Goal: Task Accomplishment & Management: Manage account settings

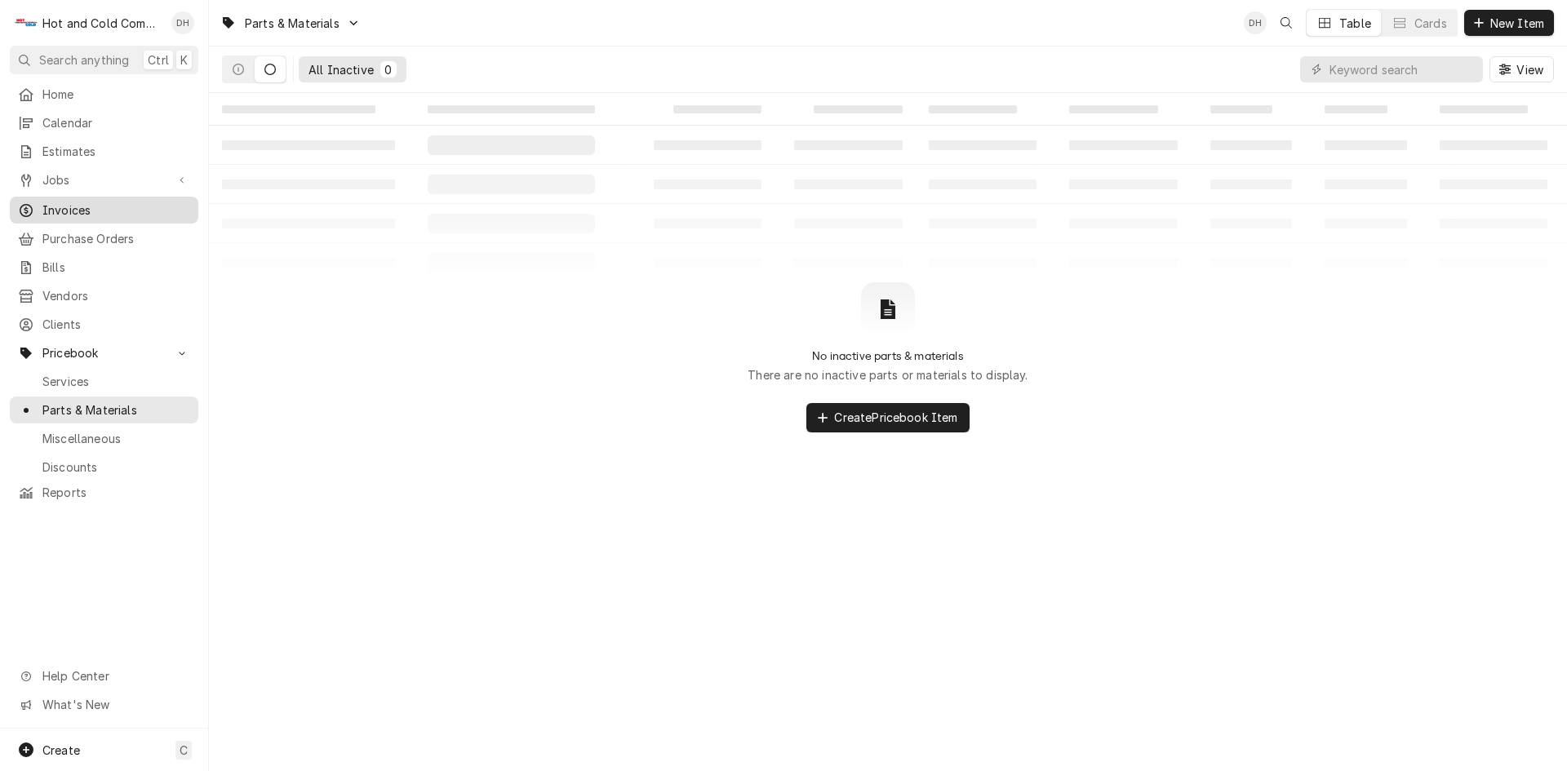
click at [60, 203] on span "Invoices" at bounding box center [116, 210] width 148 height 17
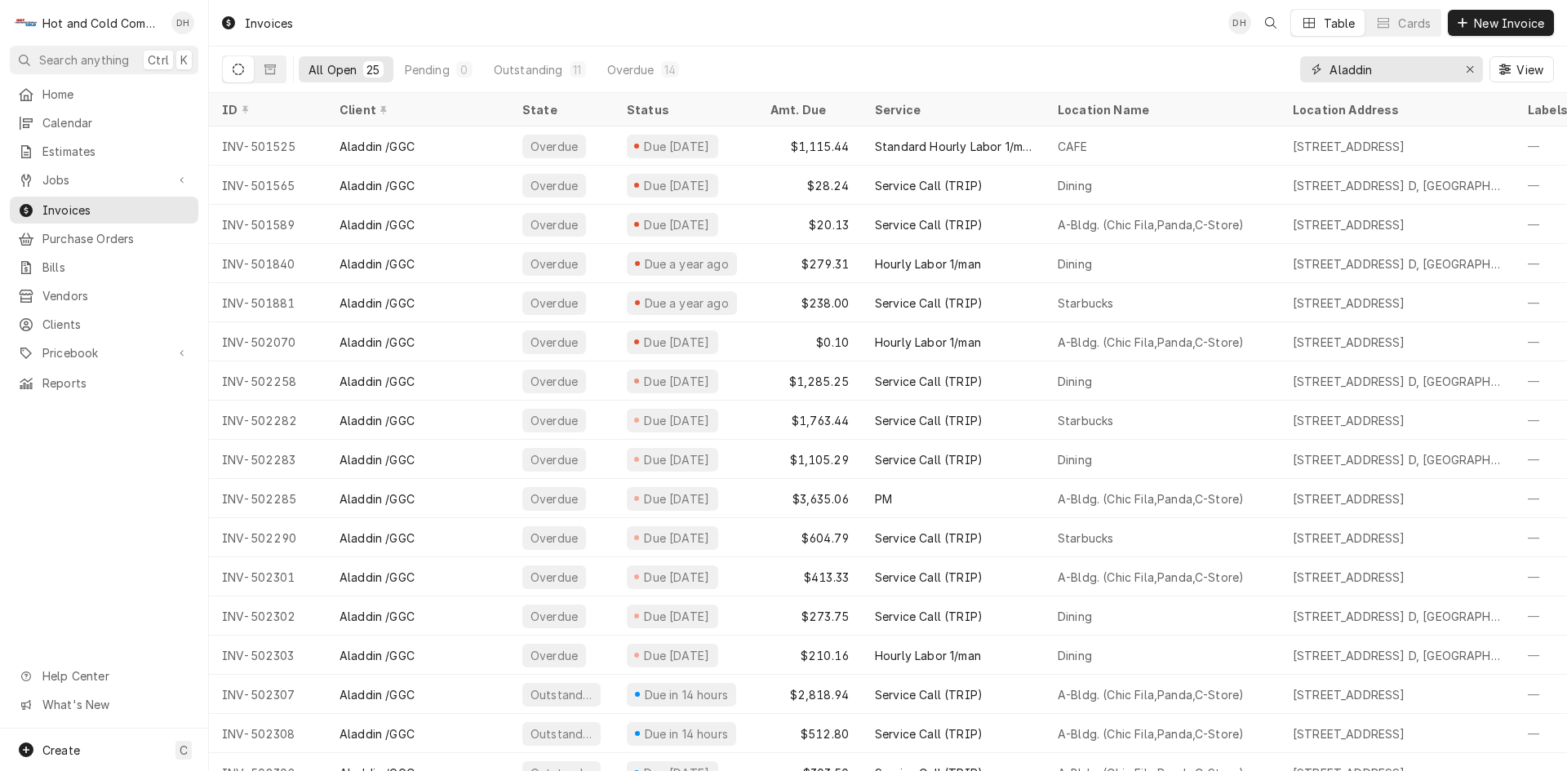
click at [1470, 67] on icon "Erase input" at bounding box center [1470, 69] width 9 height 11
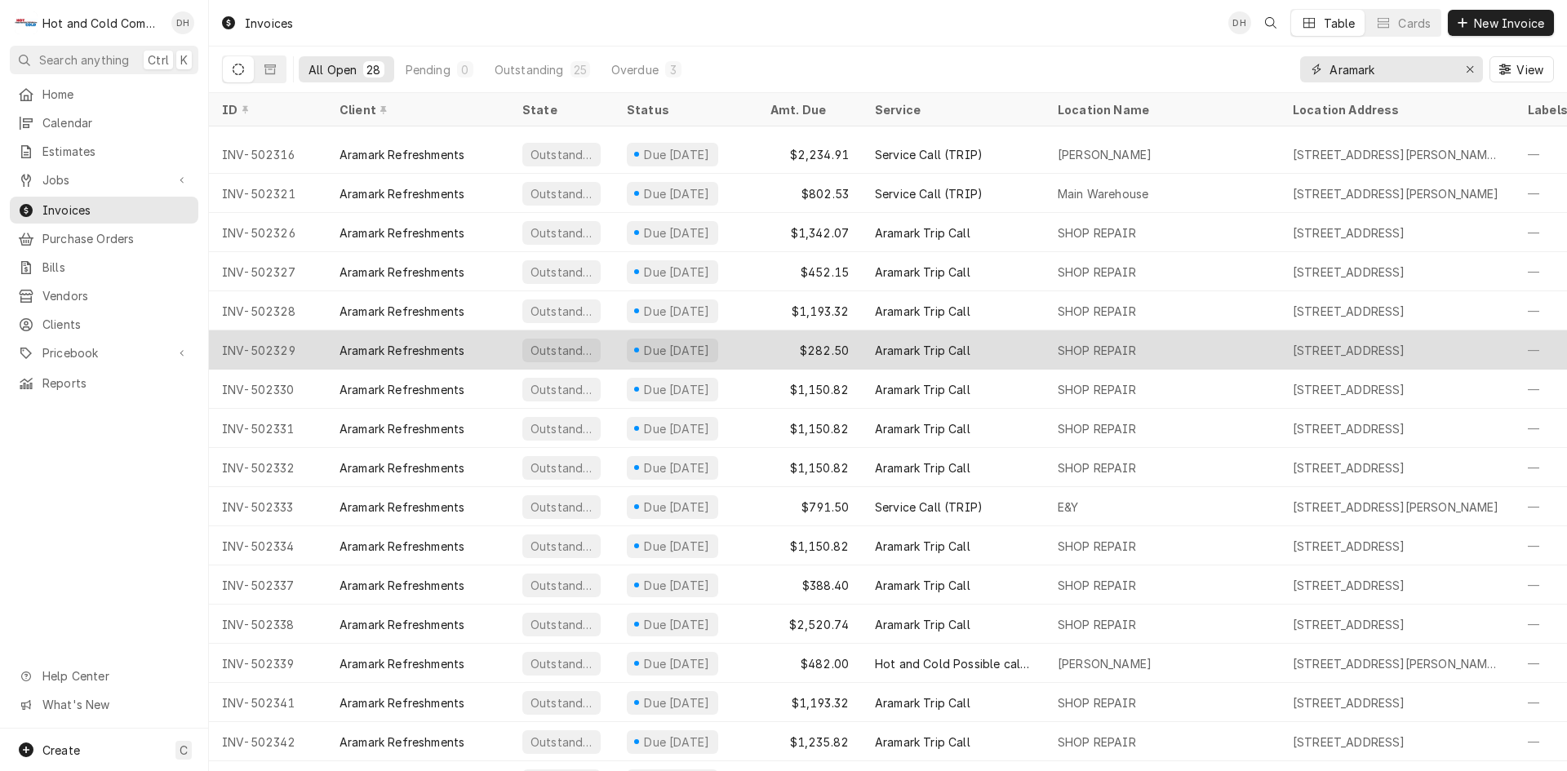
scroll to position [227, 0]
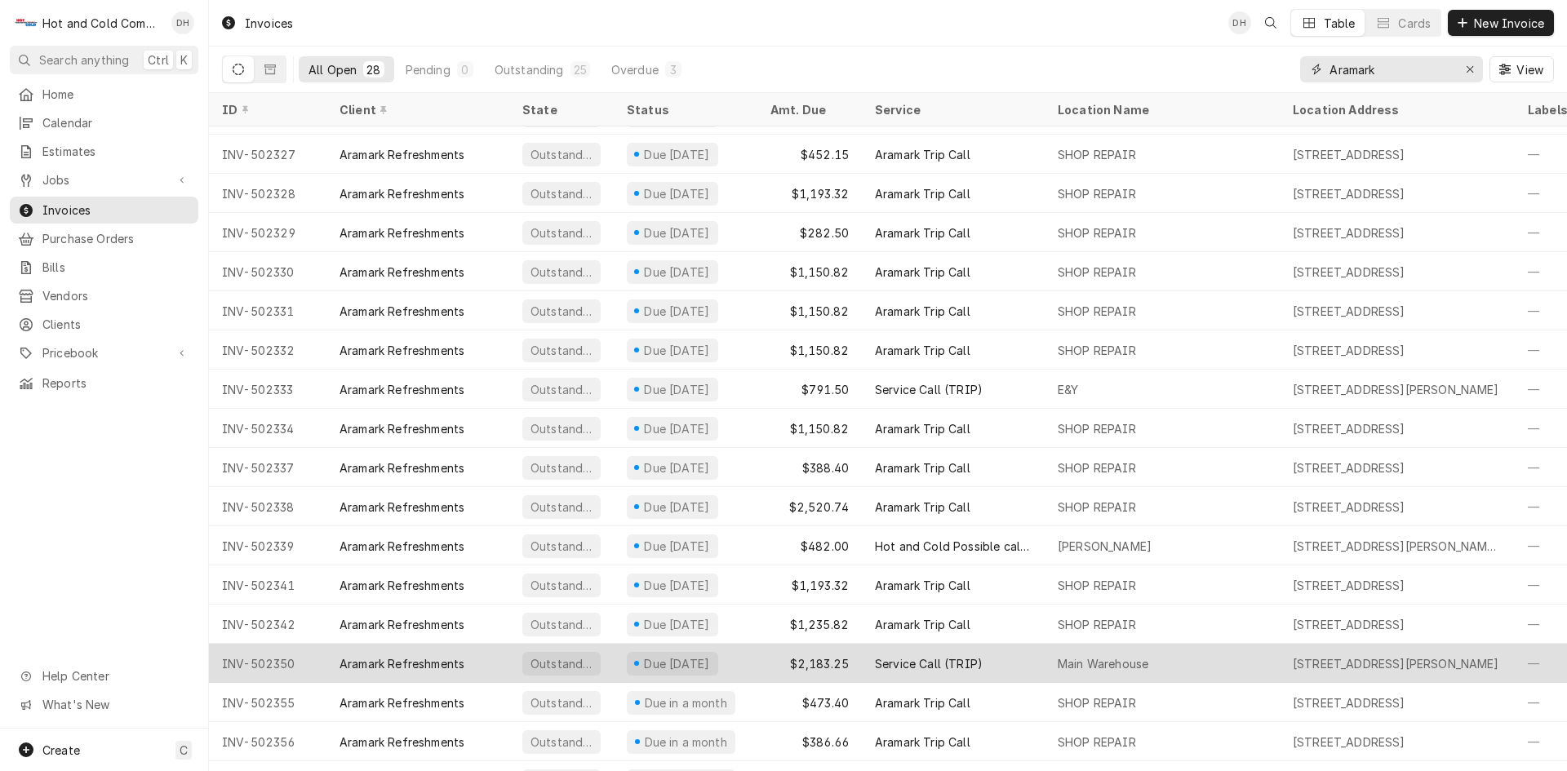
type input "Aramark"
click at [1219, 658] on div "Main Warehouse" at bounding box center [1162, 663] width 235 height 39
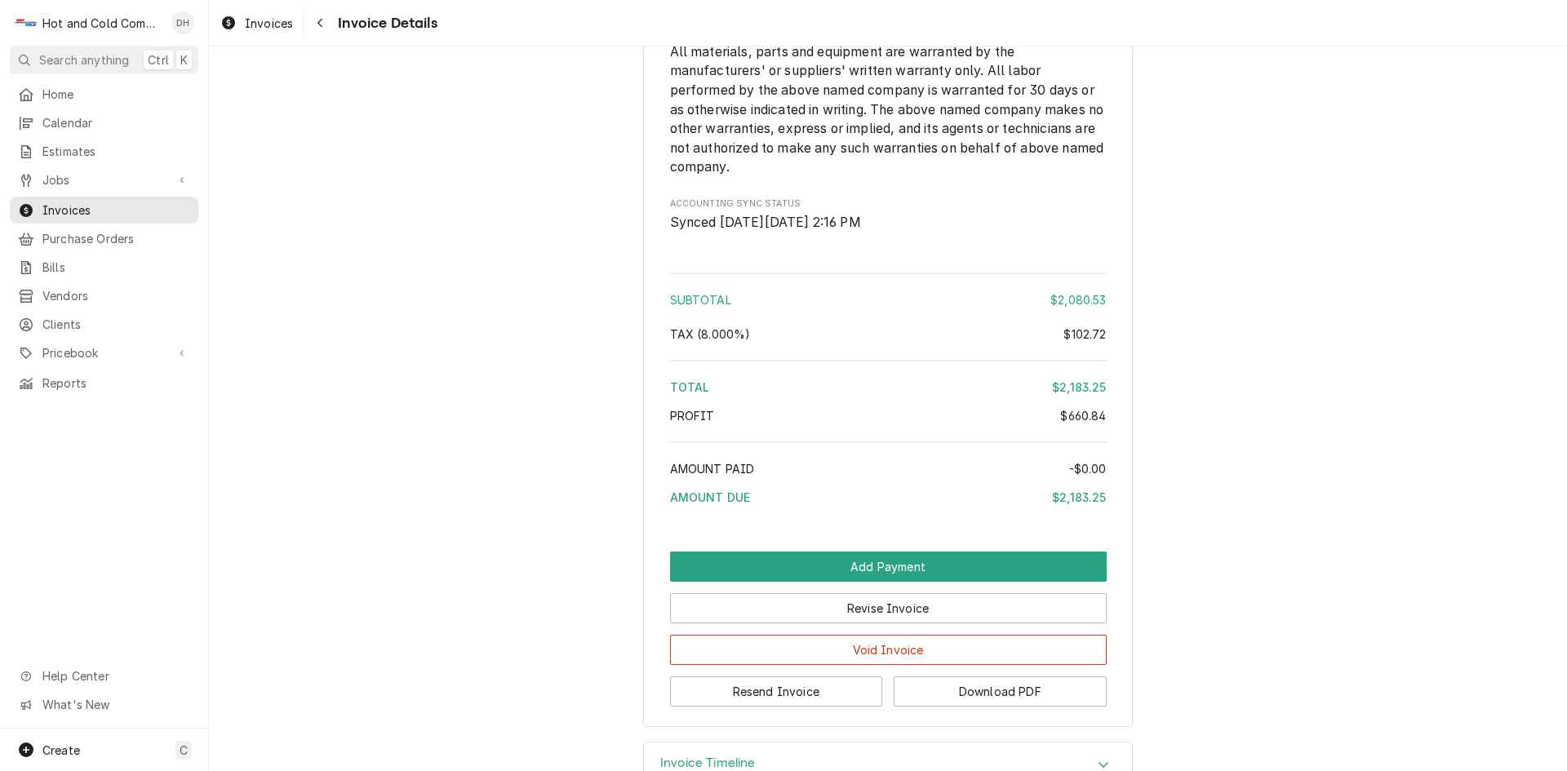
scroll to position [2454, 0]
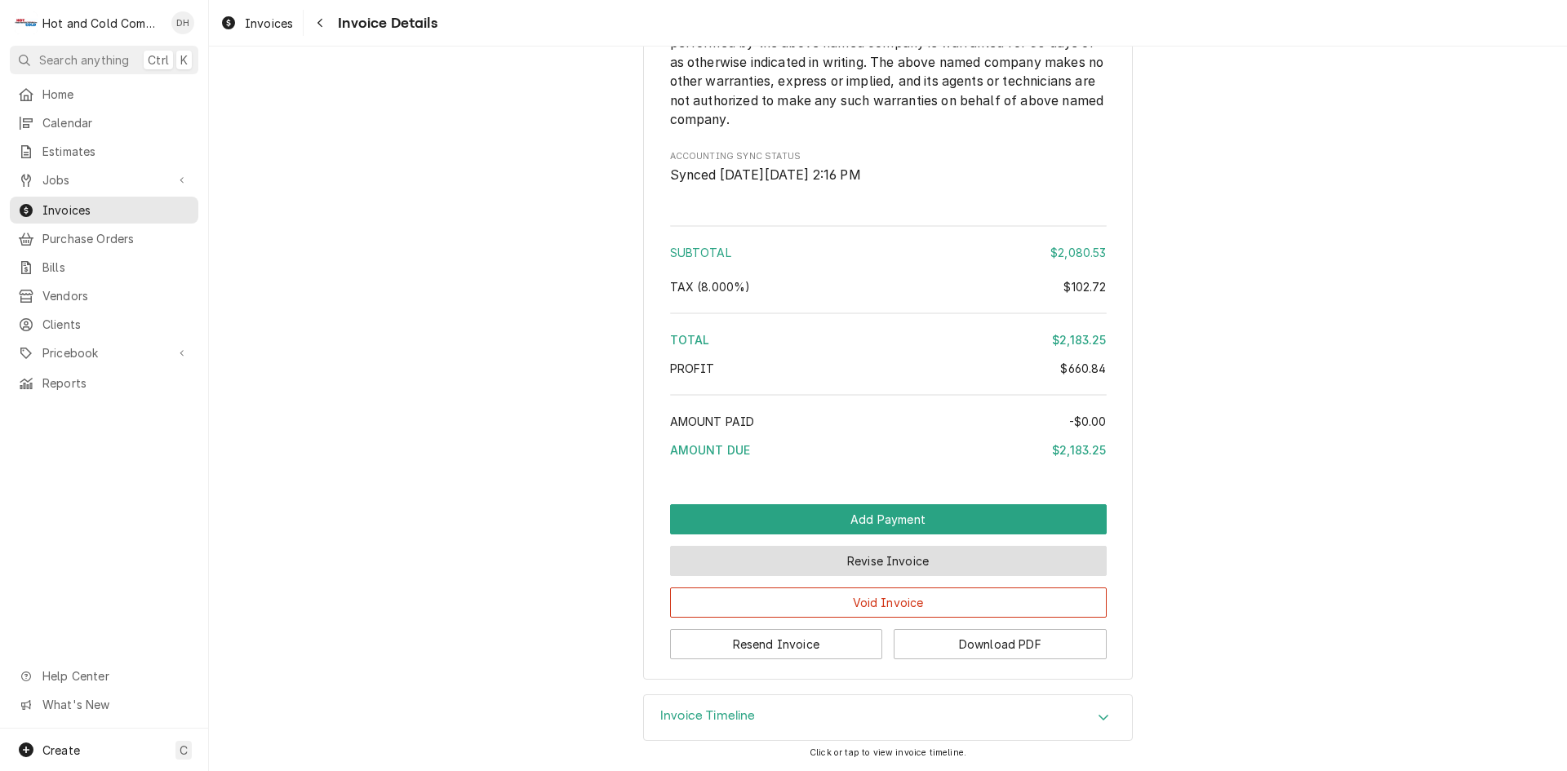
click at [908, 558] on button "Revise Invoice" at bounding box center [888, 561] width 437 height 30
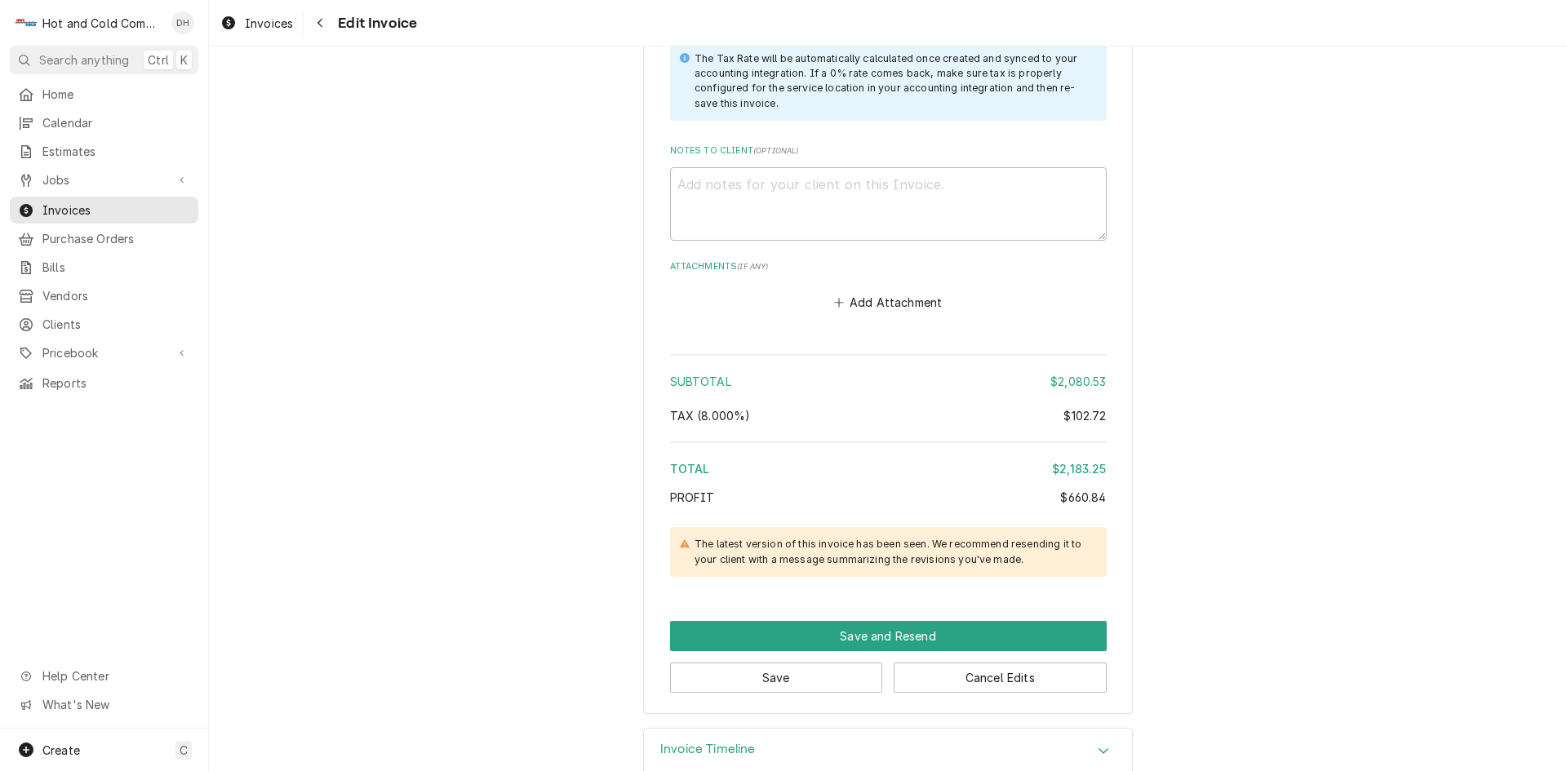
scroll to position [2939, 0]
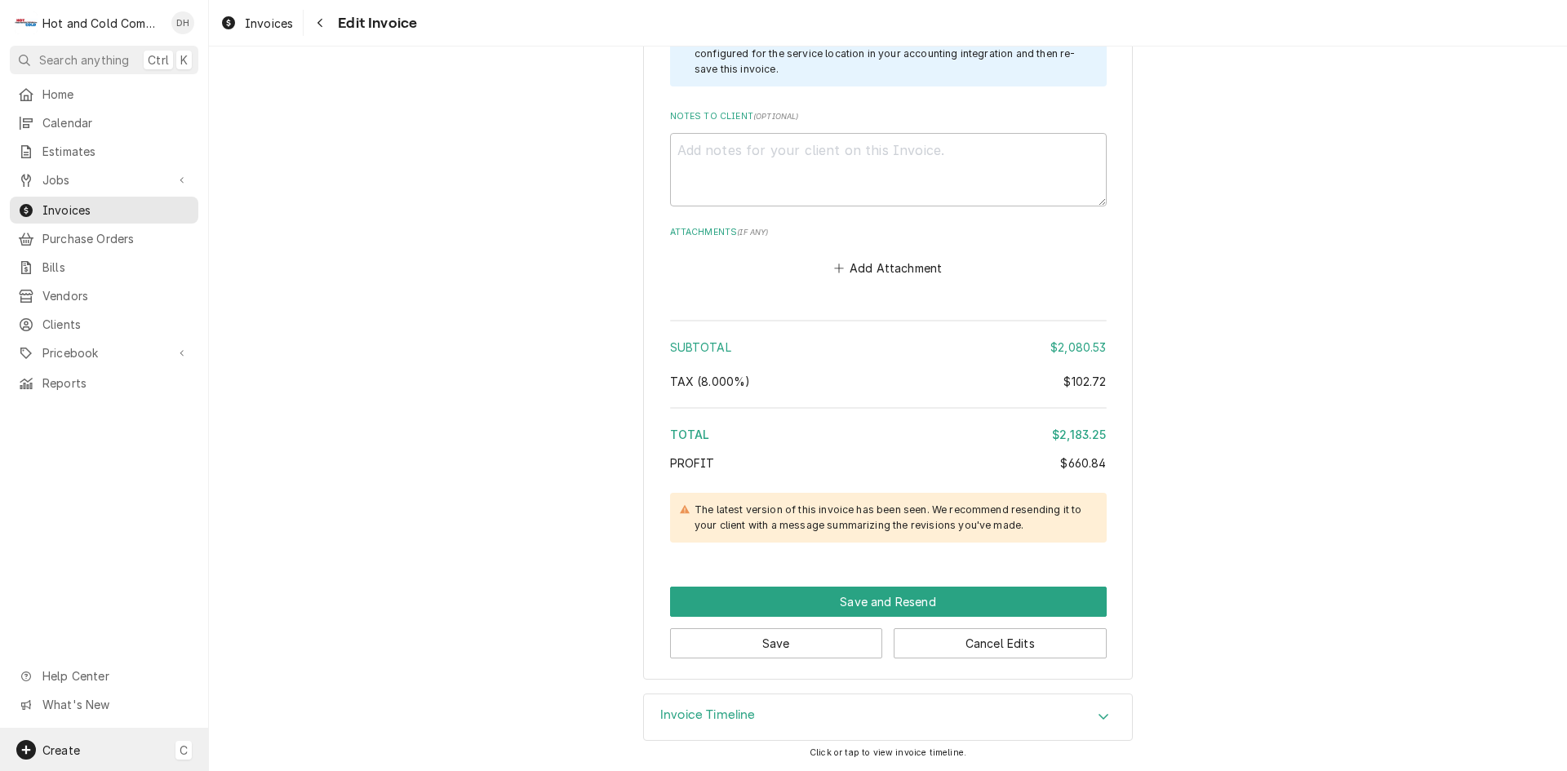
click at [69, 747] on span "Create" at bounding box center [61, 751] width 38 height 14
click at [291, 581] on div "Job" at bounding box center [305, 580] width 109 height 17
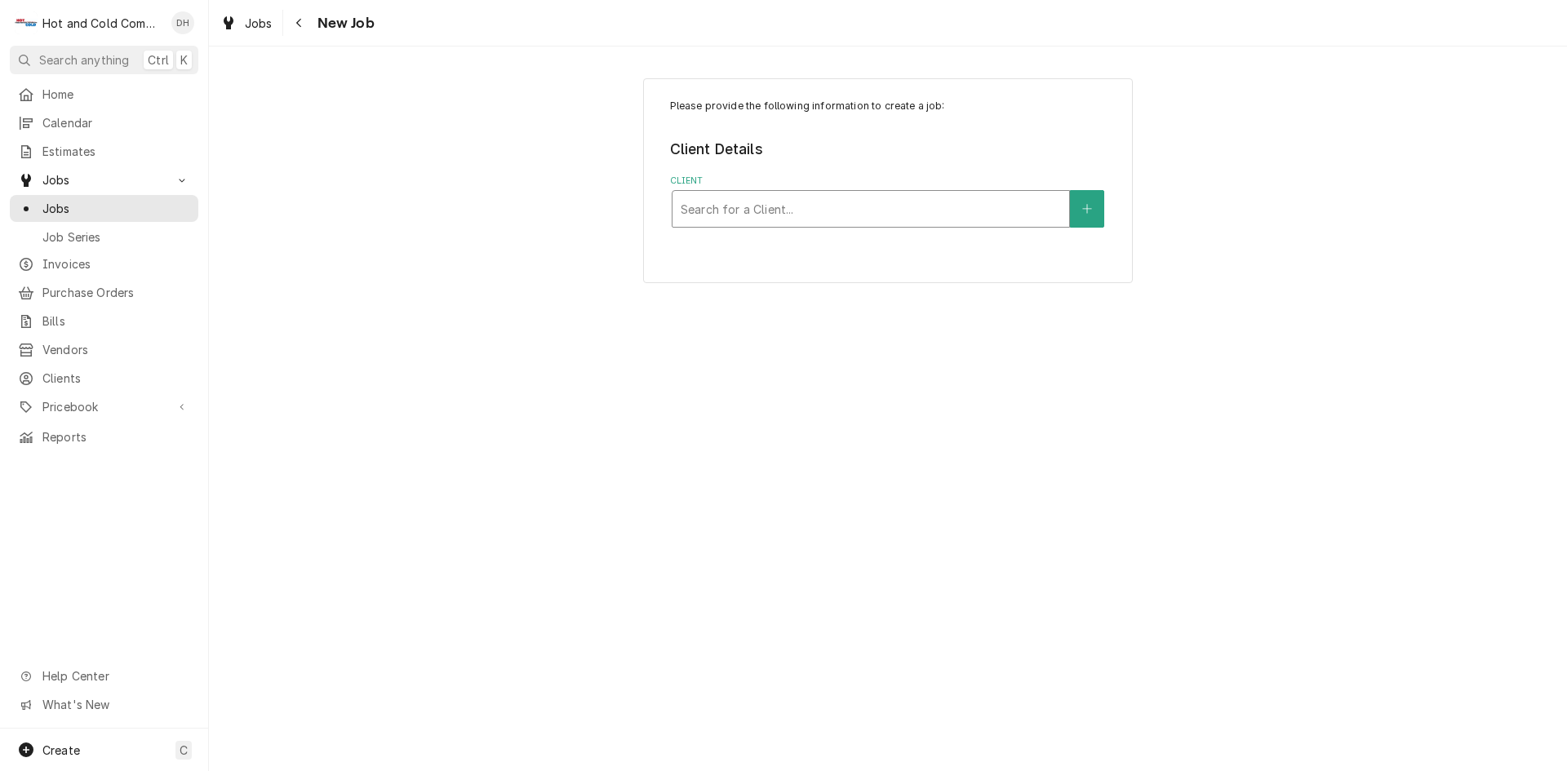
click at [925, 211] on div "Client" at bounding box center [871, 208] width 380 height 29
type input "Aramark"
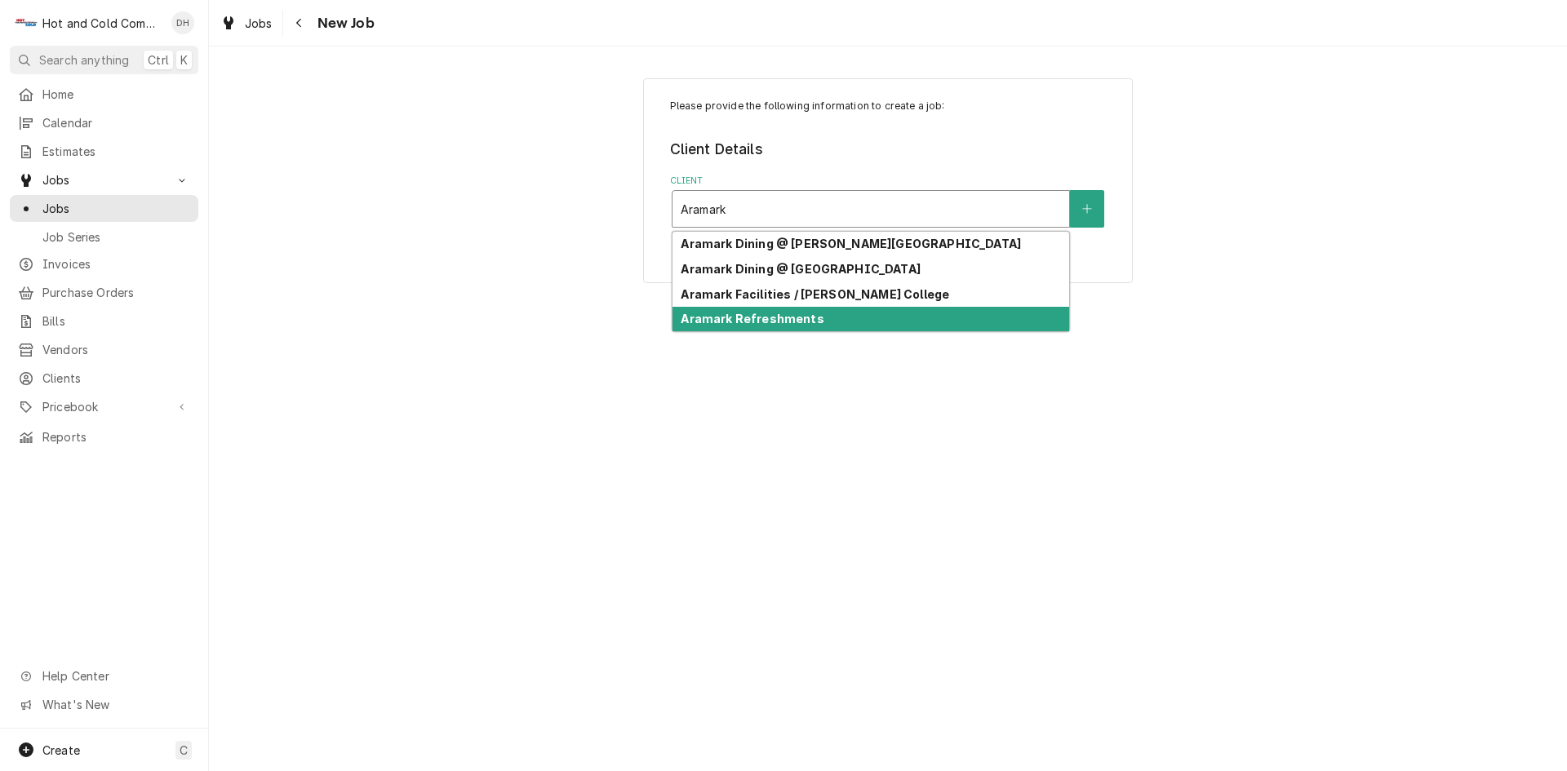
click at [869, 323] on div "Aramark Refreshments" at bounding box center [871, 319] width 397 height 25
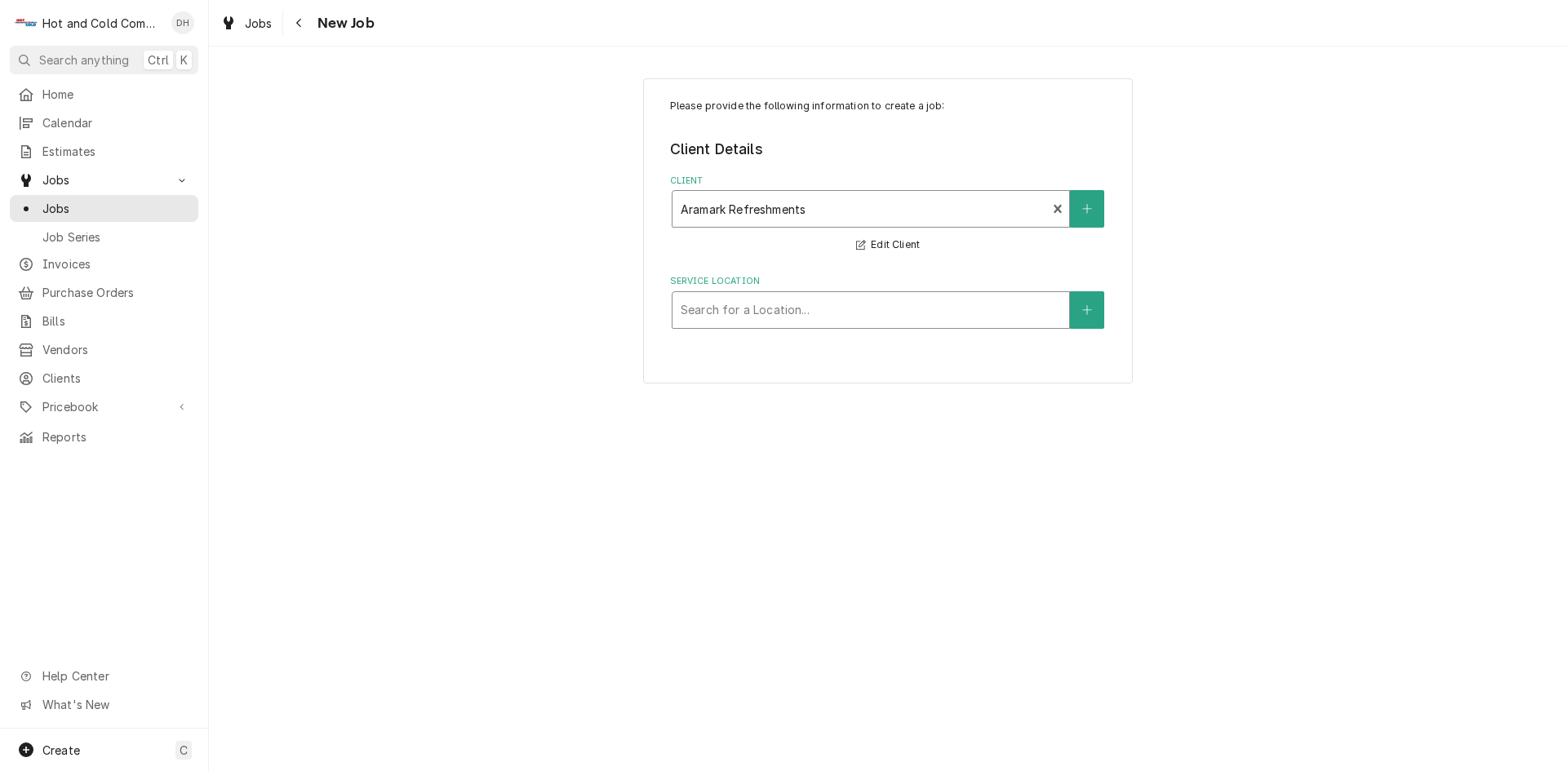
click at [1010, 311] on div "Service Location" at bounding box center [871, 309] width 380 height 29
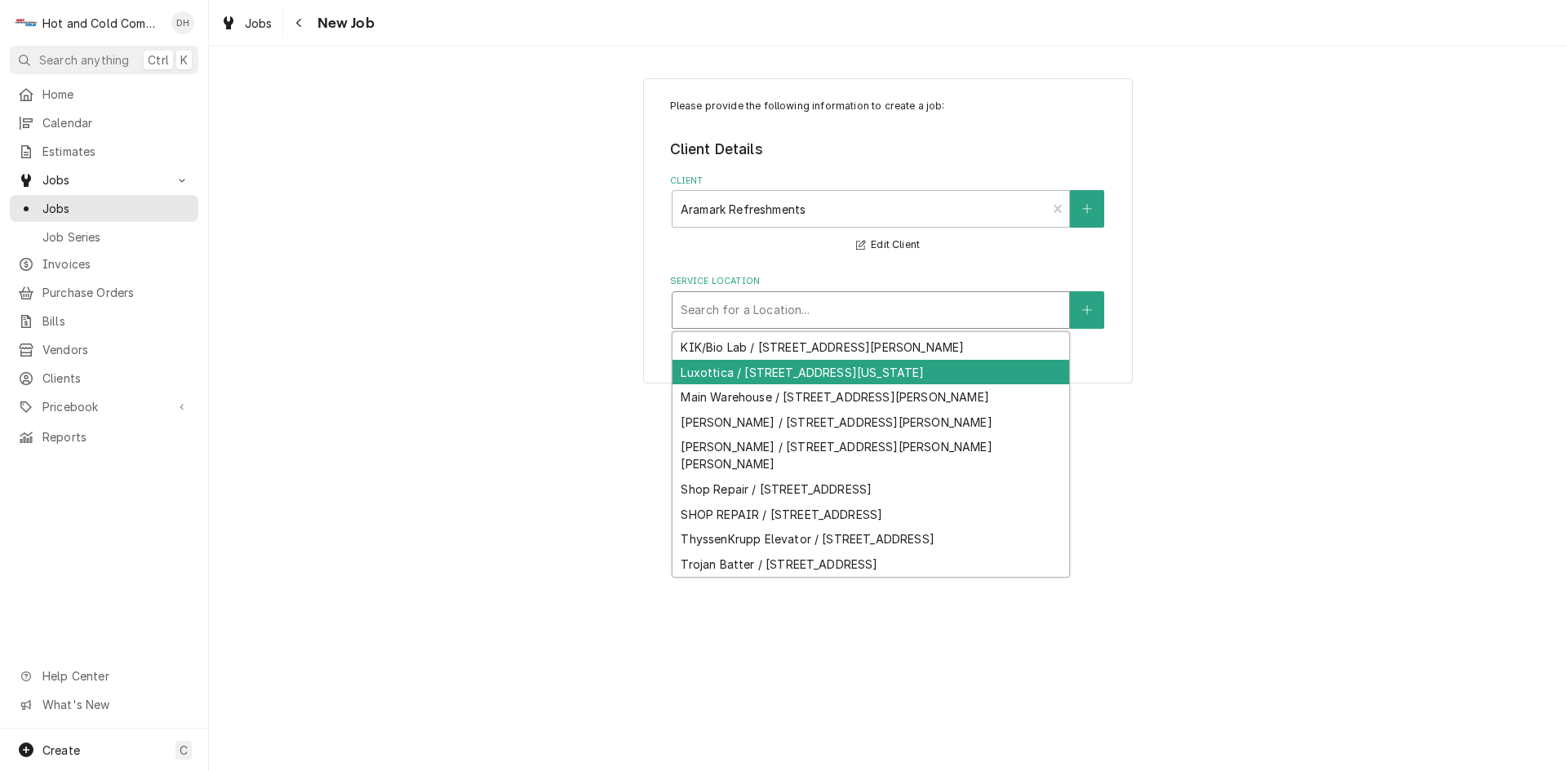
scroll to position [375, 0]
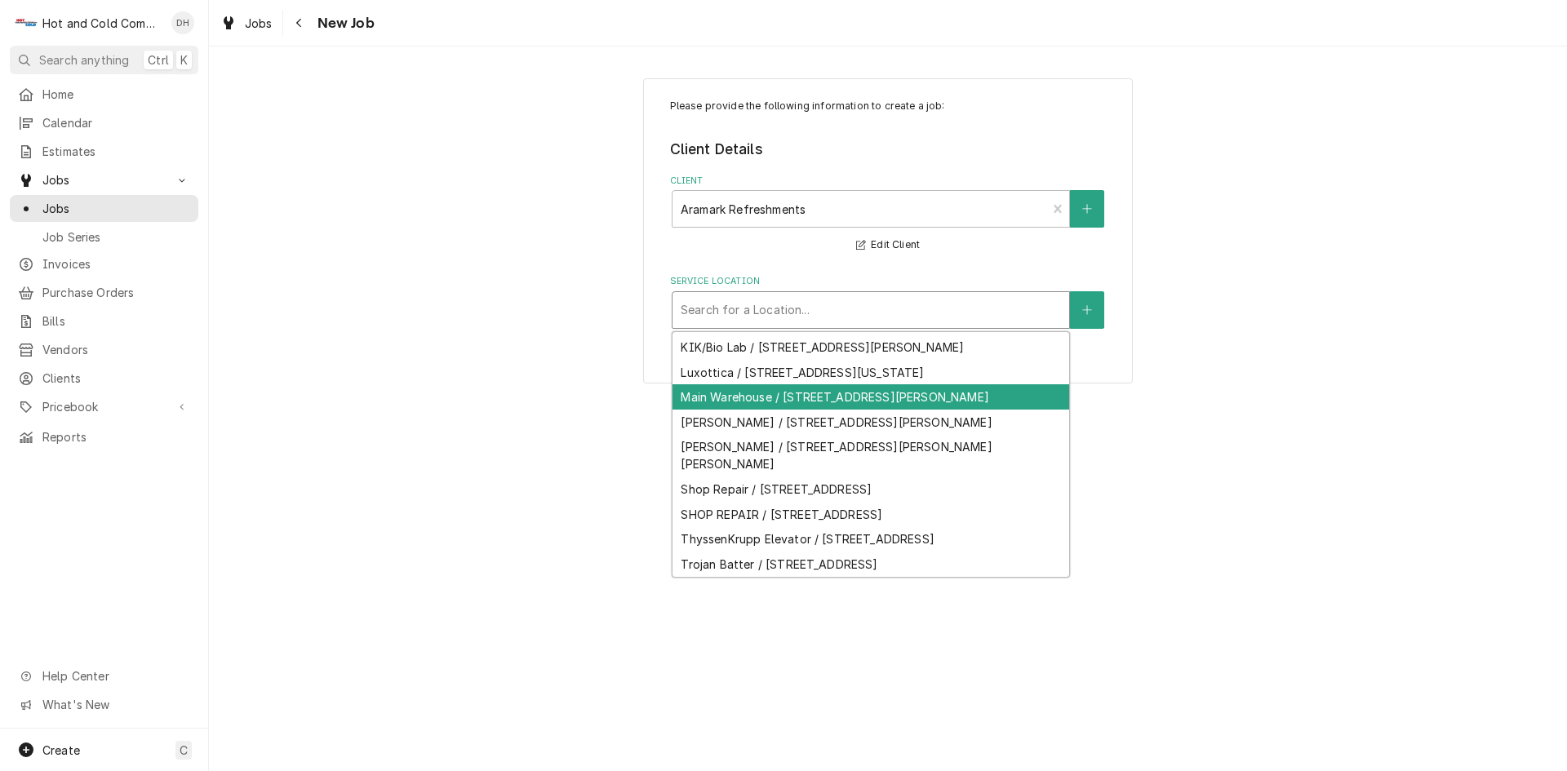
click at [870, 384] on div "Main Warehouse / 3334 Catalina Dr, Chamblee, GA 30341" at bounding box center [871, 396] width 397 height 25
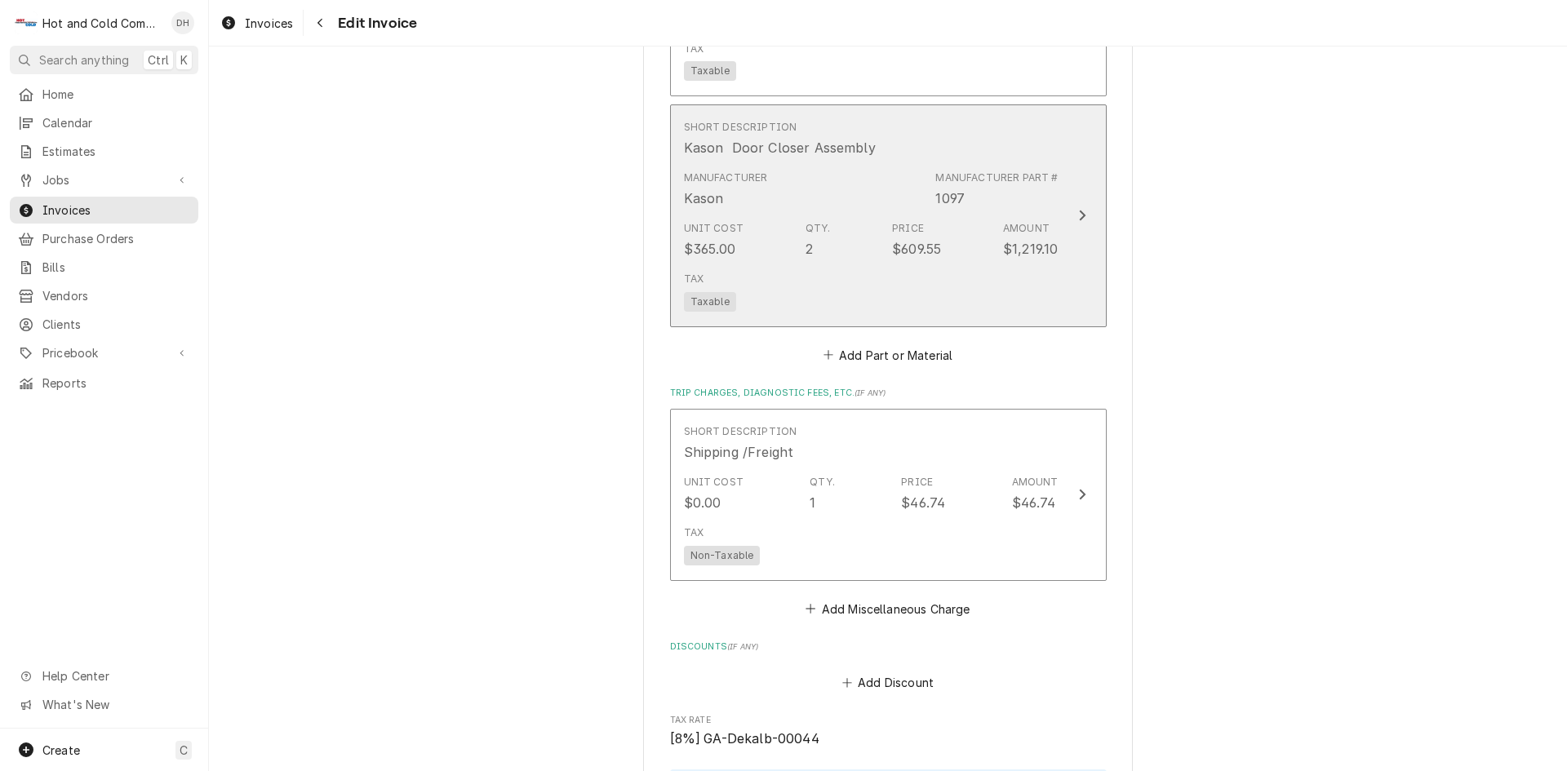
scroll to position [2448, 0]
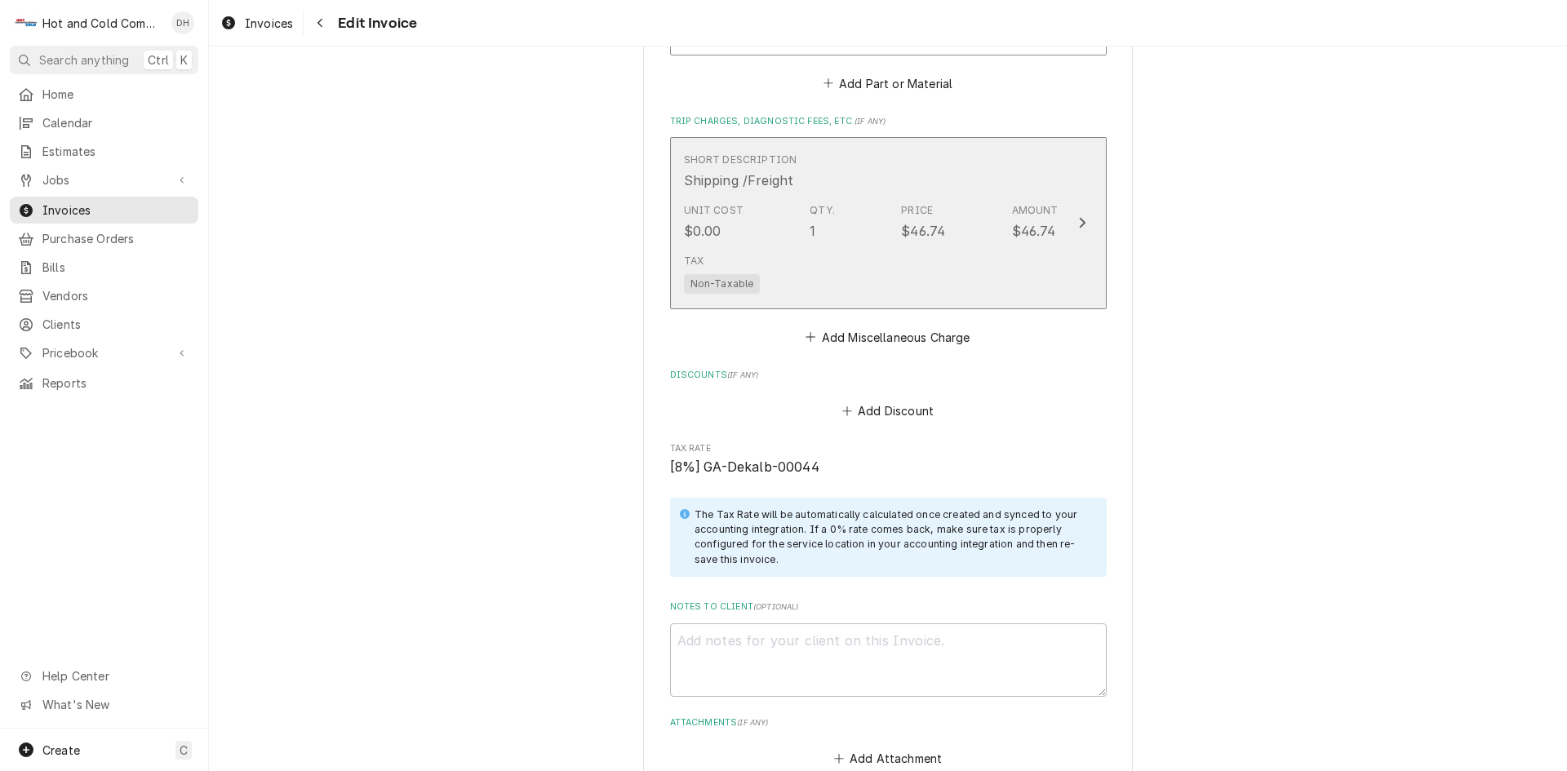
click at [1019, 169] on div "Short Description Shipping /Freight" at bounding box center [871, 171] width 375 height 51
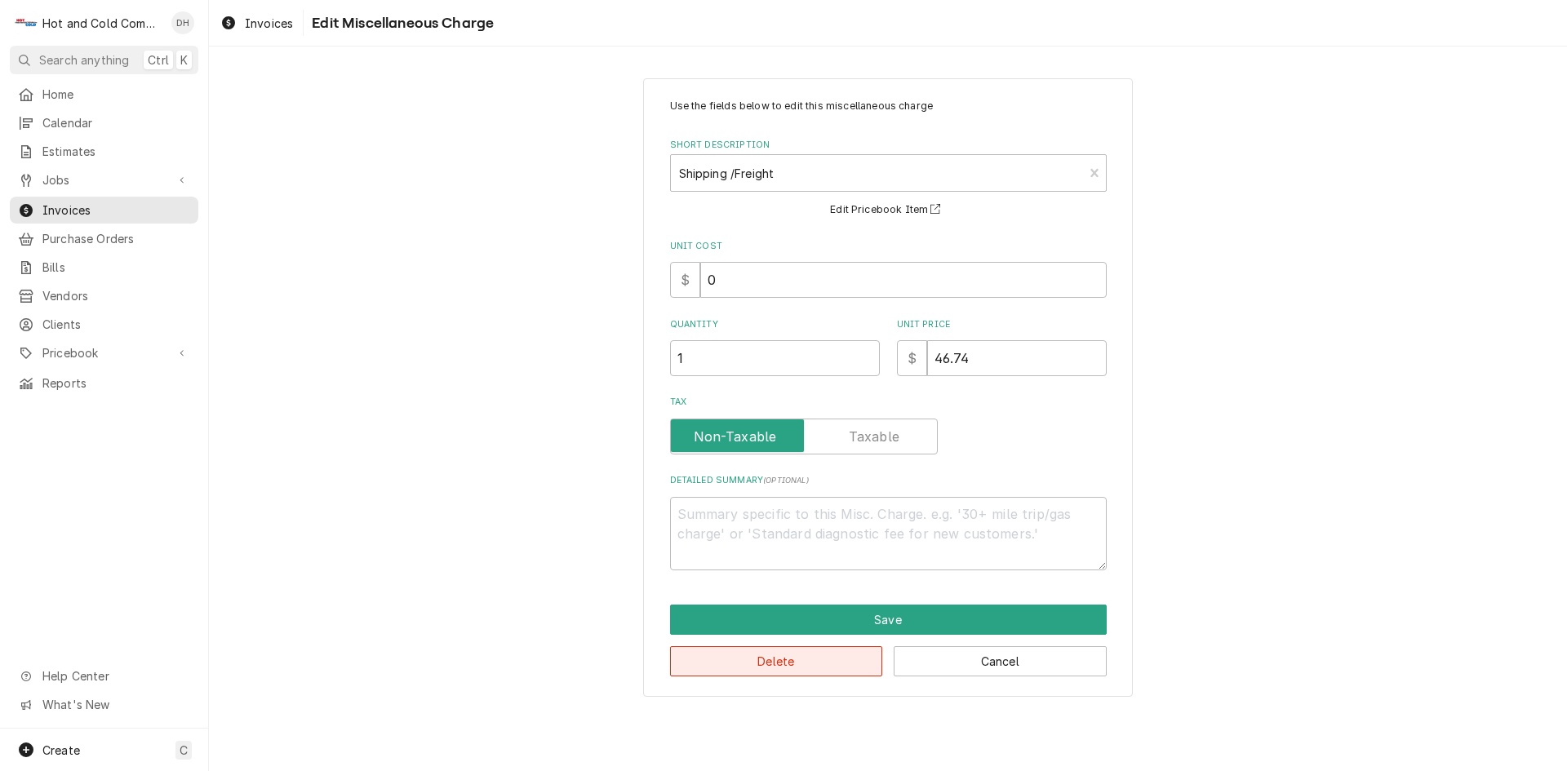
click at [815, 668] on button "Delete" at bounding box center [776, 661] width 213 height 30
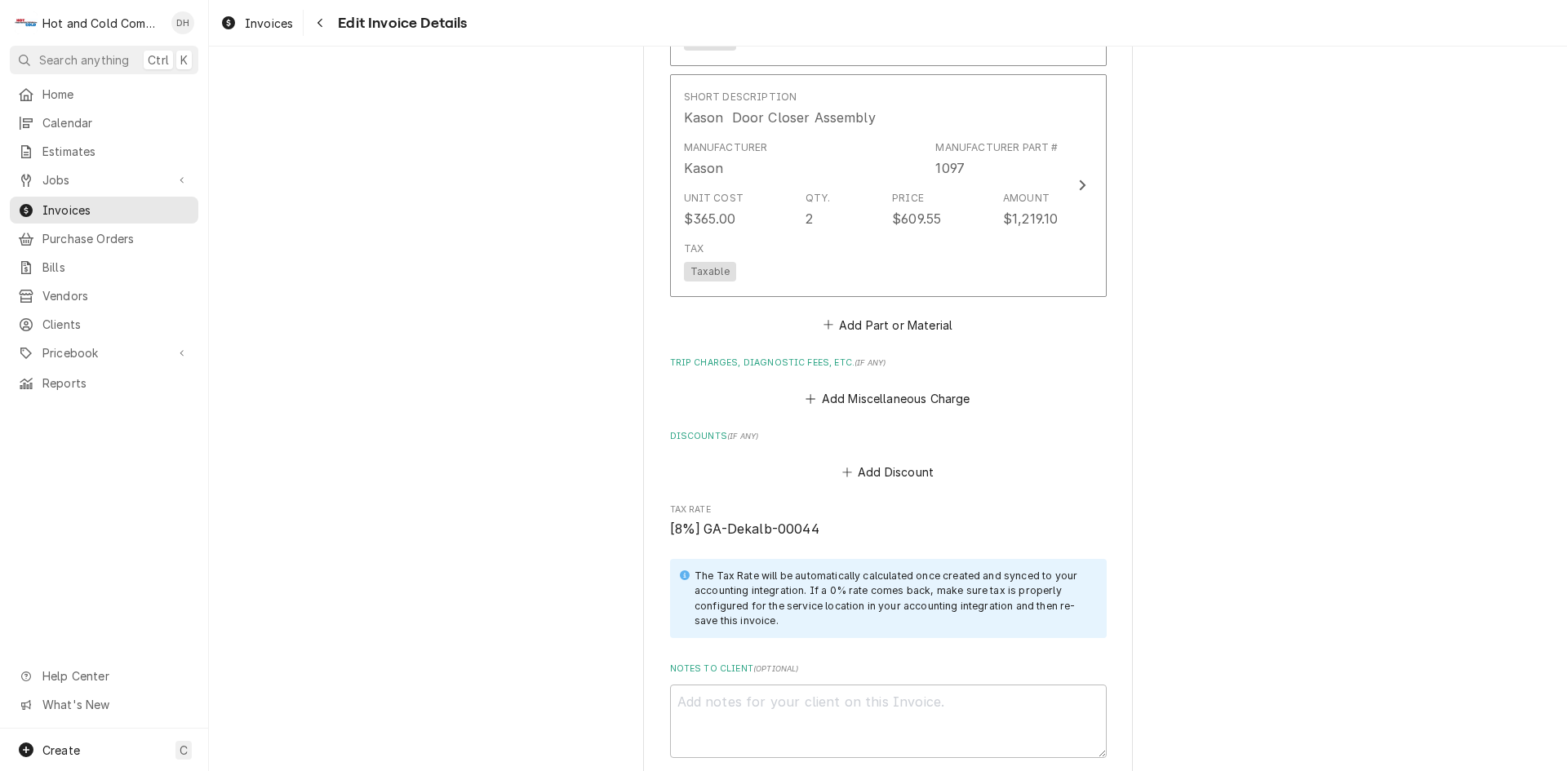
scroll to position [1942, 0]
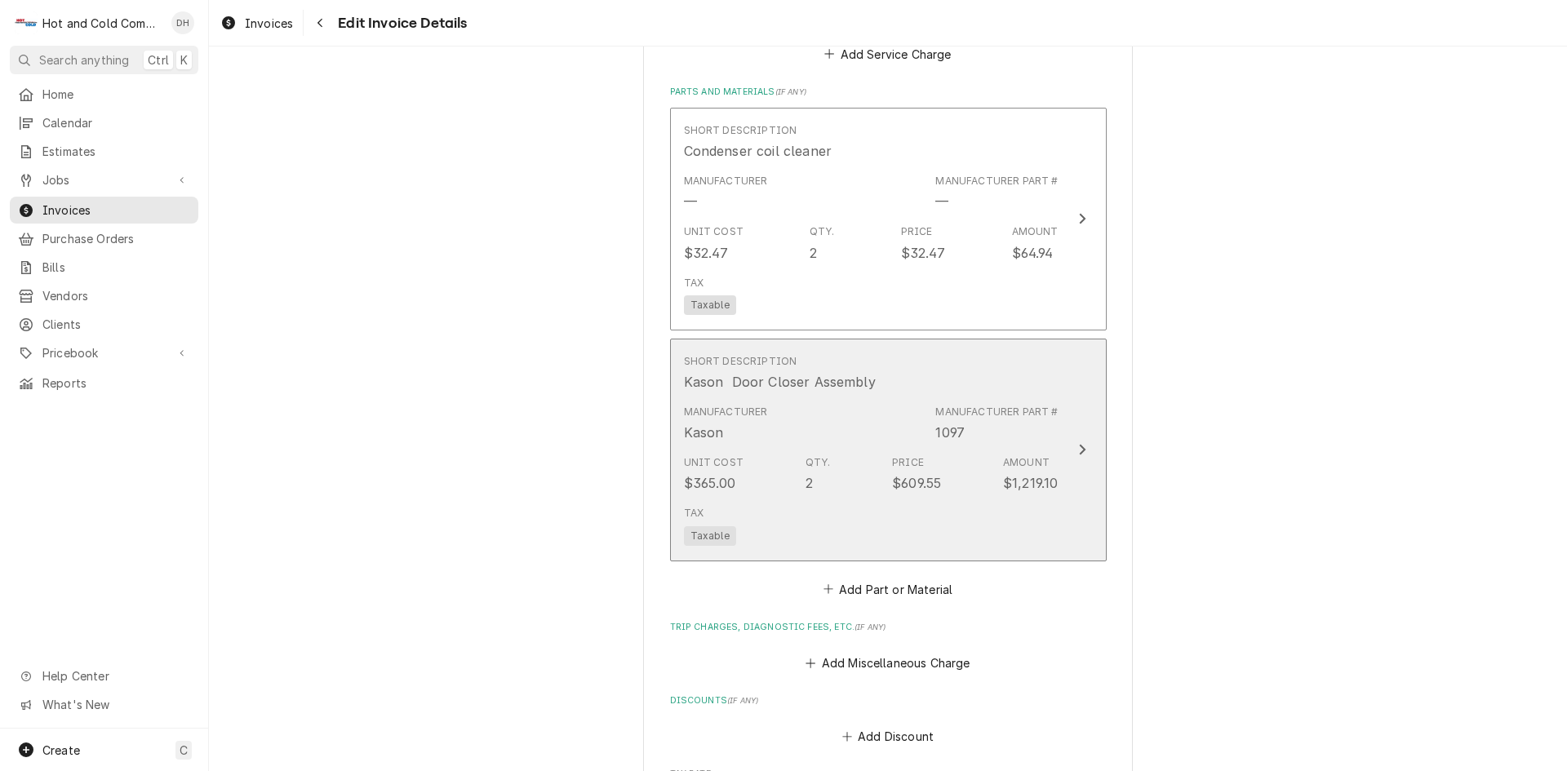
click at [936, 381] on div "Short Description Kason Door Closer Assembly" at bounding box center [871, 373] width 375 height 51
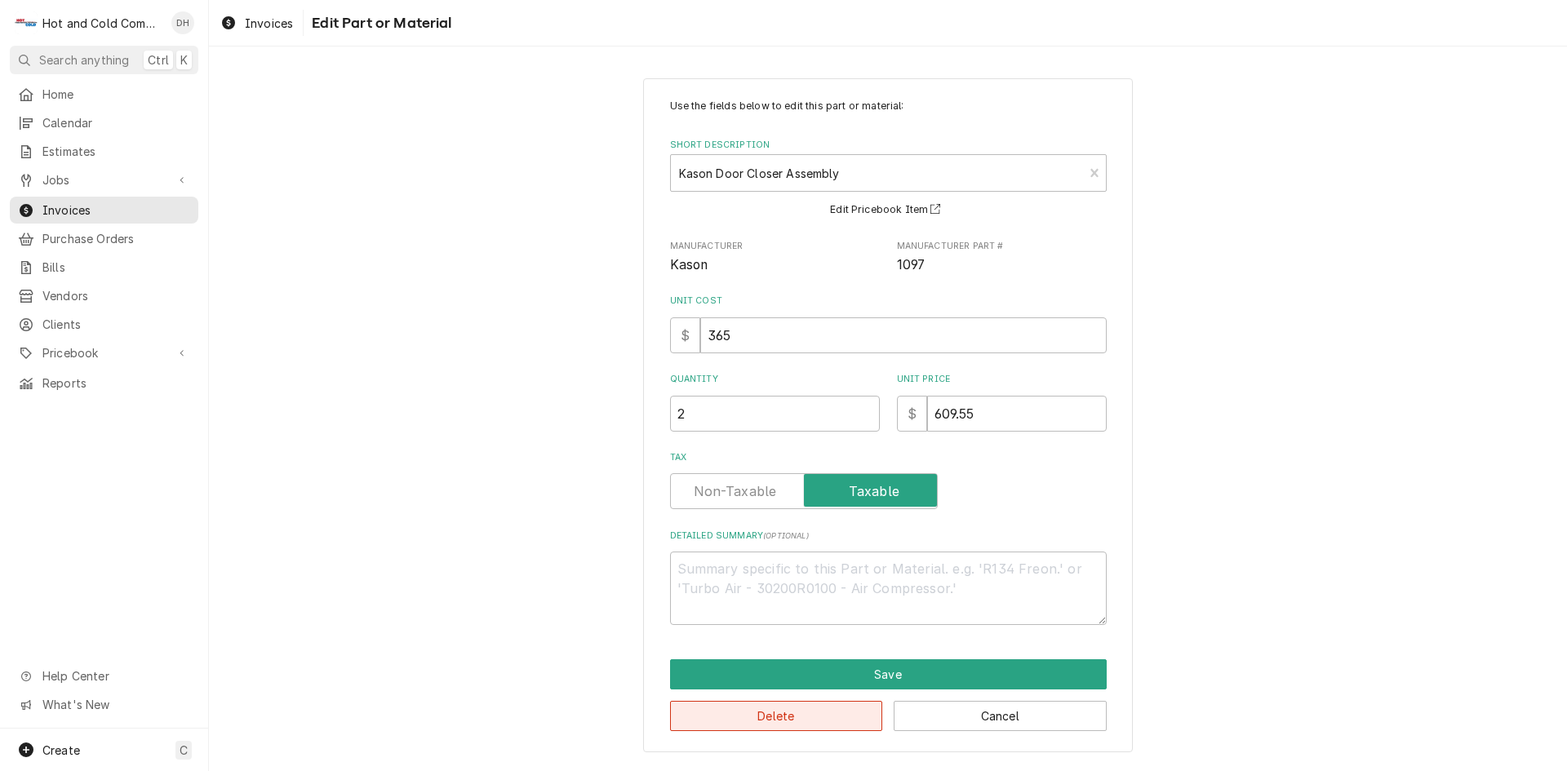
click at [807, 714] on button "Delete" at bounding box center [776, 716] width 213 height 30
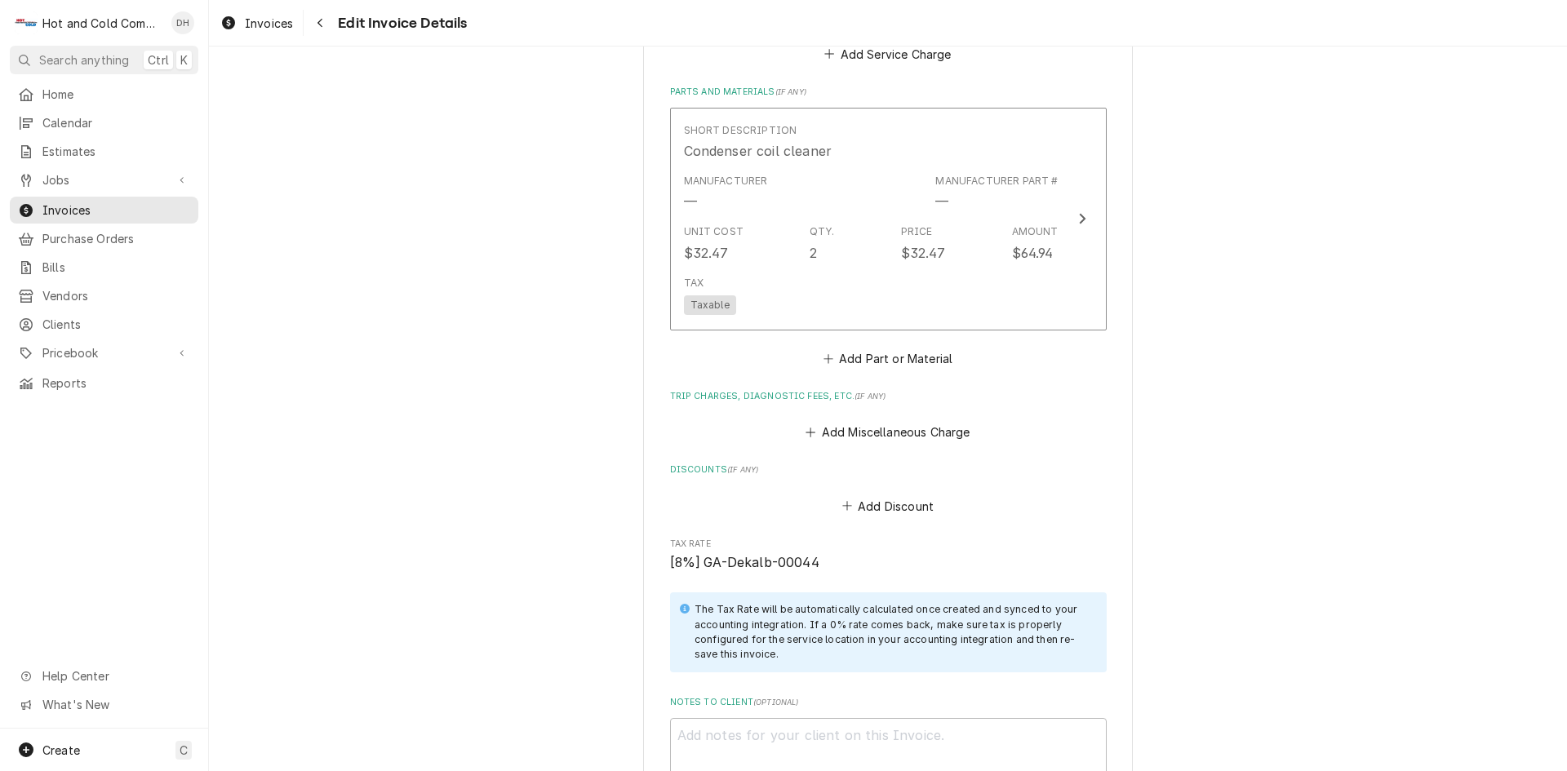
scroll to position [1923, 0]
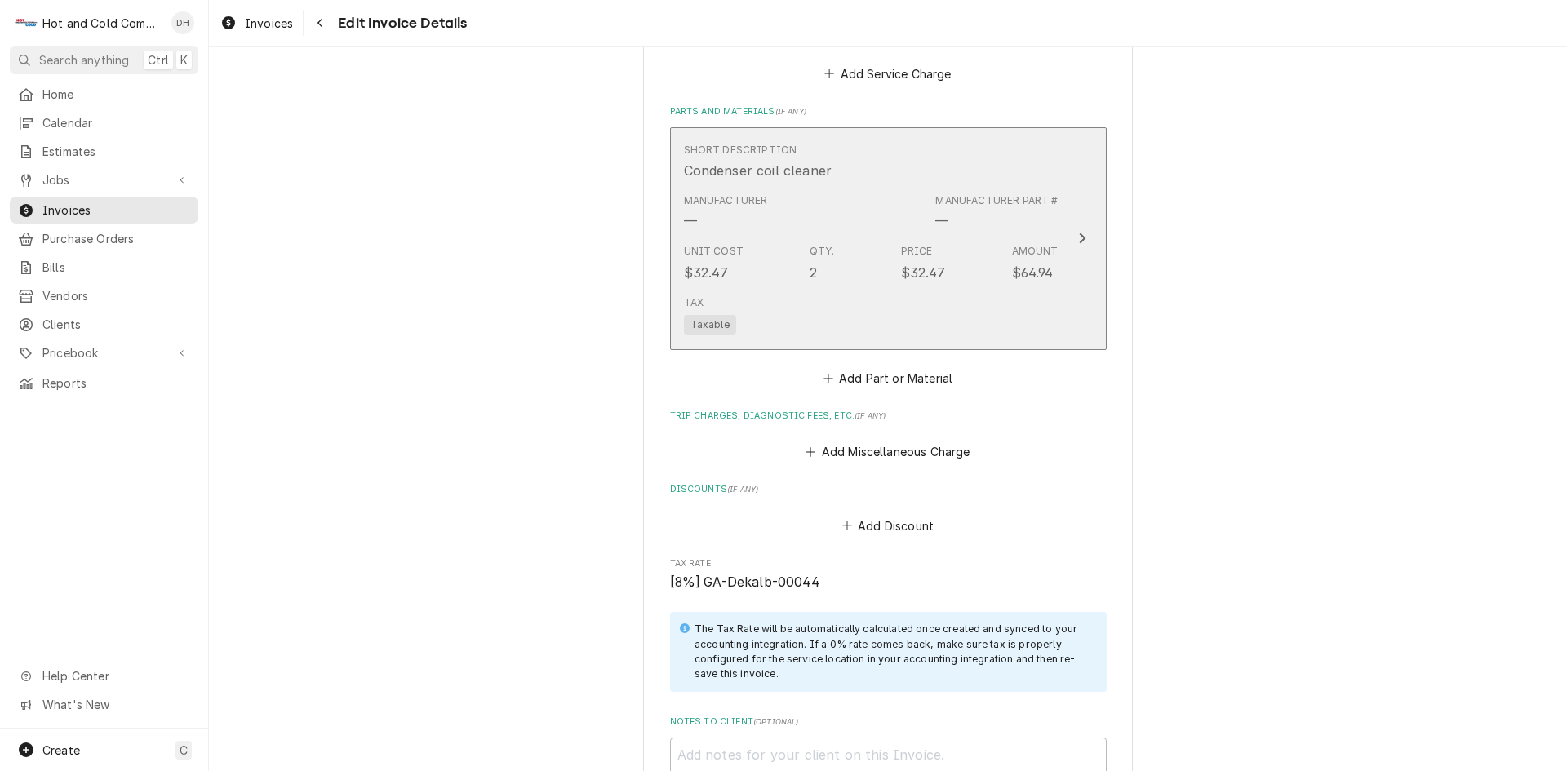
click at [912, 217] on div "Manufacturer — Manufacturer Part # —" at bounding box center [871, 212] width 375 height 51
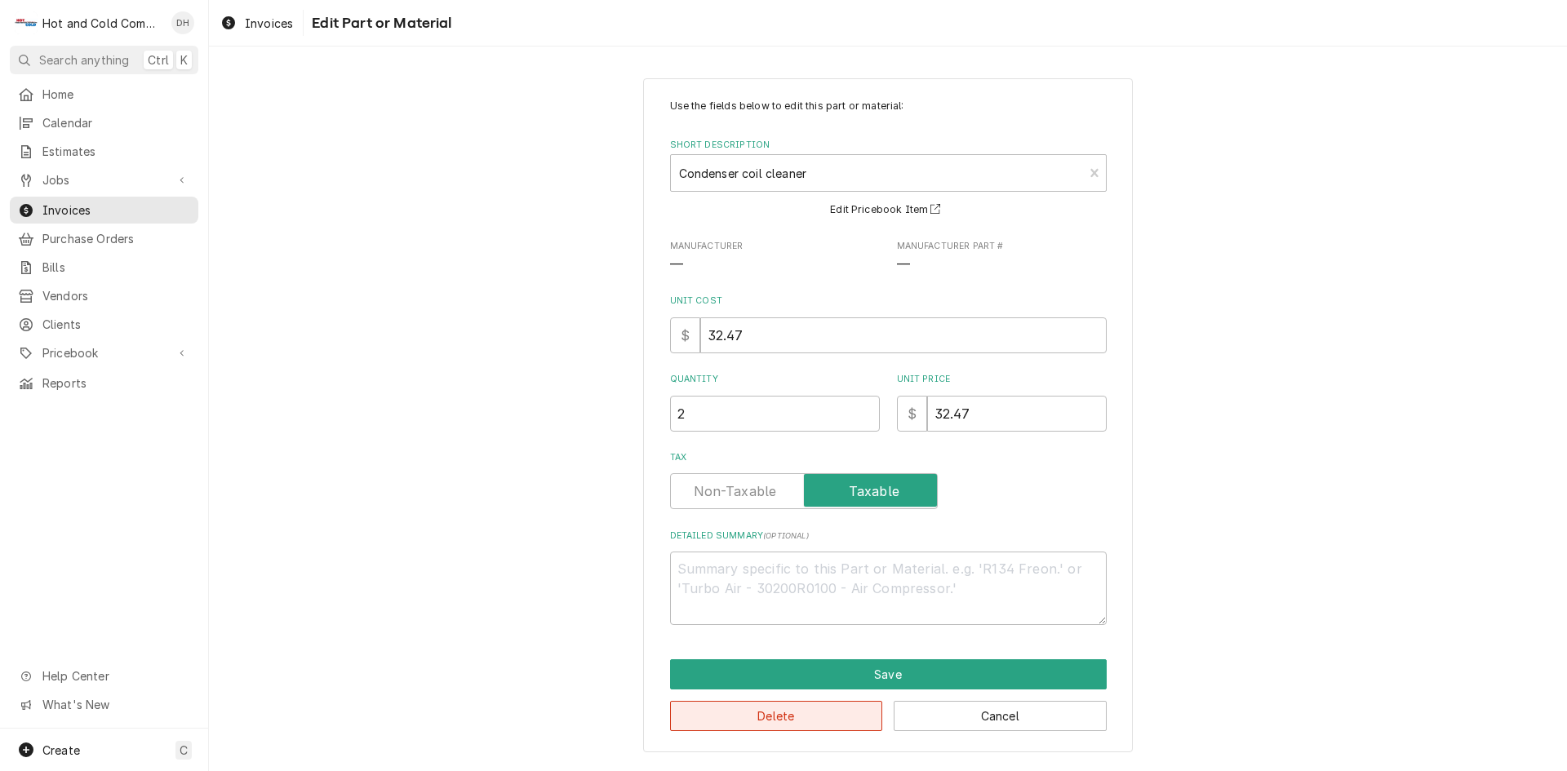
click at [820, 717] on button "Delete" at bounding box center [776, 716] width 213 height 30
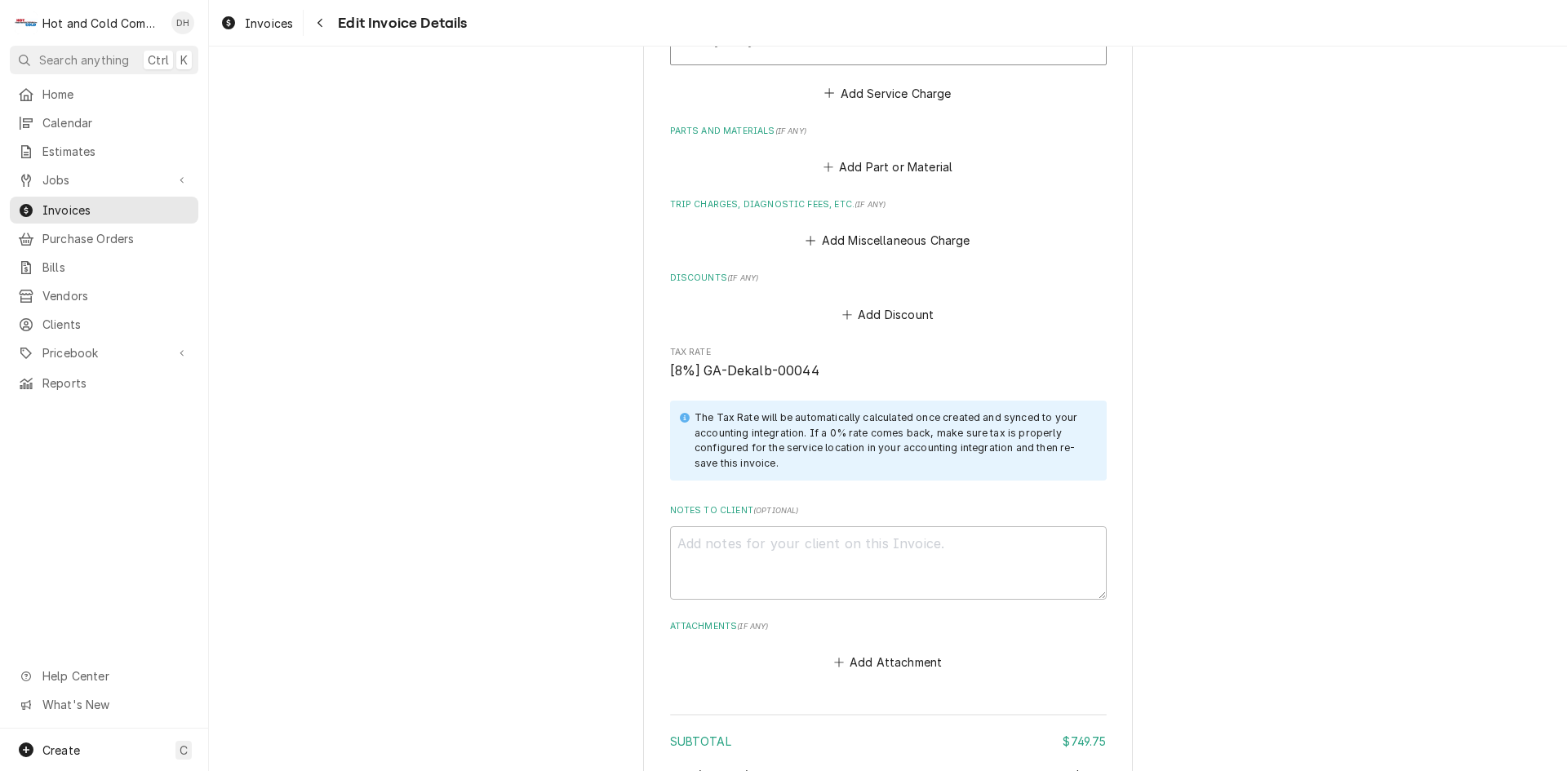
scroll to position [2297, 0]
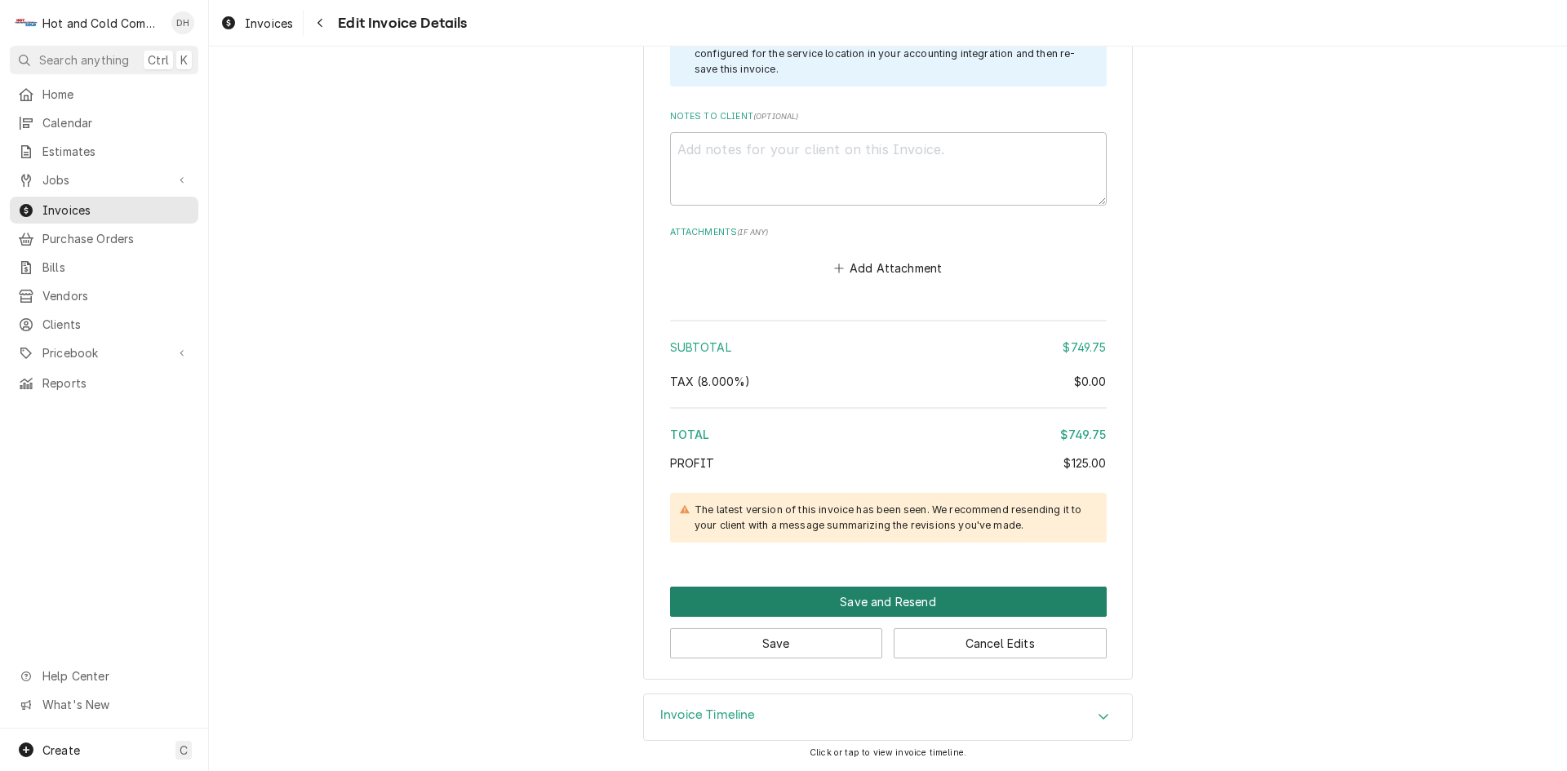
click at [872, 593] on button "Save and Resend" at bounding box center [888, 602] width 437 height 30
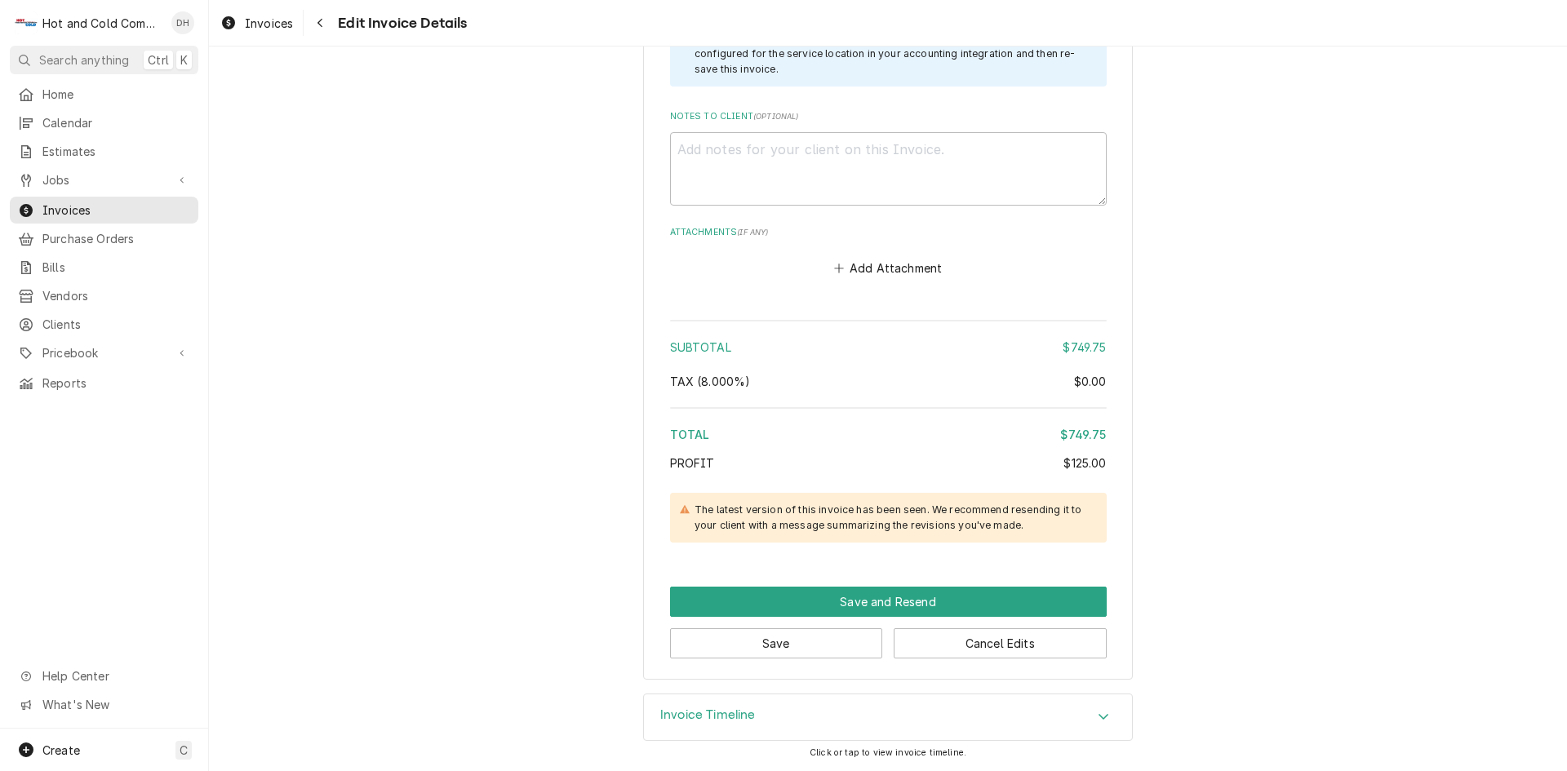
scroll to position [2288, 0]
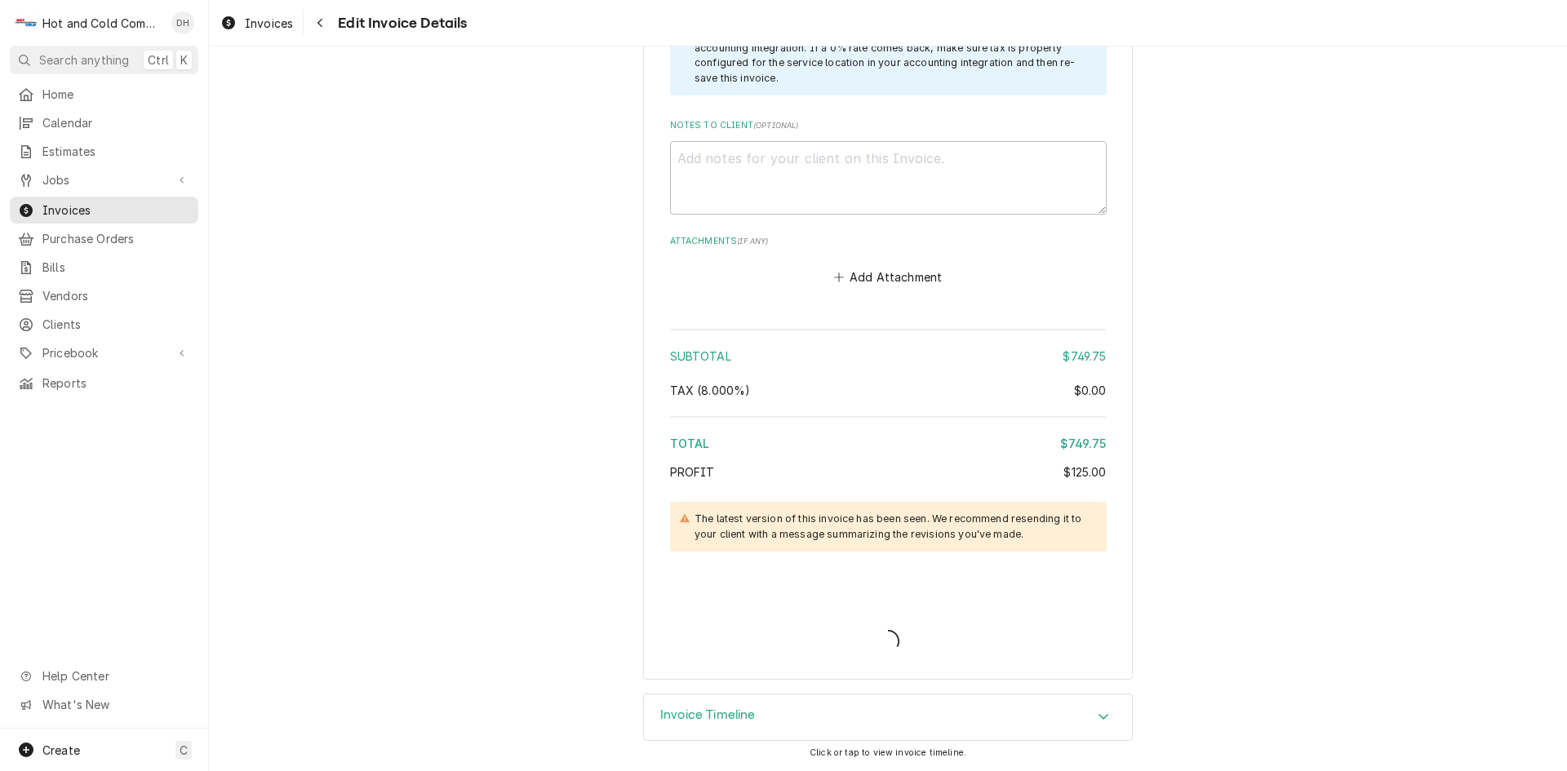
type textarea "x"
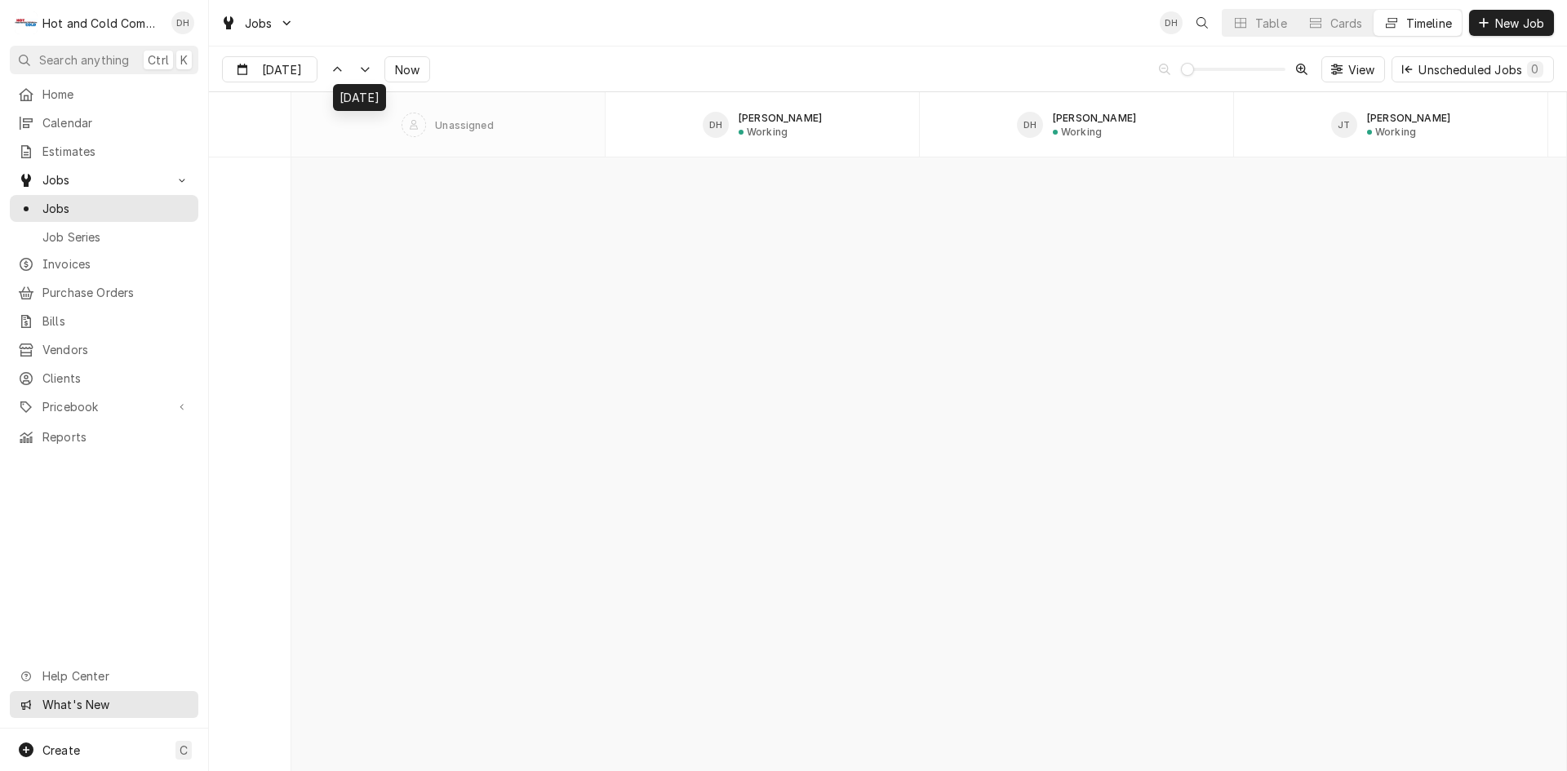
scroll to position [14421, 0]
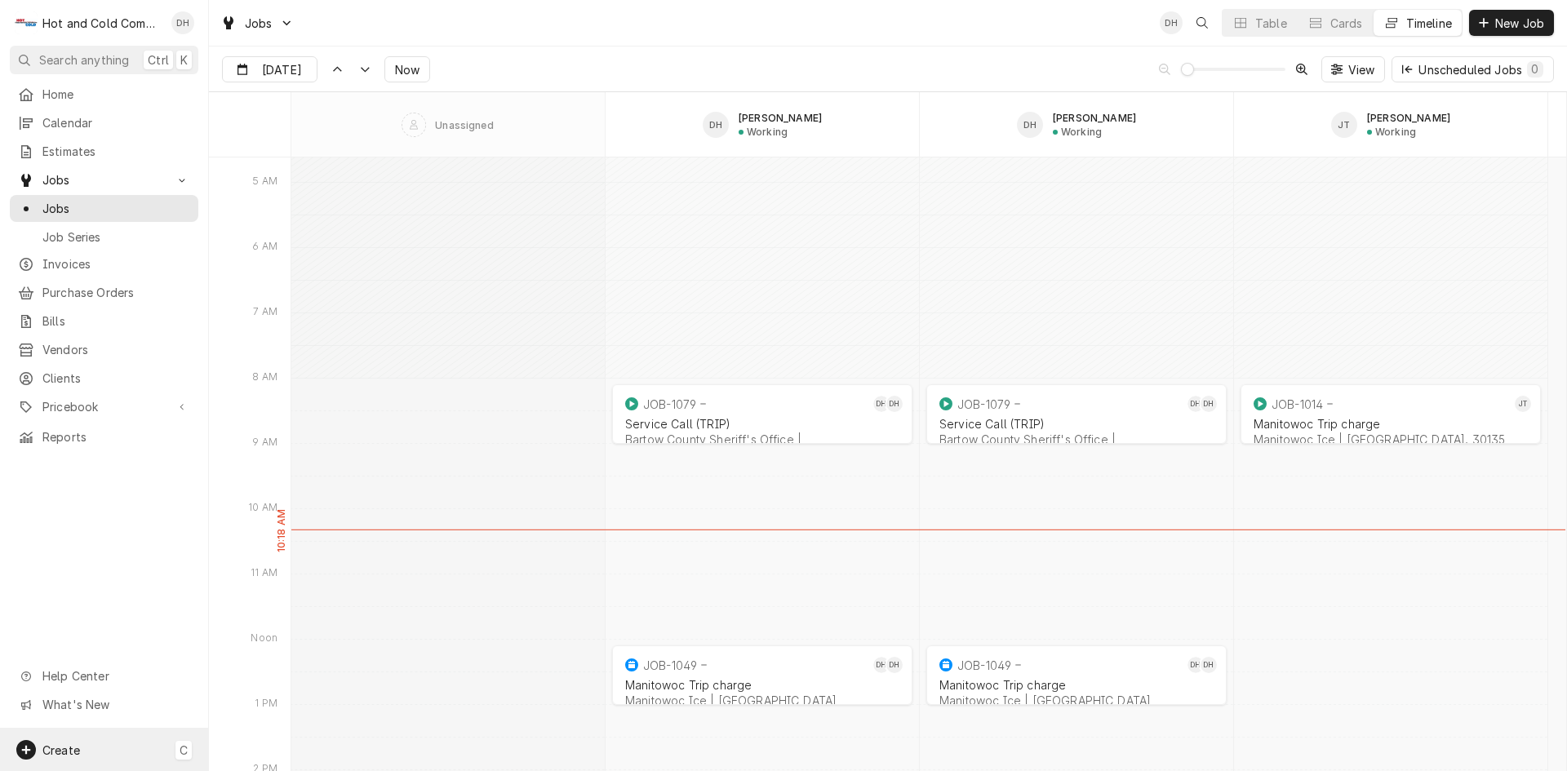
click at [63, 748] on span "Create" at bounding box center [61, 751] width 38 height 14
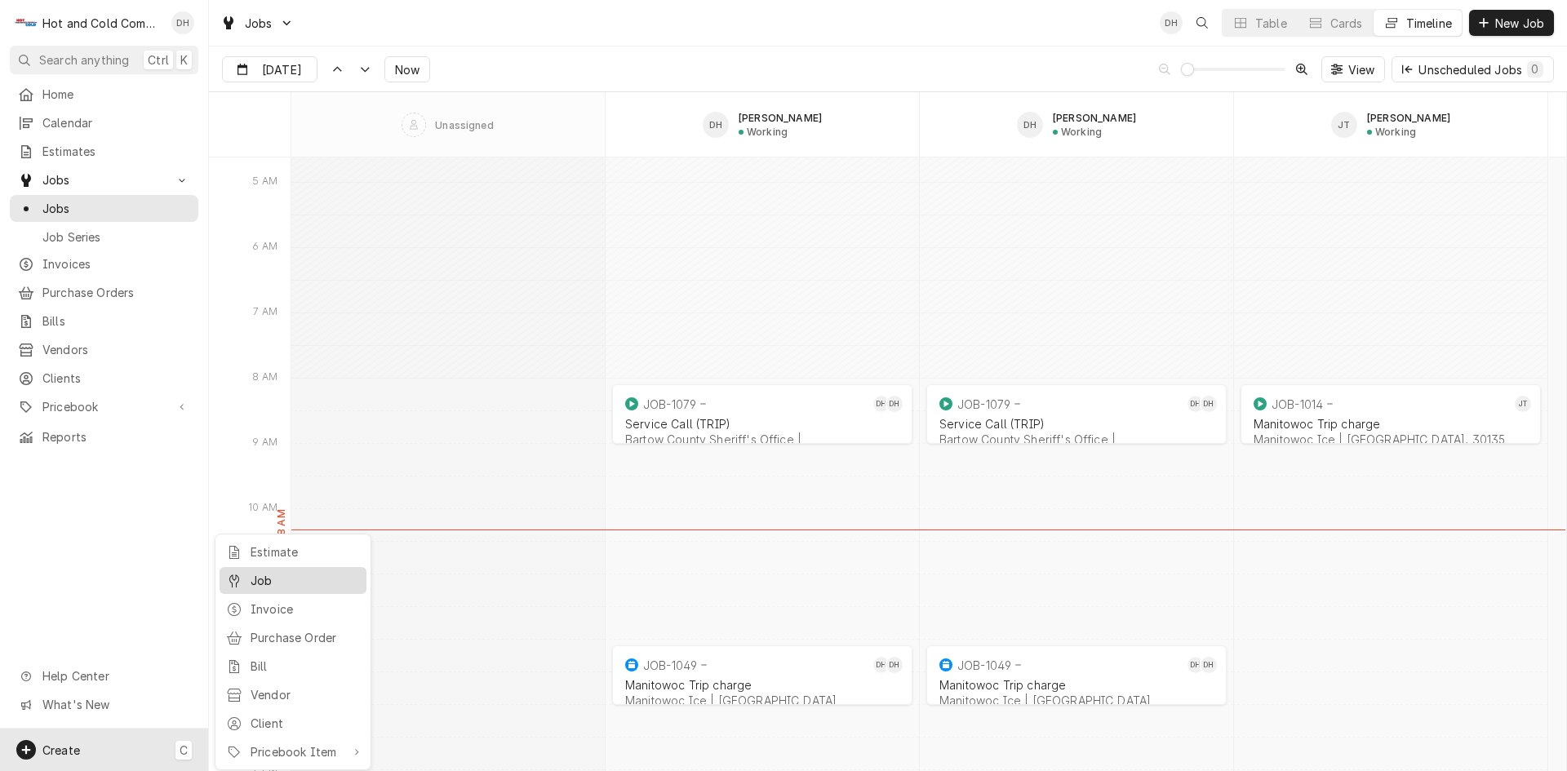
click at [348, 579] on div "Job" at bounding box center [305, 580] width 109 height 17
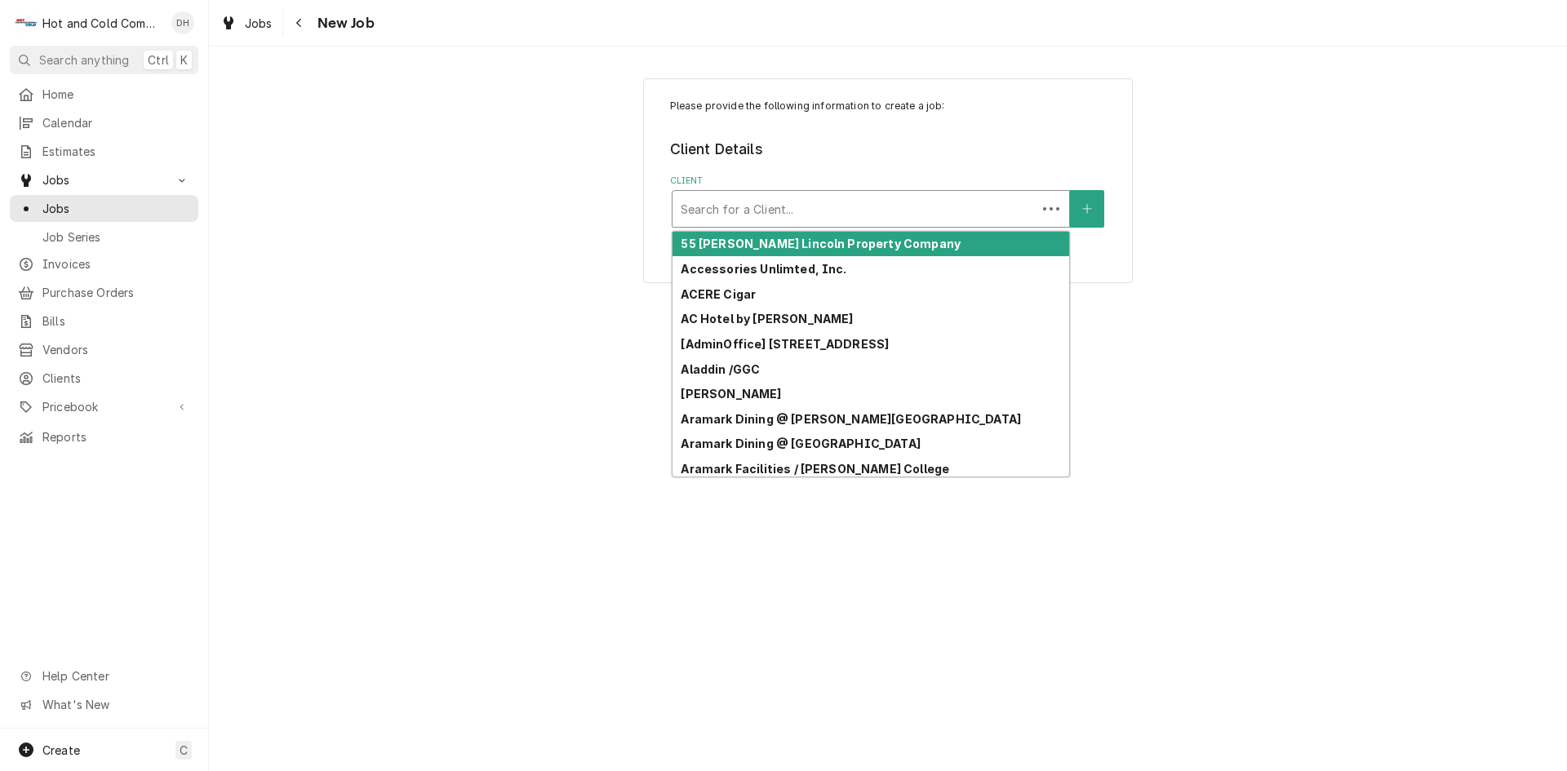
click at [975, 213] on div "Client" at bounding box center [855, 208] width 348 height 29
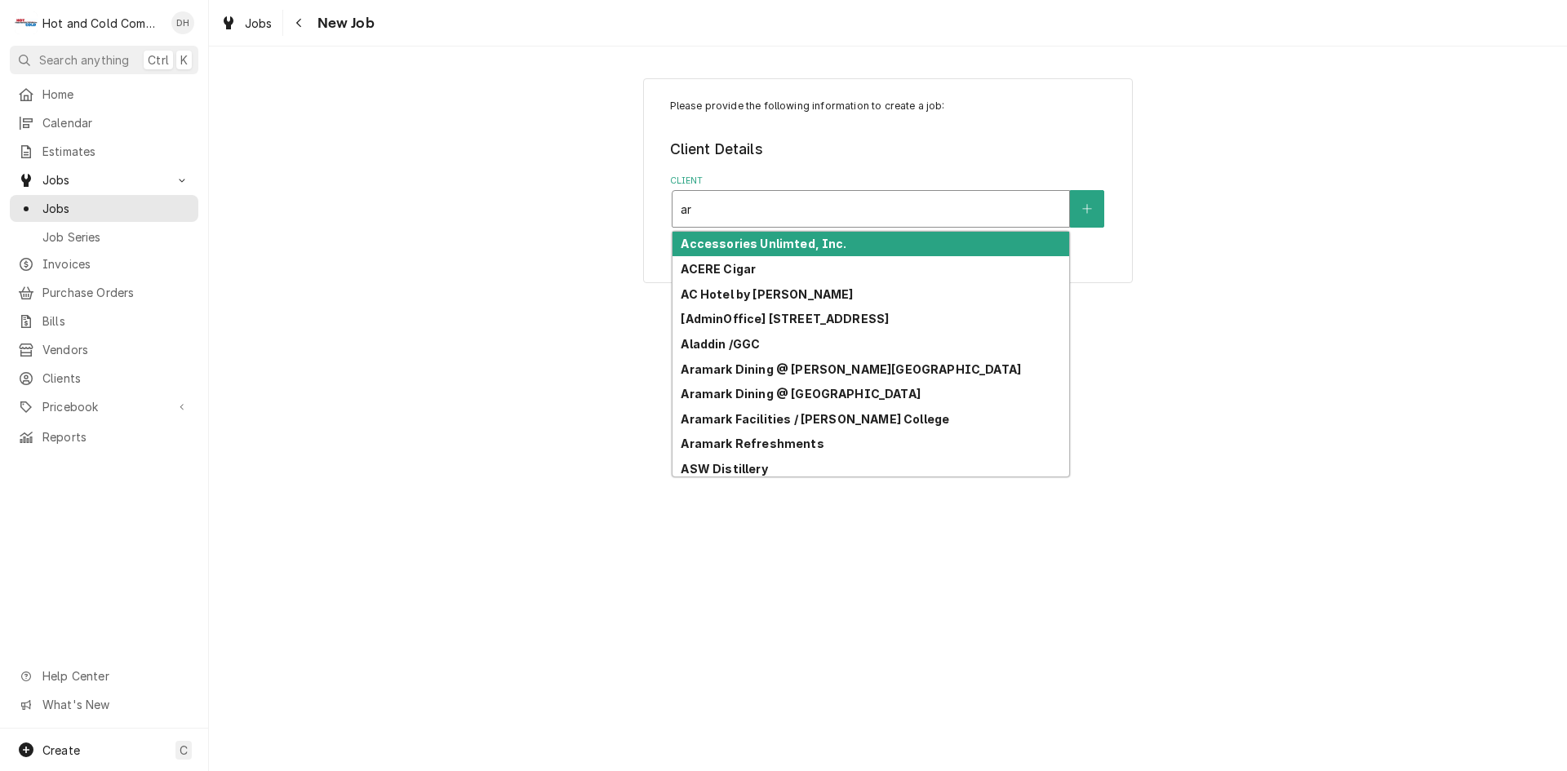
type input "ara"
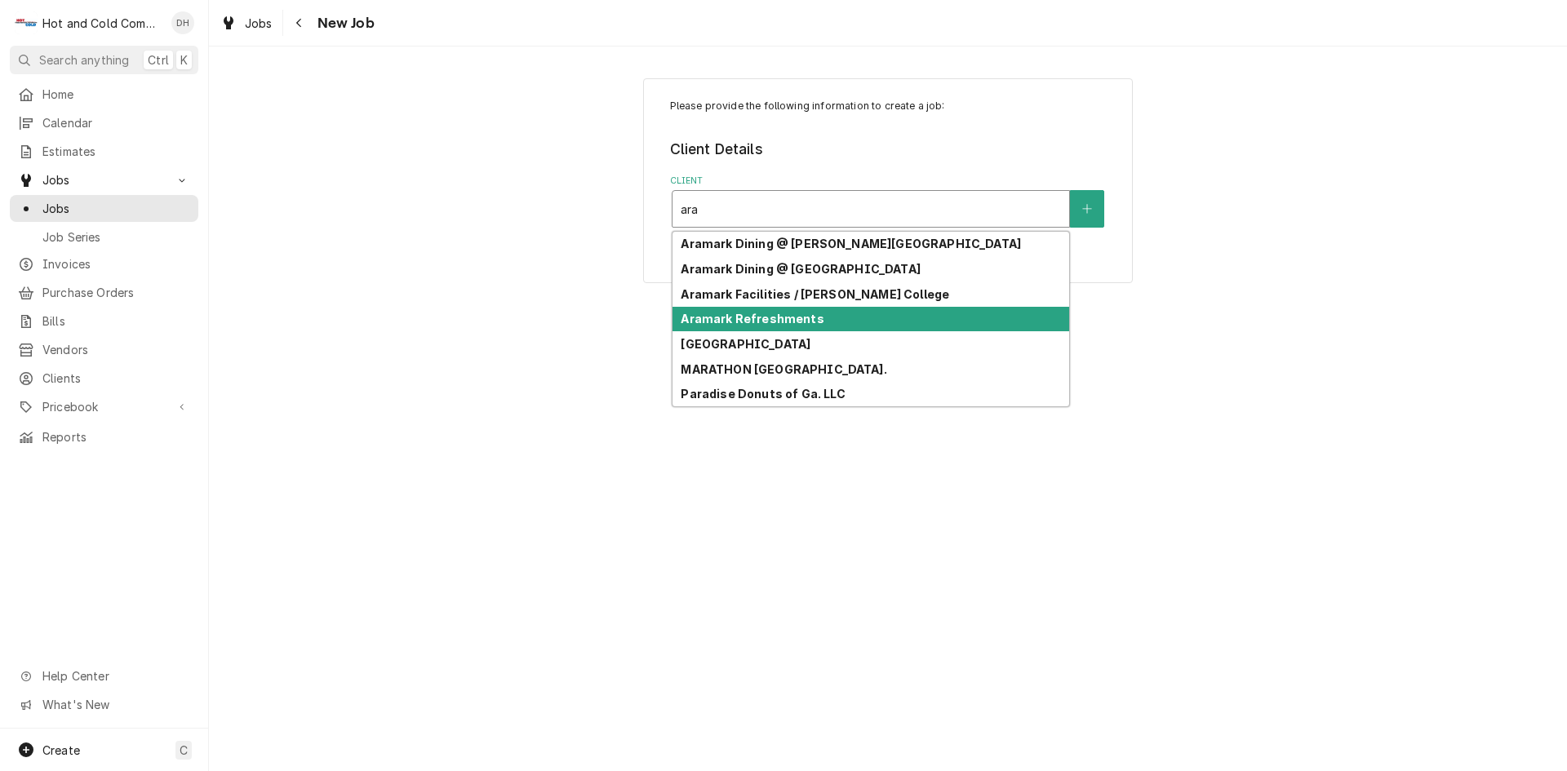
click at [876, 313] on div "Aramark Refreshments" at bounding box center [871, 319] width 397 height 25
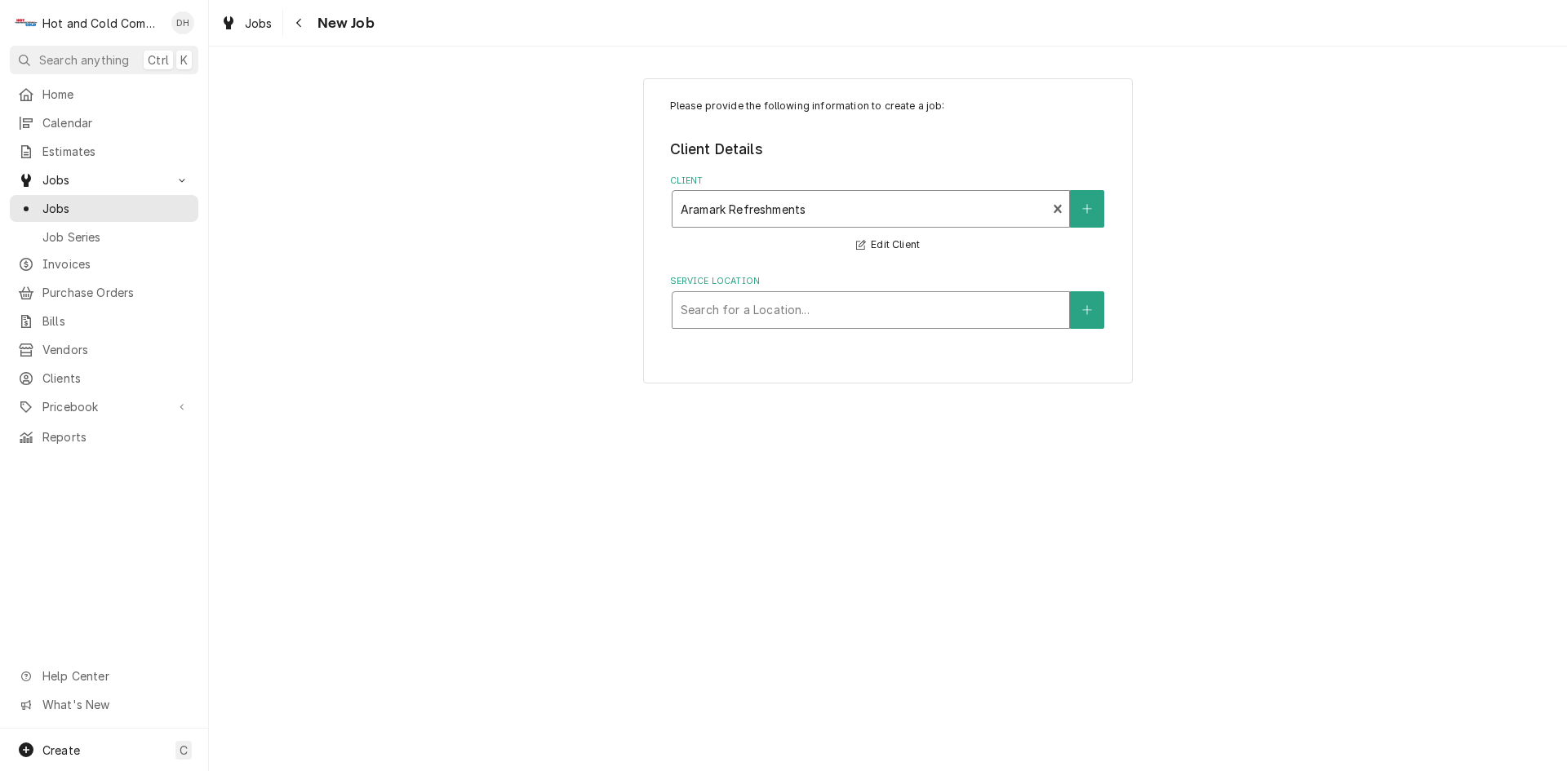
click at [877, 313] on div "Service Location" at bounding box center [871, 309] width 380 height 29
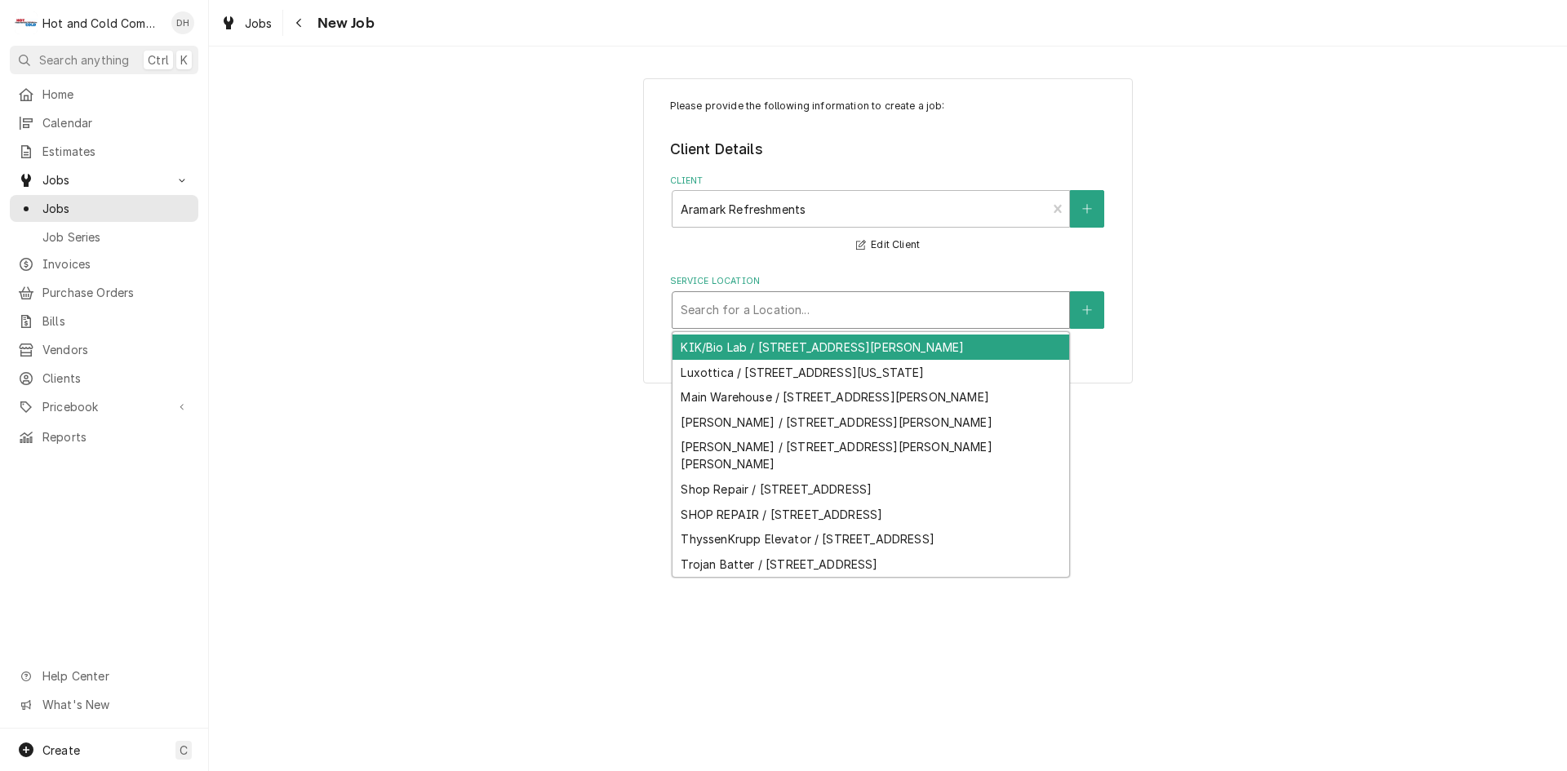
scroll to position [375, 0]
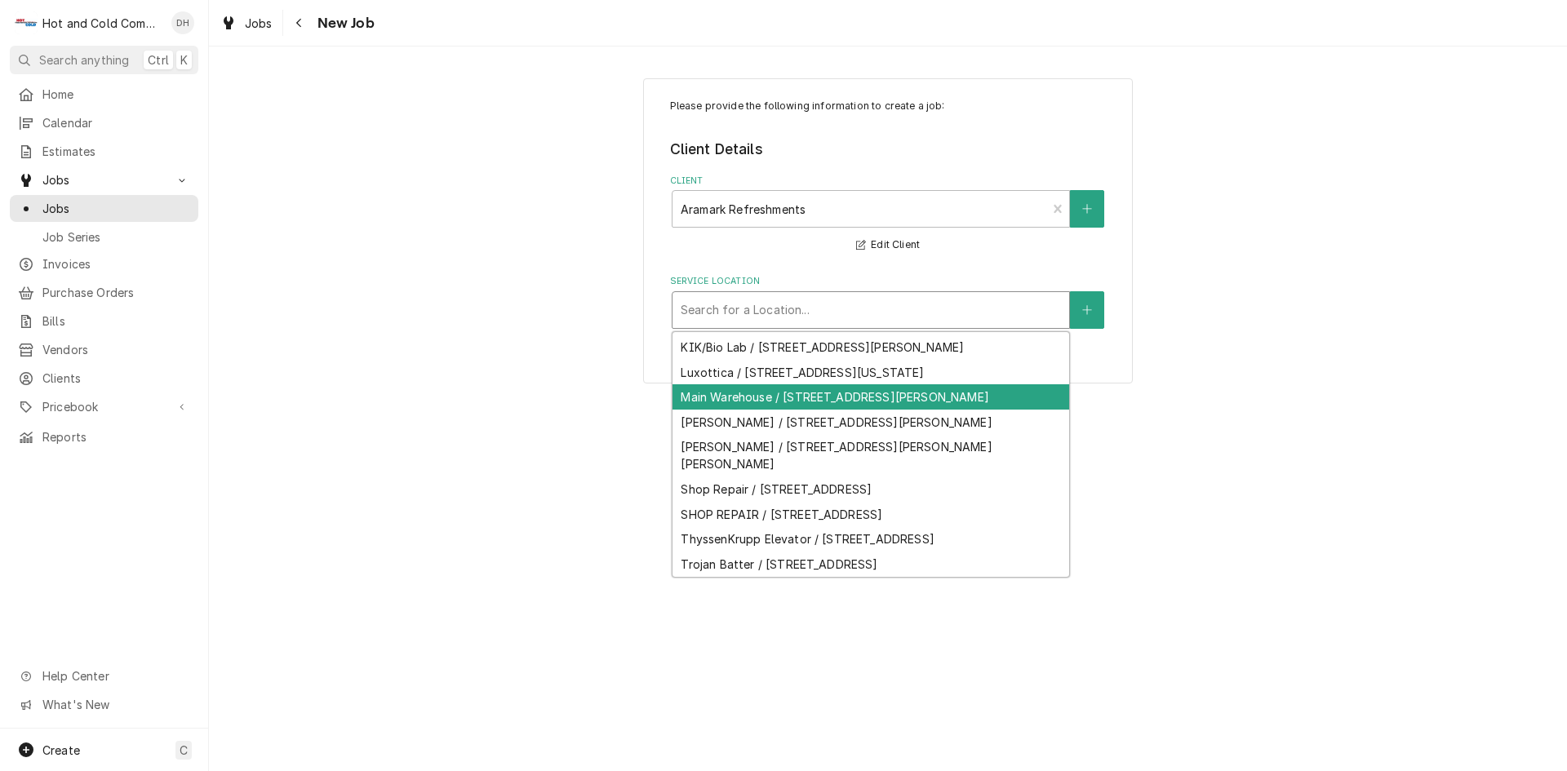
click at [817, 384] on div "Main Warehouse / [STREET_ADDRESS][PERSON_NAME]" at bounding box center [871, 396] width 397 height 25
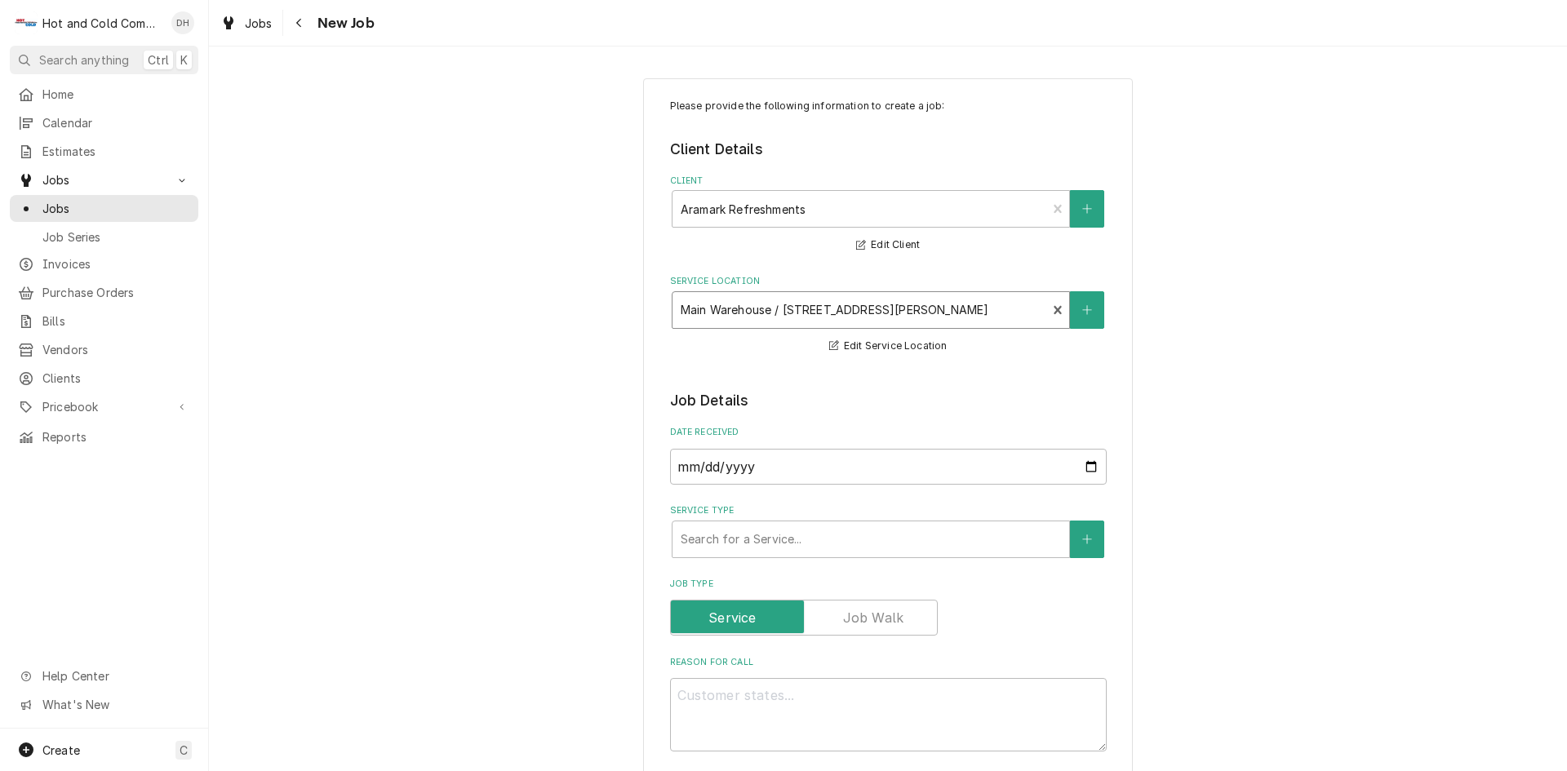
scroll to position [272, 0]
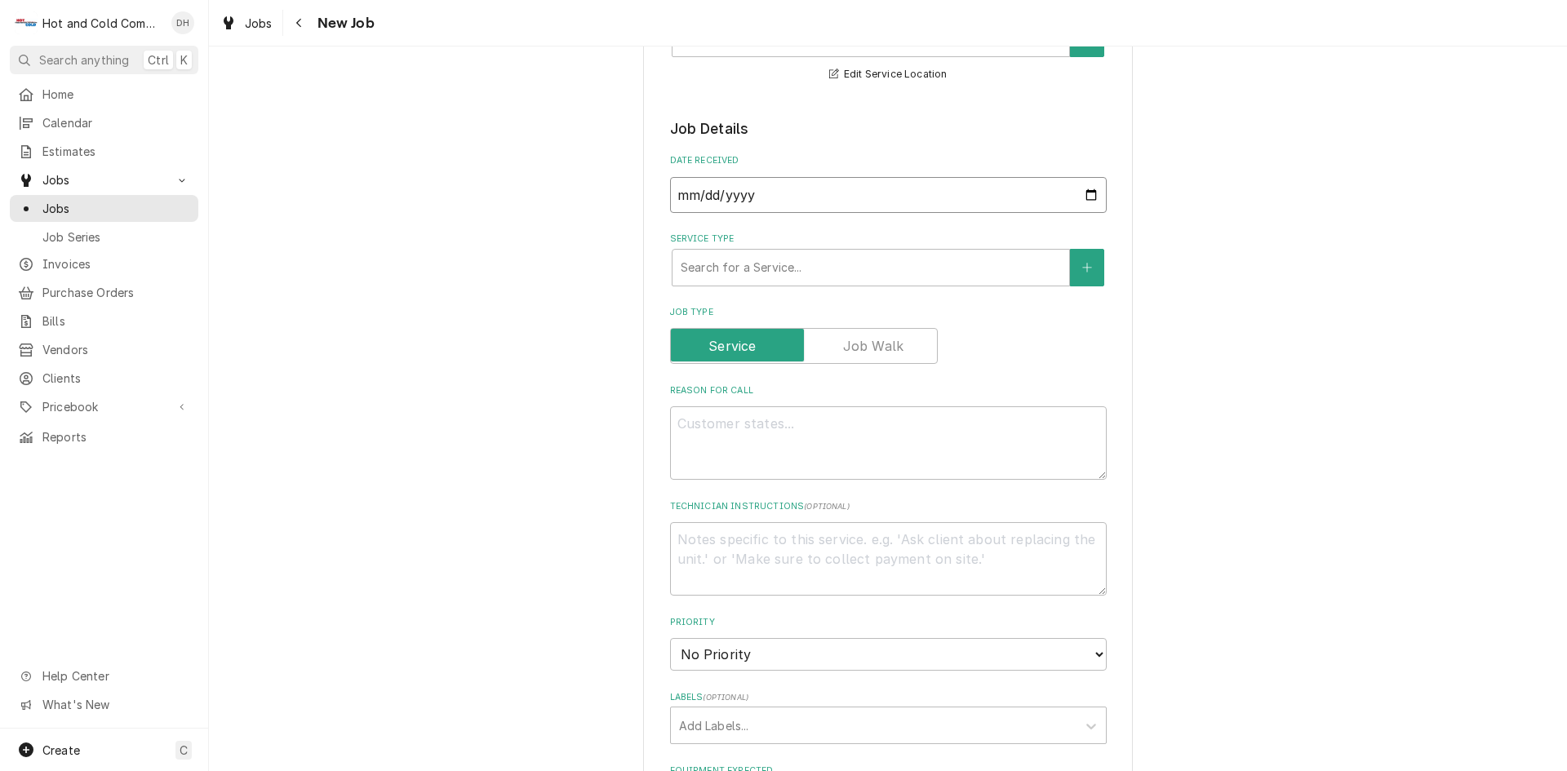
click at [1083, 193] on input "2025-10-01" at bounding box center [888, 195] width 437 height 36
type textarea "x"
type input "2025-09-01"
type textarea "x"
type input "[DATE]"
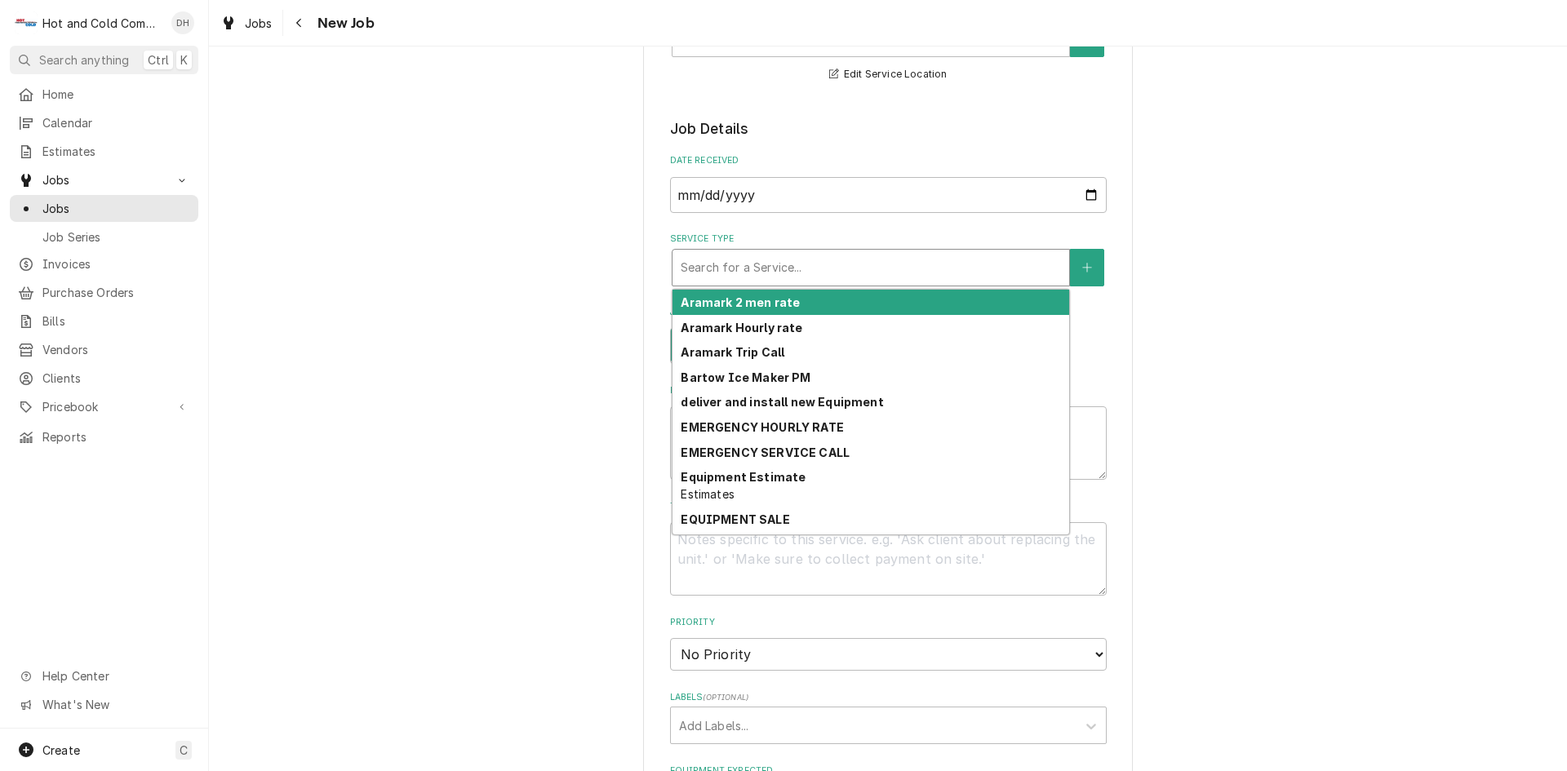
click at [954, 264] on div "Service Type" at bounding box center [871, 267] width 380 height 29
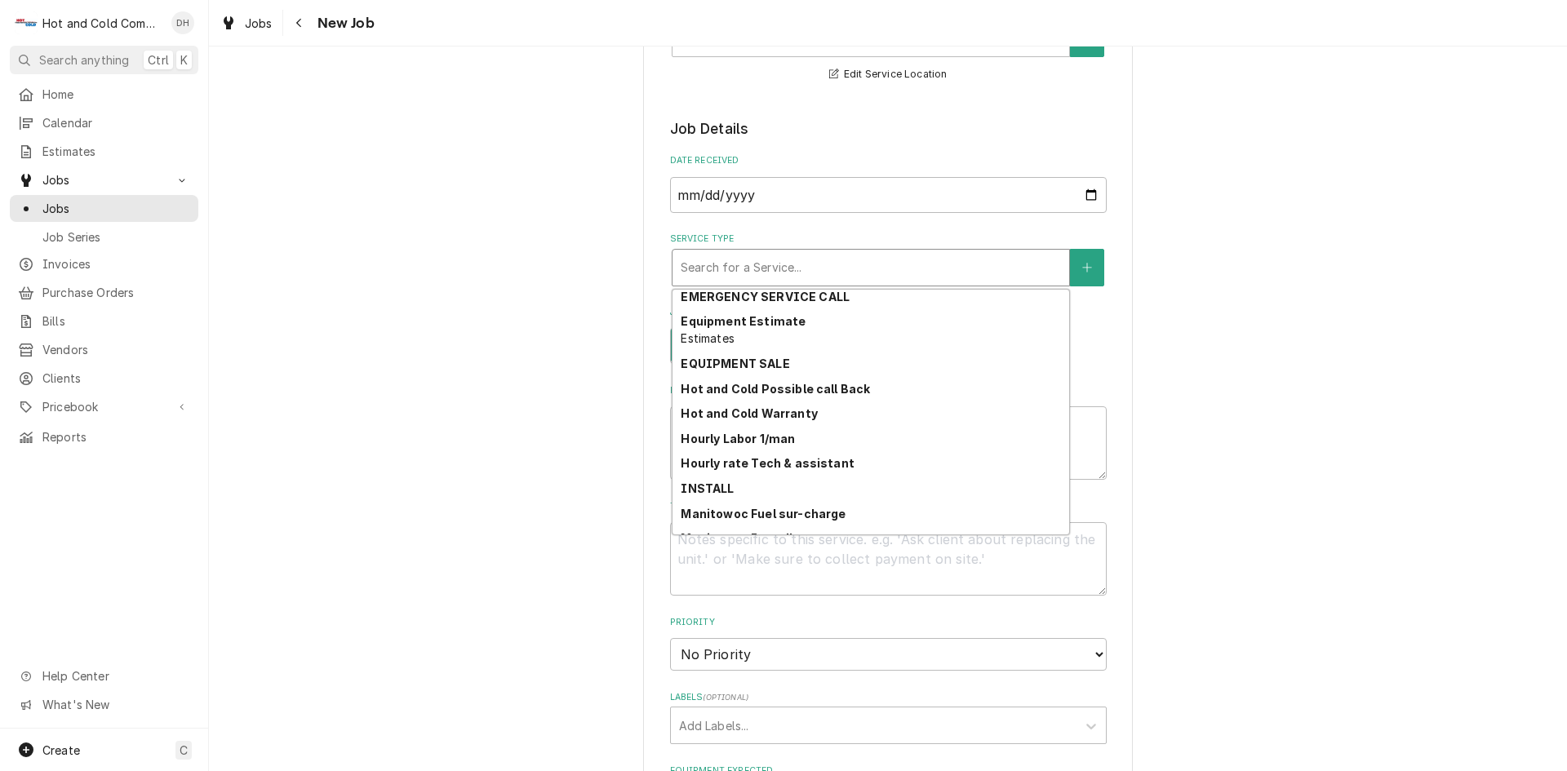
scroll to position [150, 0]
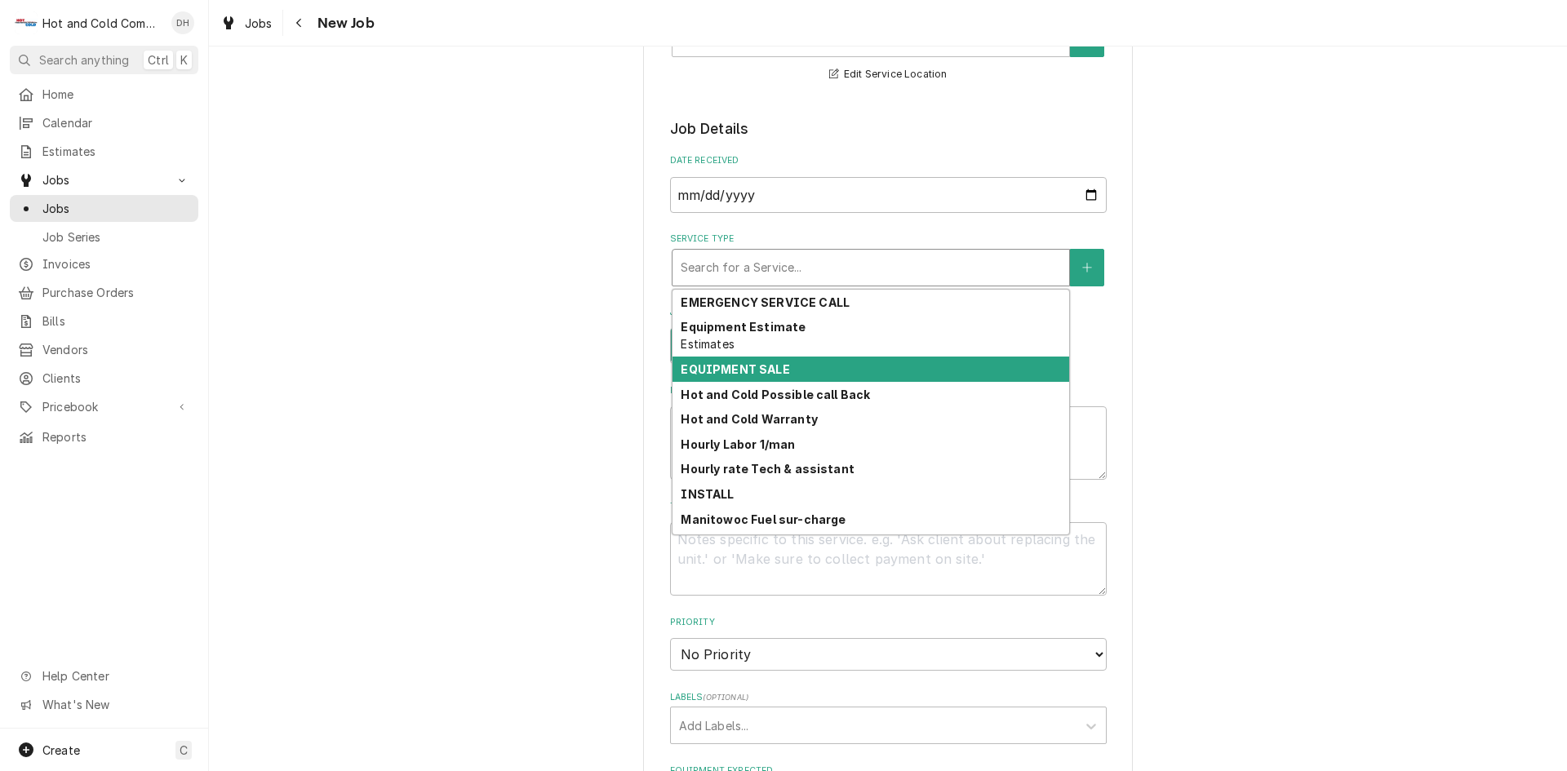
click at [952, 370] on div "EQUIPMENT SALE" at bounding box center [871, 369] width 397 height 25
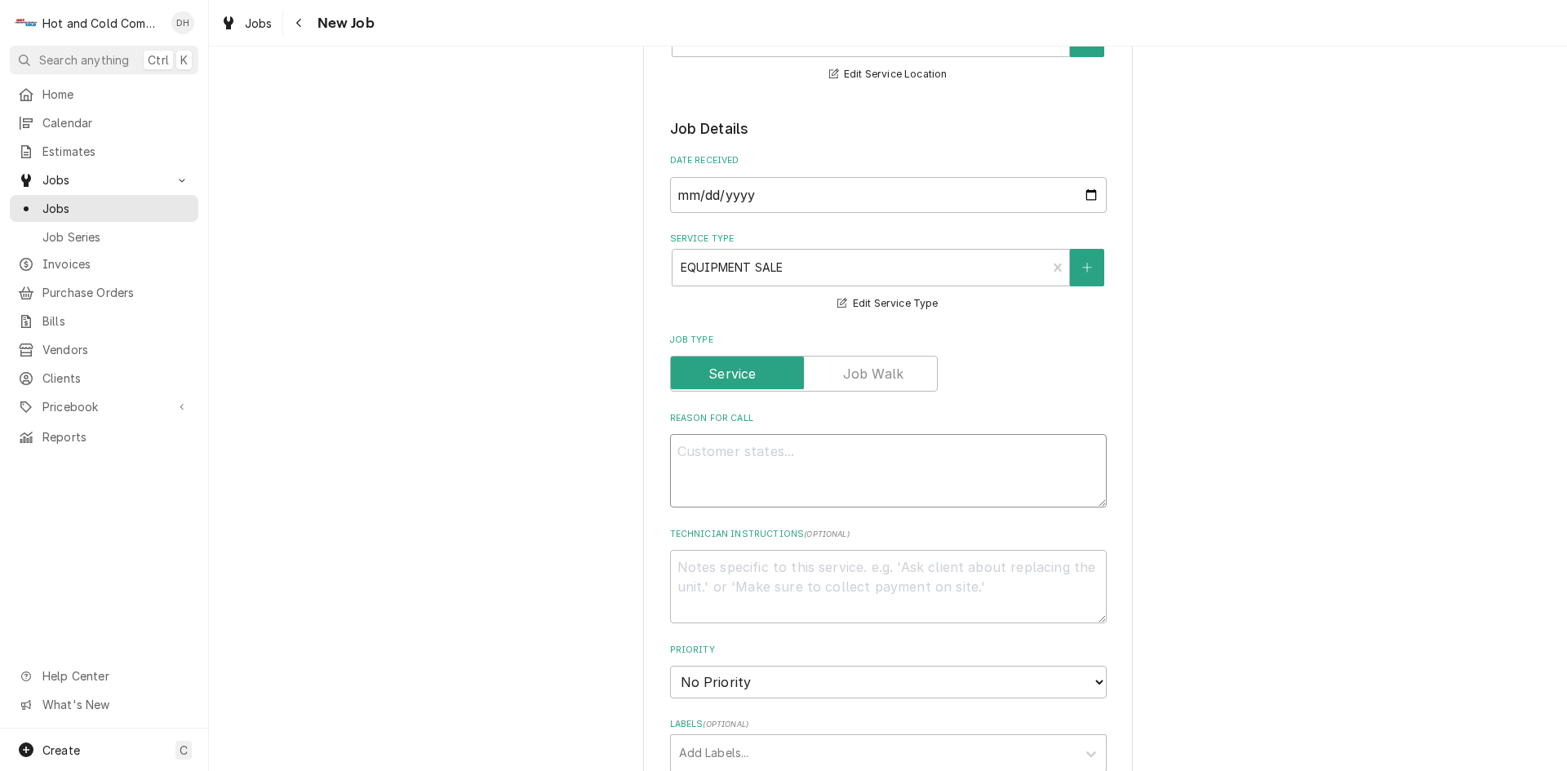
click at [866, 449] on textarea "Reason For Call" at bounding box center [888, 470] width 437 height 73
type textarea "x"
type textarea "O"
type textarea "x"
type textarea "Or"
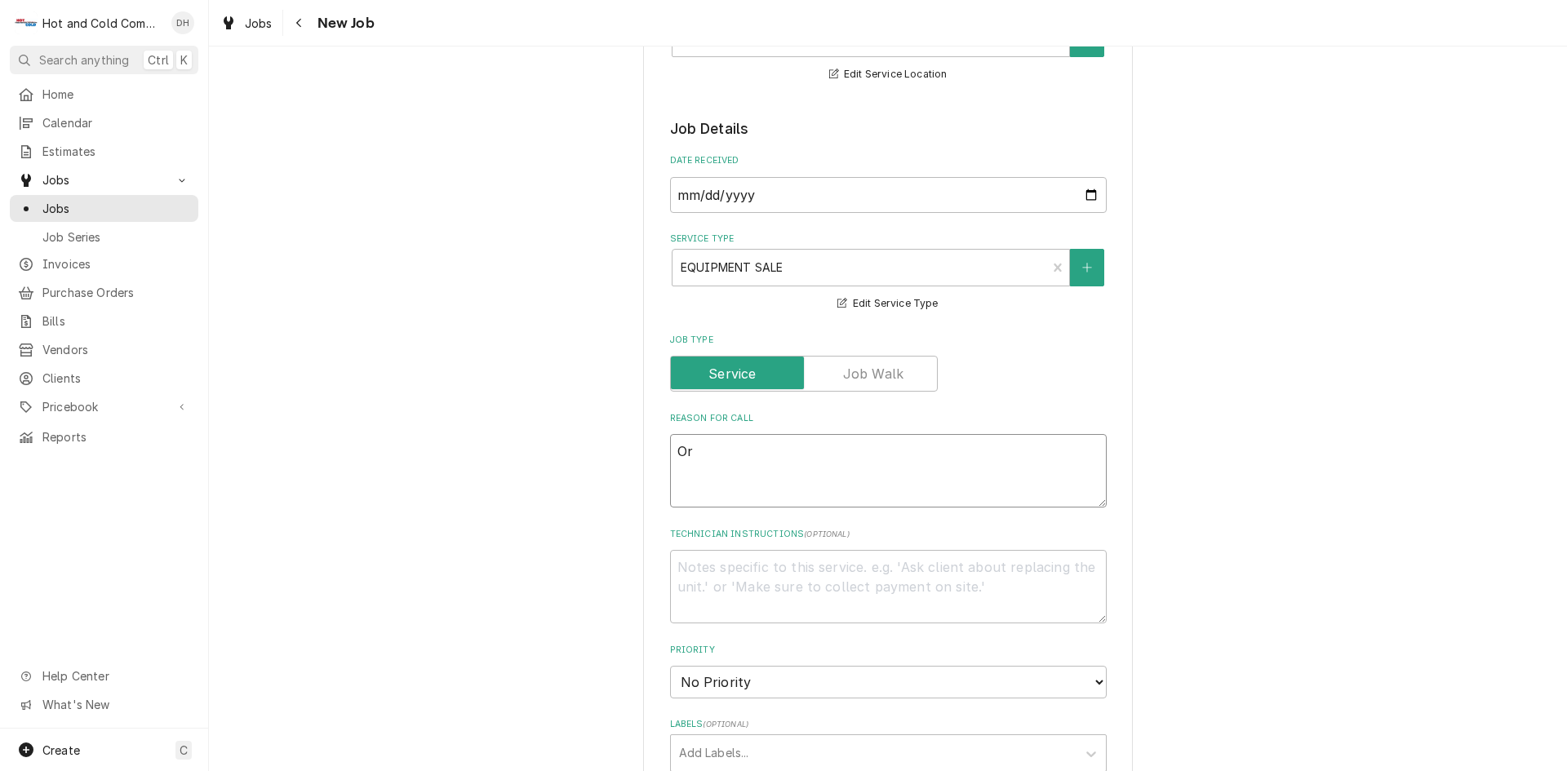
type textarea "x"
type textarea "Ord"
type textarea "x"
type textarea "Orde"
type textarea "x"
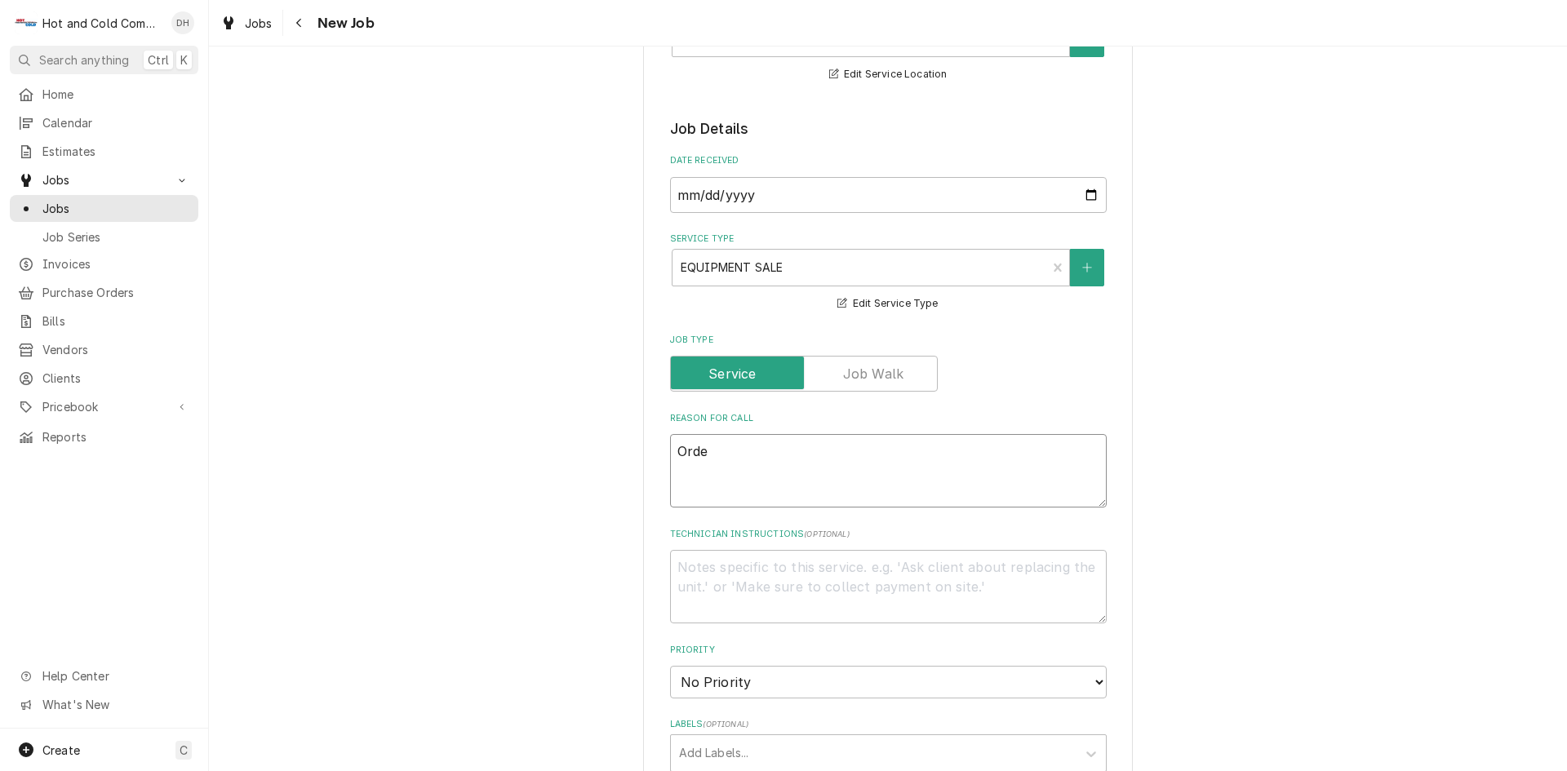
type textarea "Order"
type textarea "x"
type textarea "Ordere"
type textarea "x"
type textarea "Ordered"
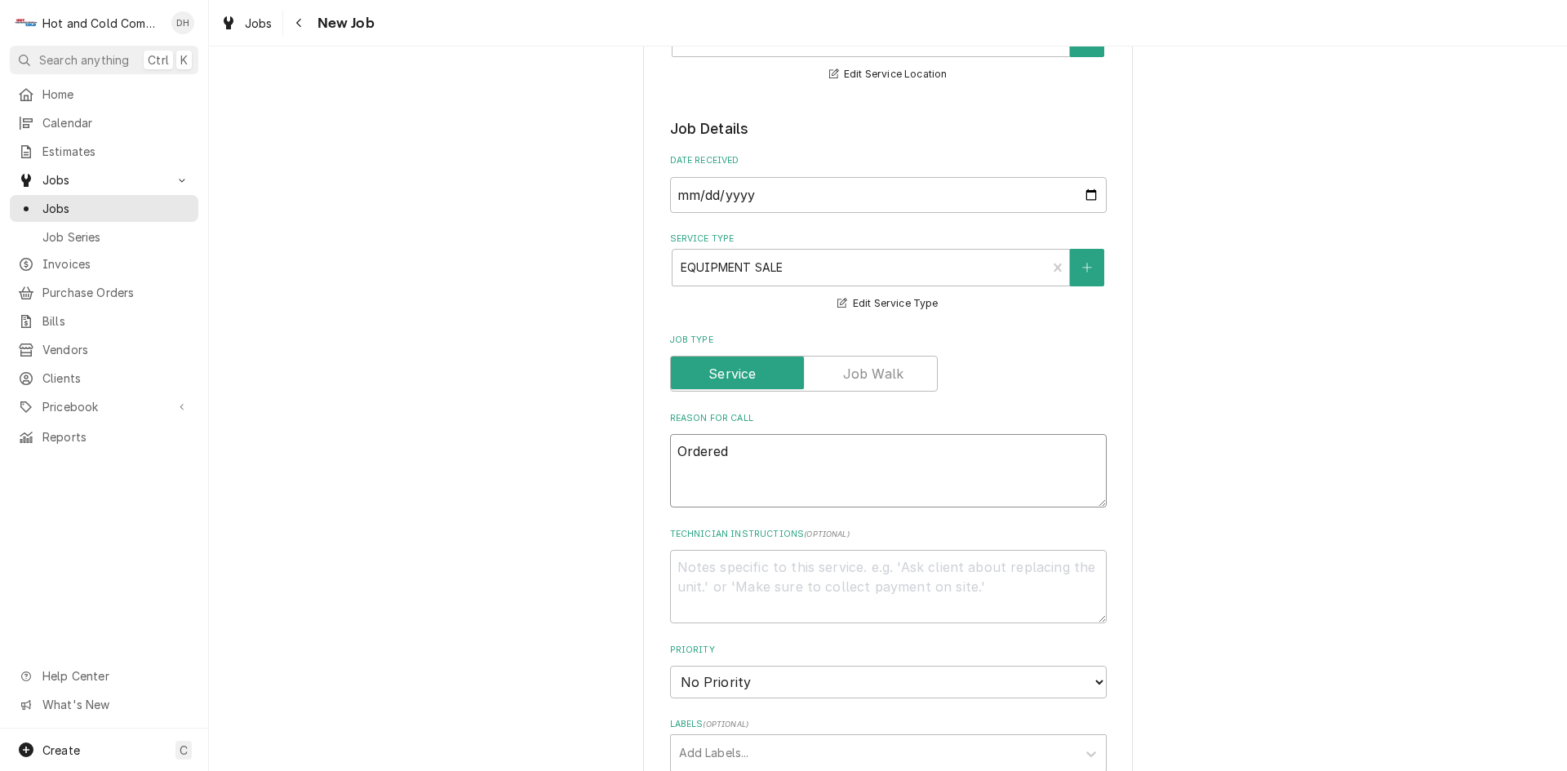
type textarea "x"
type textarea "Ordered"
type textarea "x"
type textarea "Ordered 2"
type textarea "x"
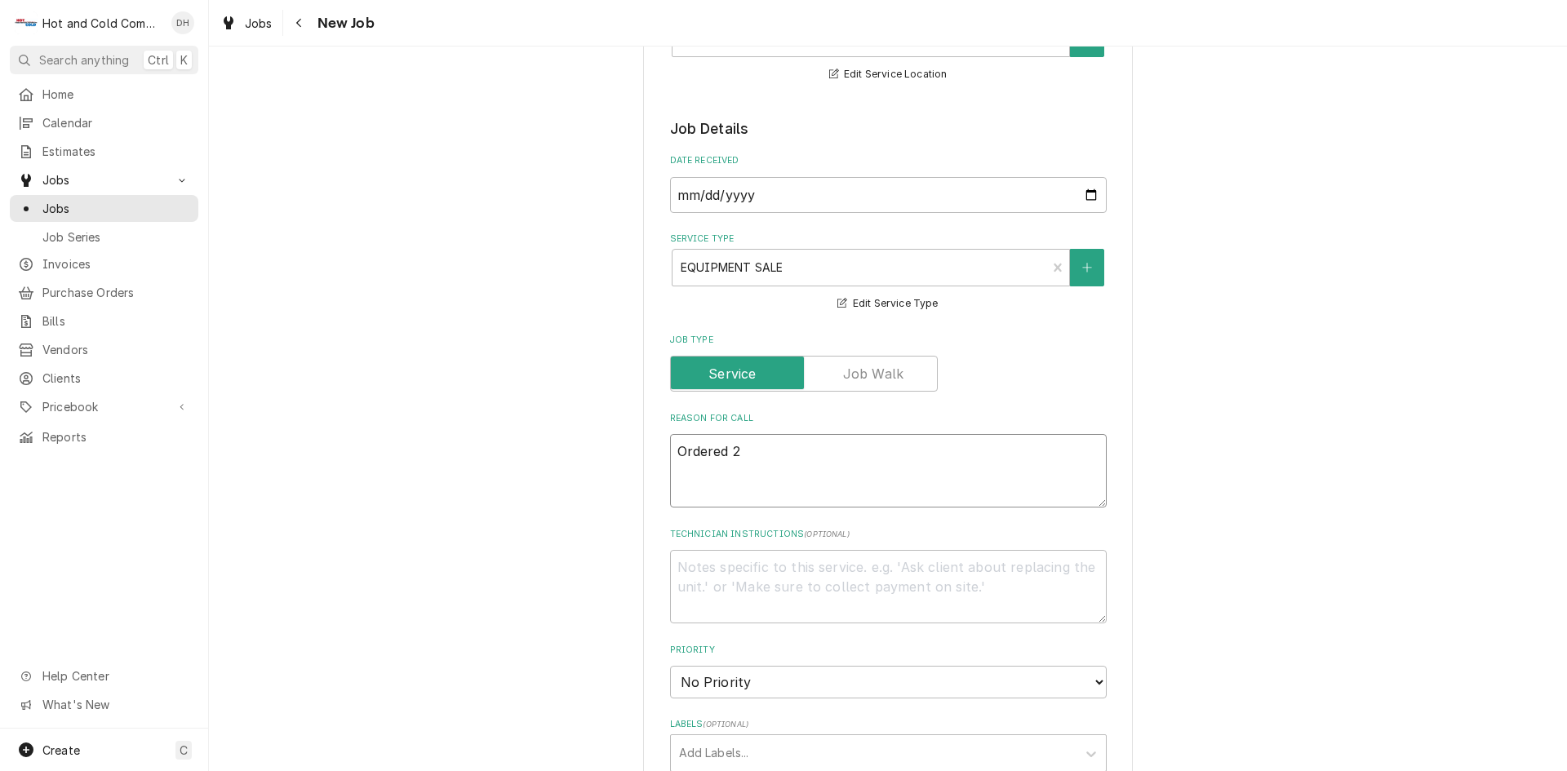
type textarea "Ordered 2"
type textarea "x"
type textarea "Ordered 2 h"
type textarea "x"
type textarea "Ordered 2 he"
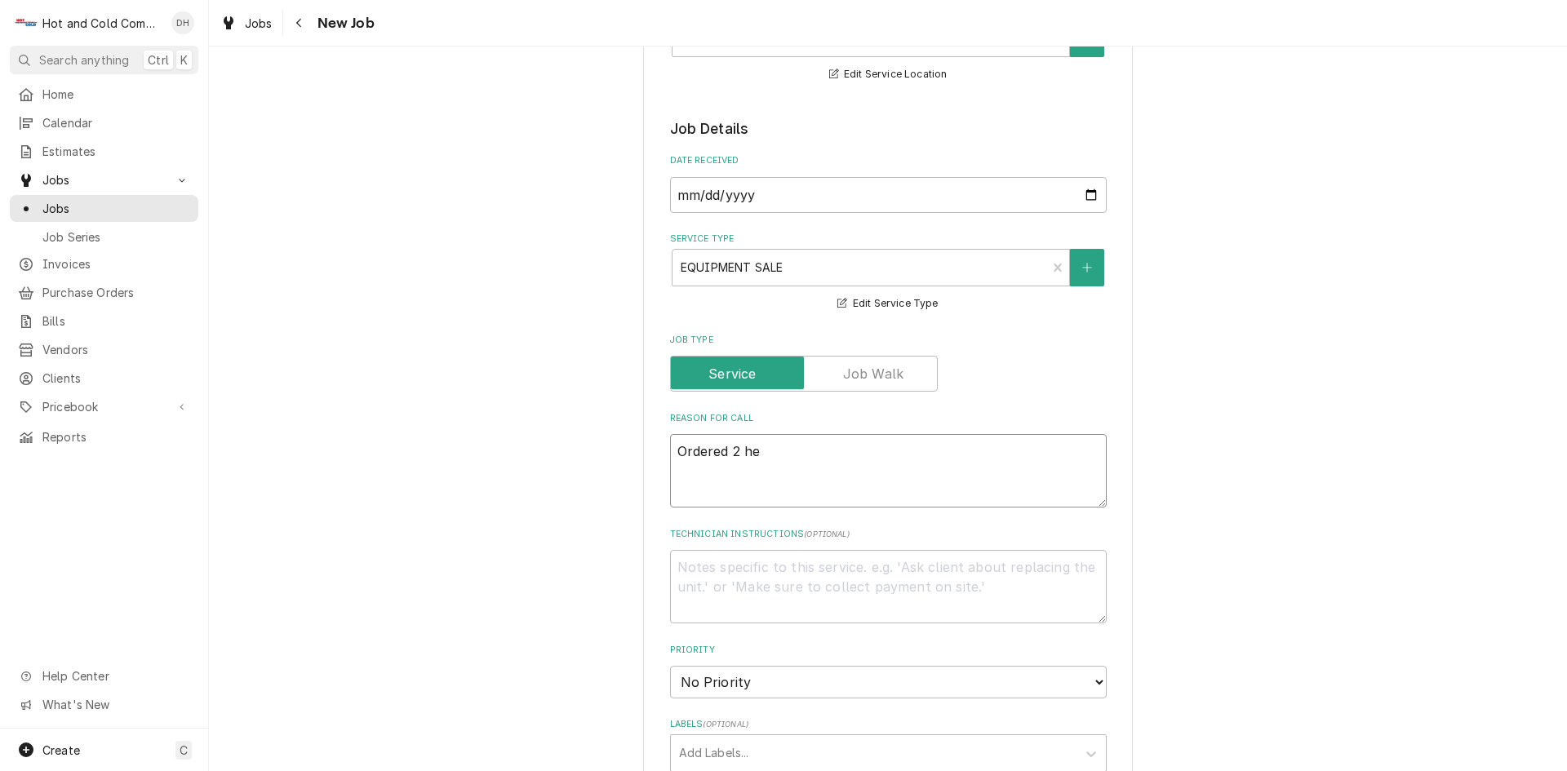
type textarea "x"
type textarea "Ordered 2 hea"
type textarea "x"
type textarea "Ordered 2 heav"
type textarea "x"
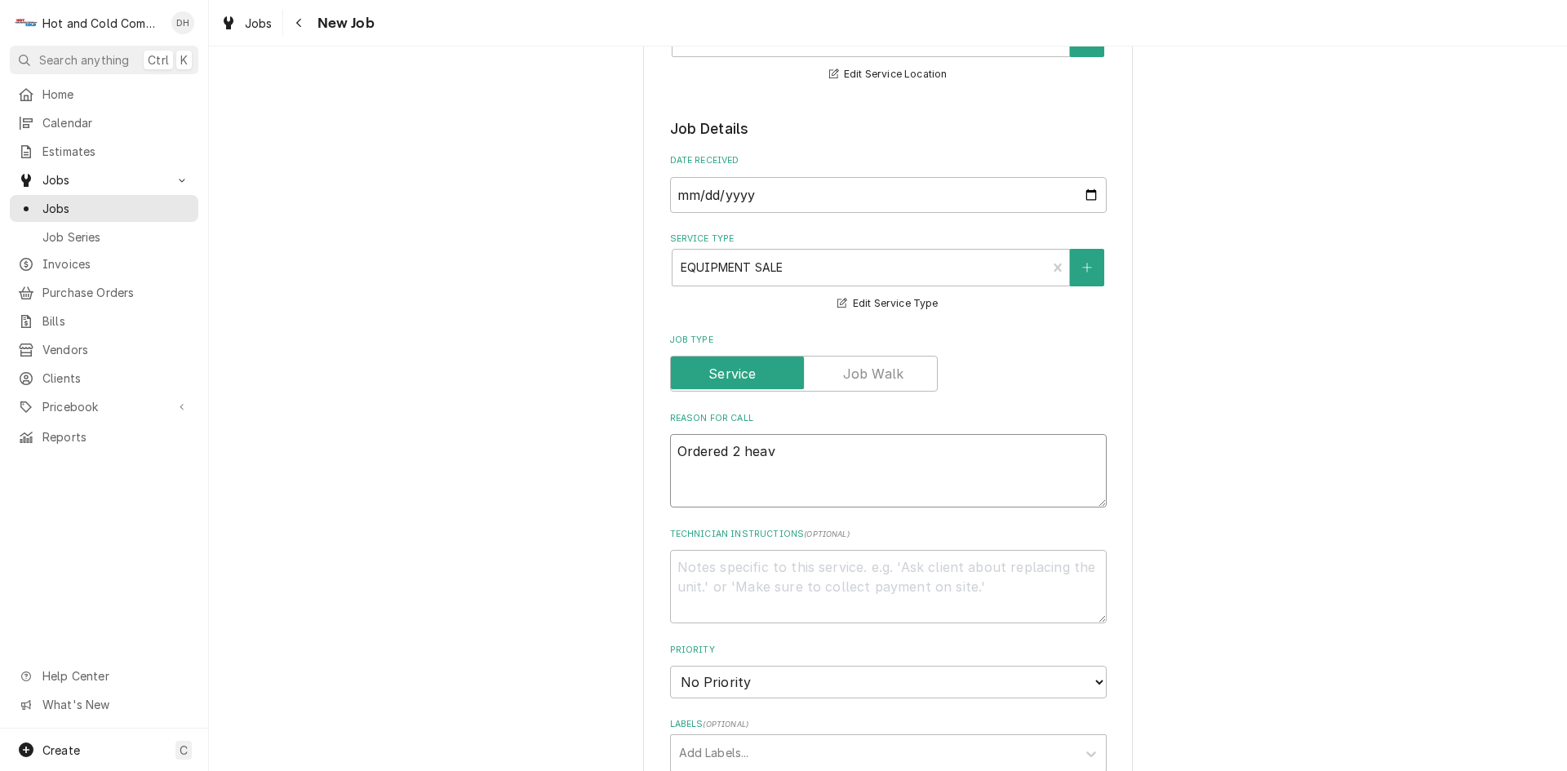
type textarea "Ordered 2 heavy"
type textarea "x"
type textarea "Ordered 2 heavy"
type textarea "x"
type textarea "Ordered 2 heavy d"
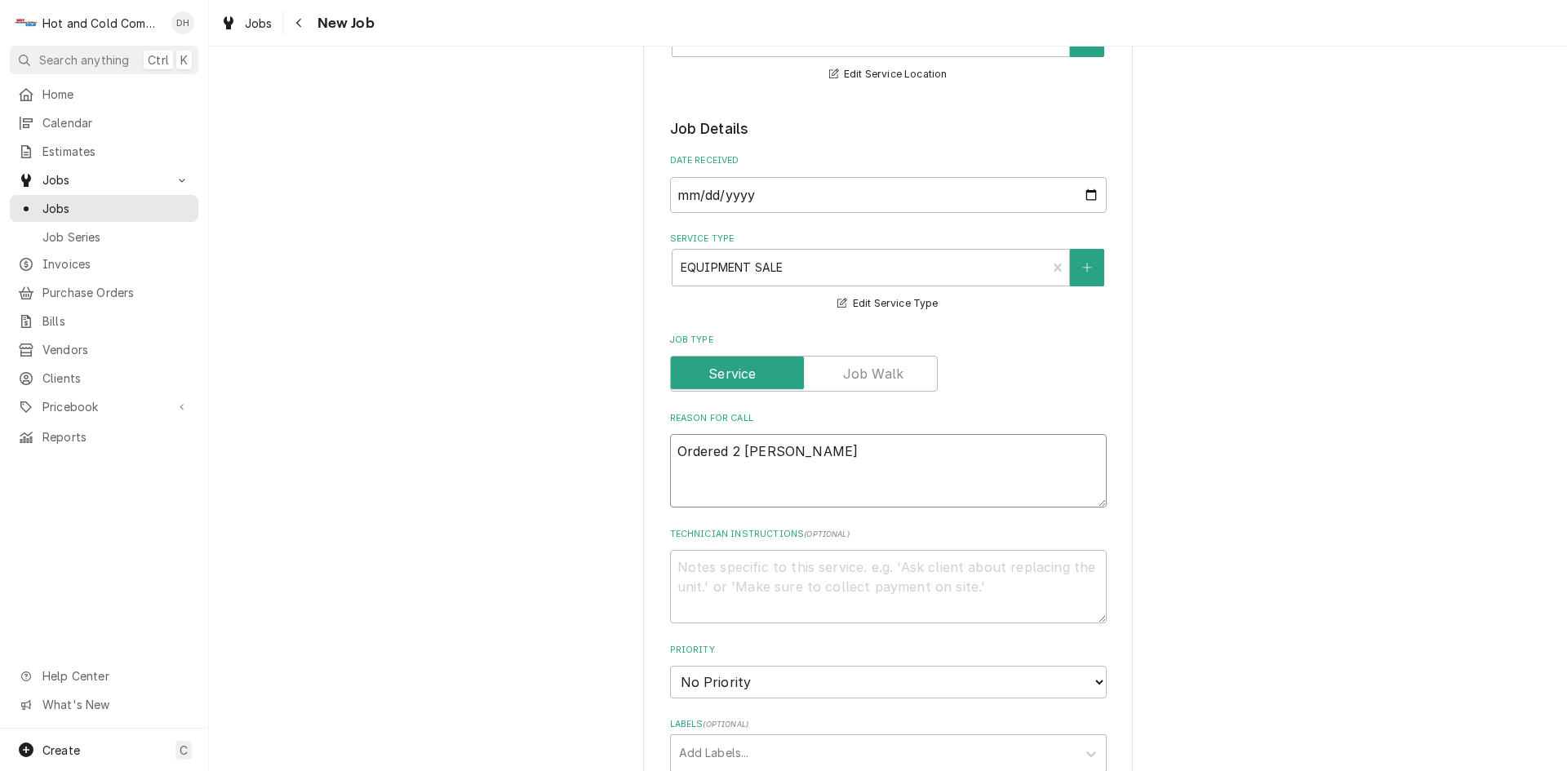
type textarea "x"
type textarea "Ordered 2 heavy du"
type textarea "x"
type textarea "Ordered 2 heavy dut"
type textarea "x"
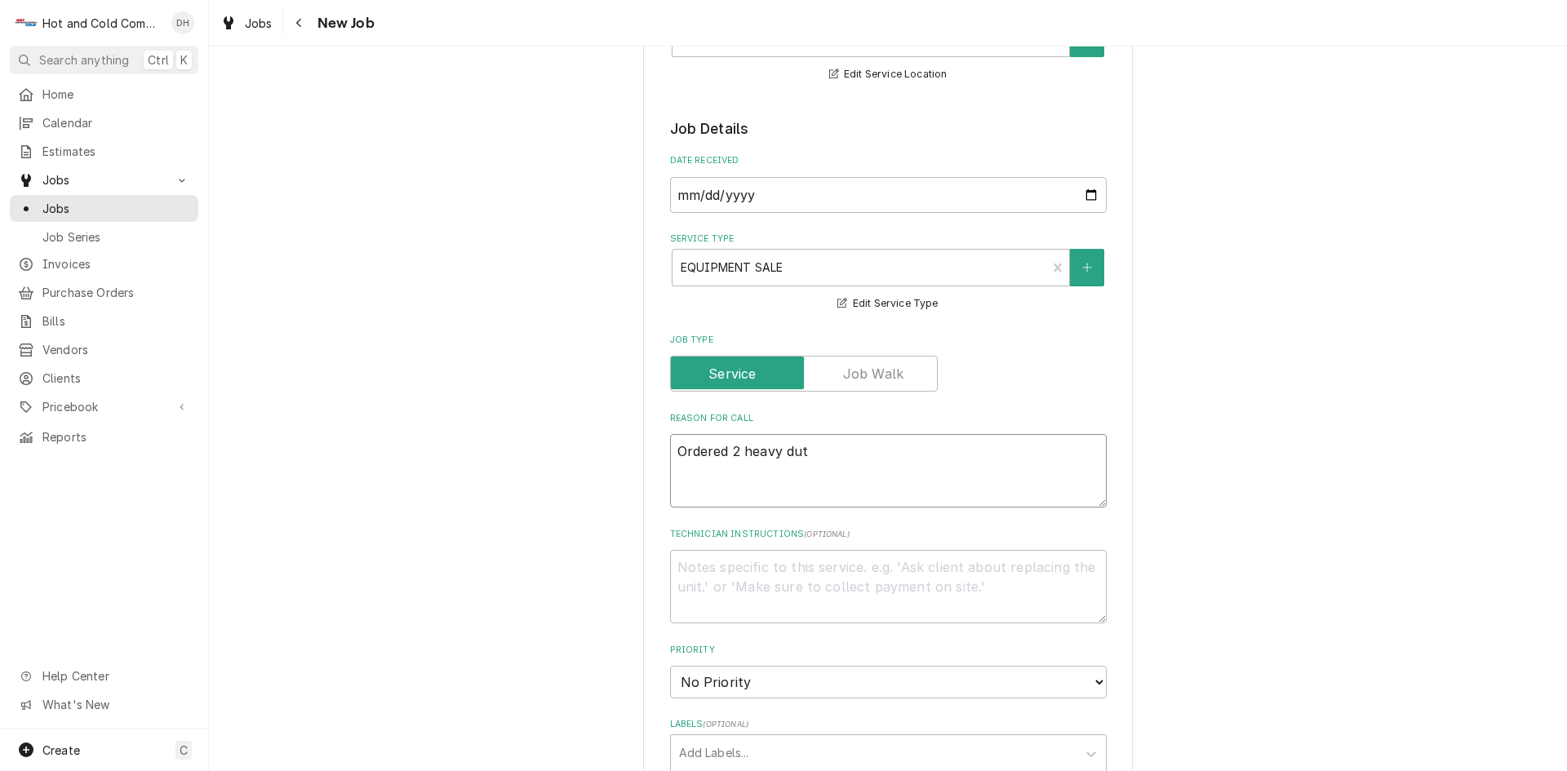
type textarea "Ordered 2 heavy duty"
type textarea "x"
type textarea "Ordered 2 heavy duty"
type textarea "x"
type textarea "Ordered 2 heavy duty d"
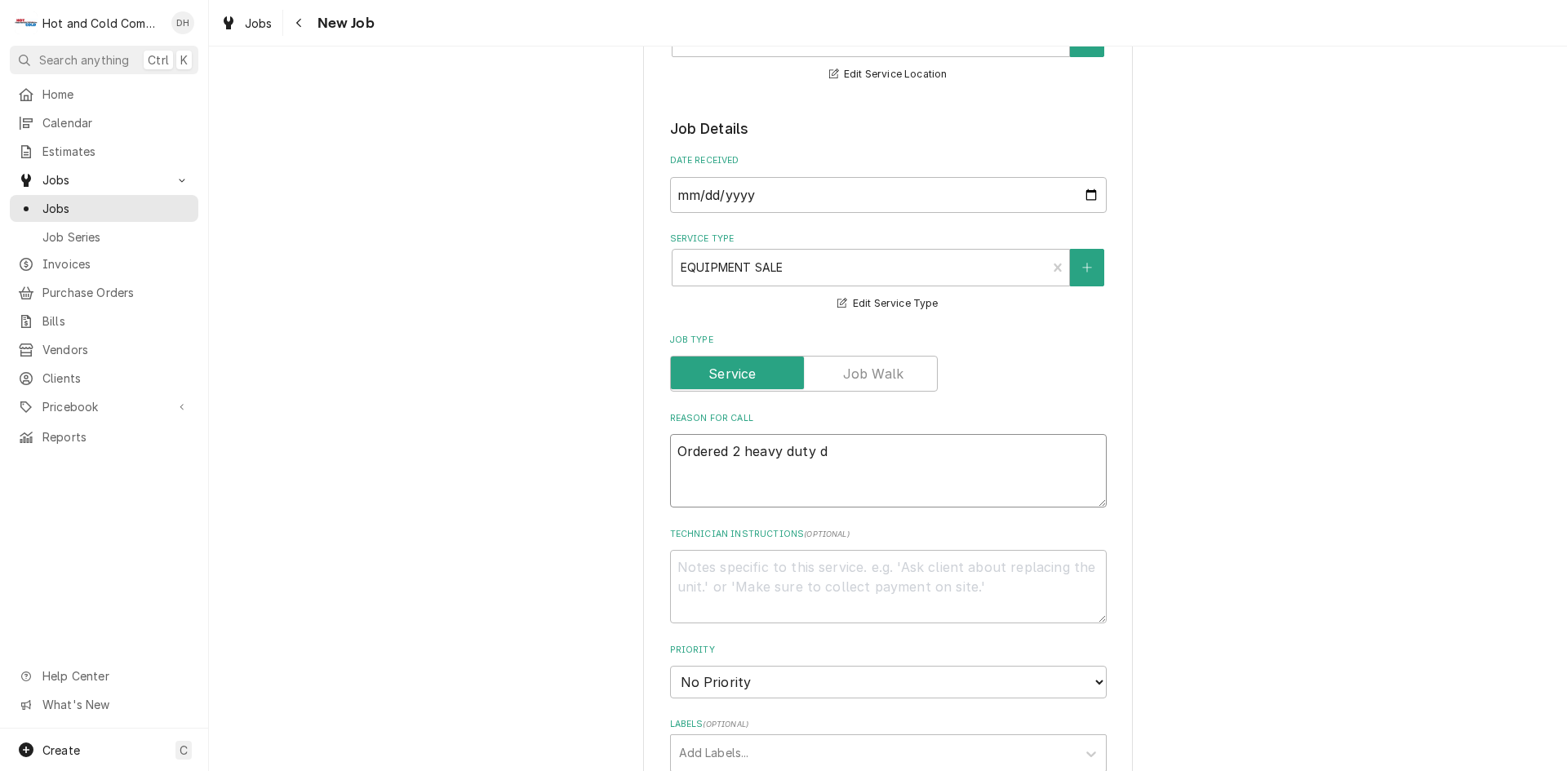
type textarea "x"
type textarea "Ordered 2 heavy duty do"
type textarea "x"
type textarea "Ordered 2 heavy duty doo"
type textarea "x"
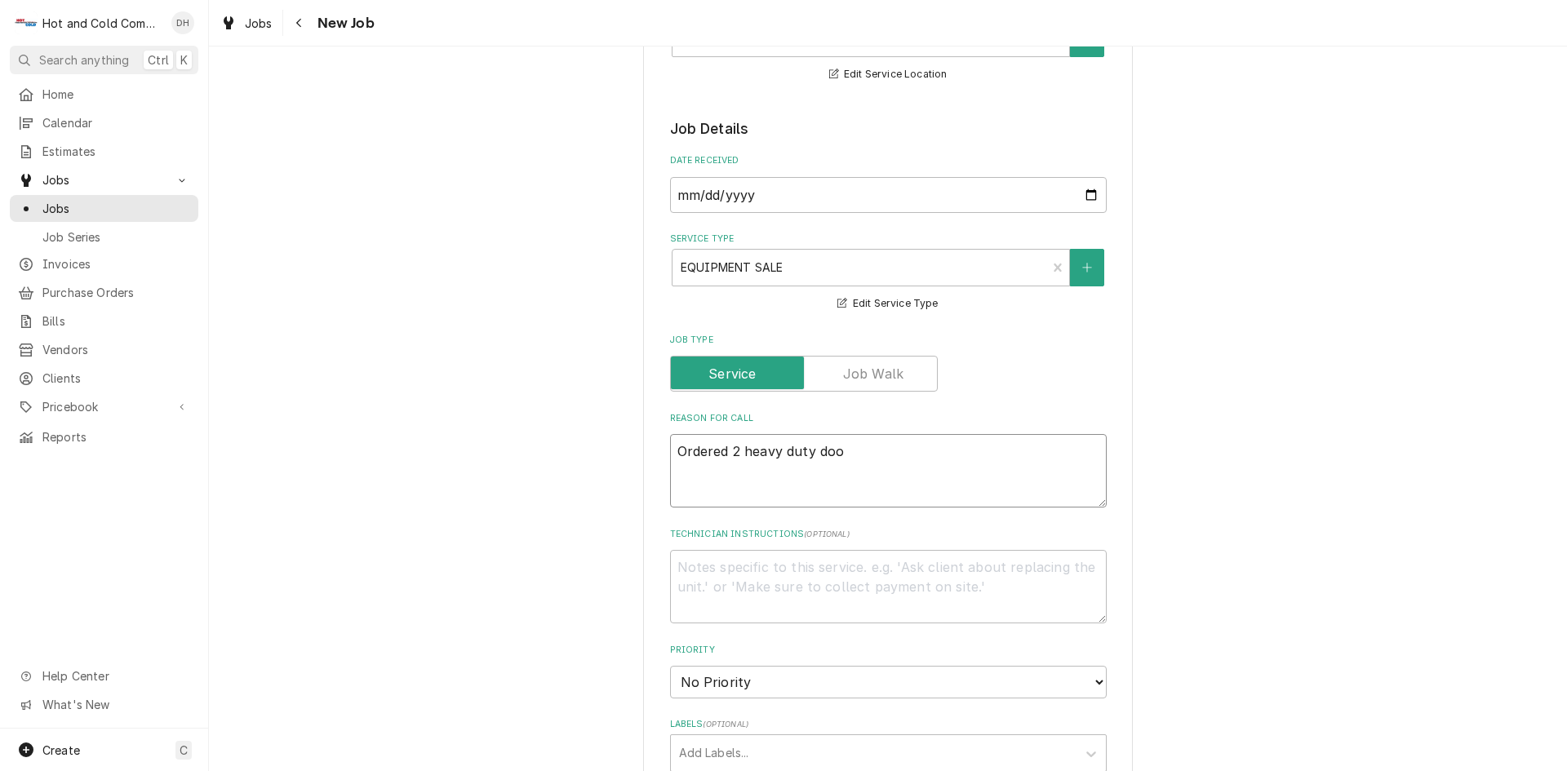
type textarea "Ordered 2 heavy duty door"
type textarea "x"
type textarea "Ordered 2 heavy duty door"
type textarea "x"
type textarea "Ordered 2 heavy duty door c"
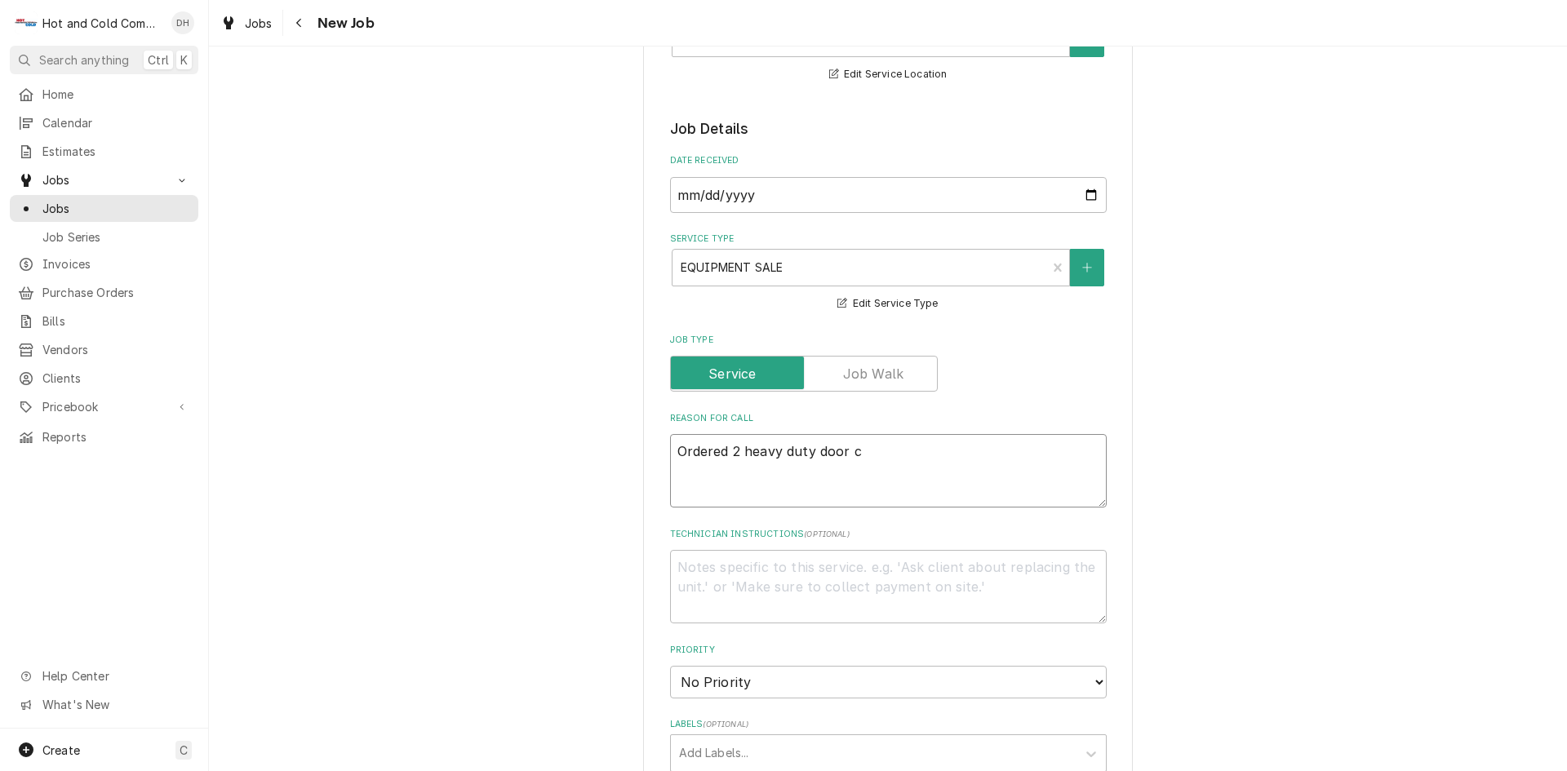
type textarea "x"
type textarea "Ordered 2 heavy duty door cl"
type textarea "x"
type textarea "Ordered 2 heavy duty door clo"
type textarea "x"
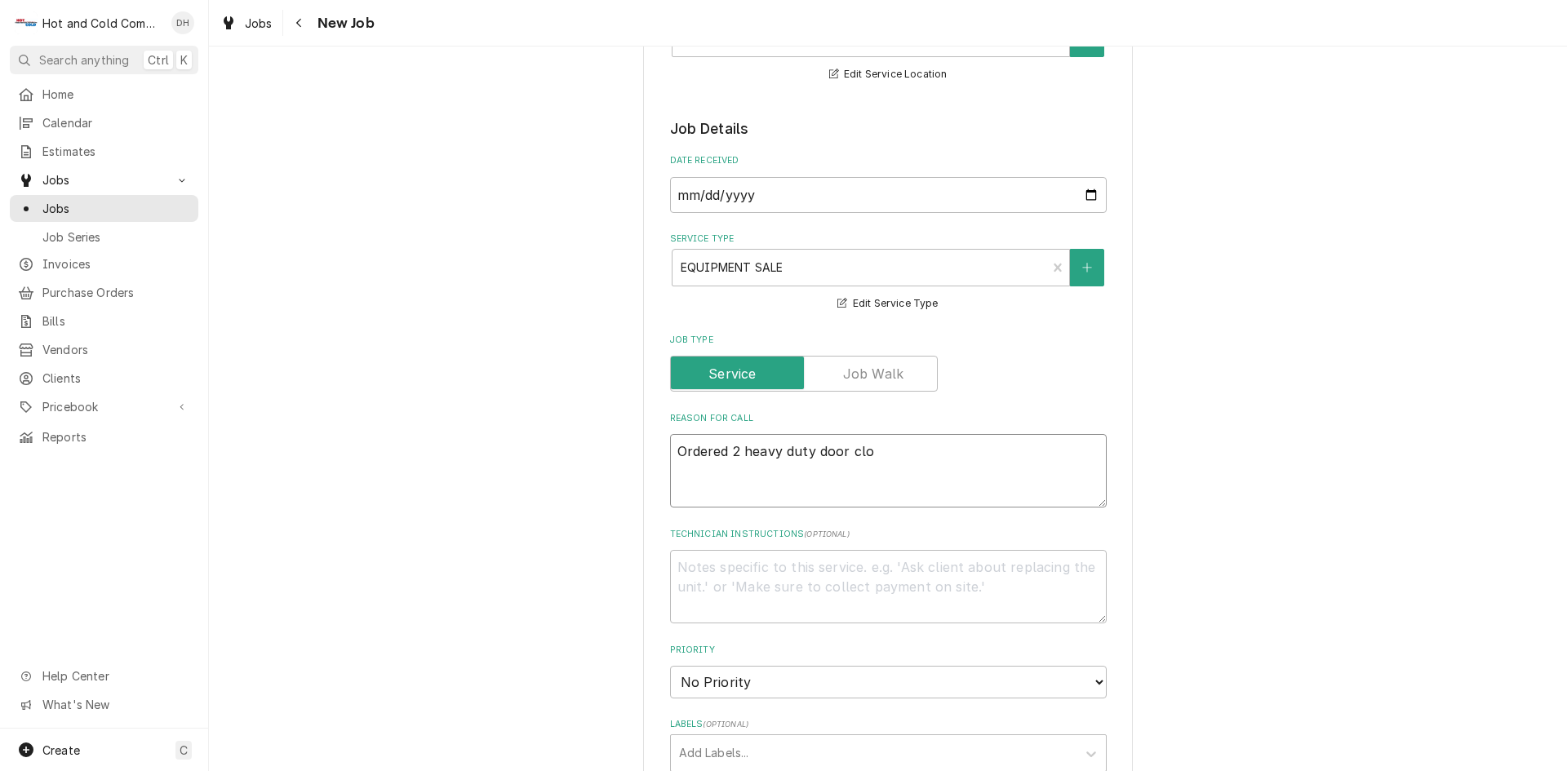
type textarea "Ordered 2 heavy duty door clos"
type textarea "x"
type textarea "Ordered 2 heavy duty door close"
type textarea "x"
type textarea "Ordered 2 heavy duty door closer"
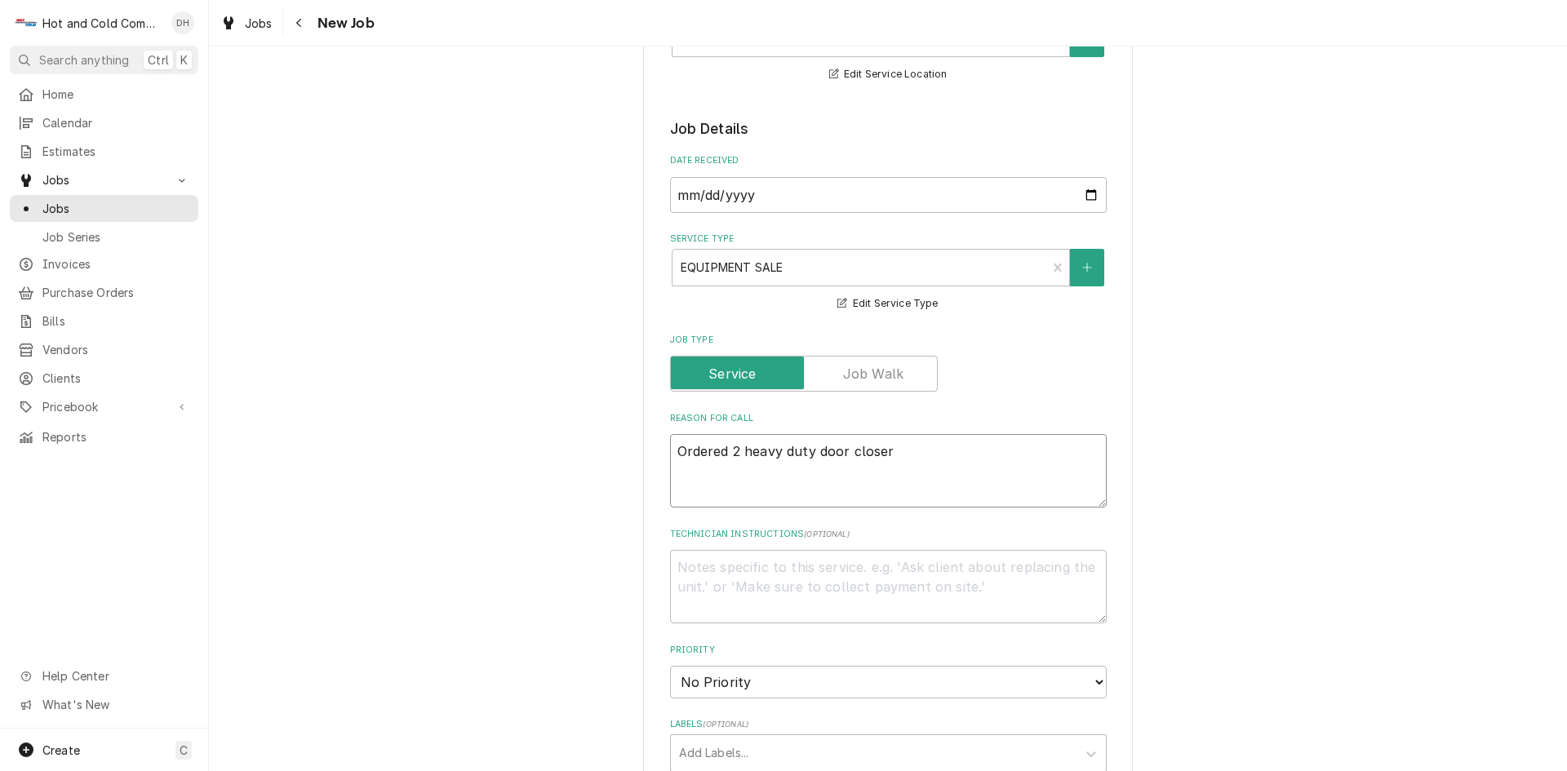
type textarea "x"
type textarea "Ordered 2 heavy duty door closers"
type textarea "x"
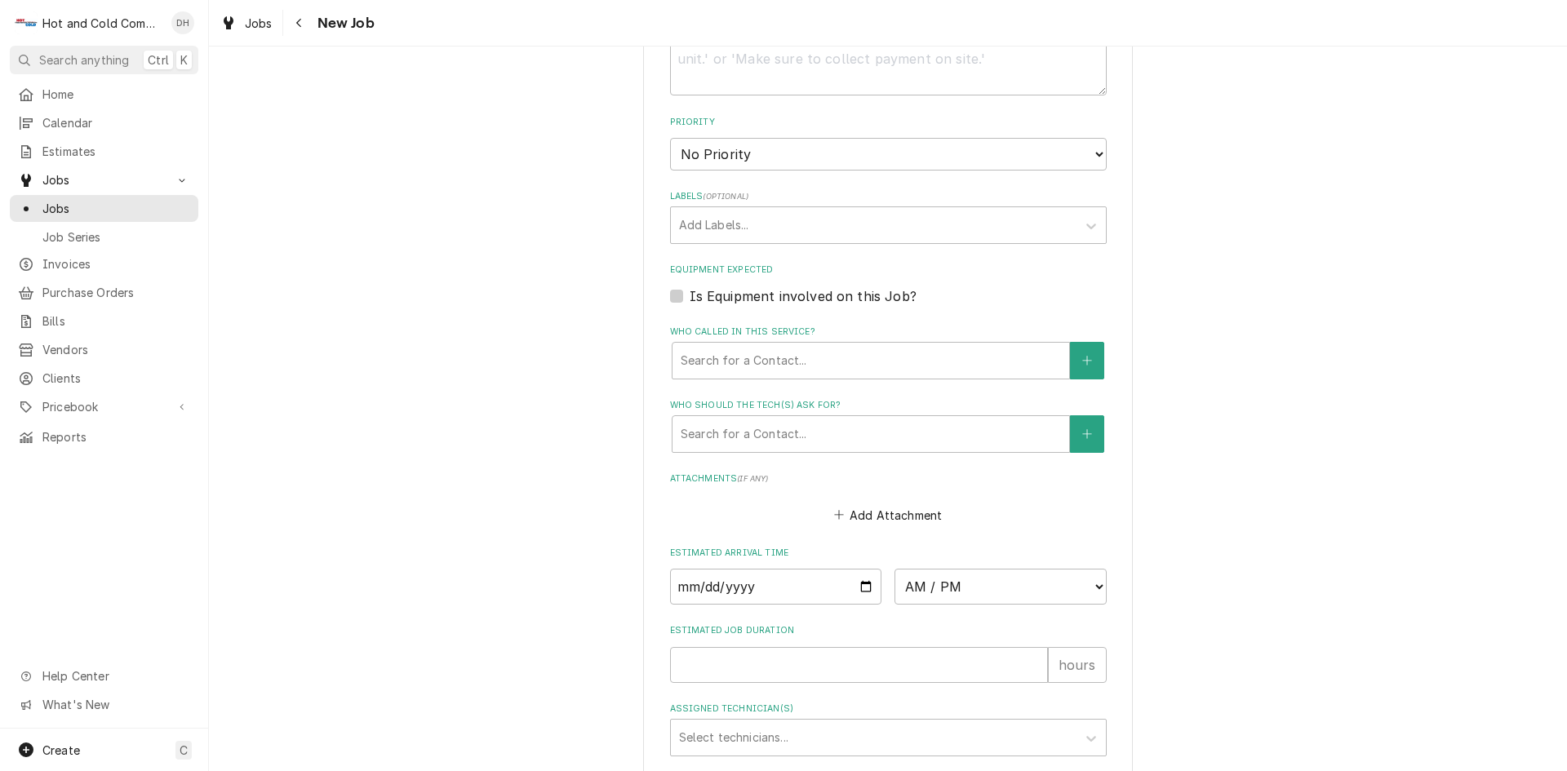
scroll to position [816, 0]
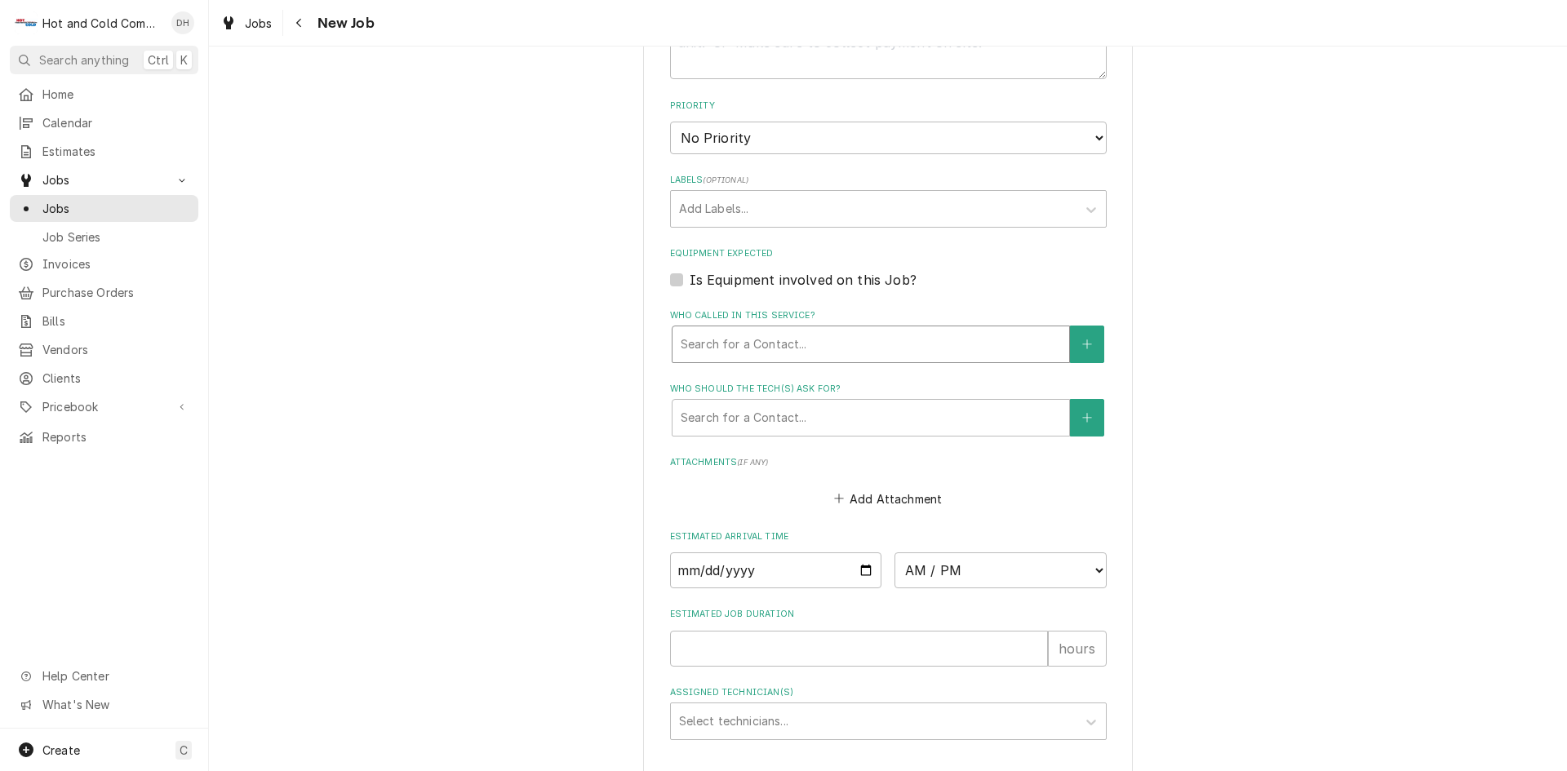
type textarea "Ordered 2 heavy duty door closers"
click at [870, 345] on div "Who called in this service?" at bounding box center [871, 344] width 380 height 29
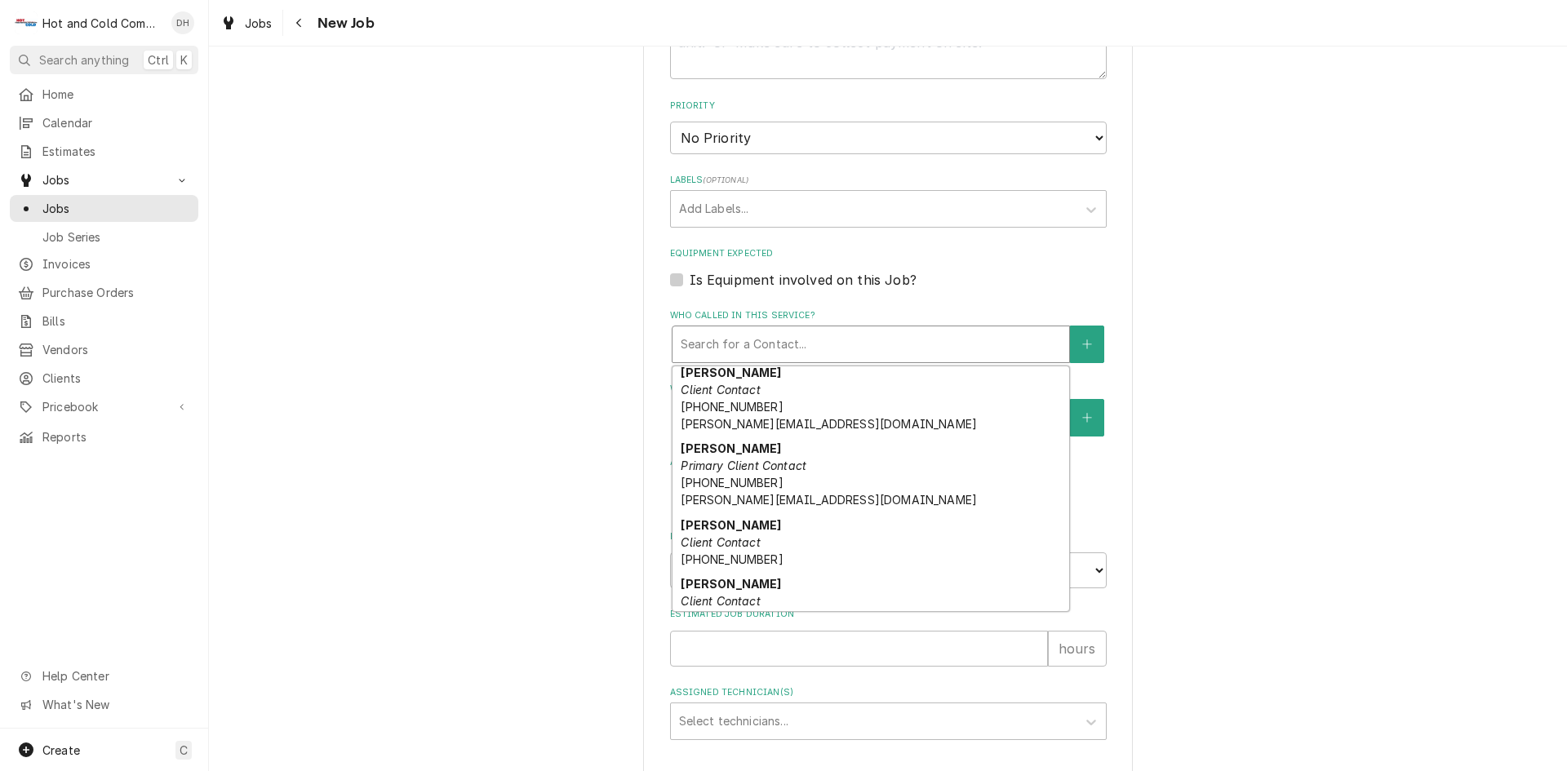
scroll to position [272, 0]
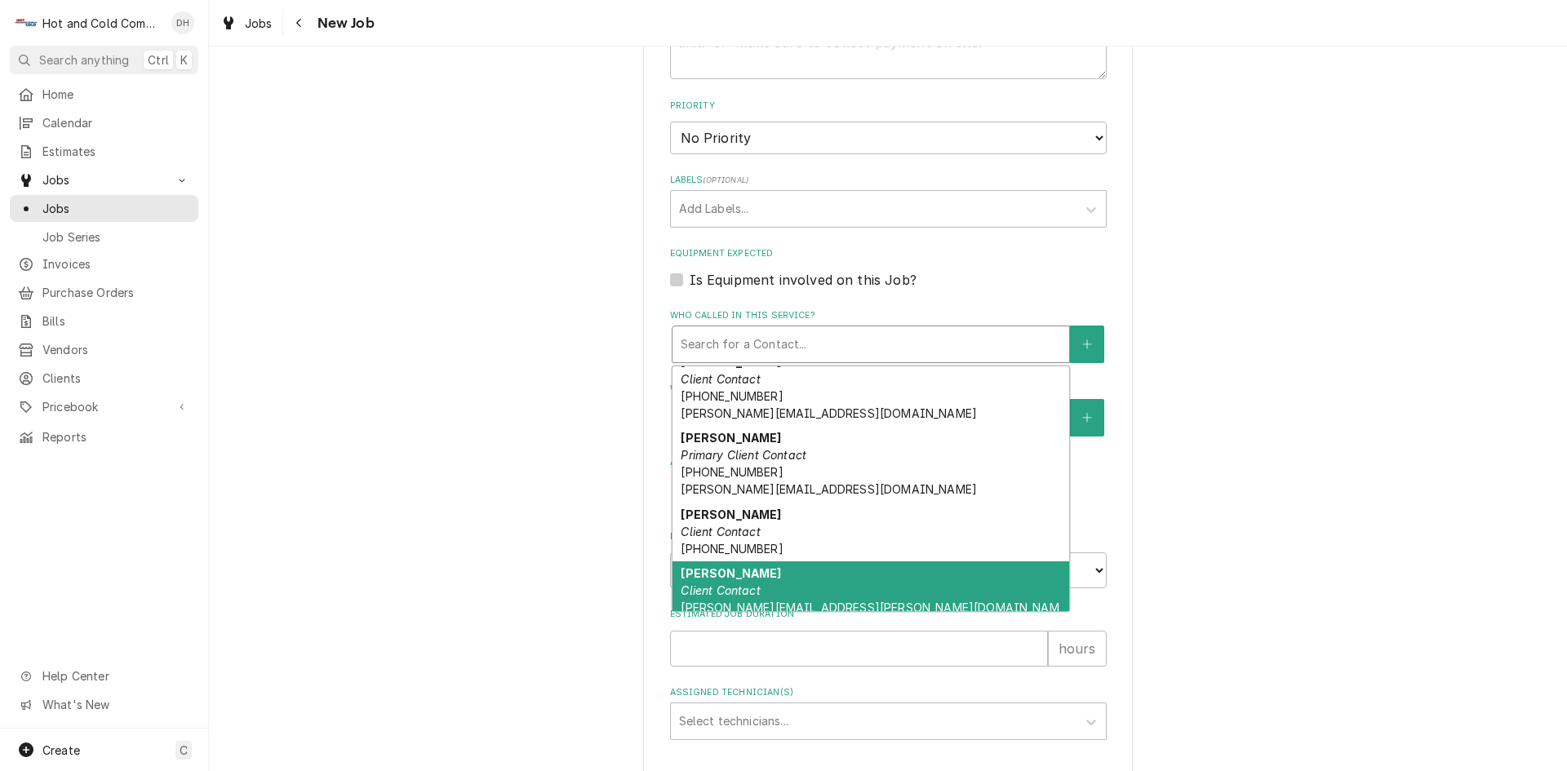
click at [804, 585] on div "[PERSON_NAME] Client Contact [PERSON_NAME][EMAIL_ADDRESS][PERSON_NAME][DOMAIN_N…" at bounding box center [871, 600] width 397 height 77
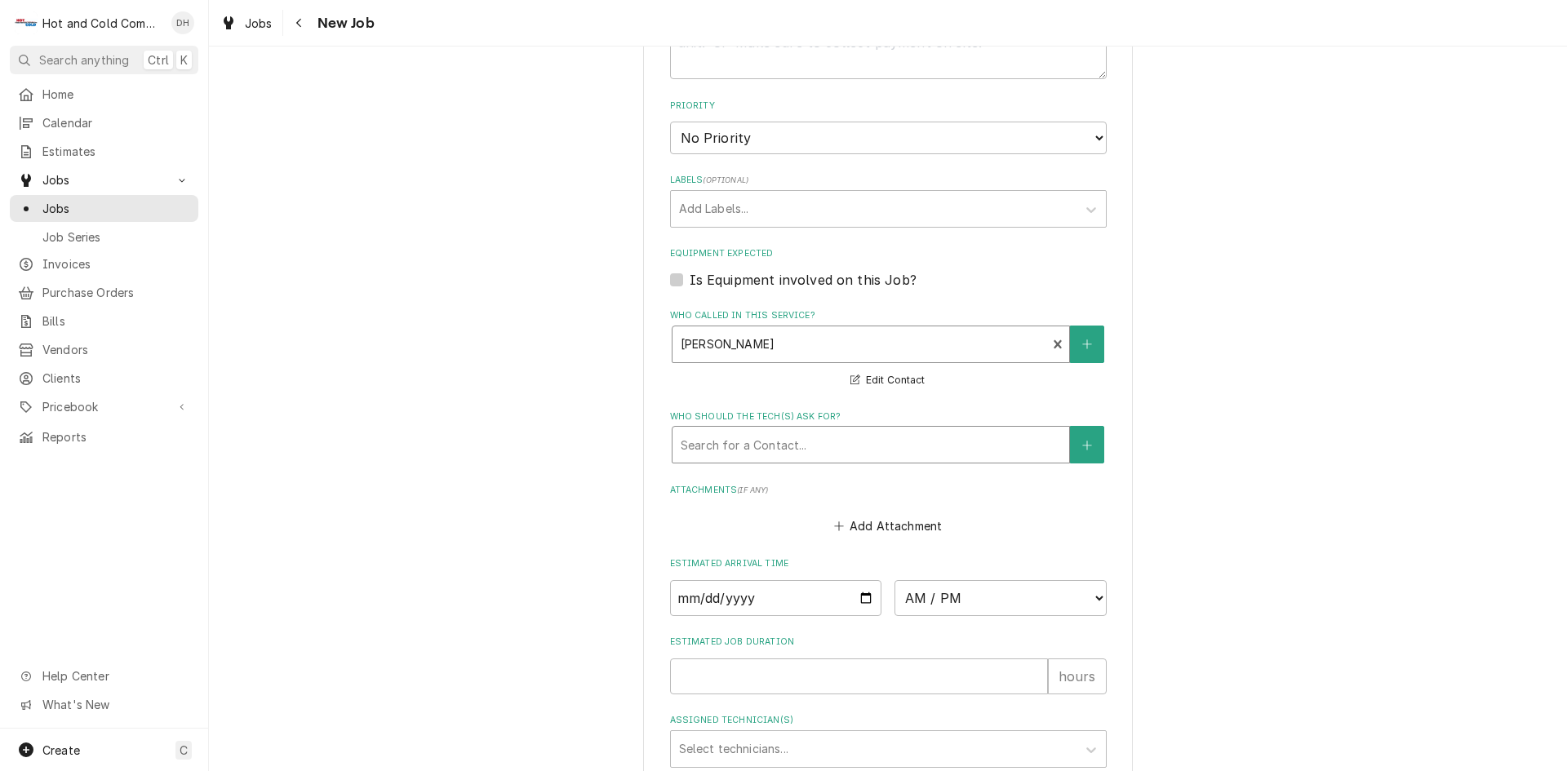
click at [969, 448] on div "Who should the tech(s) ask for?" at bounding box center [871, 444] width 380 height 29
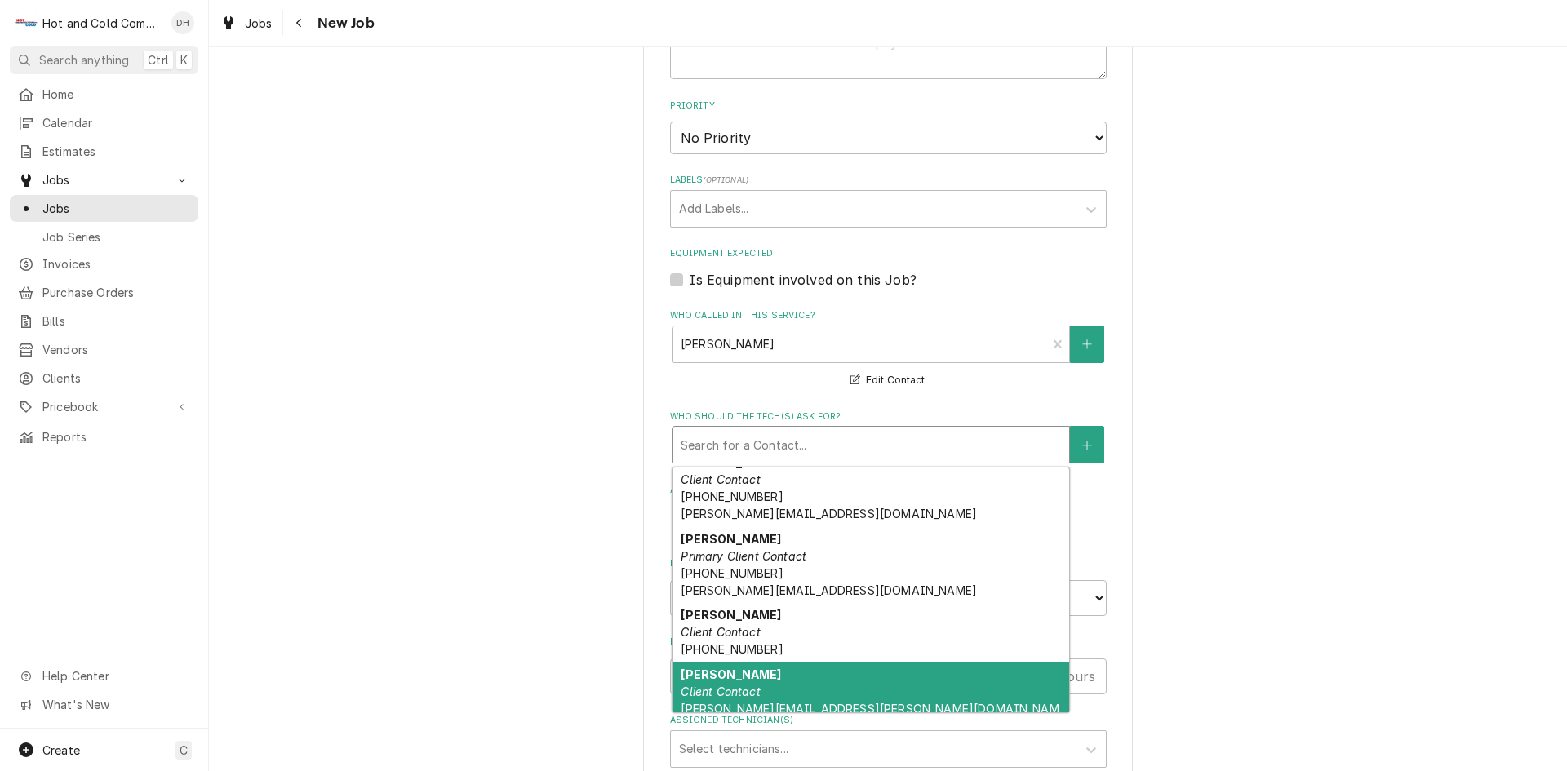
click at [818, 683] on div "Ronnie Spires Client Contact spires-ronnie@aramark.com" at bounding box center [871, 700] width 397 height 77
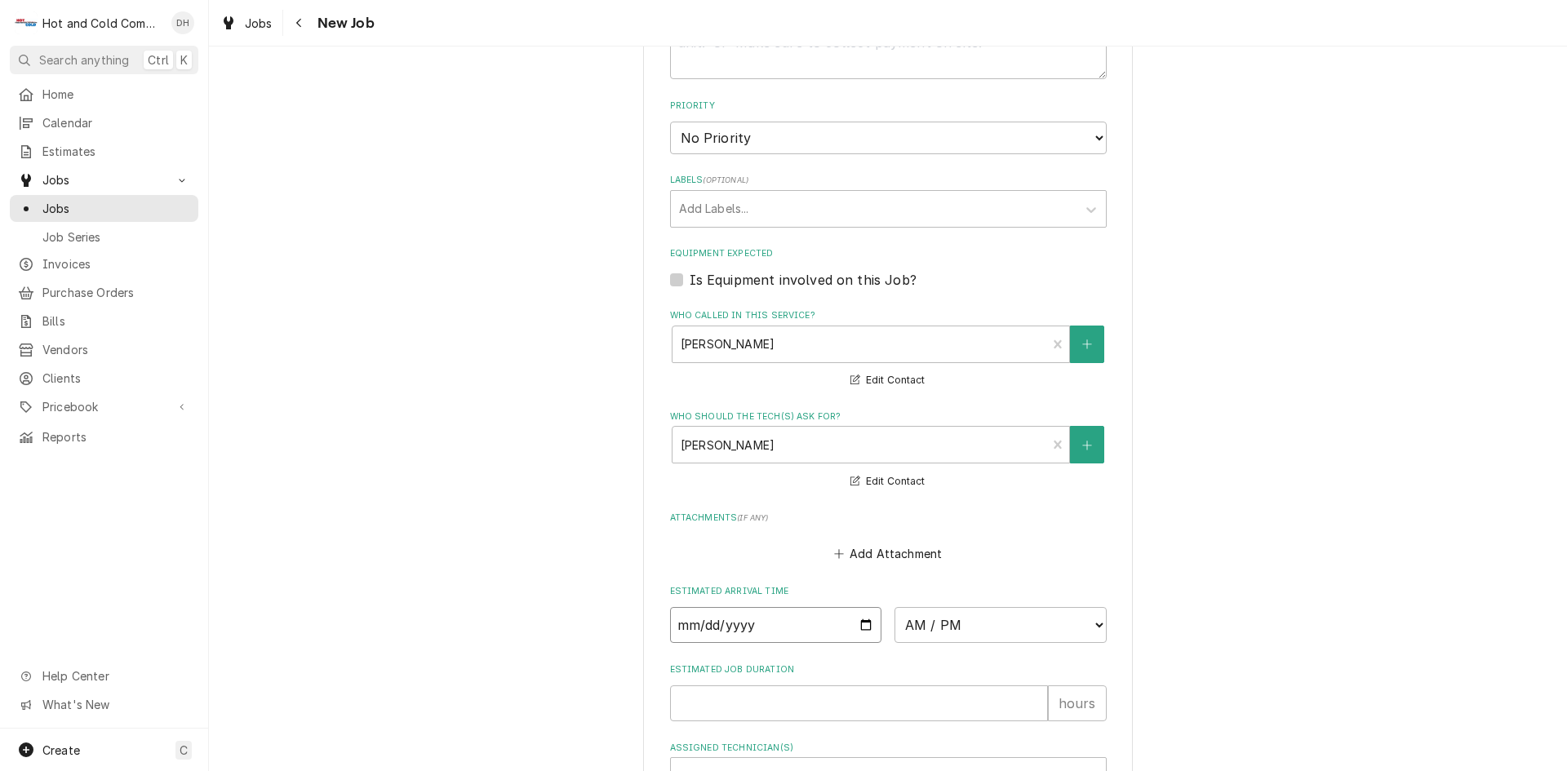
click at [858, 623] on input "Date" at bounding box center [776, 625] width 212 height 36
type textarea "x"
type input "2025-09-01"
type textarea "x"
type input "2025-09-25"
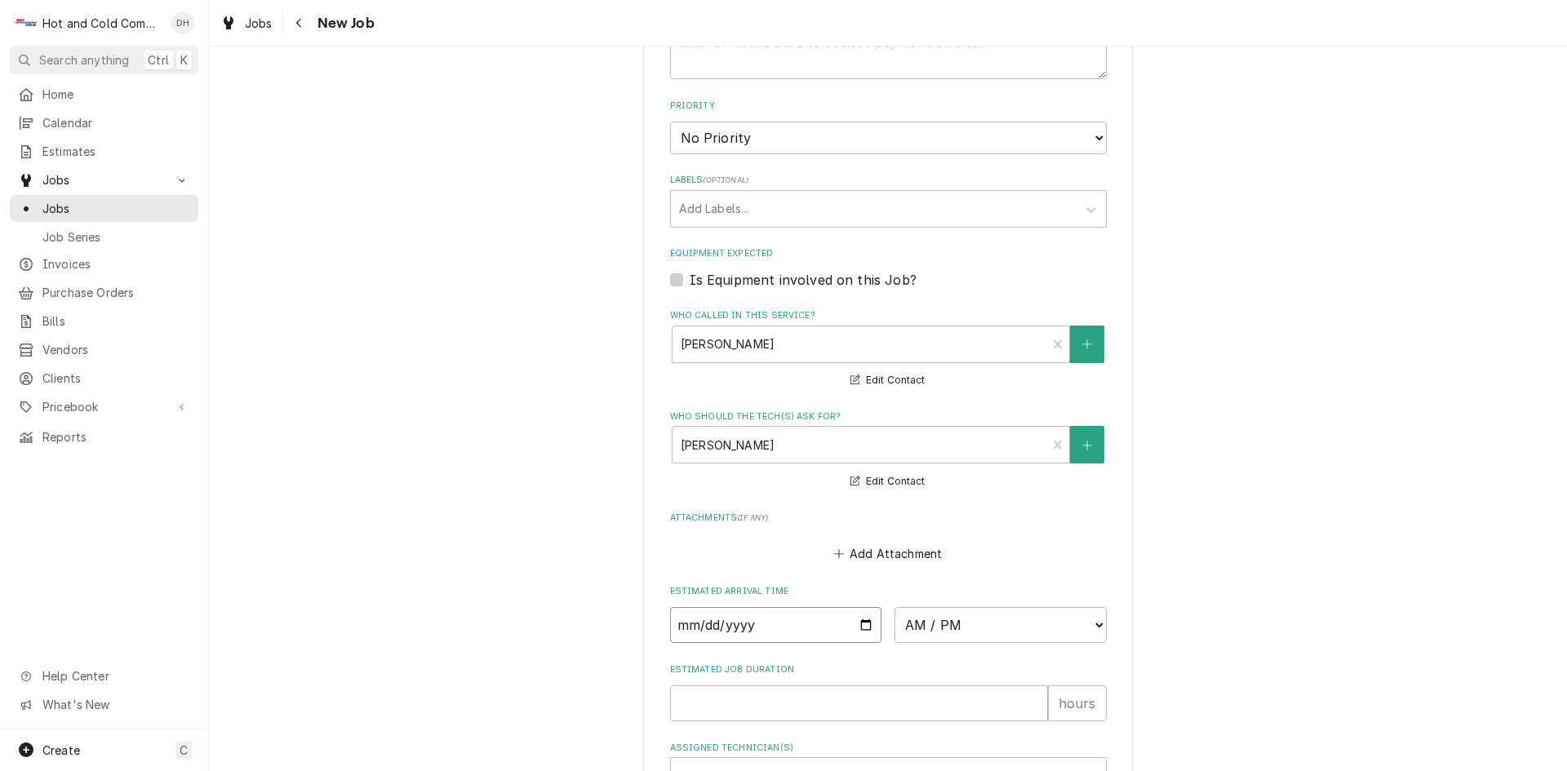
type textarea "x"
click at [1094, 621] on select "AM / PM 6:00 AM 6:15 AM 6:30 AM 6:45 AM 7:00 AM 7:15 AM 7:30 AM 7:45 AM 8:00 AM…" at bounding box center [1001, 625] width 212 height 36
select select "10:30:00"
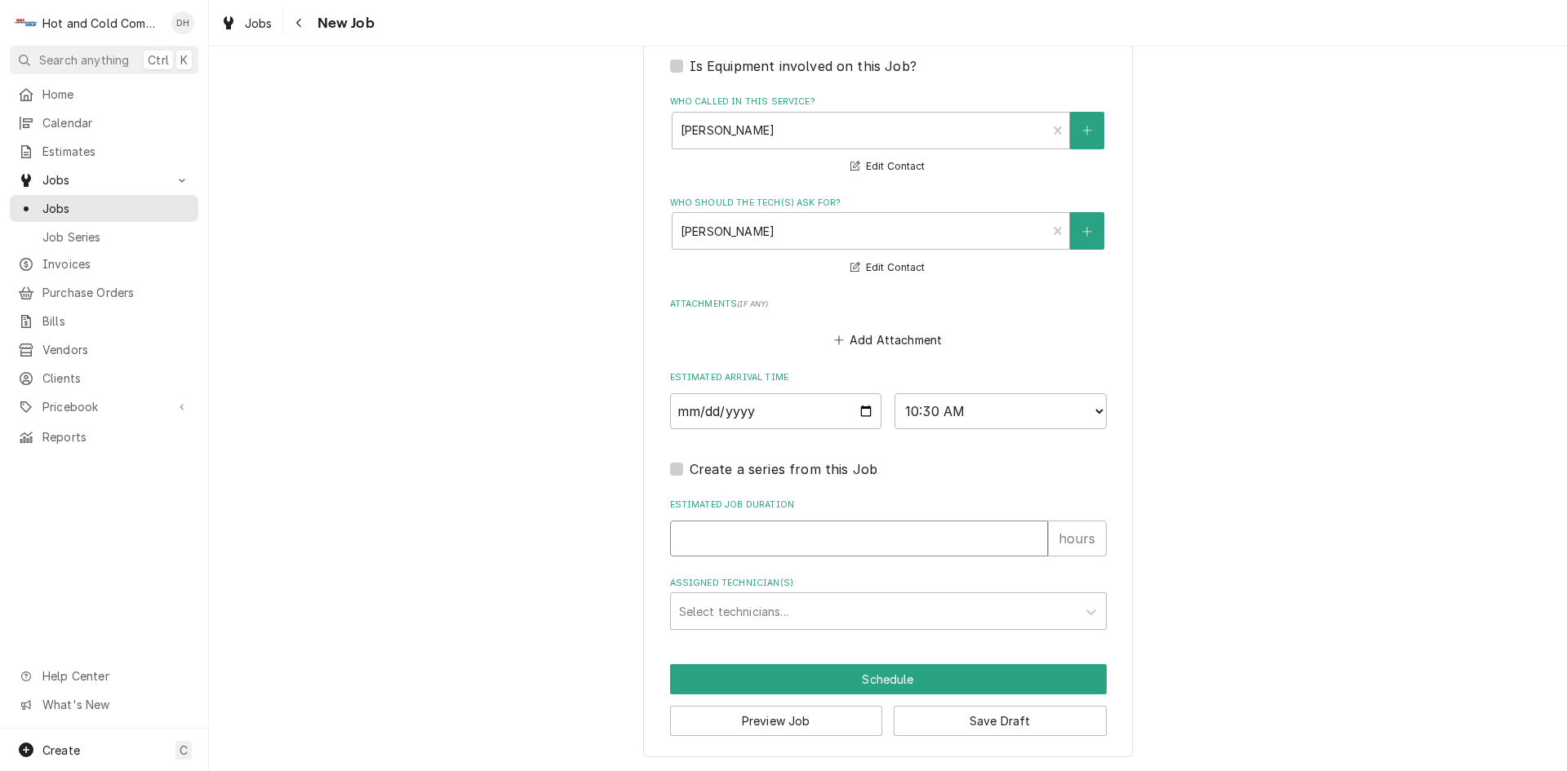
click at [851, 531] on input "Estimated Job Duration" at bounding box center [859, 539] width 378 height 36
type textarea "x"
type input "1"
type textarea "x"
type input "1"
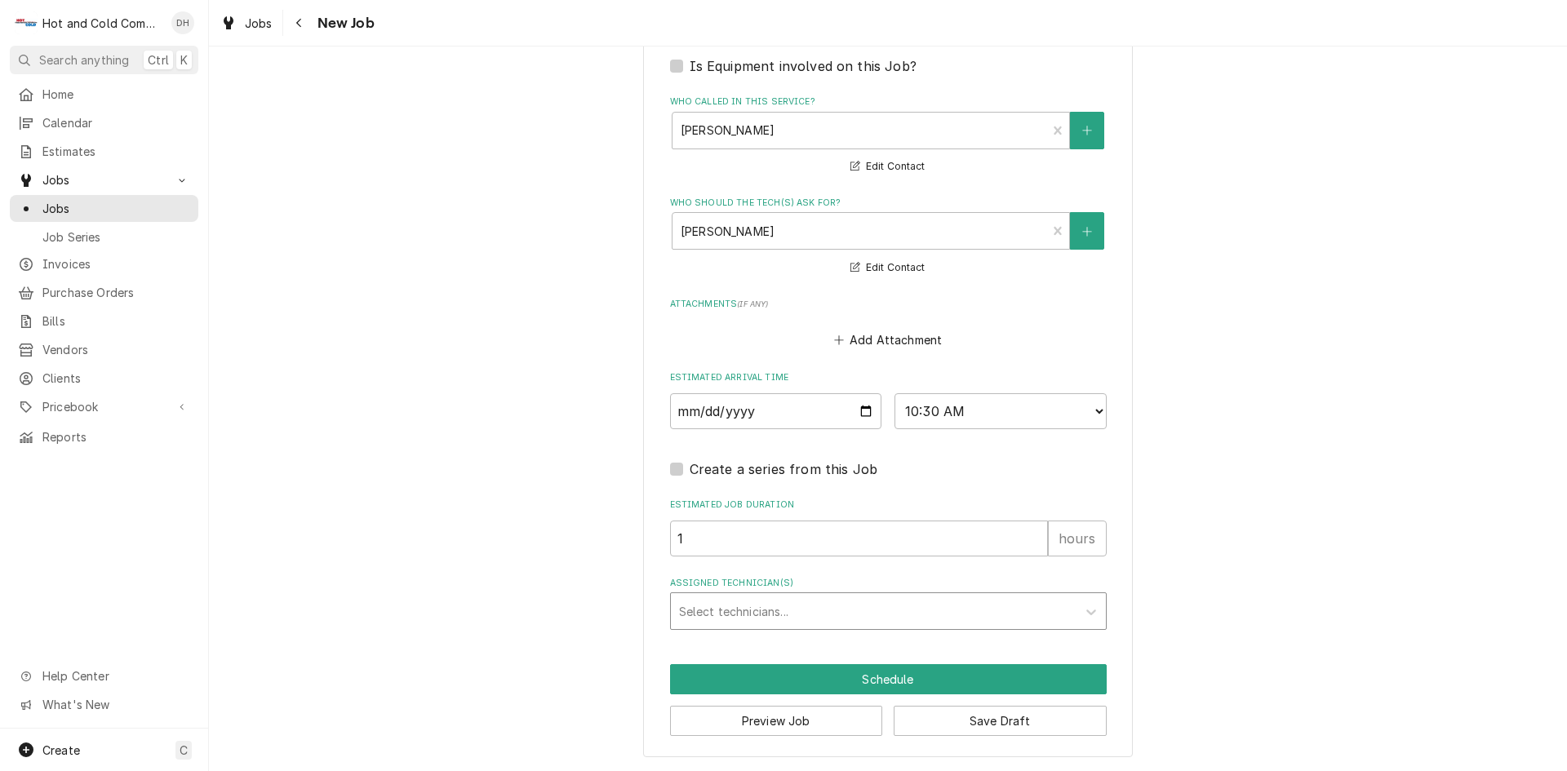
click at [821, 621] on div "Assigned Technician(s)" at bounding box center [873, 611] width 389 height 29
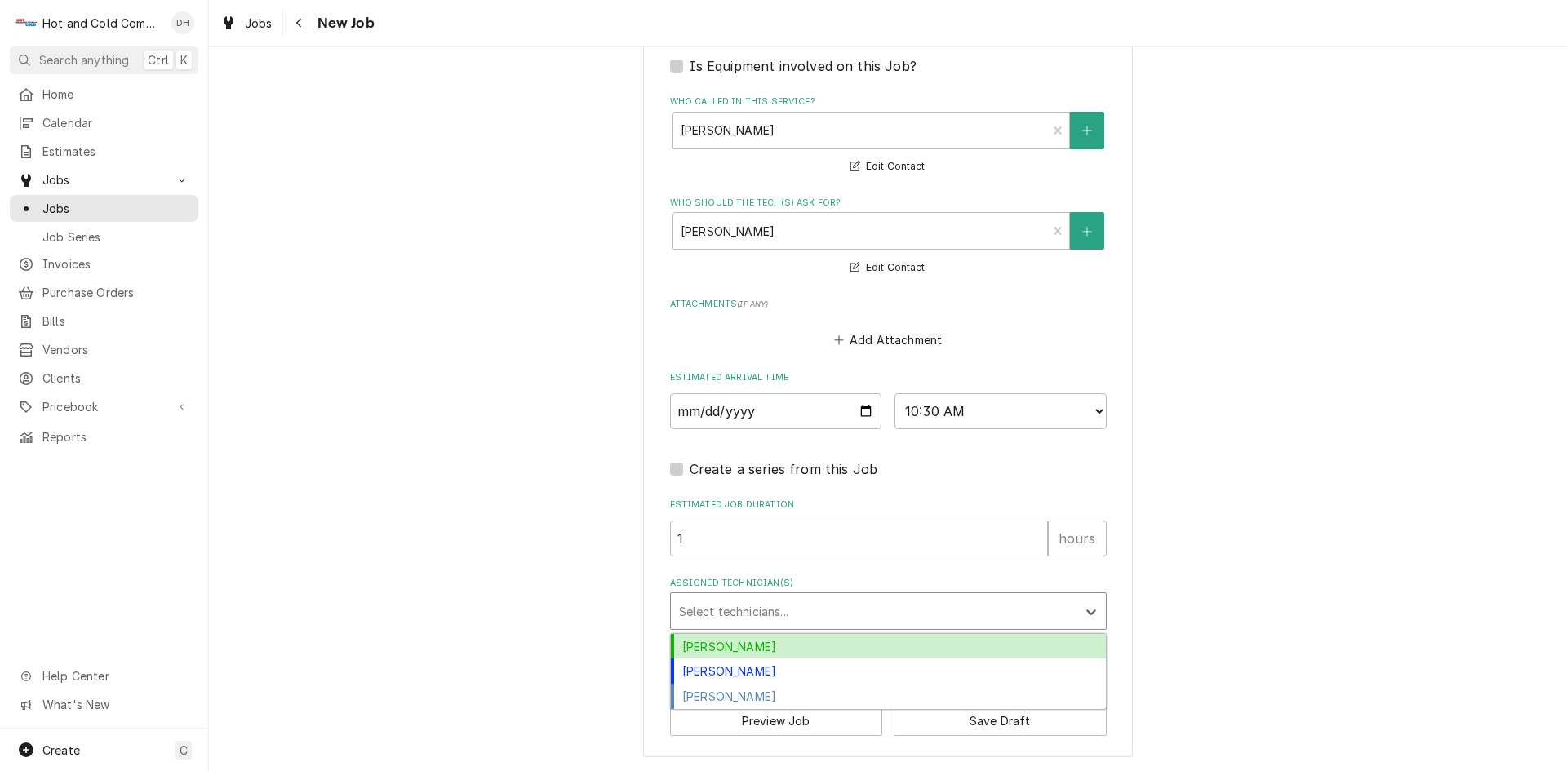
click at [847, 637] on div "Daryl Harris" at bounding box center [888, 646] width 435 height 25
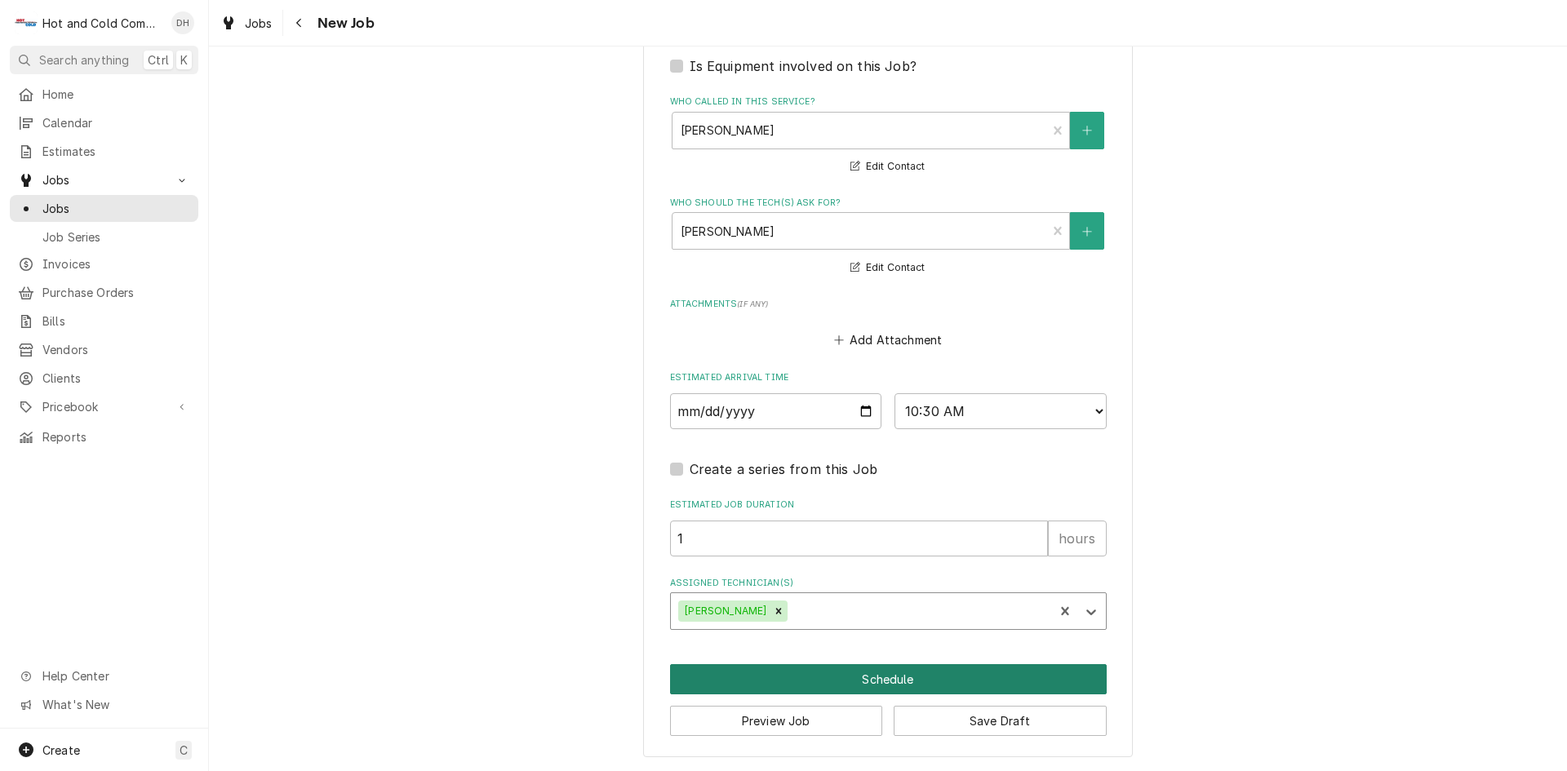
click at [886, 681] on button "Schedule" at bounding box center [888, 679] width 437 height 30
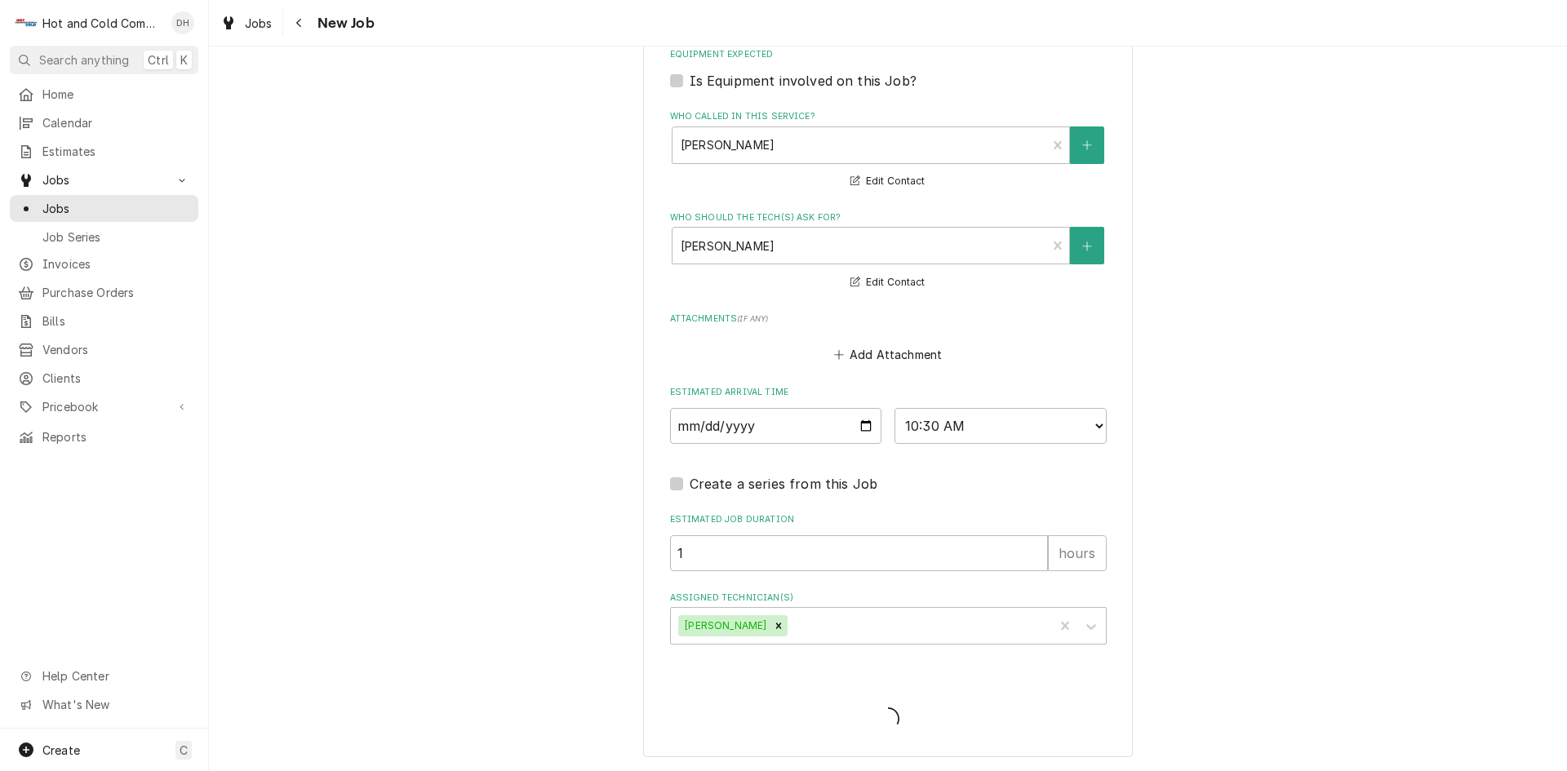
type textarea "x"
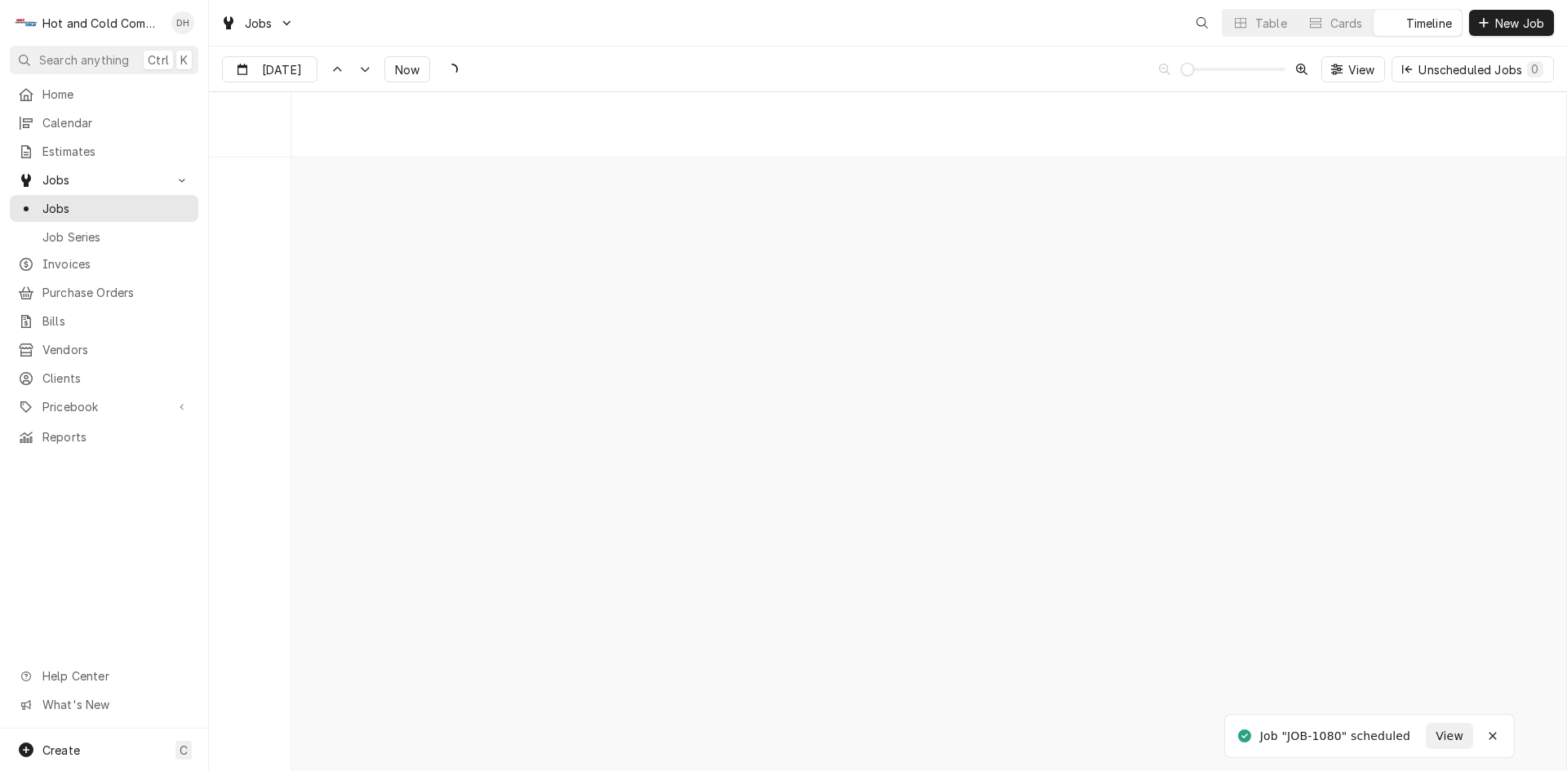
scroll to position [12772, 0]
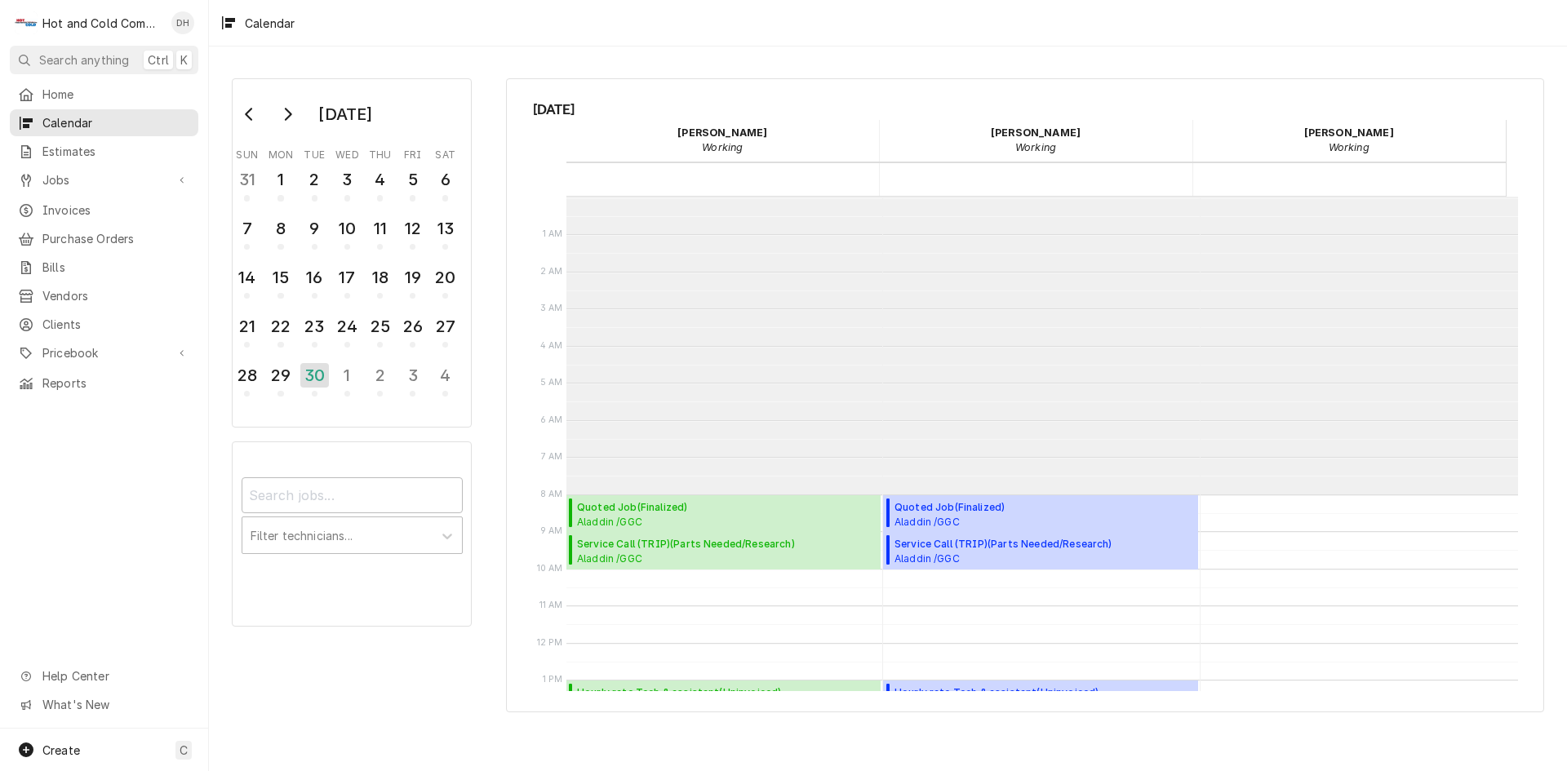
scroll to position [298, 0]
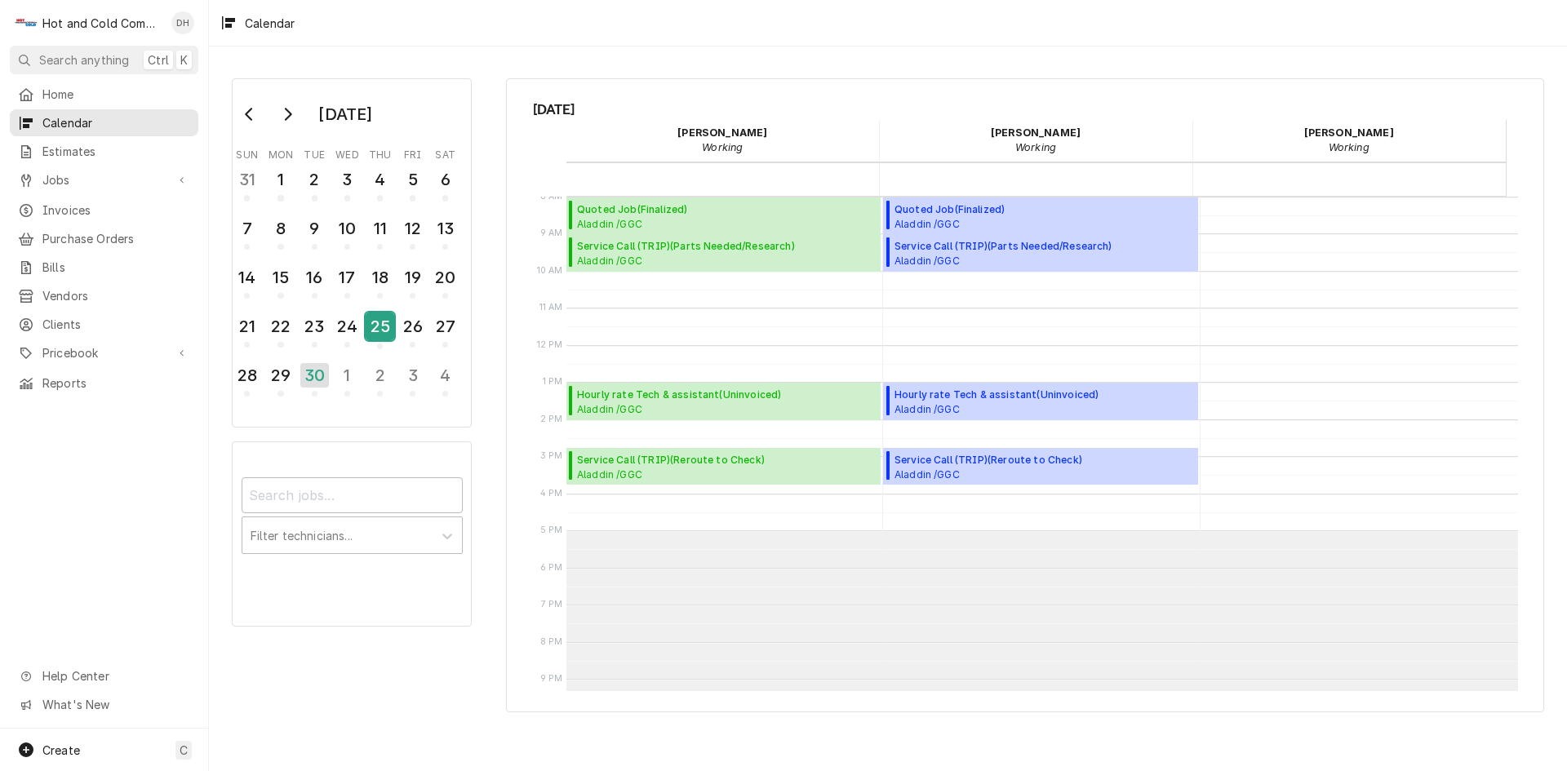
click at [375, 329] on div "25" at bounding box center [380, 327] width 29 height 28
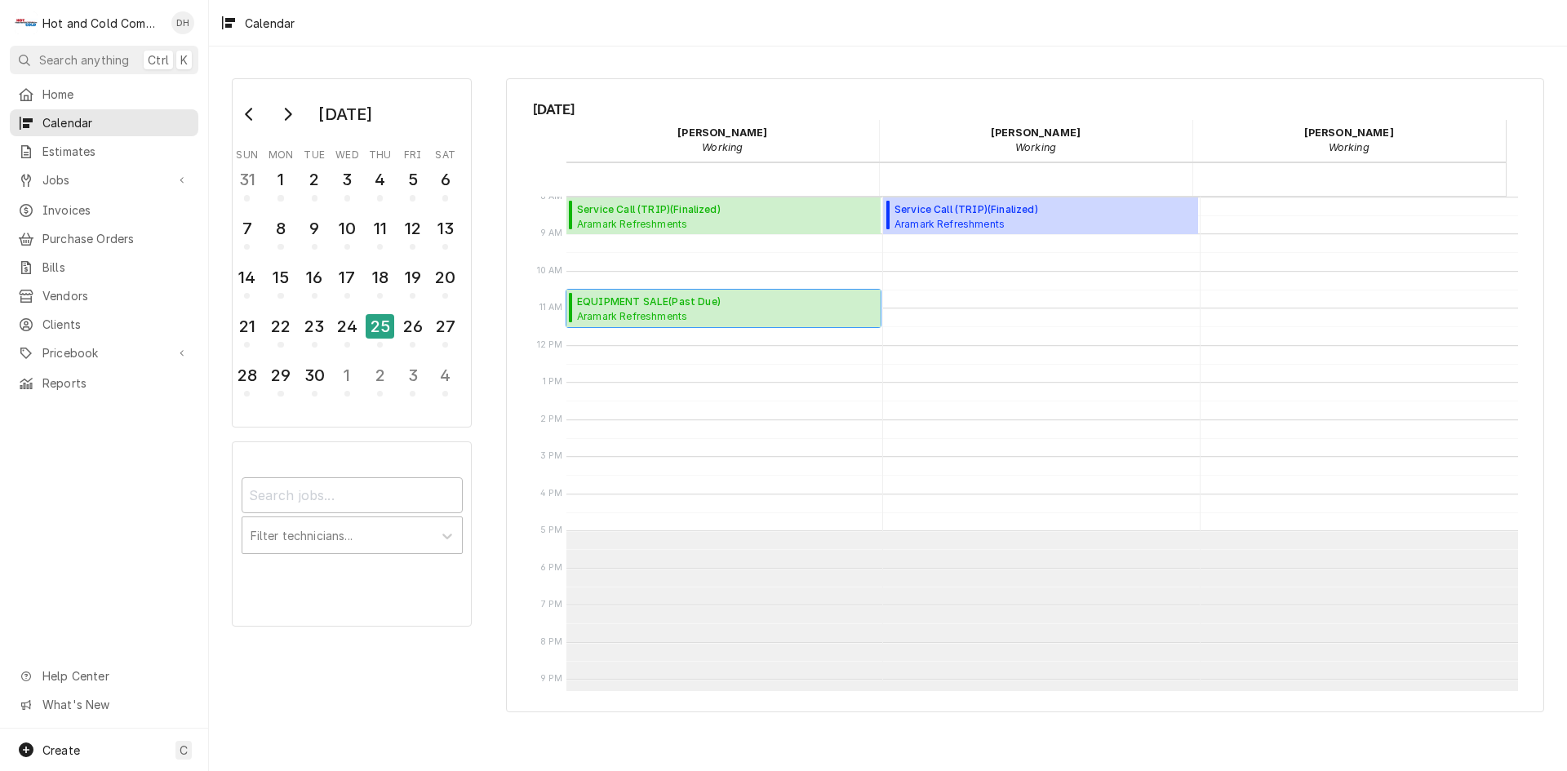
click at [670, 313] on span "Aramark Refreshments Main Warehouse / 3334 Catalina Dr, Chamblee, GA 30341" at bounding box center [711, 315] width 268 height 13
click at [685, 305] on span "EQUIPMENT SALE ( Past Due )" at bounding box center [711, 302] width 268 height 15
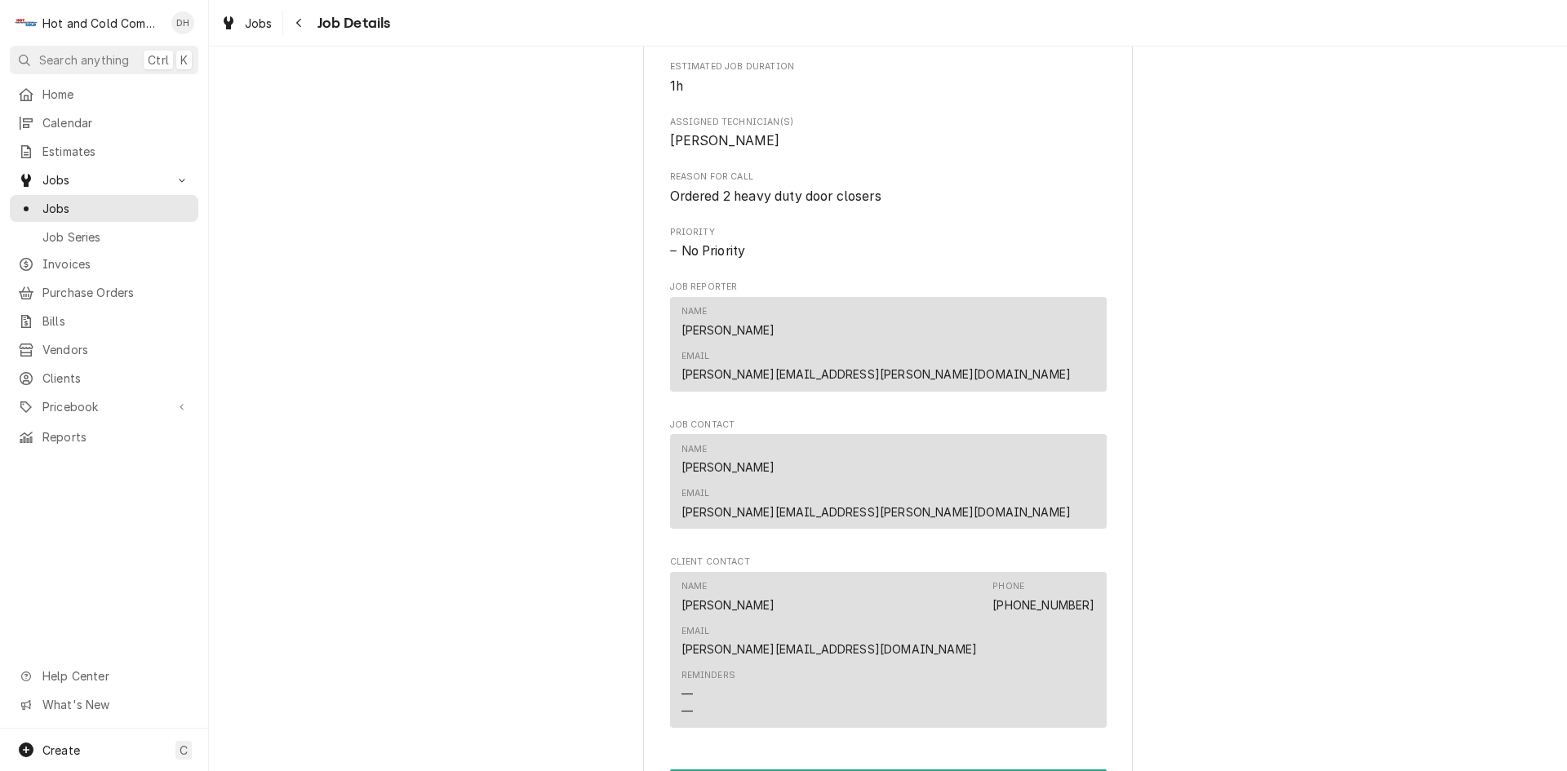
scroll to position [816, 0]
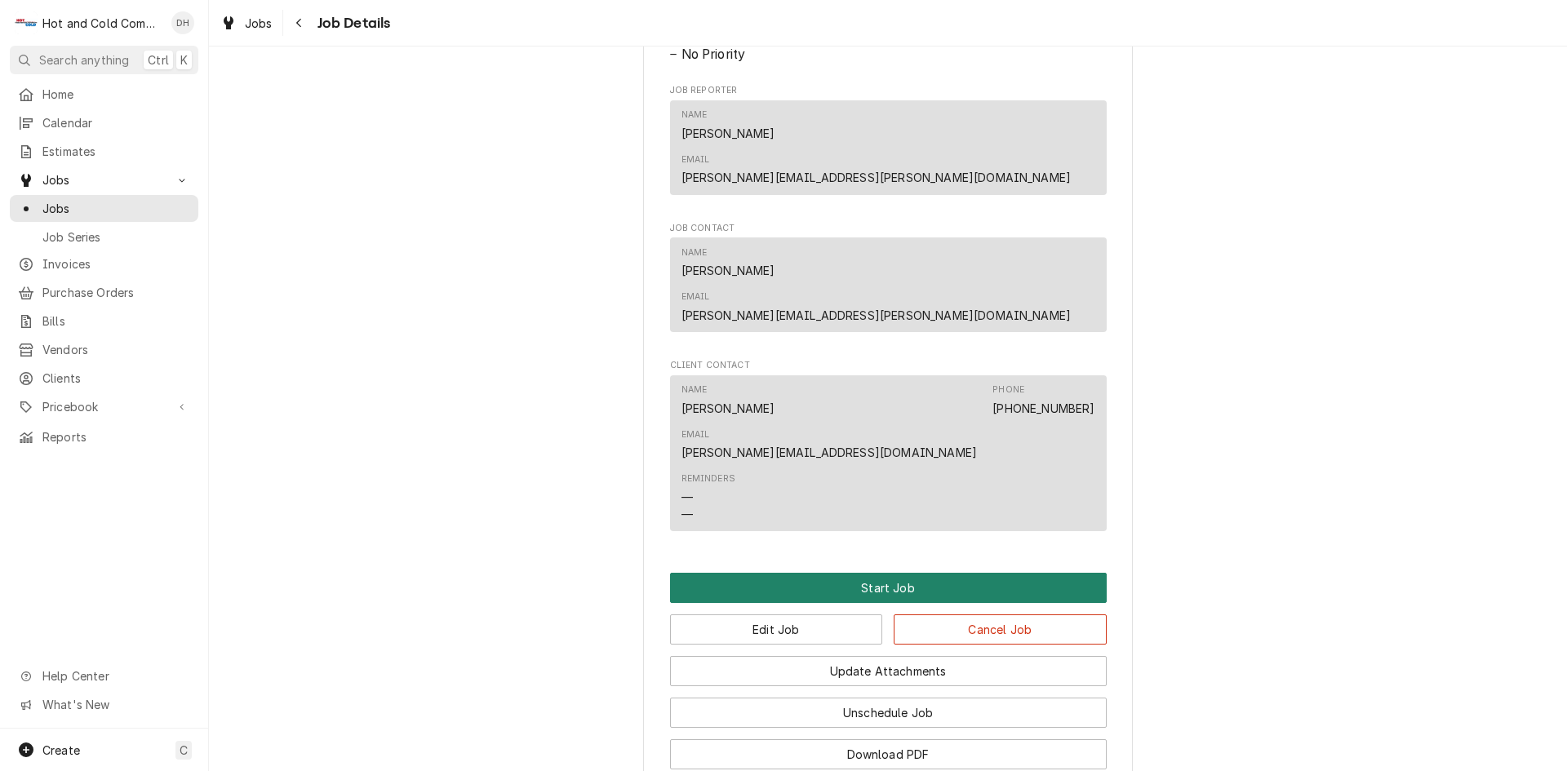
click at [912, 573] on button "Start Job" at bounding box center [888, 588] width 437 height 30
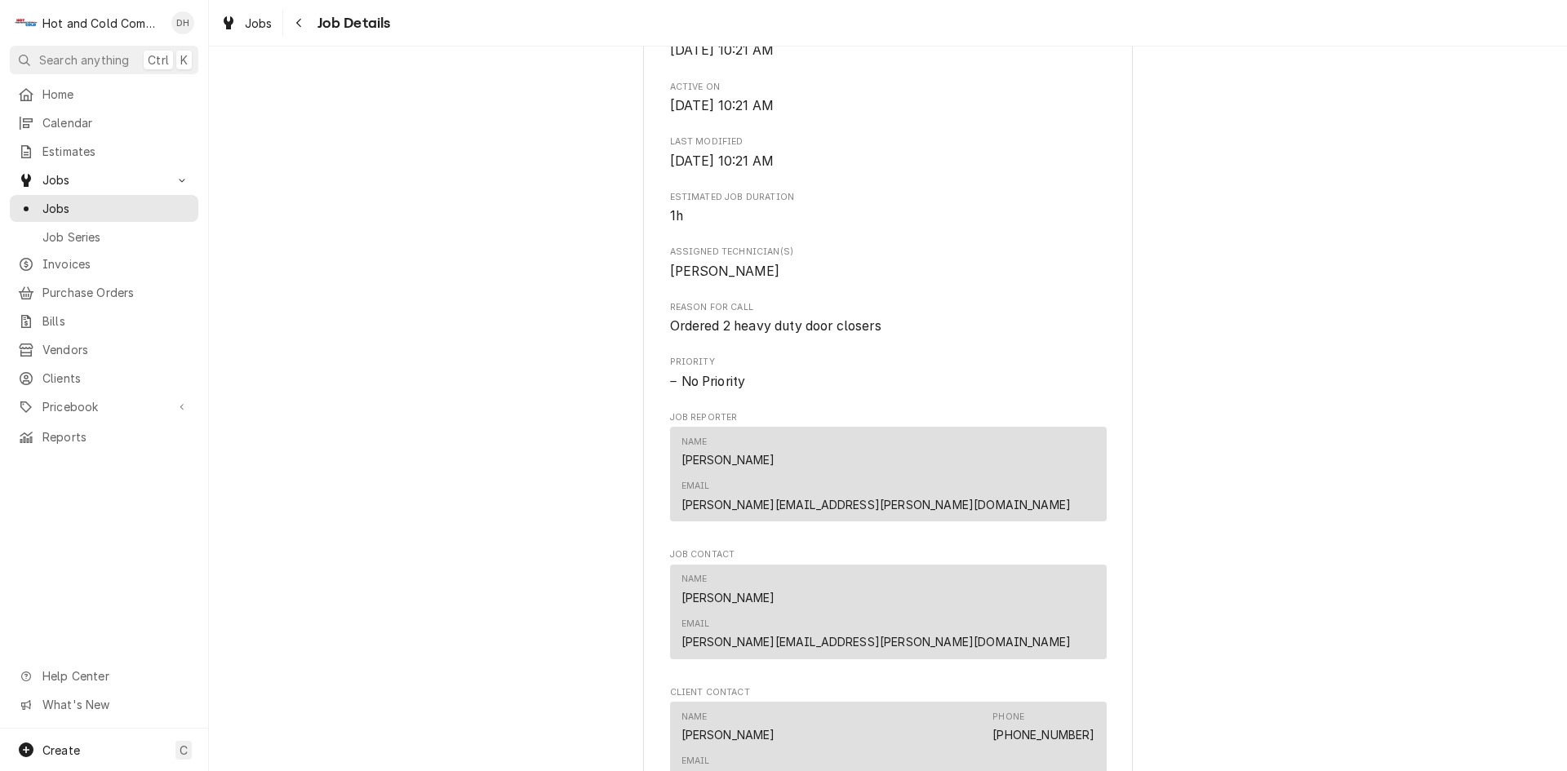
scroll to position [1088, 0]
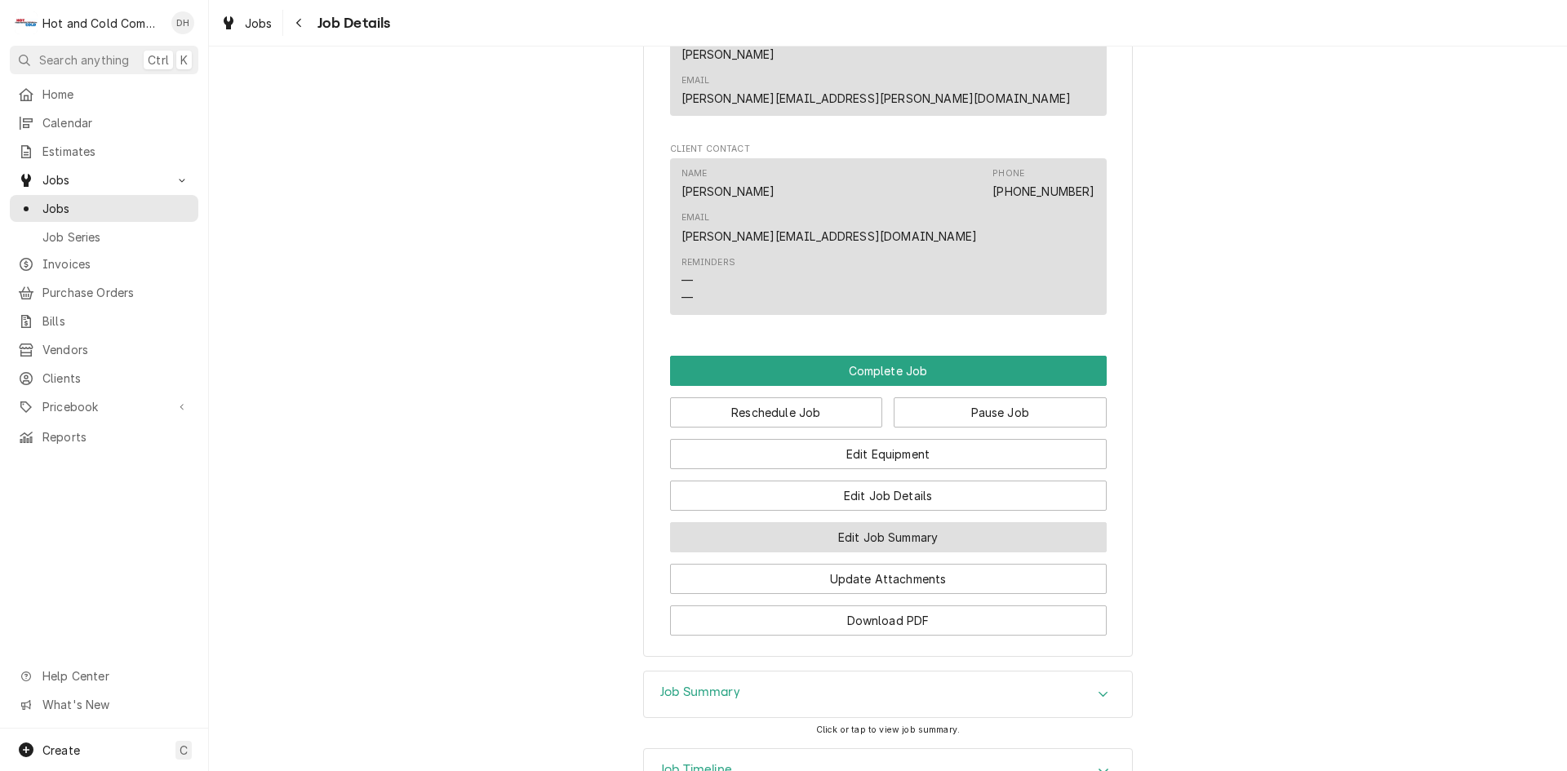
click at [940, 522] on button "Edit Job Summary" at bounding box center [888, 537] width 437 height 30
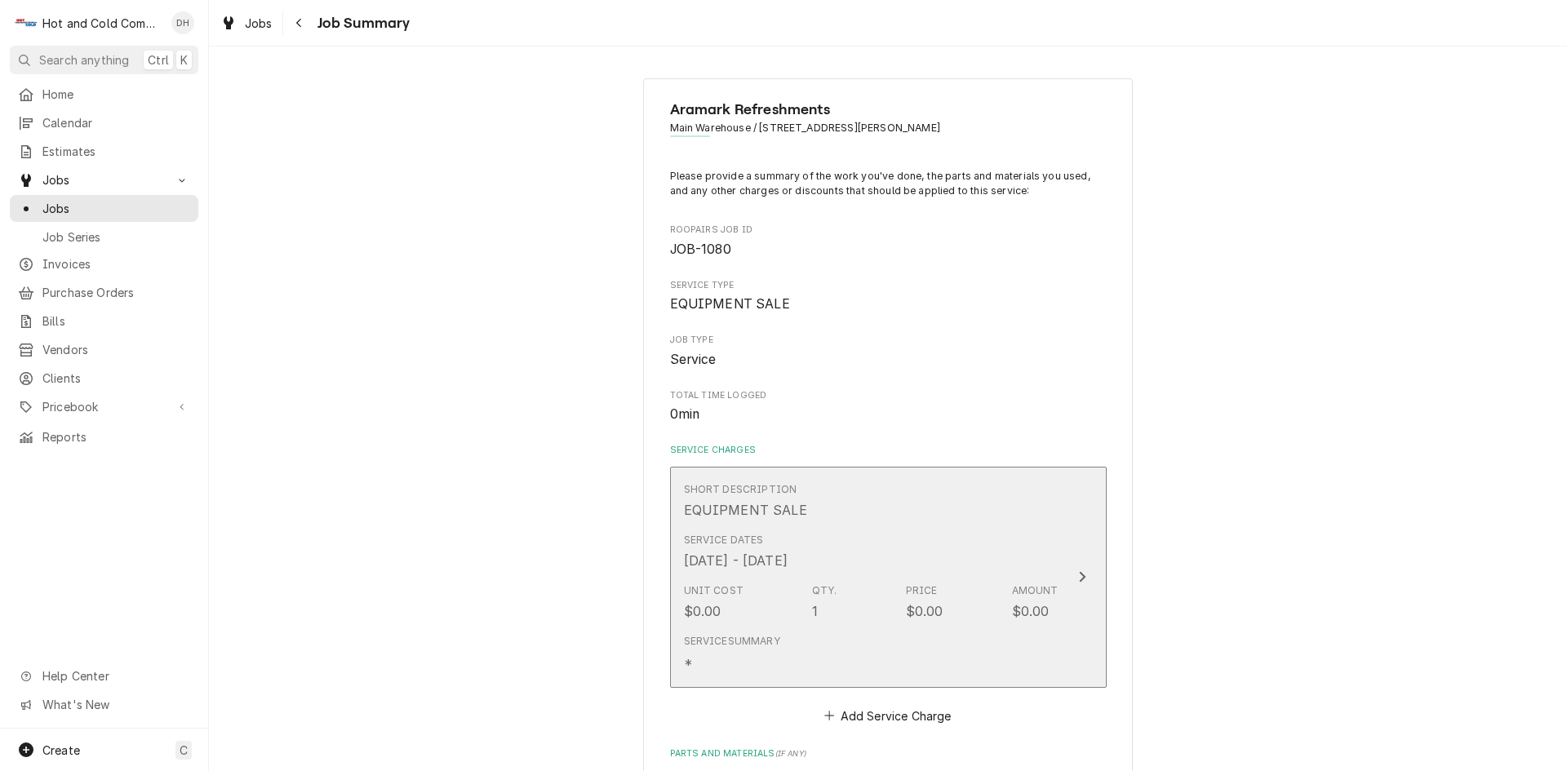
click at [1016, 501] on div "Short Description EQUIPMENT SALE" at bounding box center [871, 501] width 375 height 51
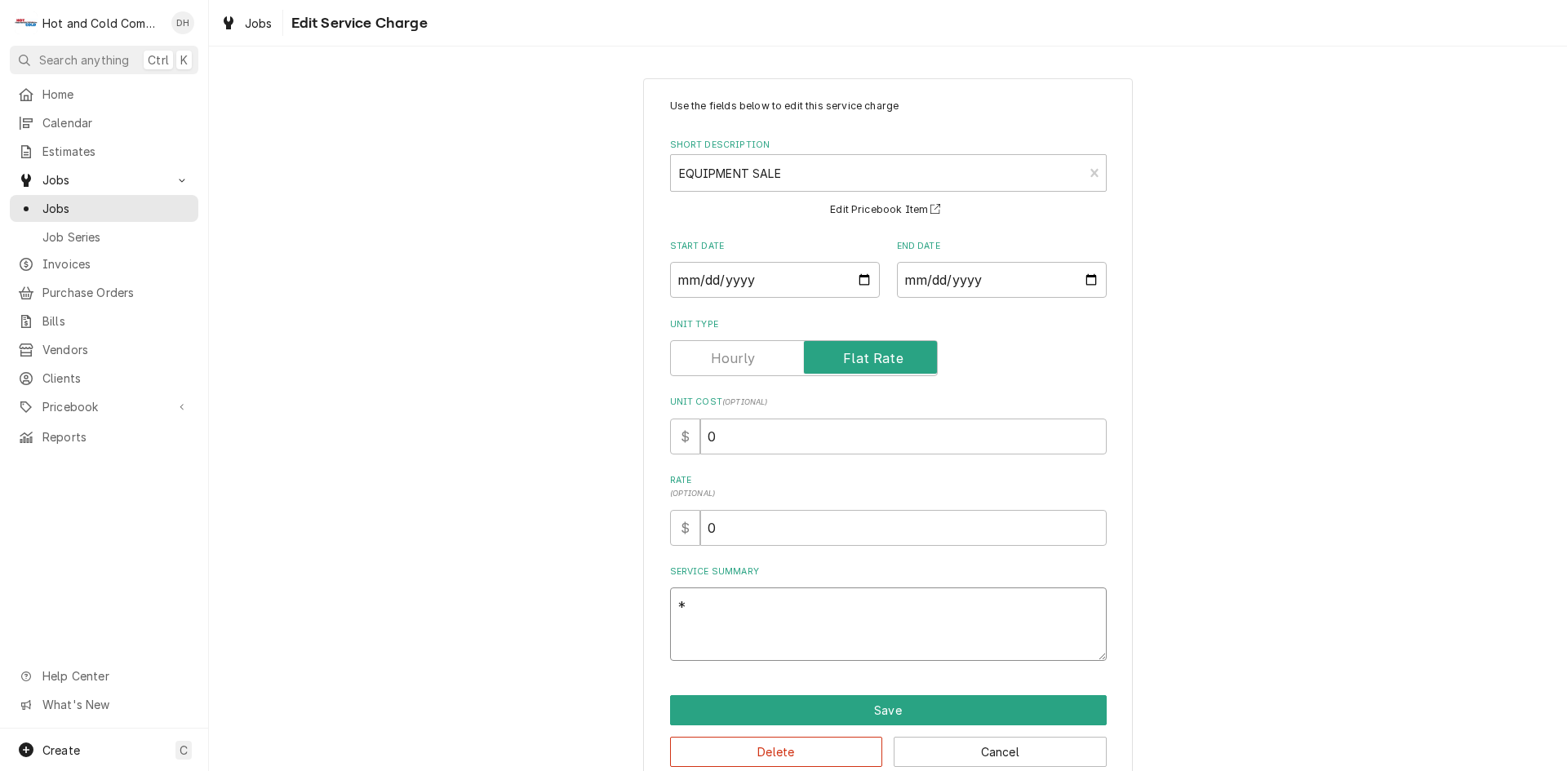
click at [792, 619] on textarea "*" at bounding box center [888, 624] width 437 height 73
type textarea "x"
type textarea "*p"
type textarea "x"
type textarea "*pa"
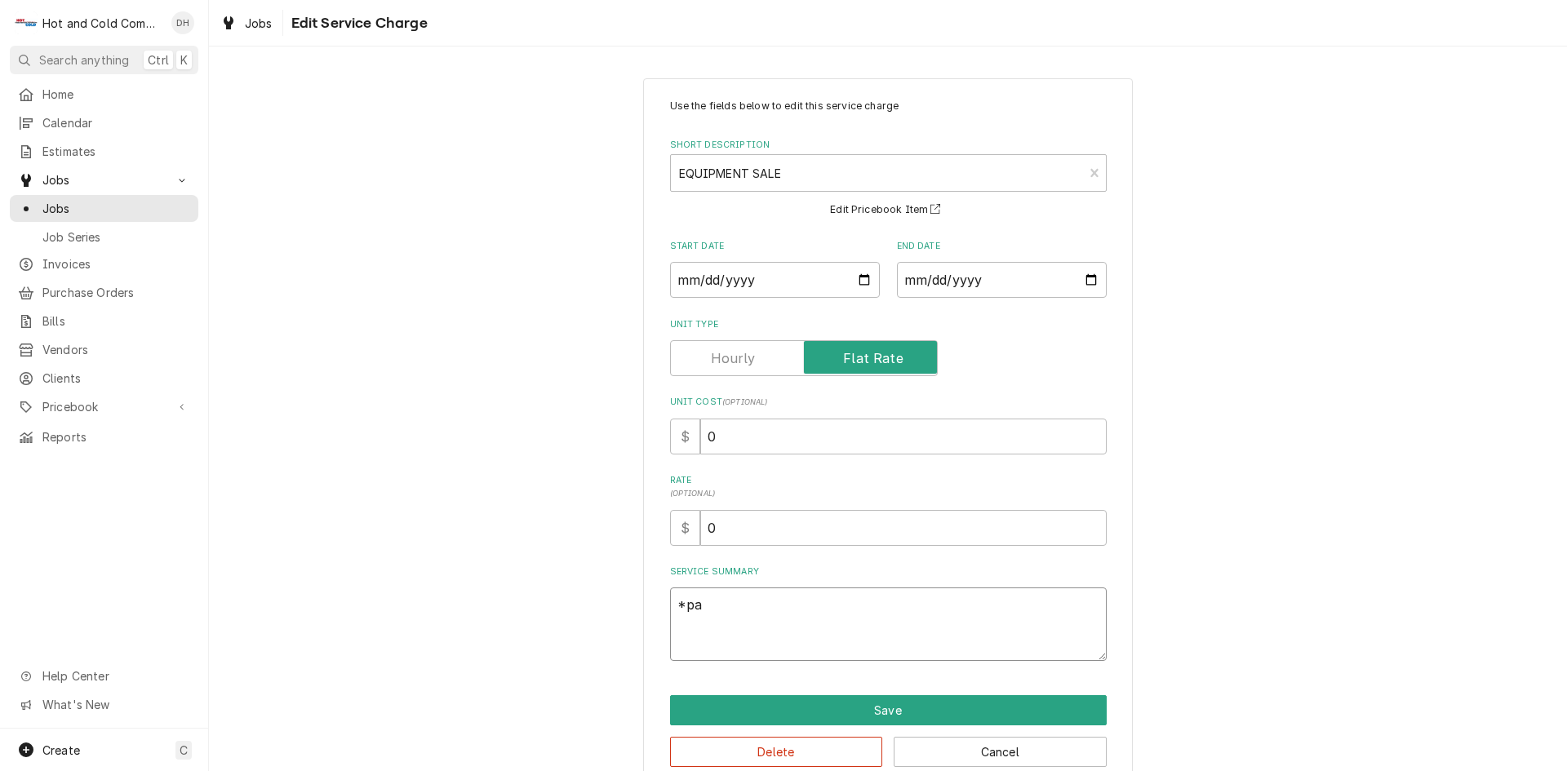
type textarea "x"
type textarea "*par"
type textarea "x"
type textarea "*part"
type textarea "x"
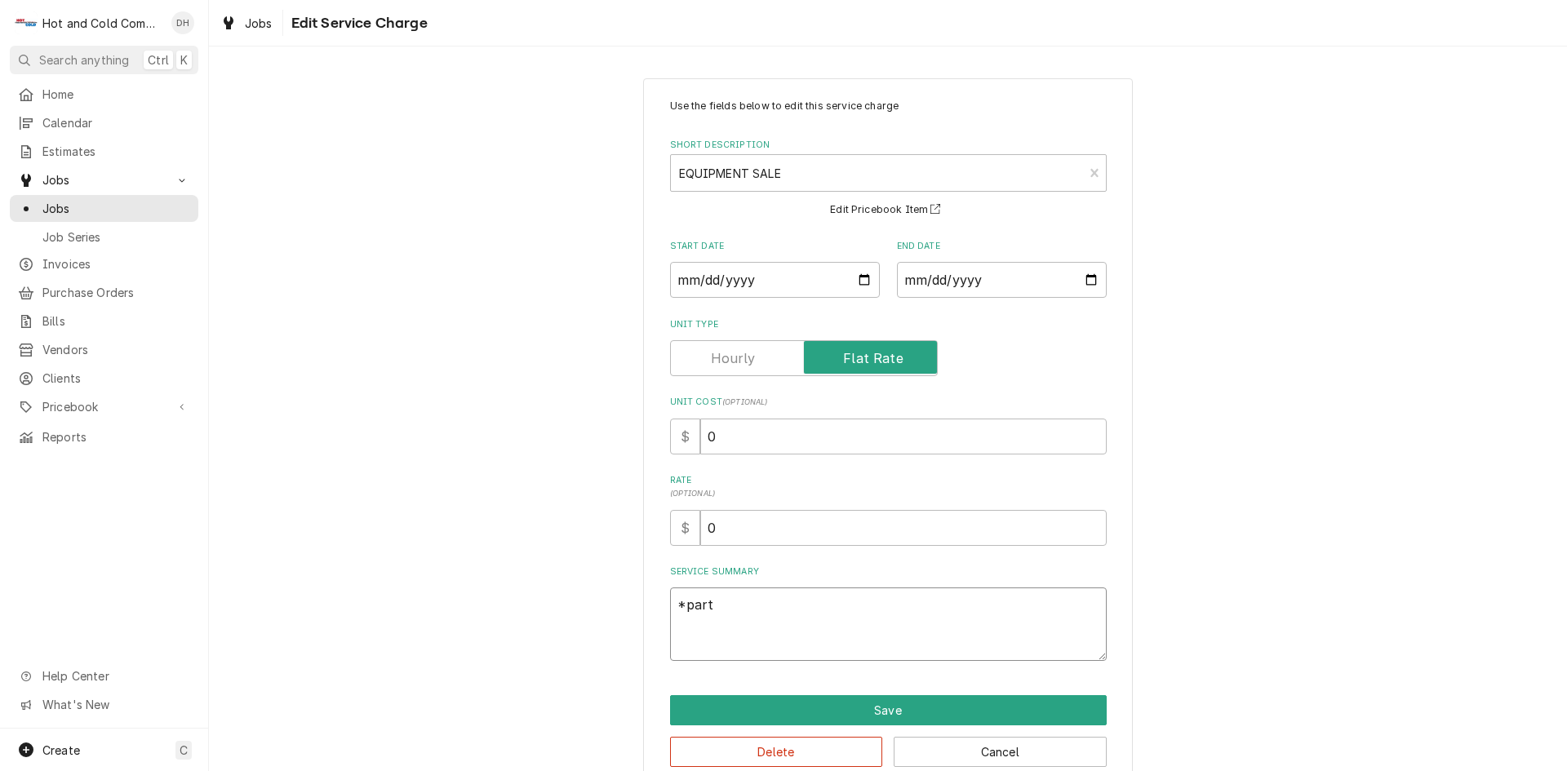
type textarea "*parts"
type textarea "x"
type textarea "*parts"
type textarea "x"
type textarea "*parts o"
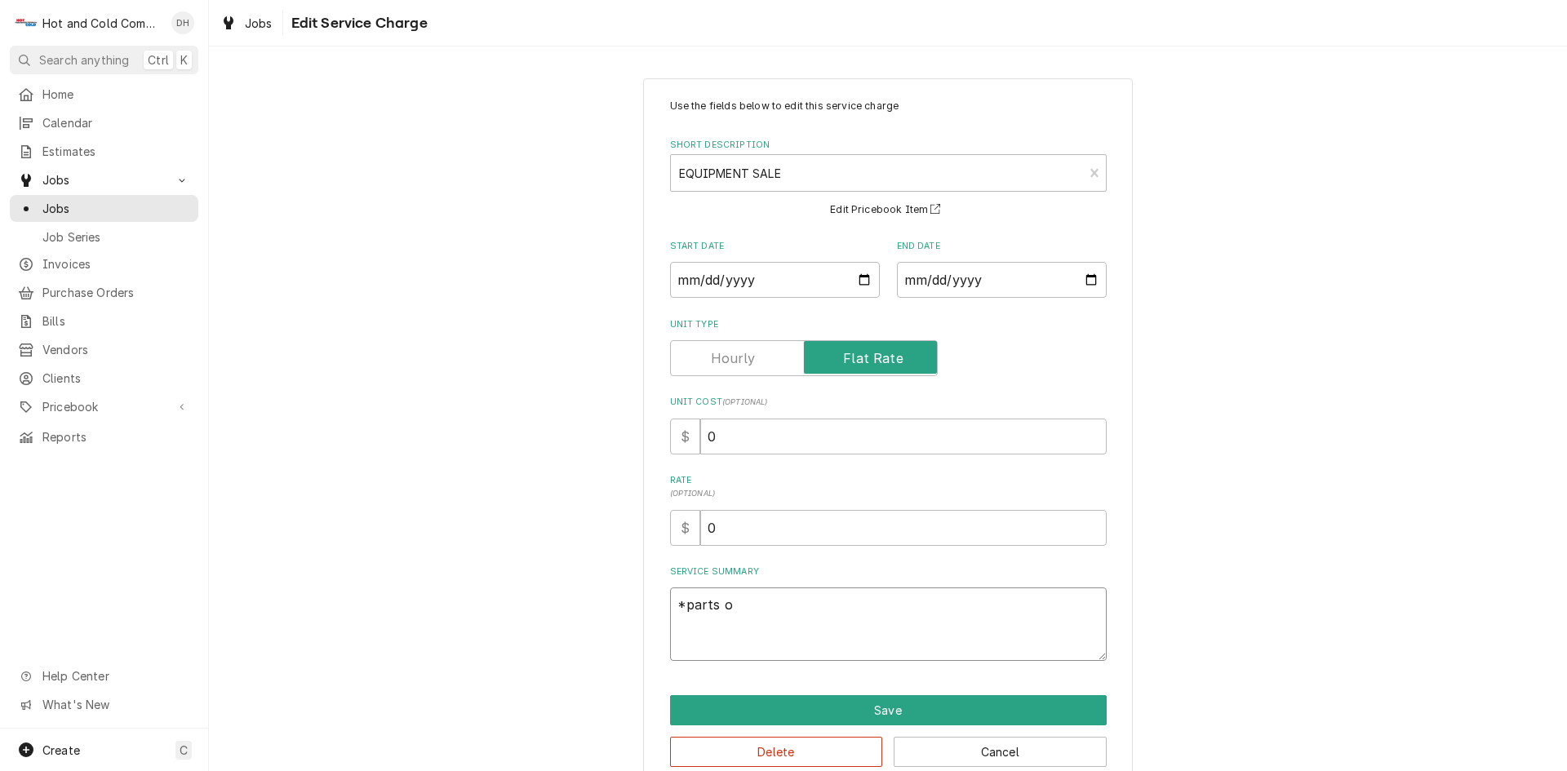
type textarea "x"
type textarea "*parts on"
type textarea "x"
type textarea "*parts onl"
type textarea "x"
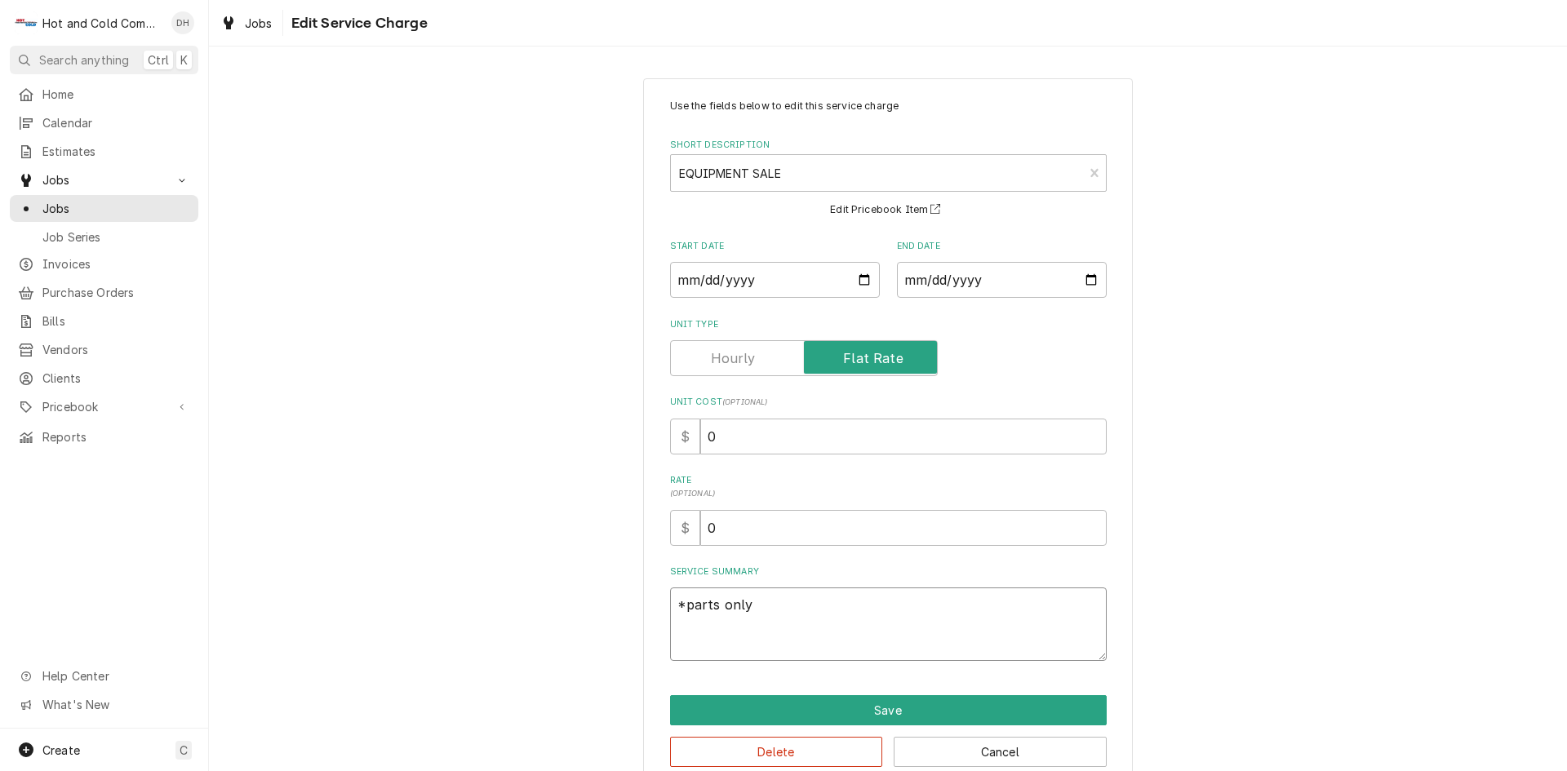
type textarea "*parts only"
click at [1090, 282] on input "2025-10-01" at bounding box center [1002, 280] width 210 height 36
type textarea "x"
type input "2025-09-01"
type textarea "x"
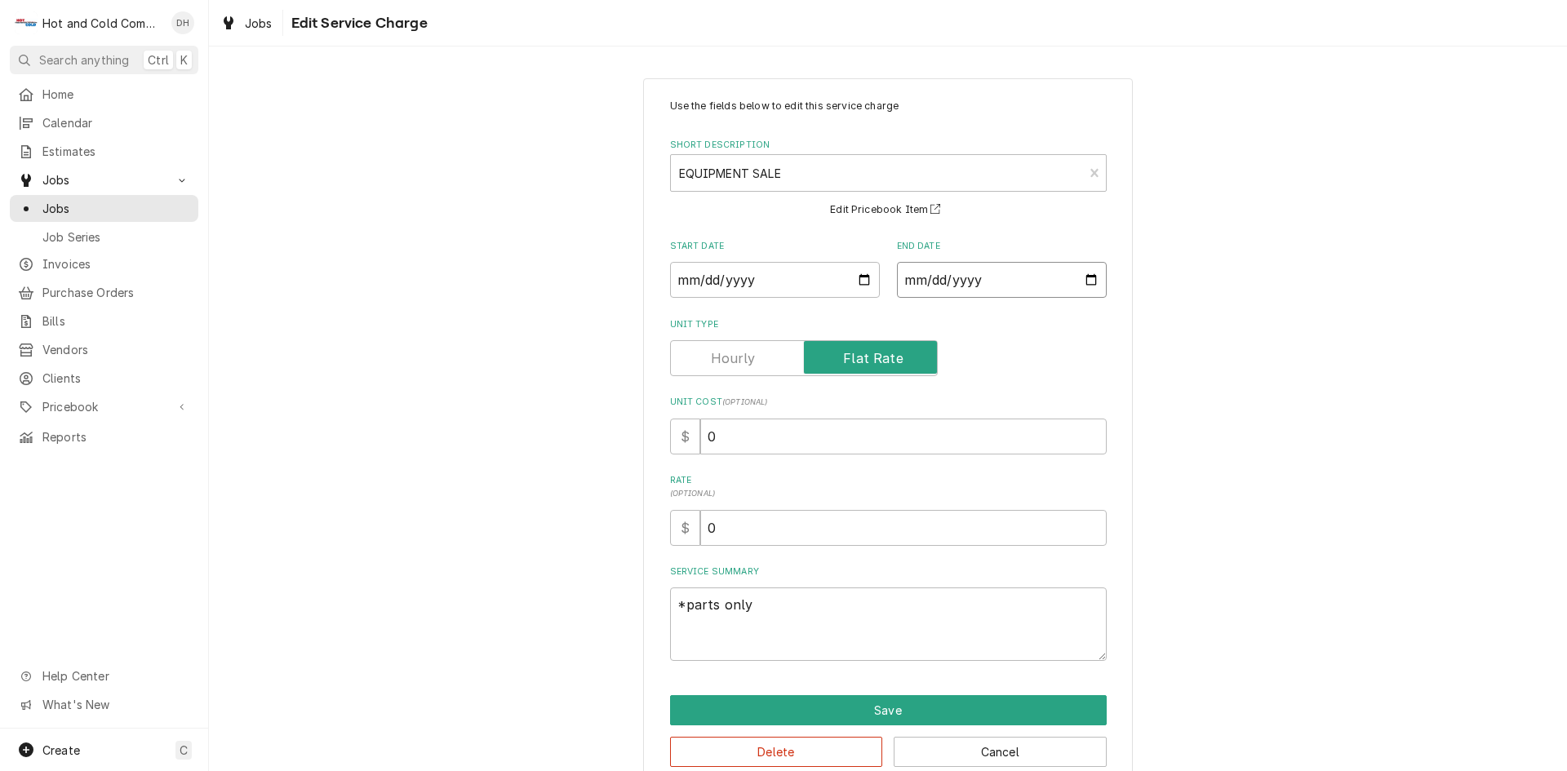
type input "2025-09-25"
click at [948, 713] on button "Save" at bounding box center [888, 710] width 437 height 30
type textarea "x"
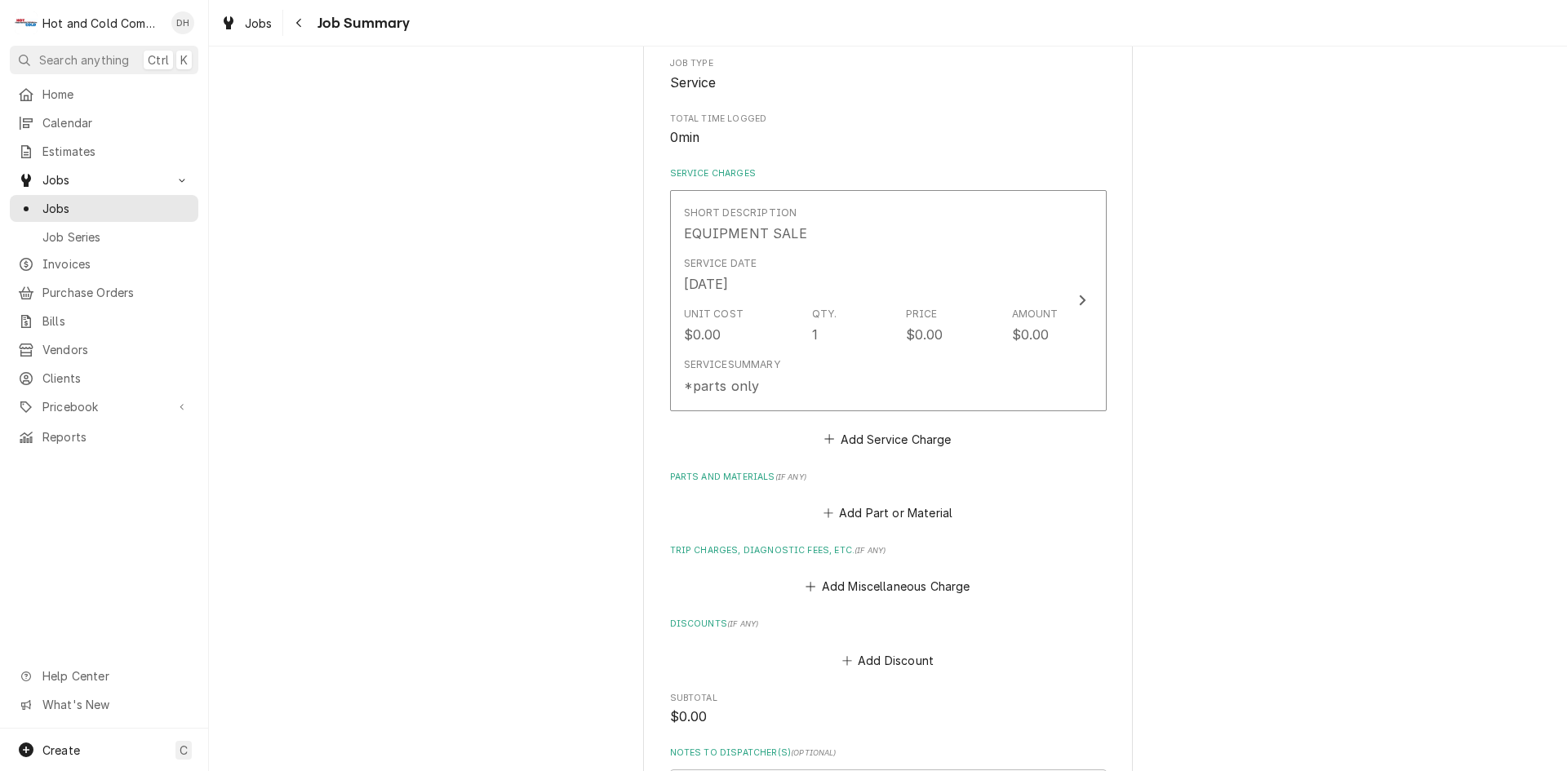
scroll to position [544, 0]
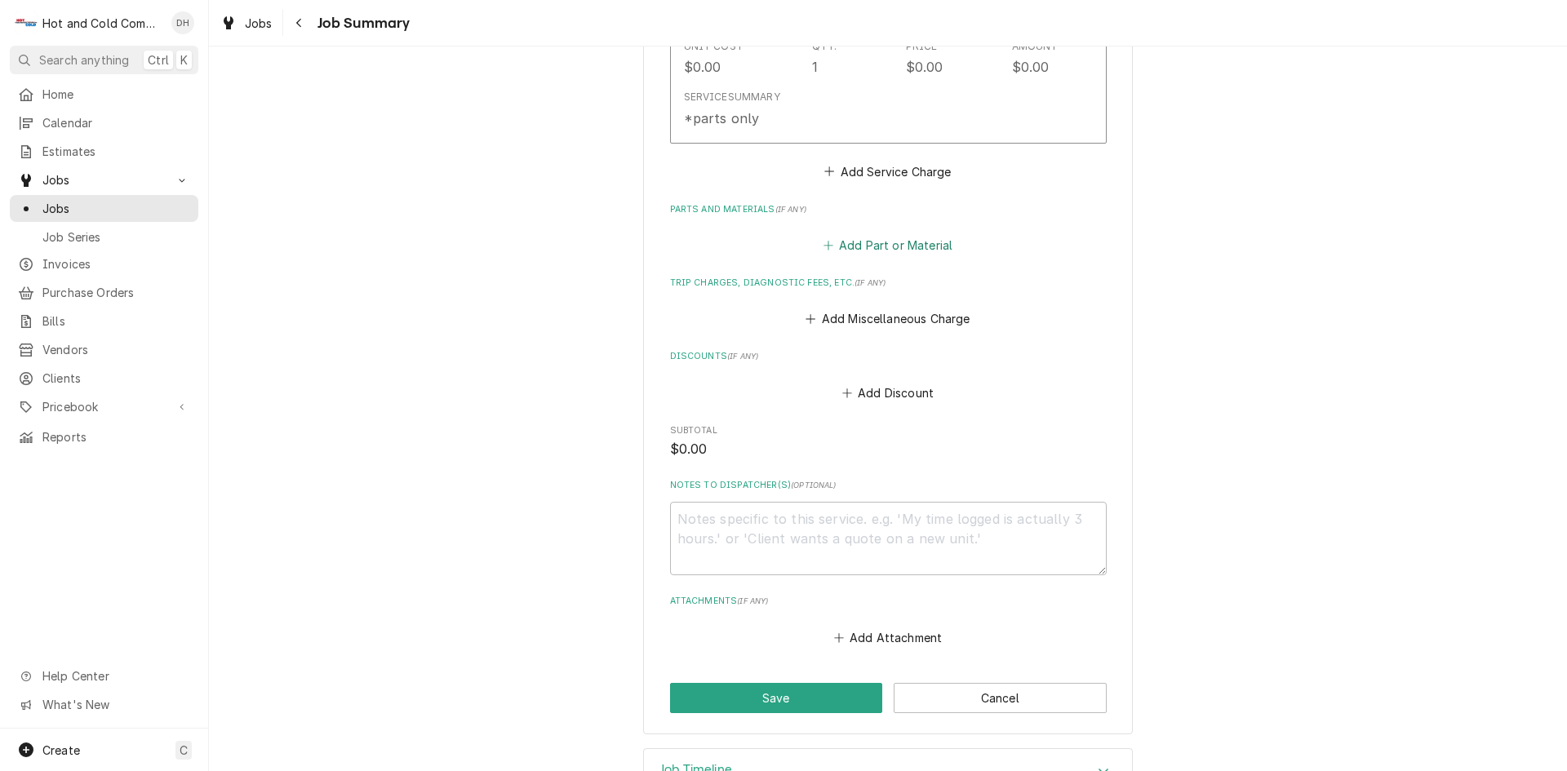
click at [922, 241] on button "Add Part or Material" at bounding box center [887, 245] width 135 height 23
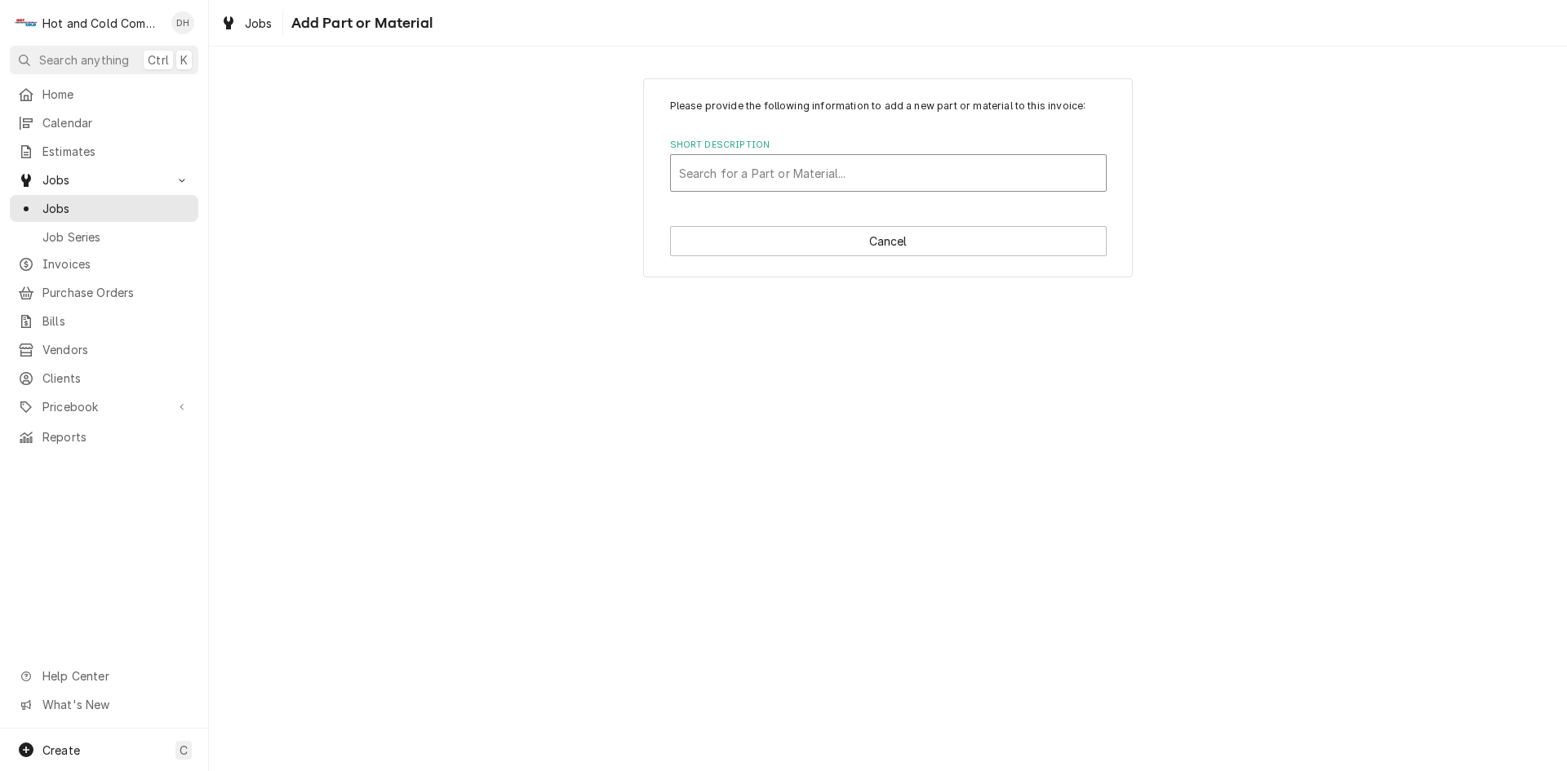
click at [677, 169] on div "Search for a Part or Material..." at bounding box center [888, 173] width 435 height 36
type input "Con"
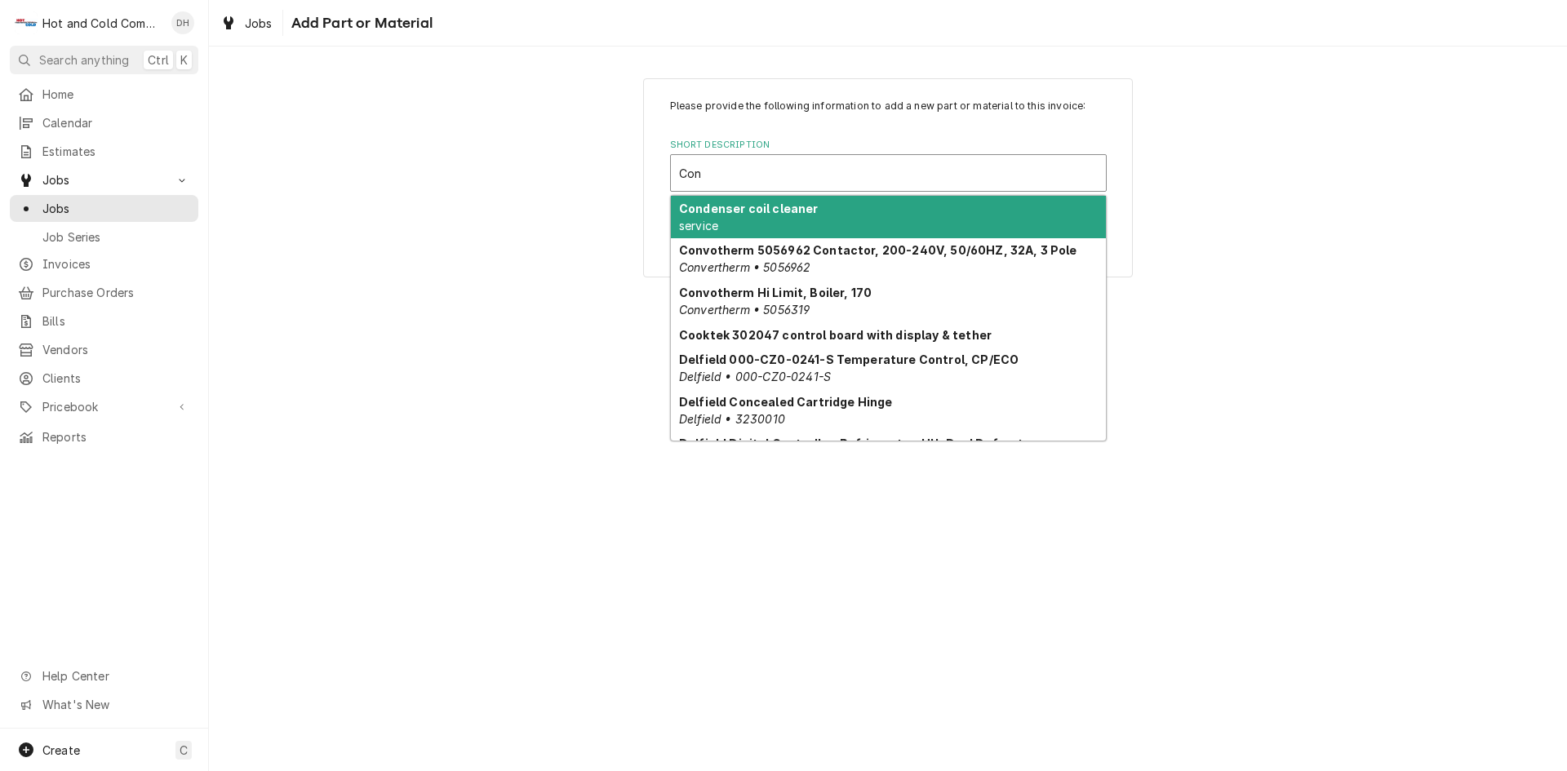
click at [1032, 218] on div "Condenser coil cleaner service" at bounding box center [888, 217] width 435 height 42
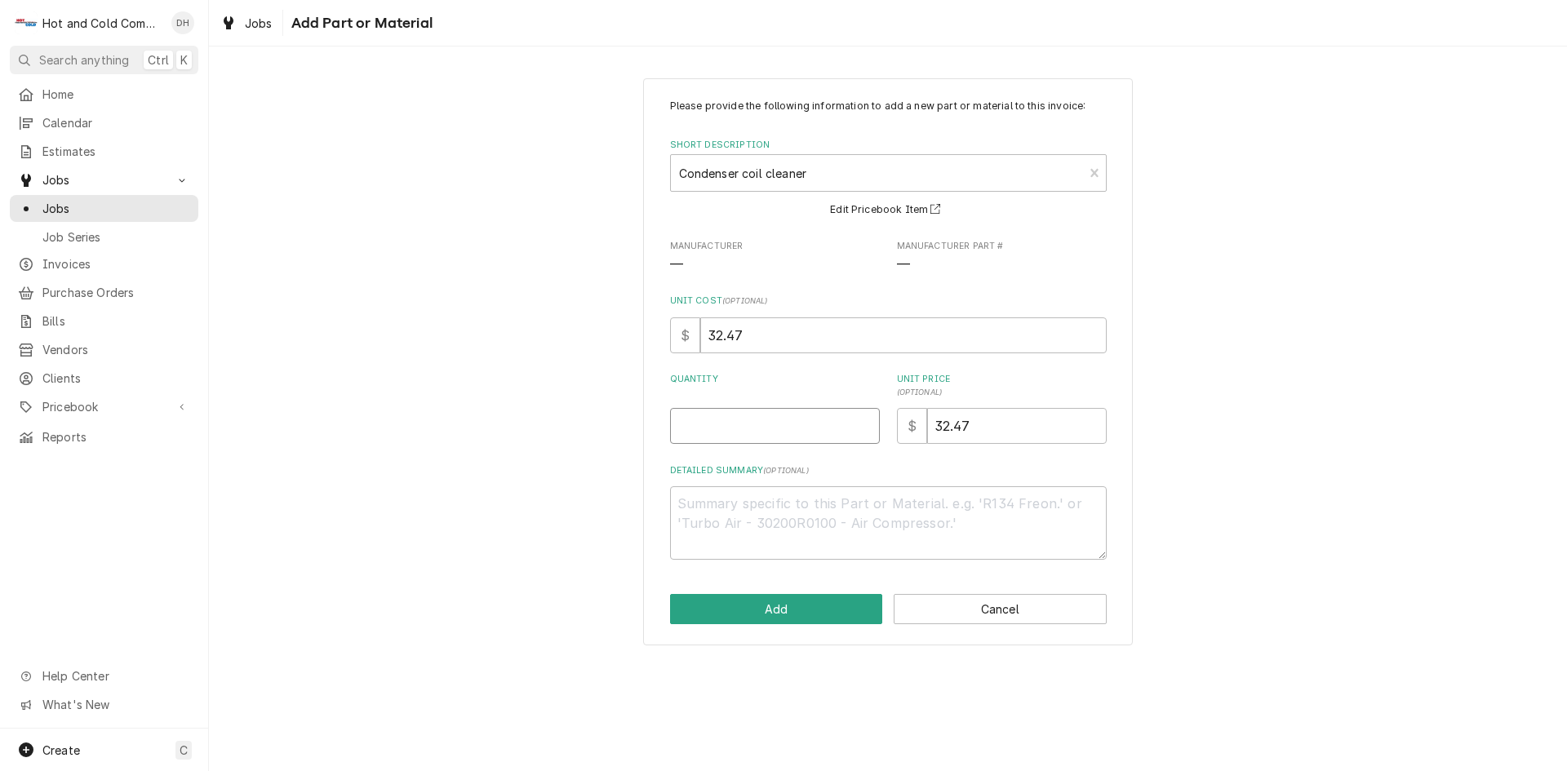
click at [744, 436] on input "Quantity" at bounding box center [775, 426] width 210 height 36
type textarea "x"
type input "2"
click at [810, 613] on button "Add" at bounding box center [776, 609] width 213 height 30
type textarea "x"
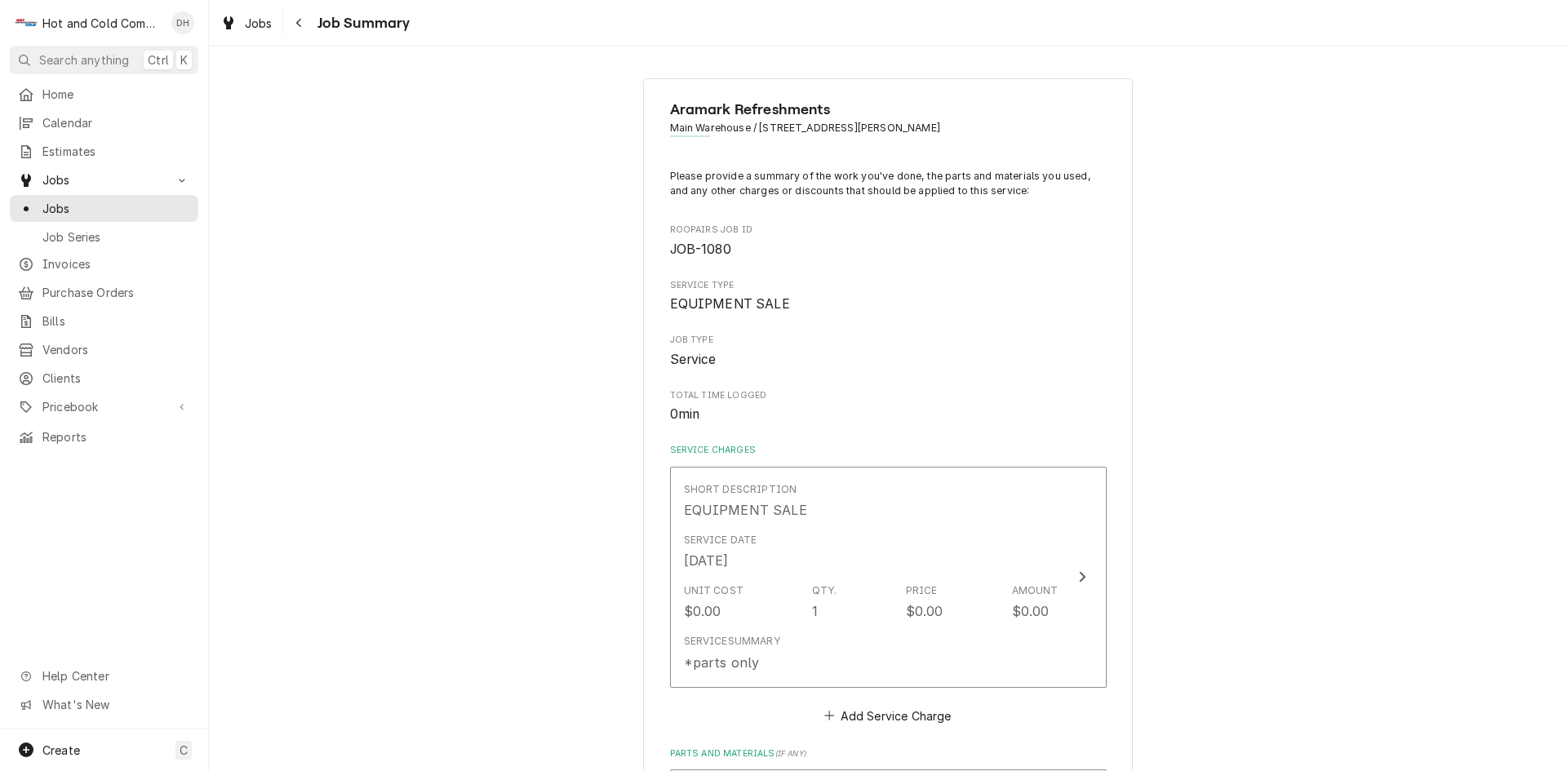
scroll to position [544, 0]
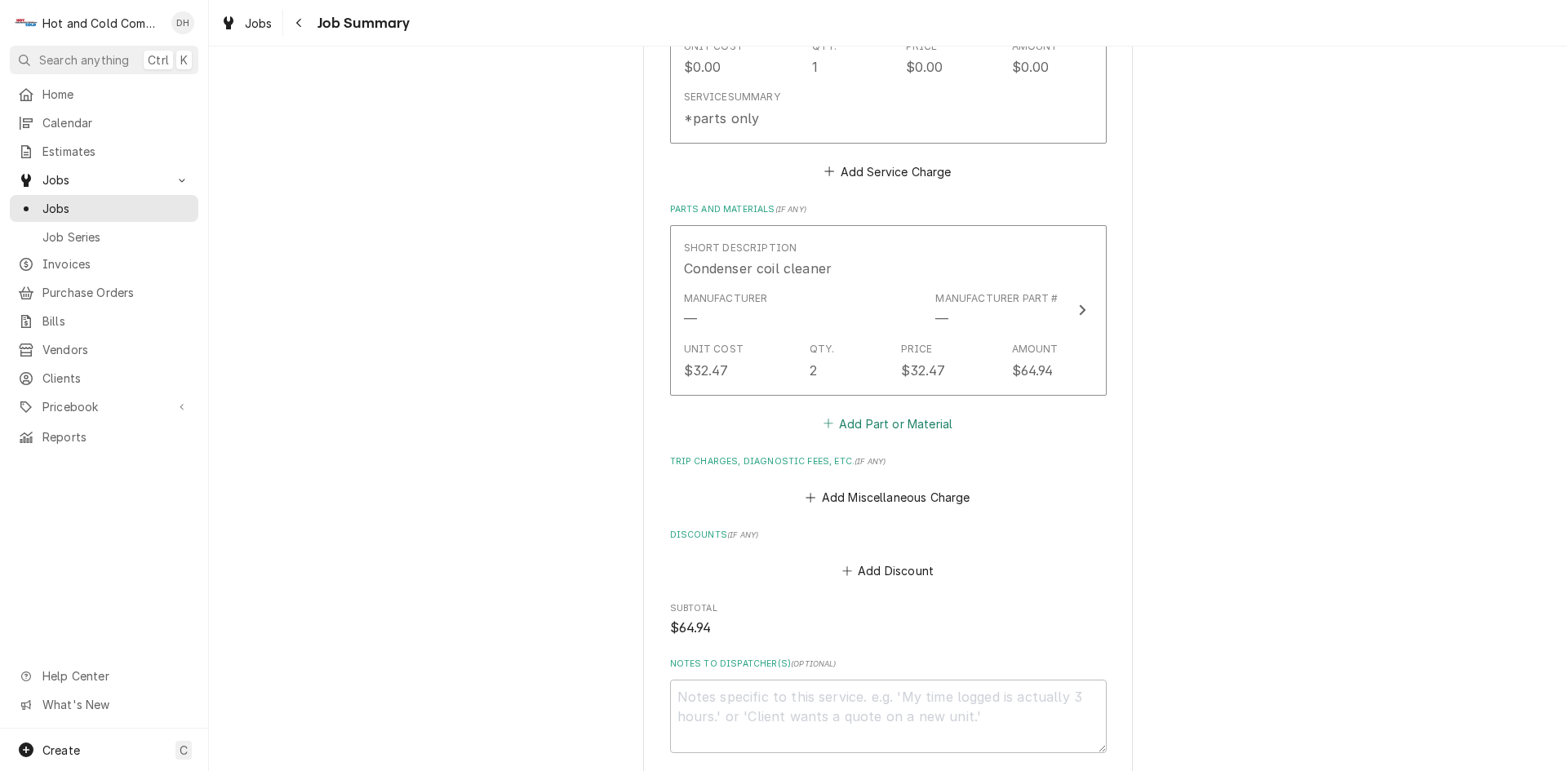
click at [936, 424] on button "Add Part or Material" at bounding box center [887, 423] width 135 height 23
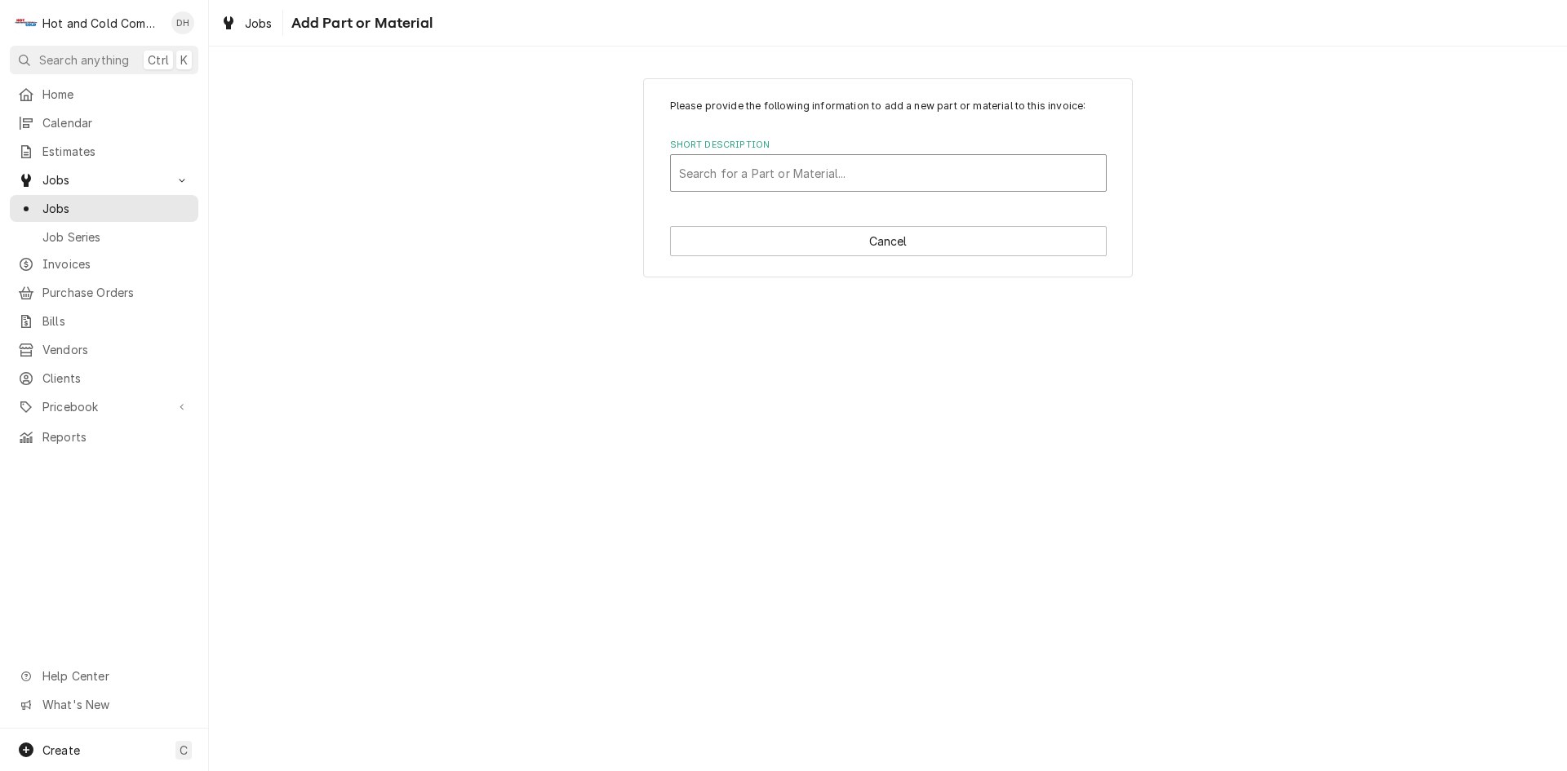
click at [754, 179] on div "Short Description" at bounding box center [888, 172] width 419 height 29
type input "Ka"
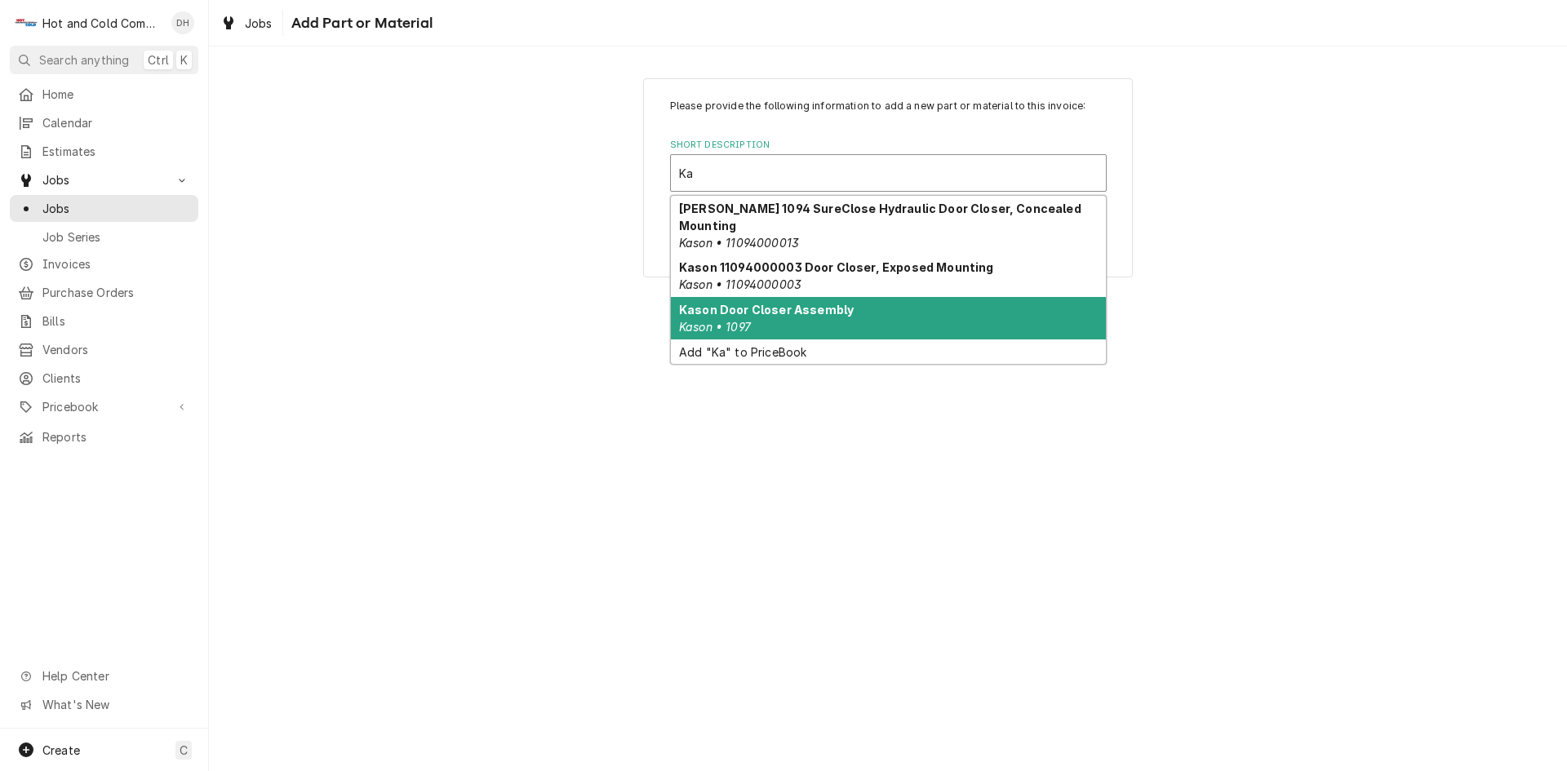
click at [912, 300] on div "Kason Door Closer Assembly Kason • 1097" at bounding box center [888, 318] width 435 height 42
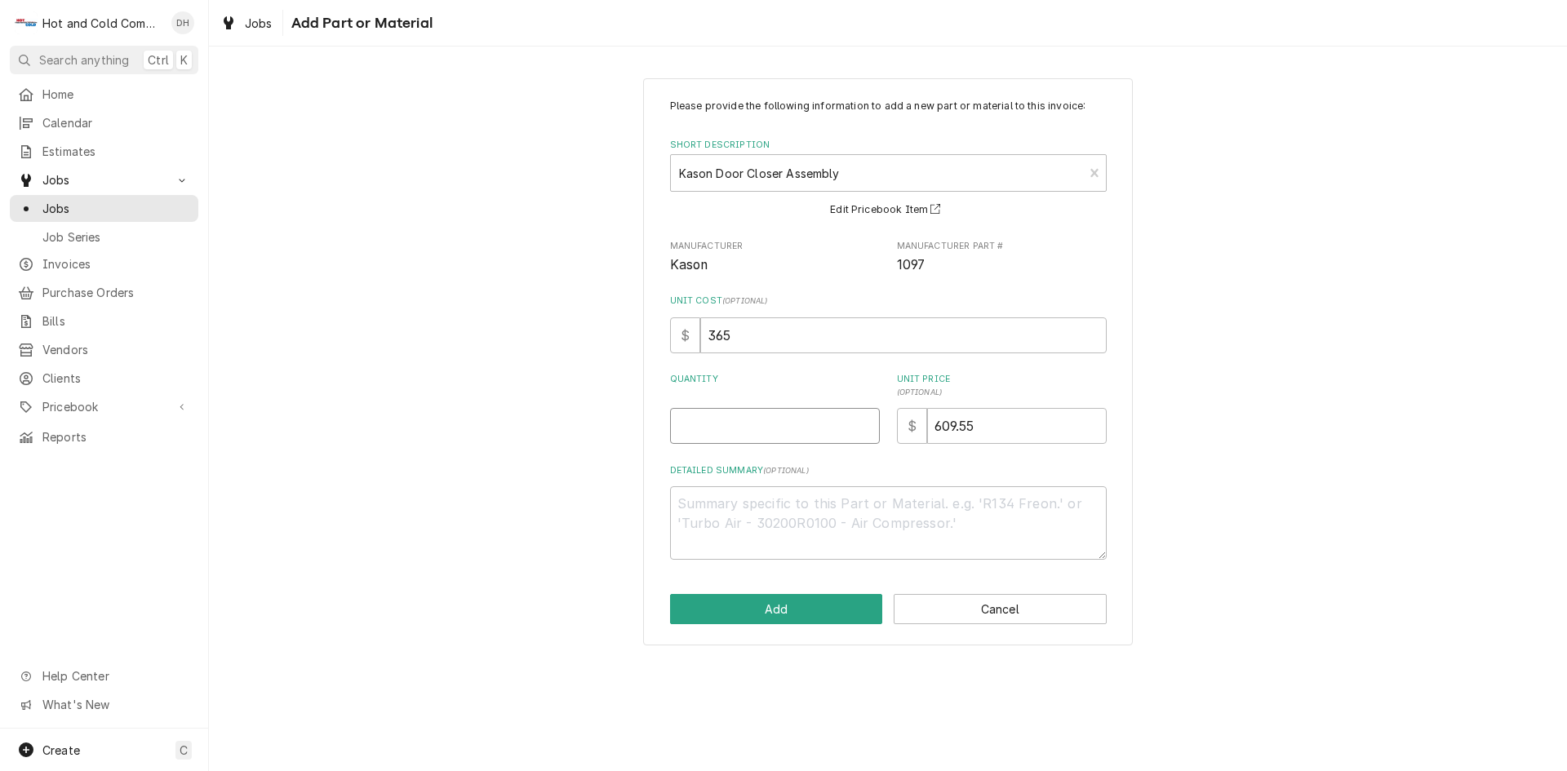
click at [845, 429] on input "Quantity" at bounding box center [775, 426] width 210 height 36
type textarea "x"
type input "2"
click at [800, 606] on button "Add" at bounding box center [776, 609] width 213 height 30
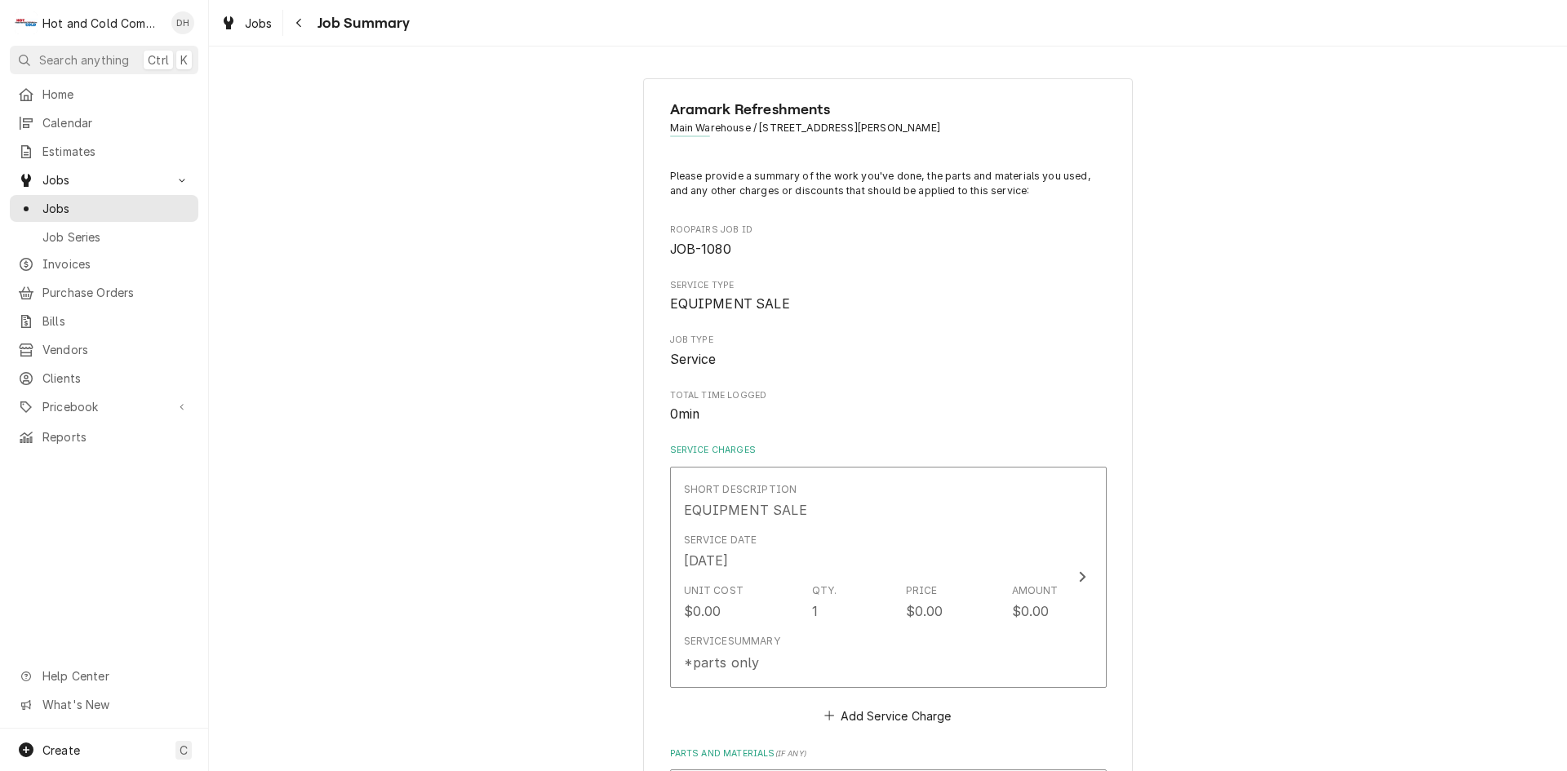
scroll to position [544, 0]
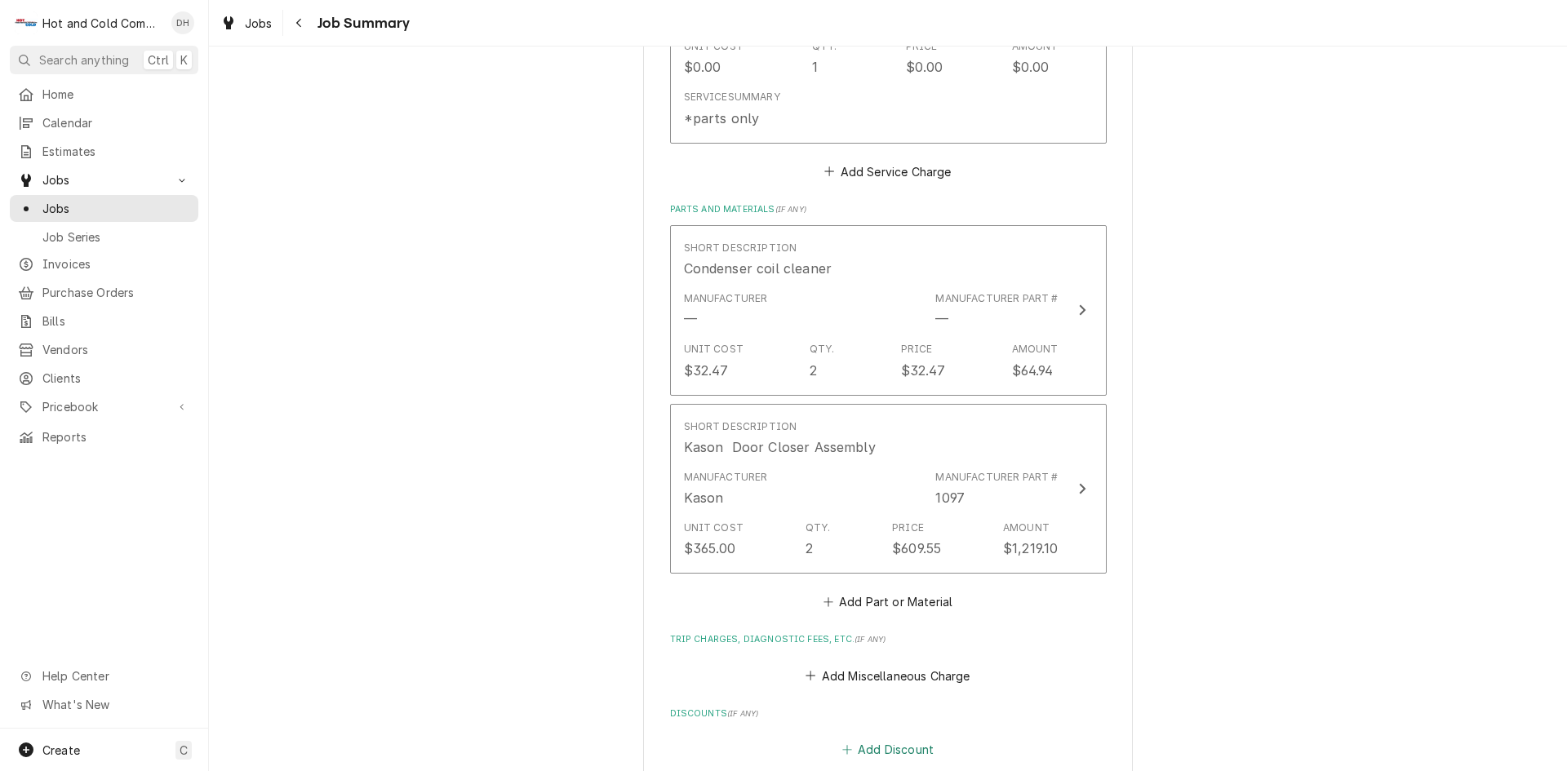
click at [884, 746] on button "Add Discount" at bounding box center [887, 750] width 97 height 23
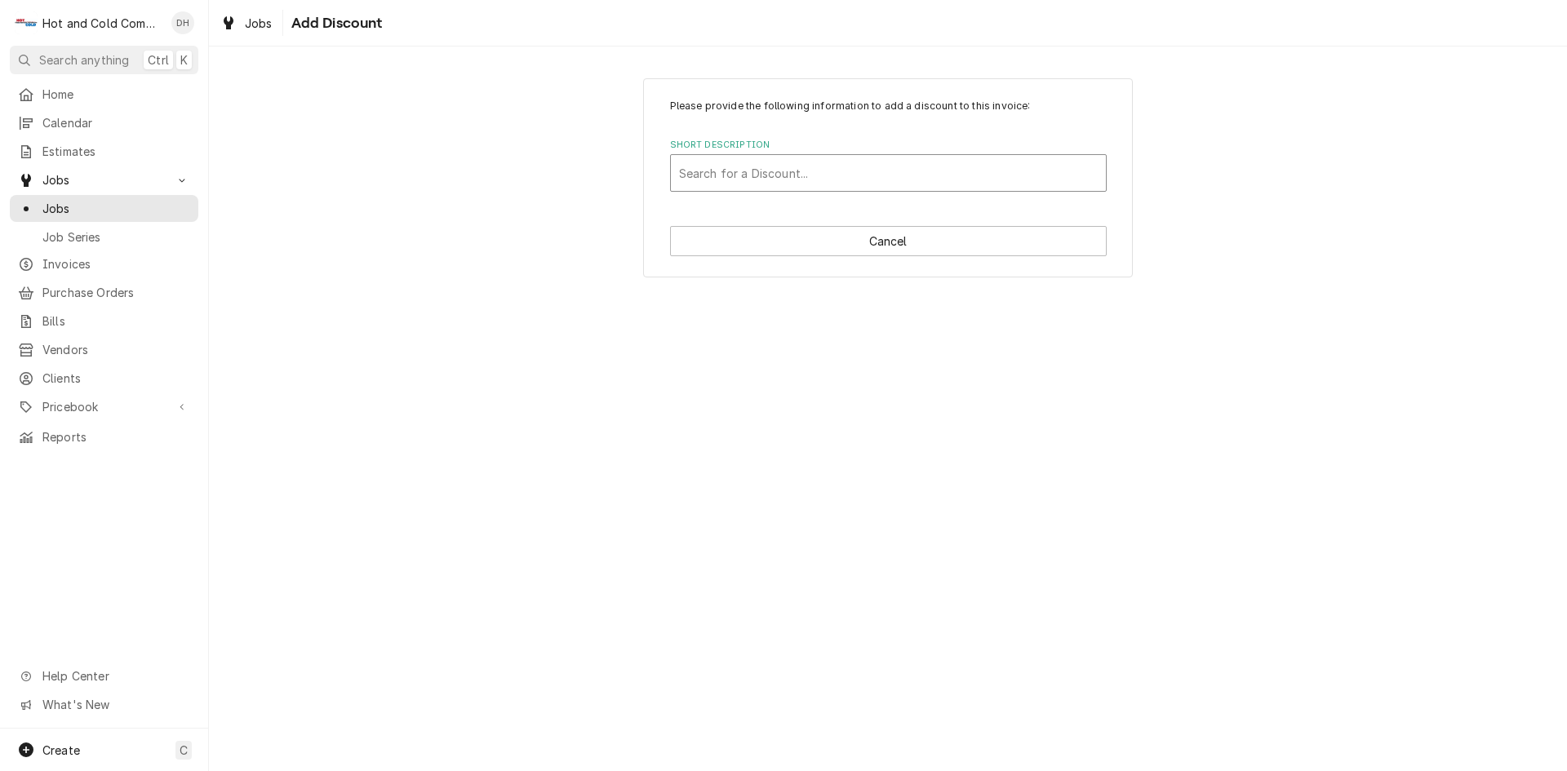
click at [761, 173] on div "Short Description" at bounding box center [888, 172] width 419 height 29
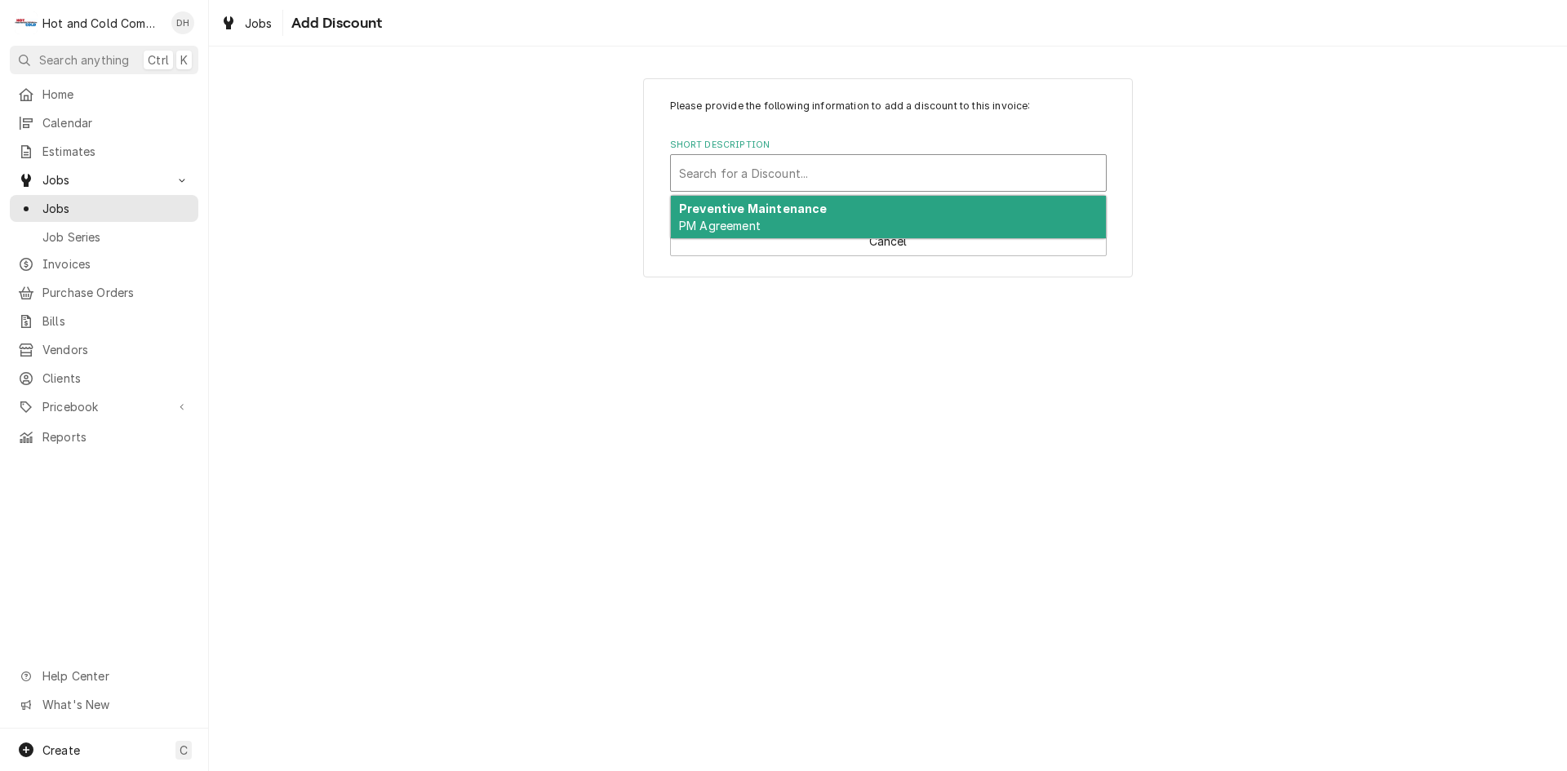
click at [741, 165] on div "Short Description" at bounding box center [888, 172] width 419 height 29
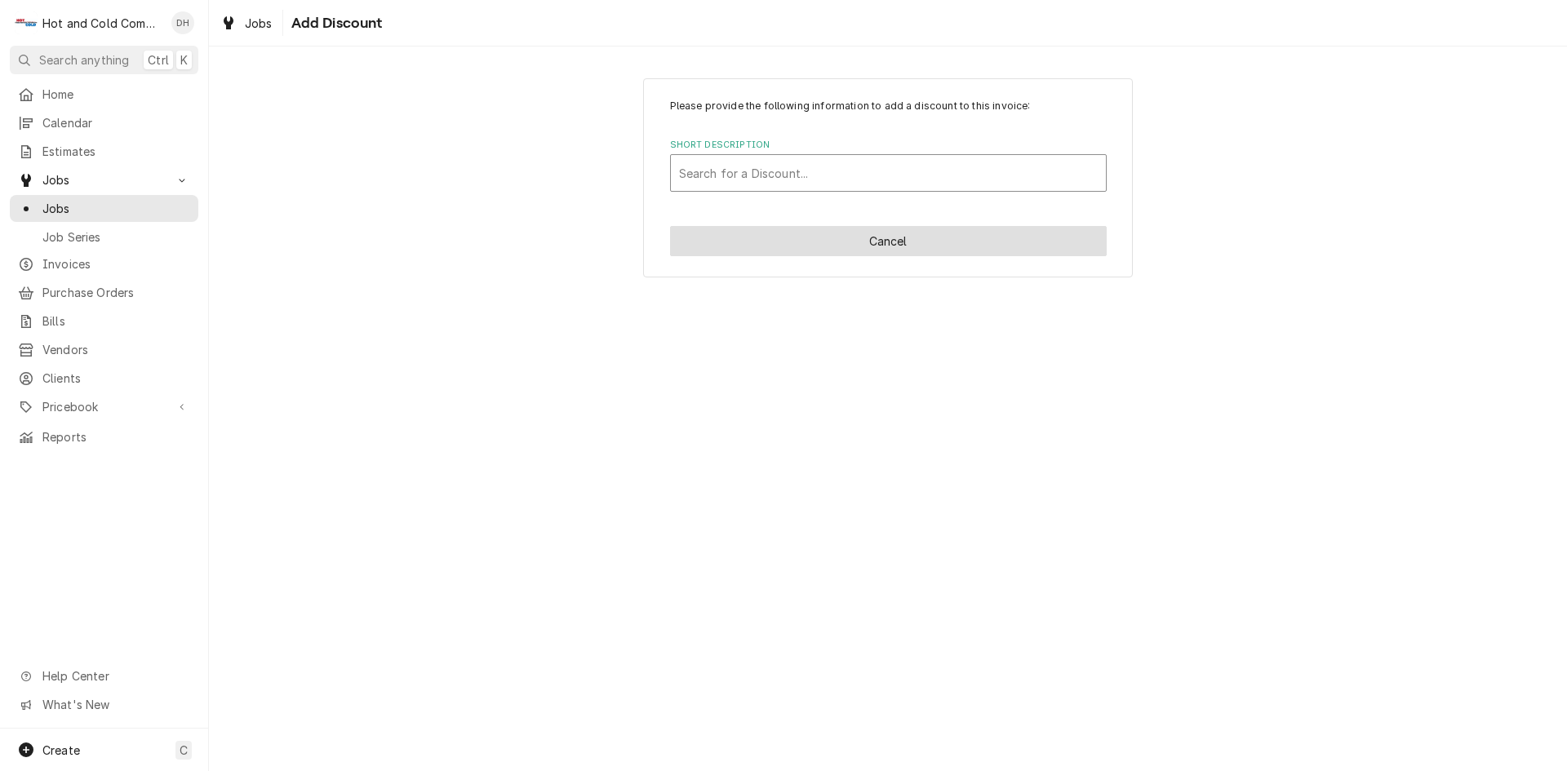
click at [888, 248] on button "Cancel" at bounding box center [888, 241] width 437 height 30
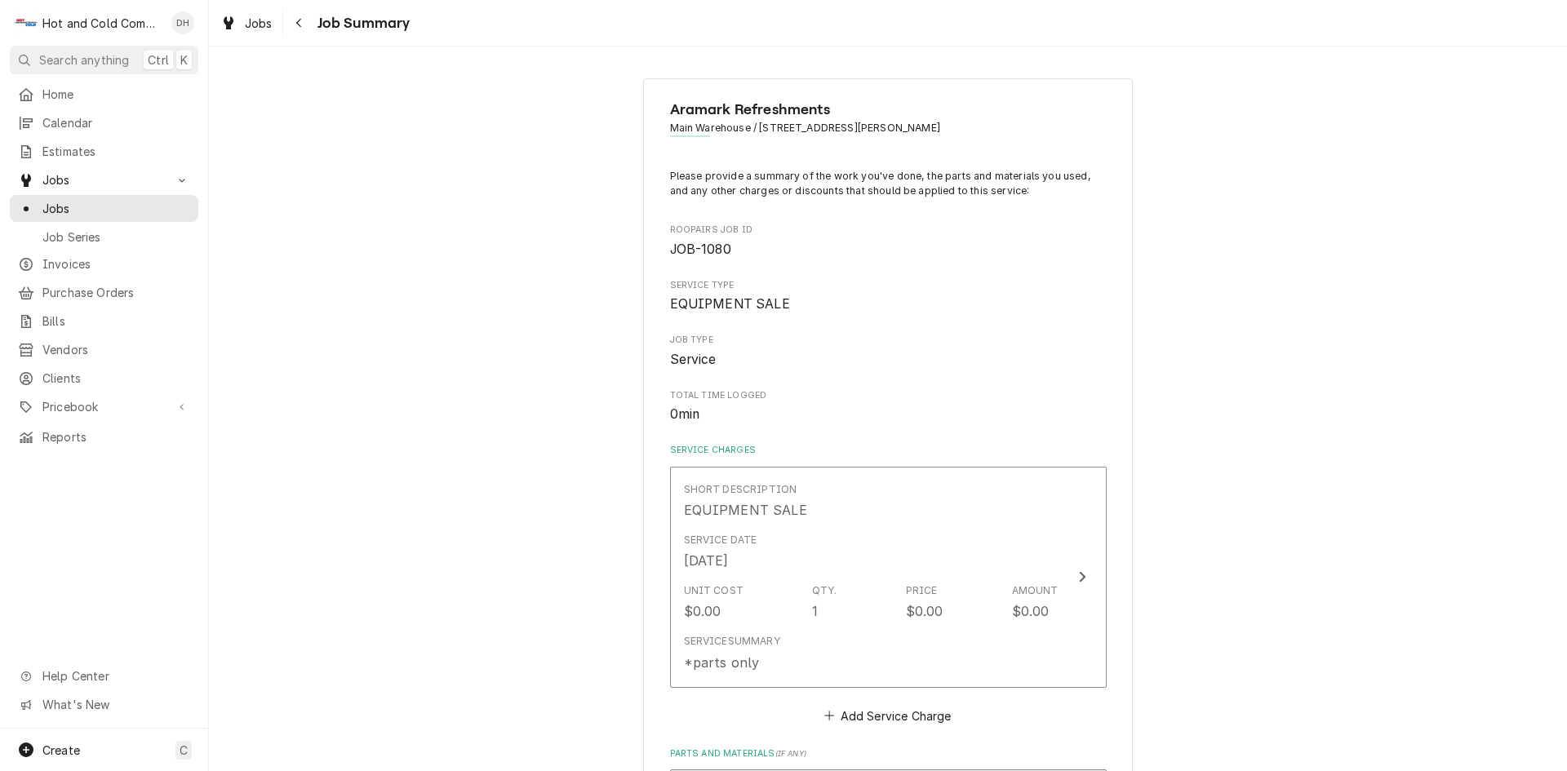
scroll to position [544, 0]
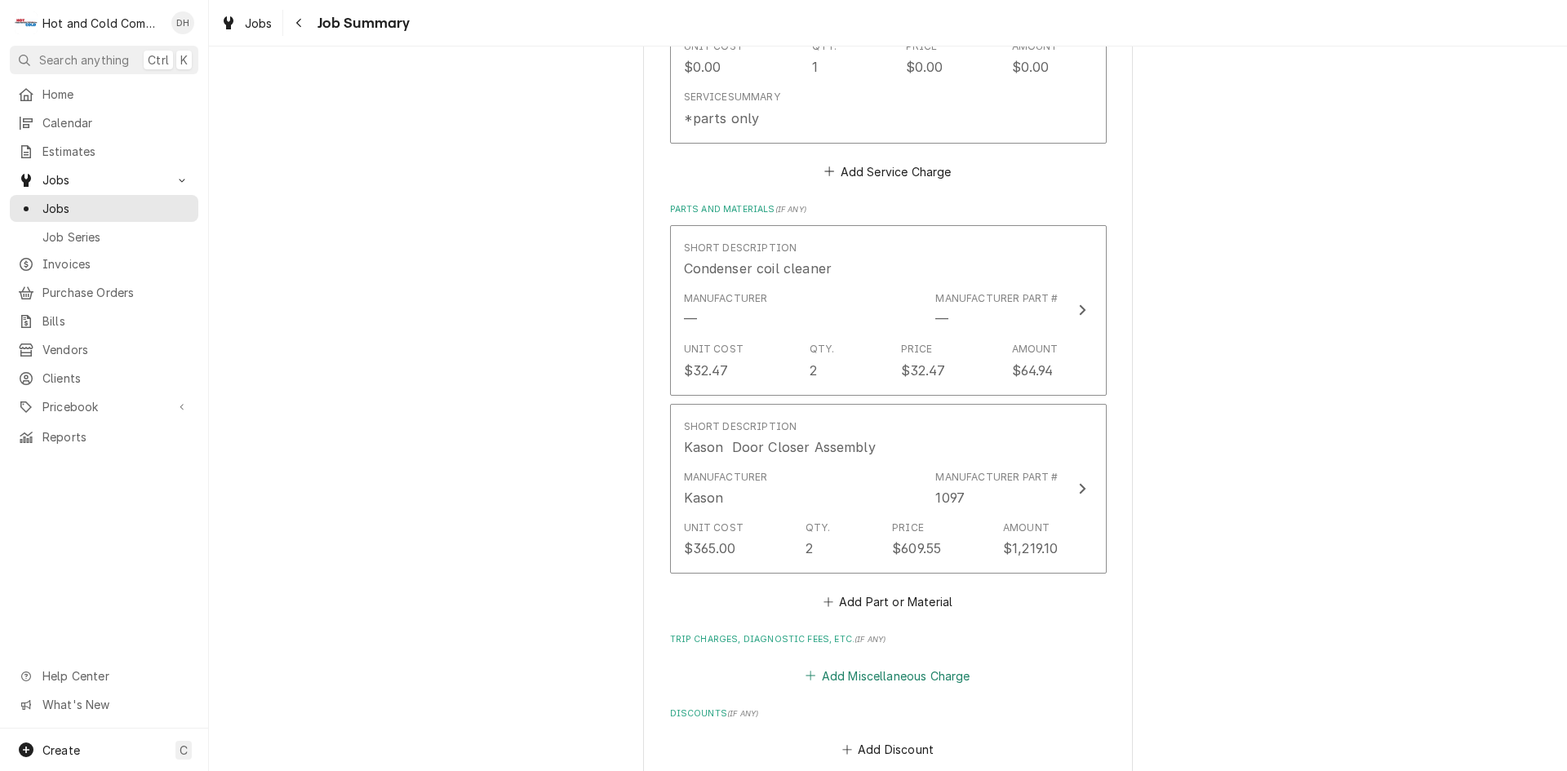
click at [899, 672] on button "Add Miscellaneous Charge" at bounding box center [888, 675] width 170 height 23
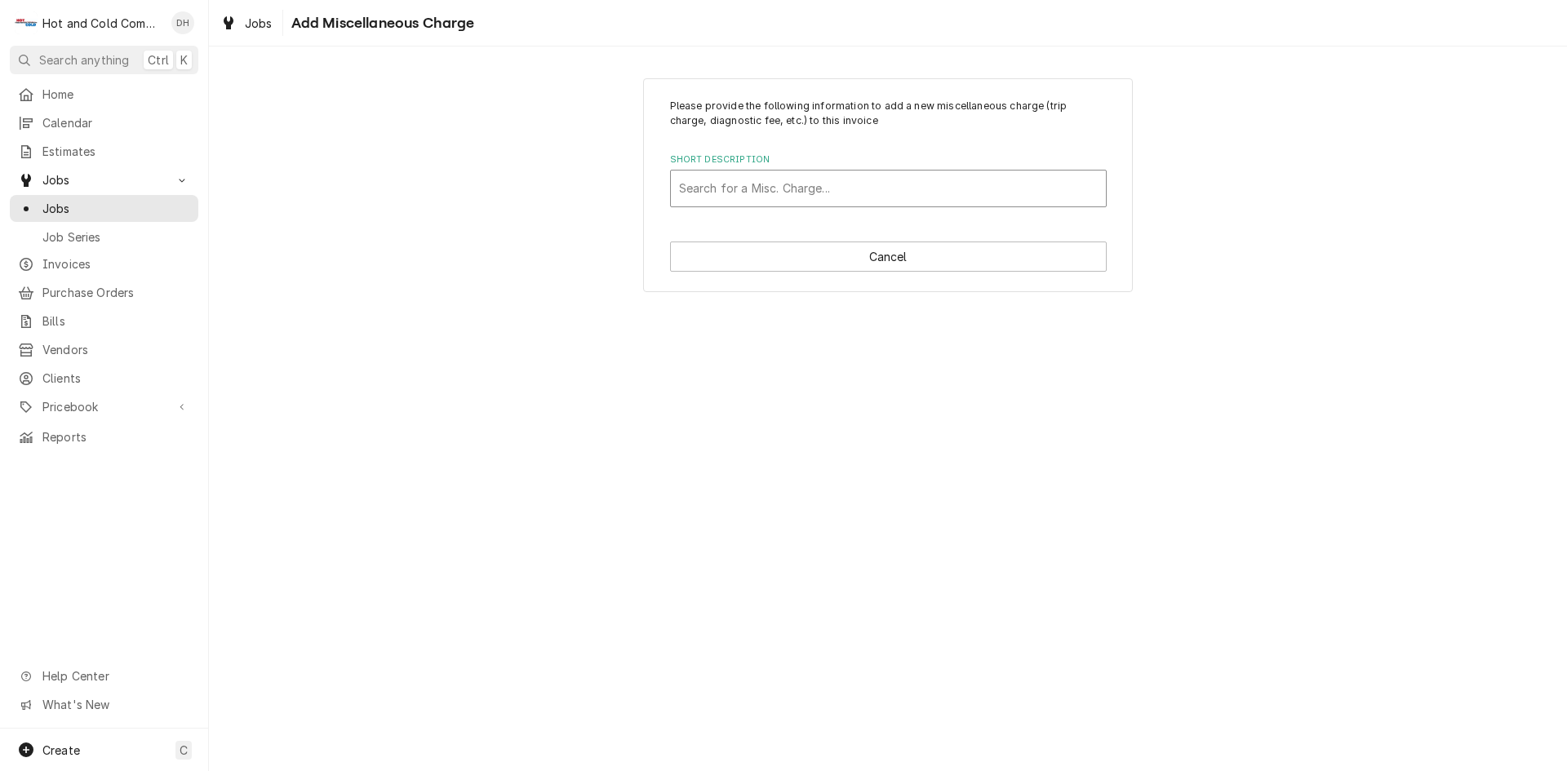
click at [793, 190] on div "Short Description" at bounding box center [888, 188] width 419 height 29
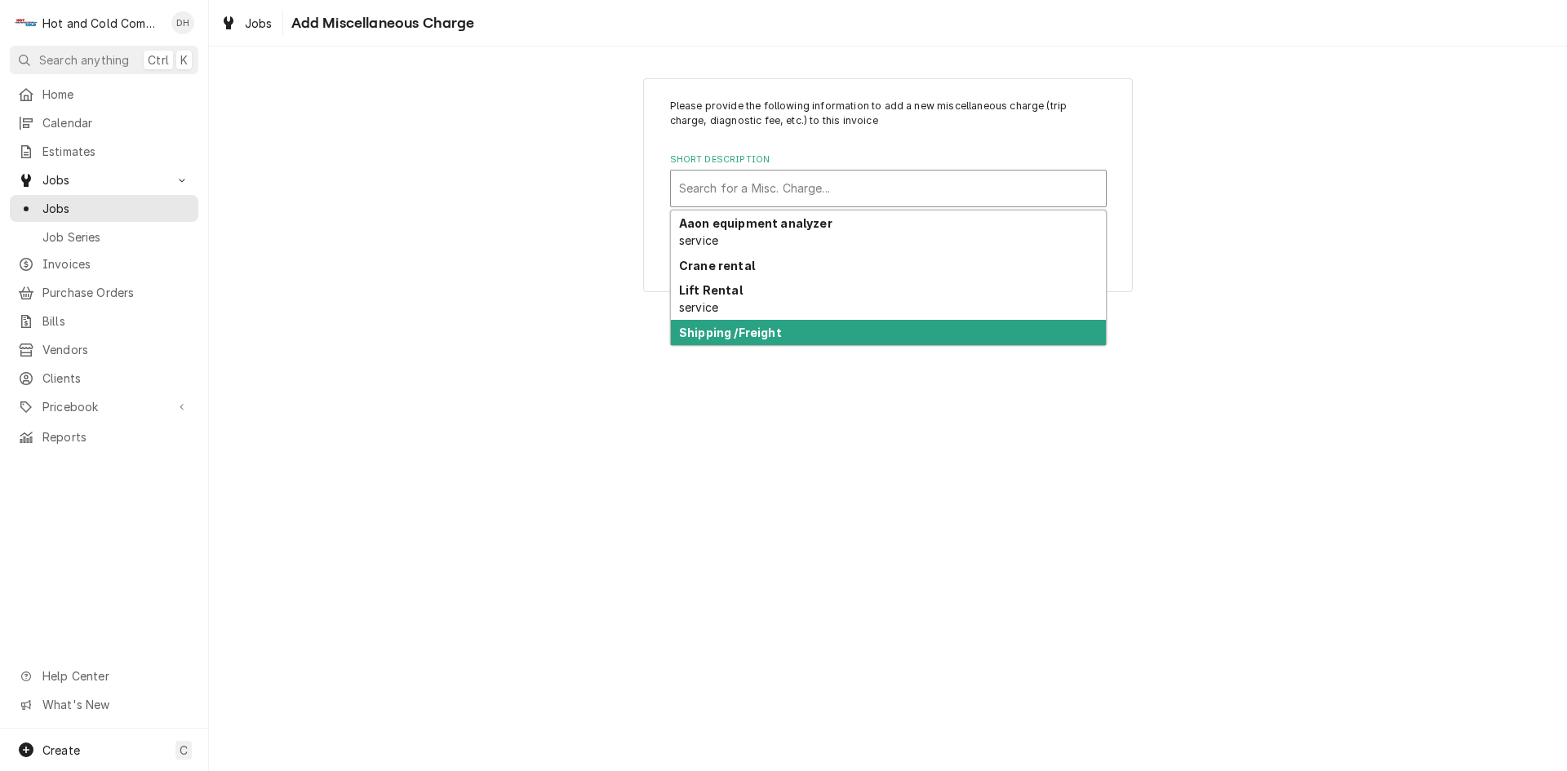
click at [751, 336] on strong "Shipping /Freight" at bounding box center [730, 333] width 103 height 14
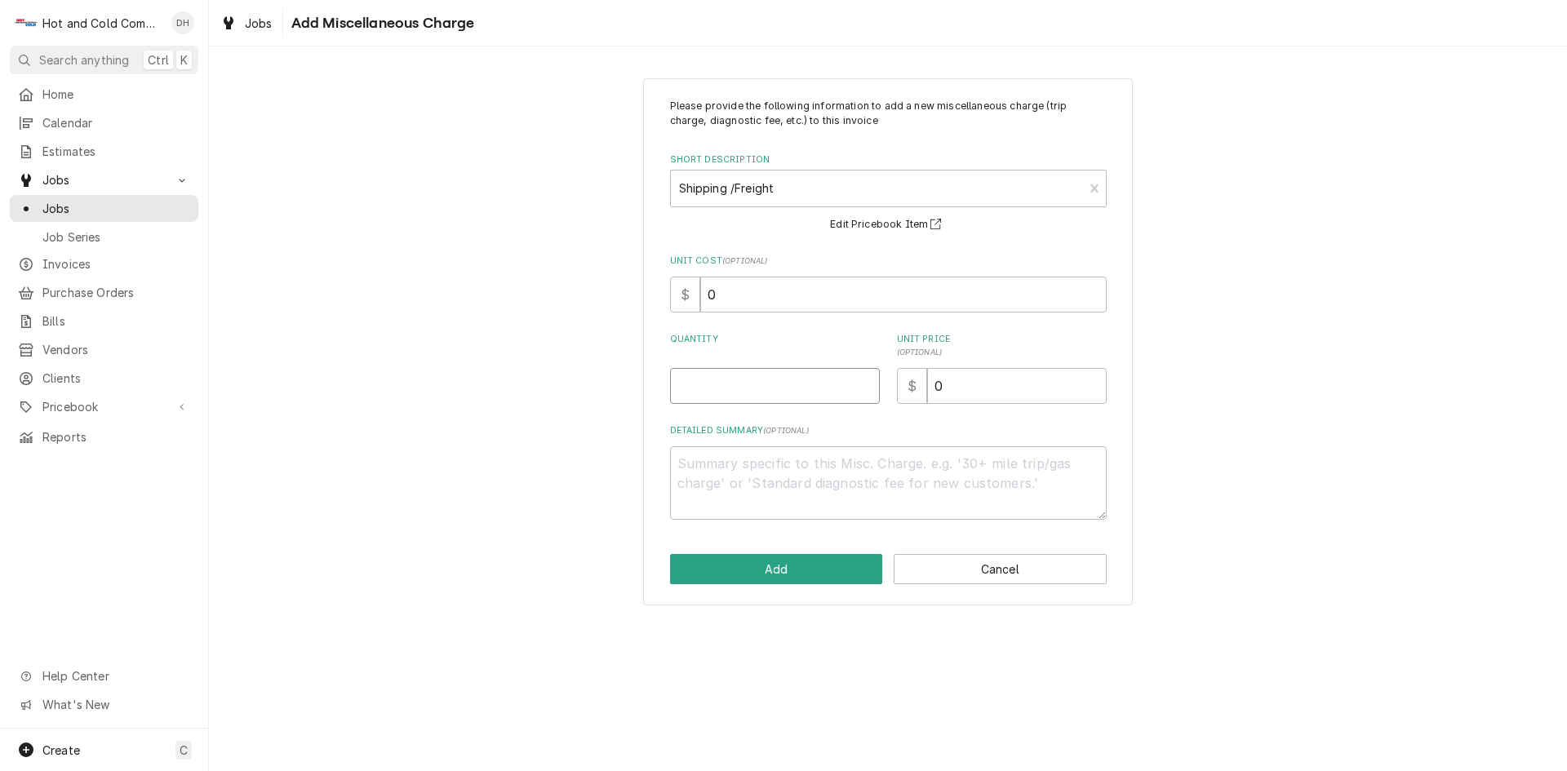
click at [724, 397] on input "Quantity" at bounding box center [775, 386] width 210 height 36
type textarea "x"
type input "1"
click at [994, 381] on input "0" at bounding box center [1017, 386] width 180 height 36
type textarea "x"
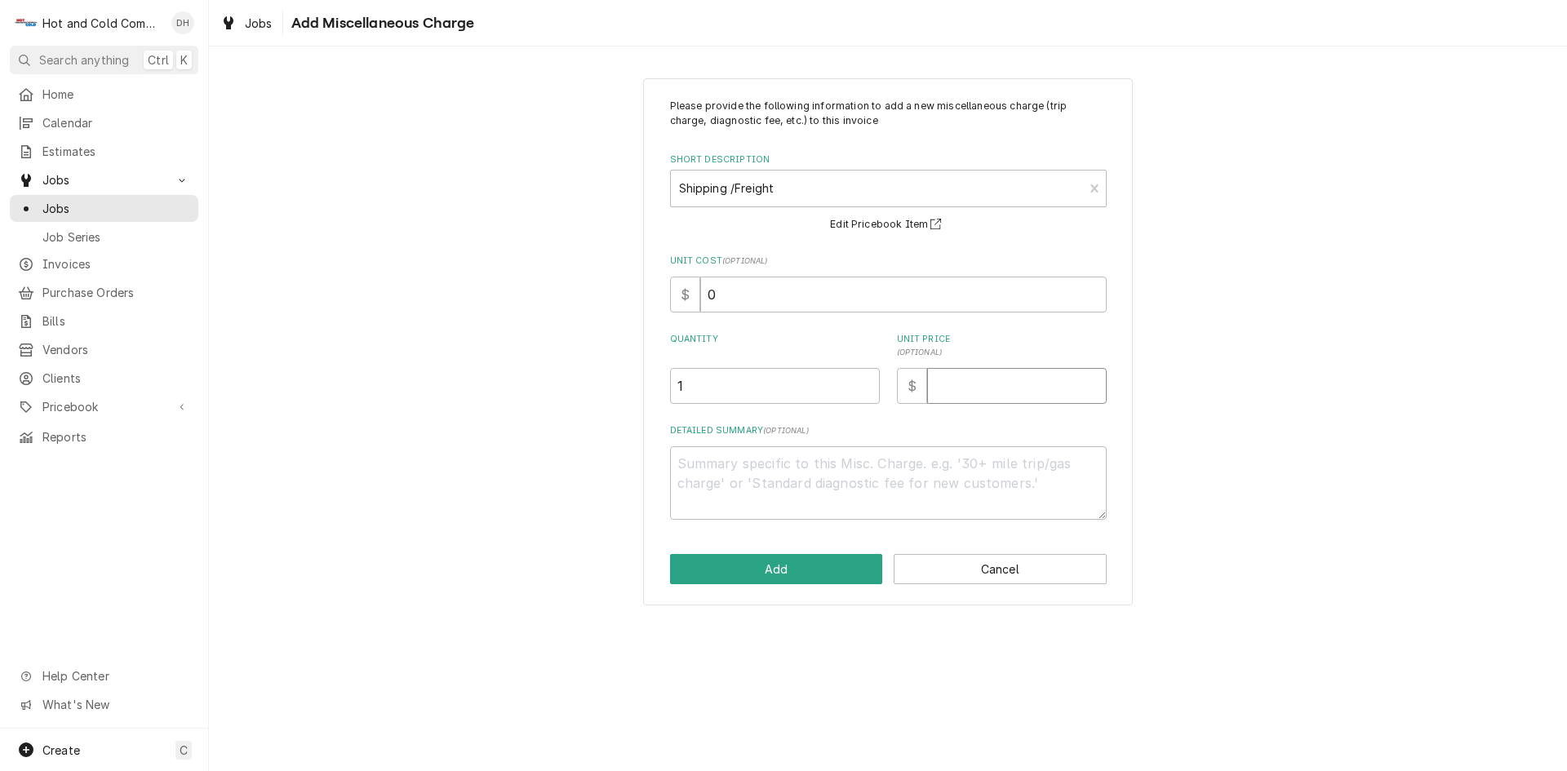
type textarea "x"
type input "4"
type textarea "x"
type input "46"
type textarea "x"
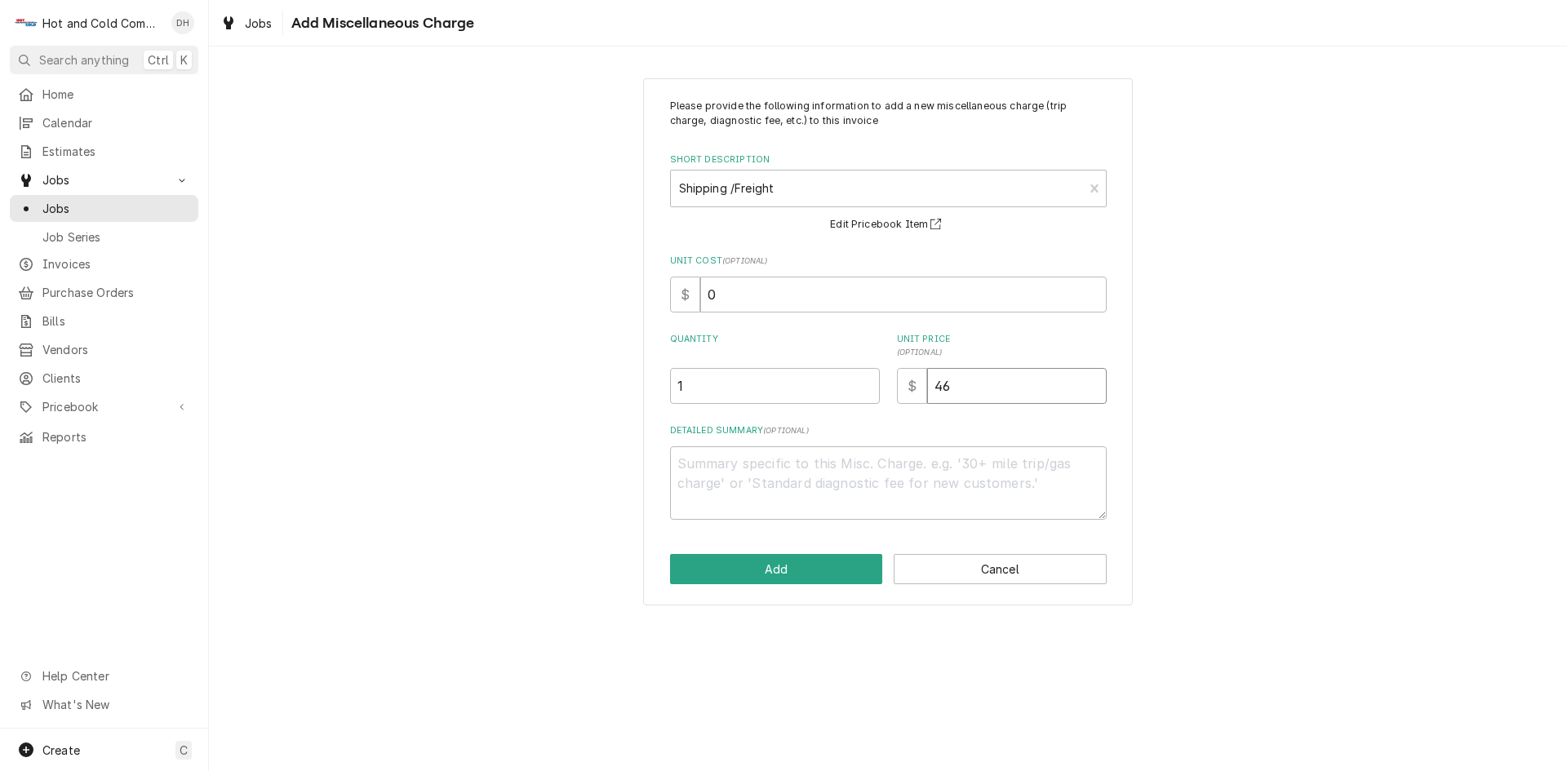
type input "46.8"
type textarea "x"
type input "46.80"
type textarea "x"
type input "46.8"
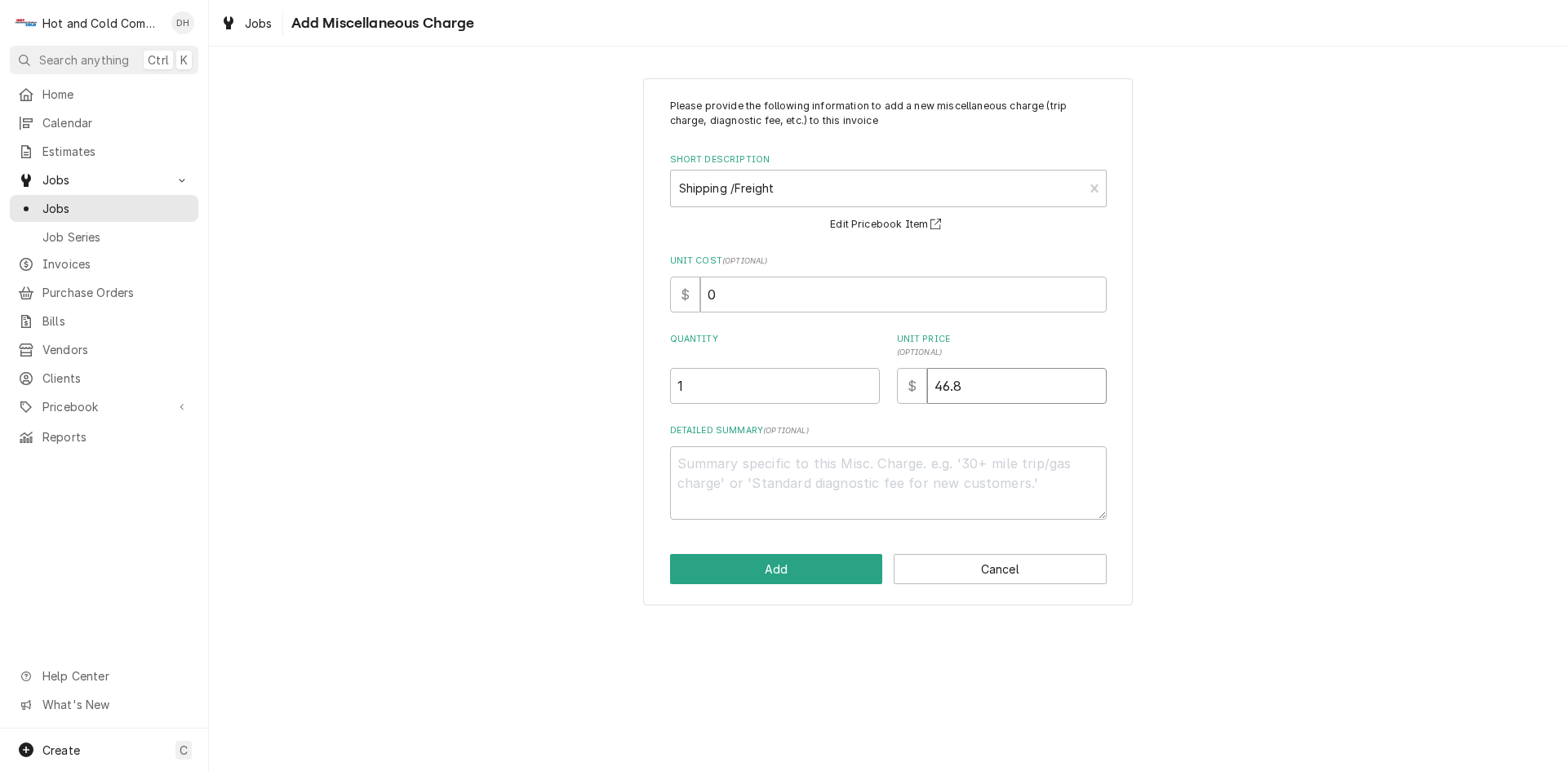
type textarea "x"
type input "46"
type textarea "x"
type input "46.7"
type textarea "x"
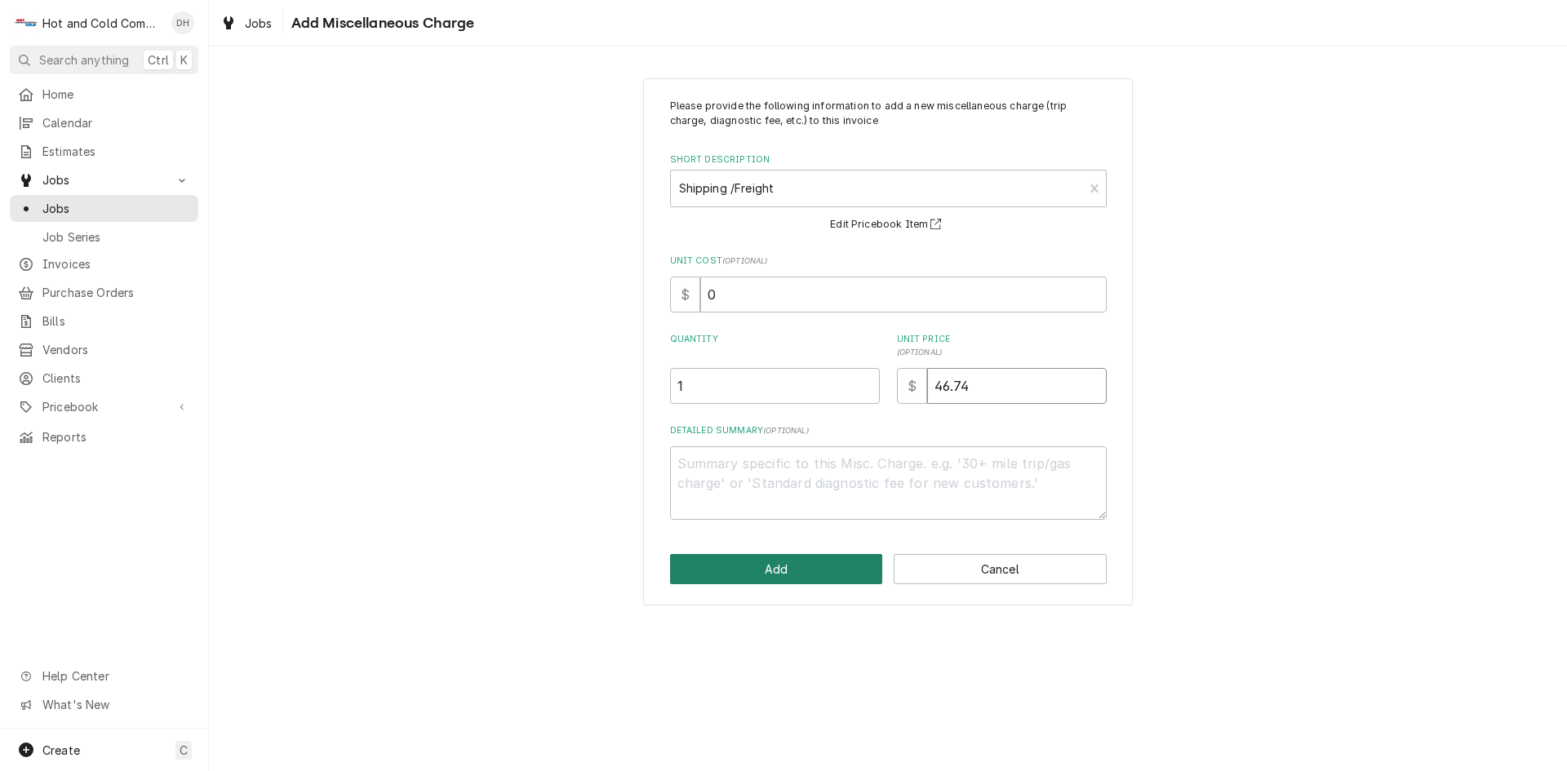
type input "46.74"
click at [824, 574] on button "Add" at bounding box center [776, 569] width 213 height 30
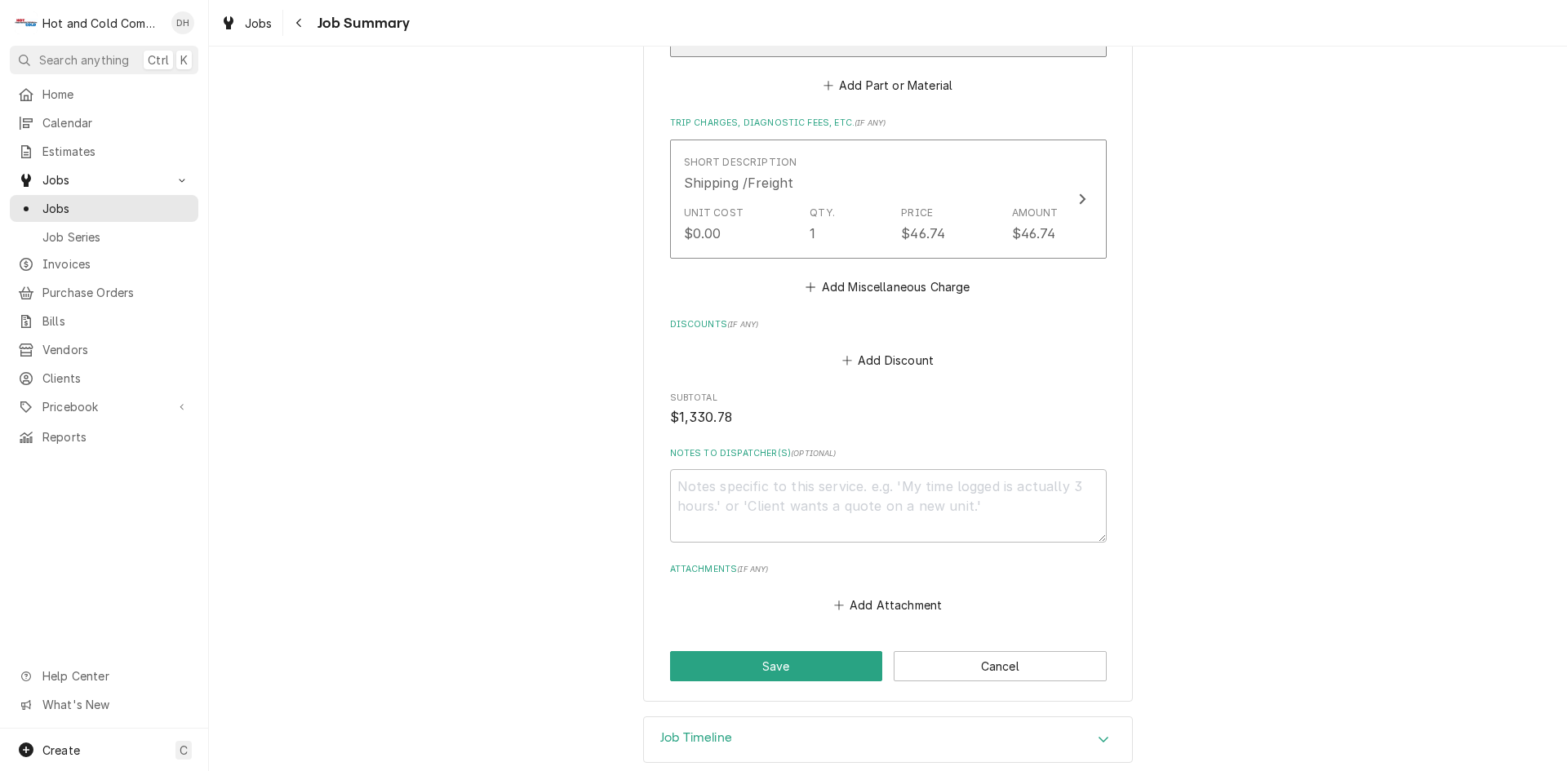
scroll to position [1083, 0]
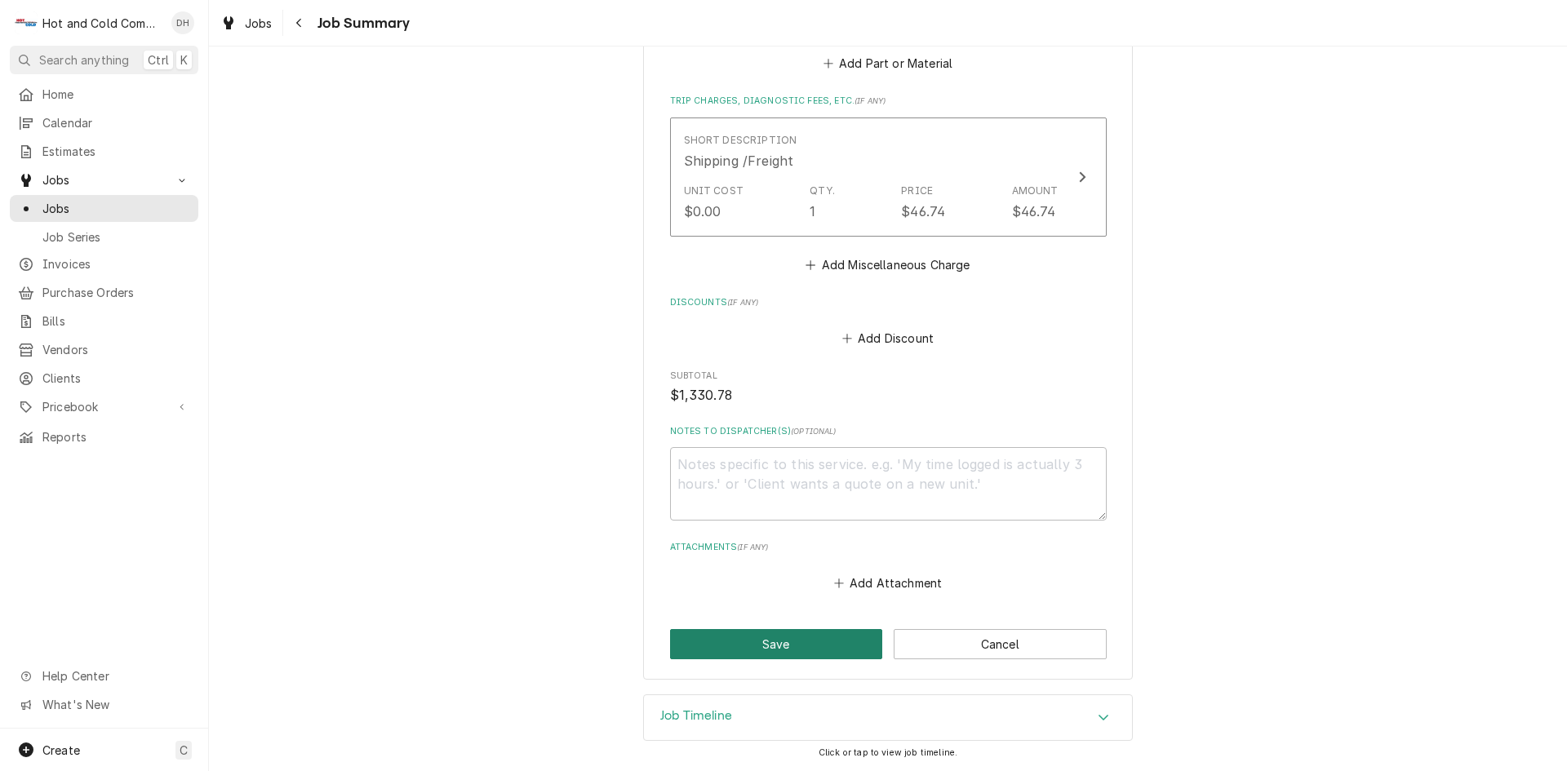
click at [784, 643] on button "Save" at bounding box center [776, 644] width 213 height 30
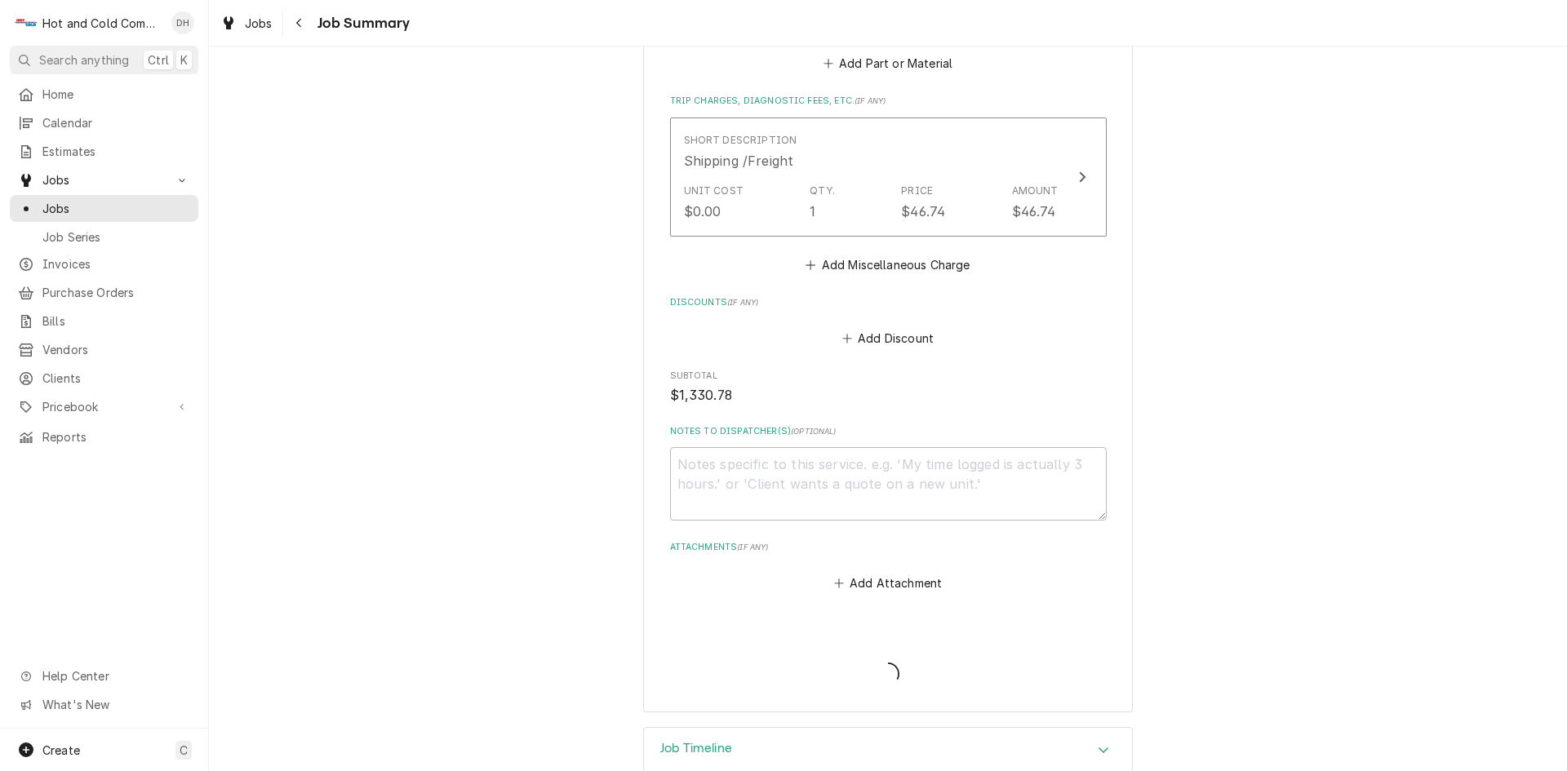
type textarea "x"
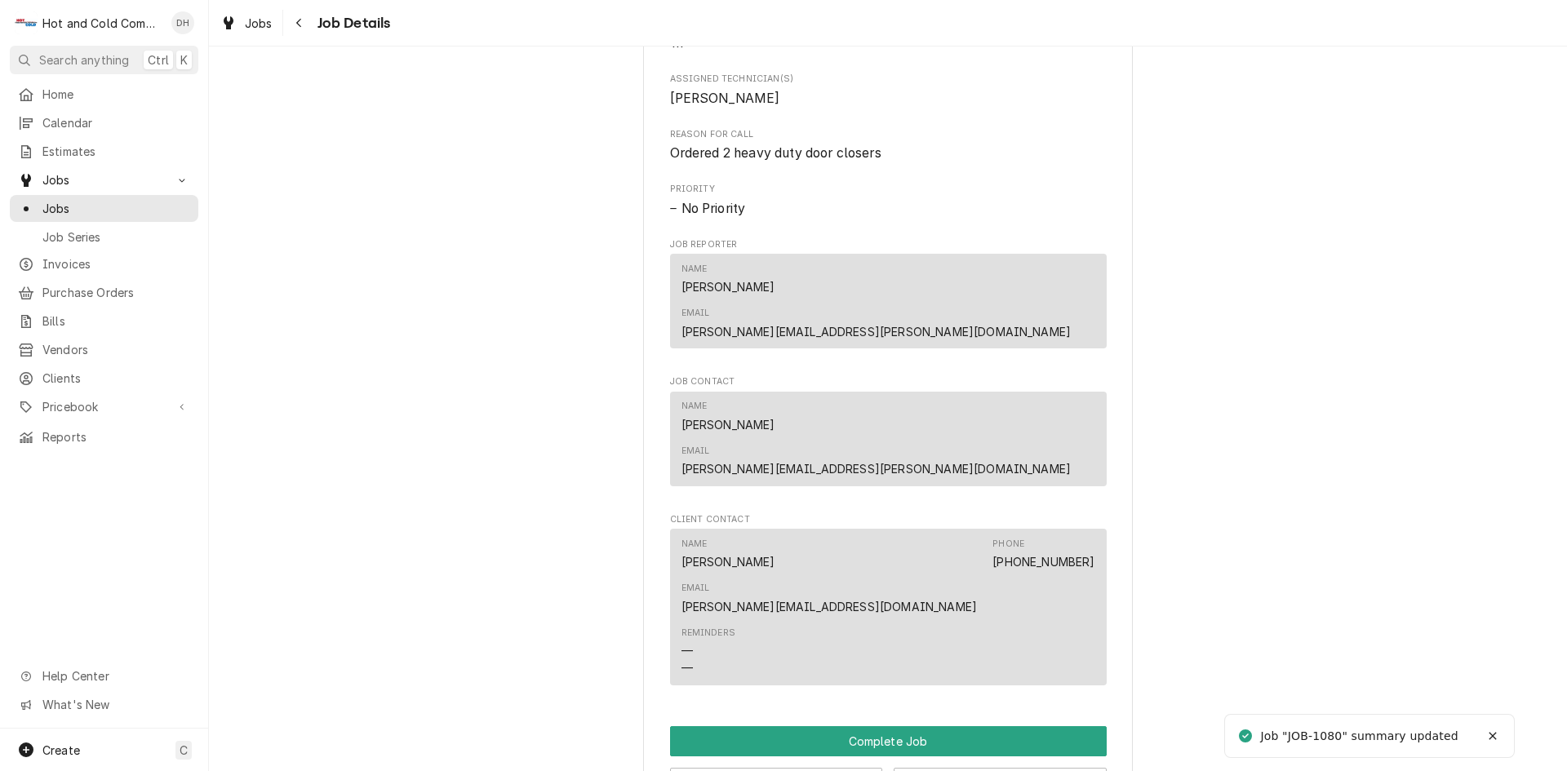
scroll to position [1088, 0]
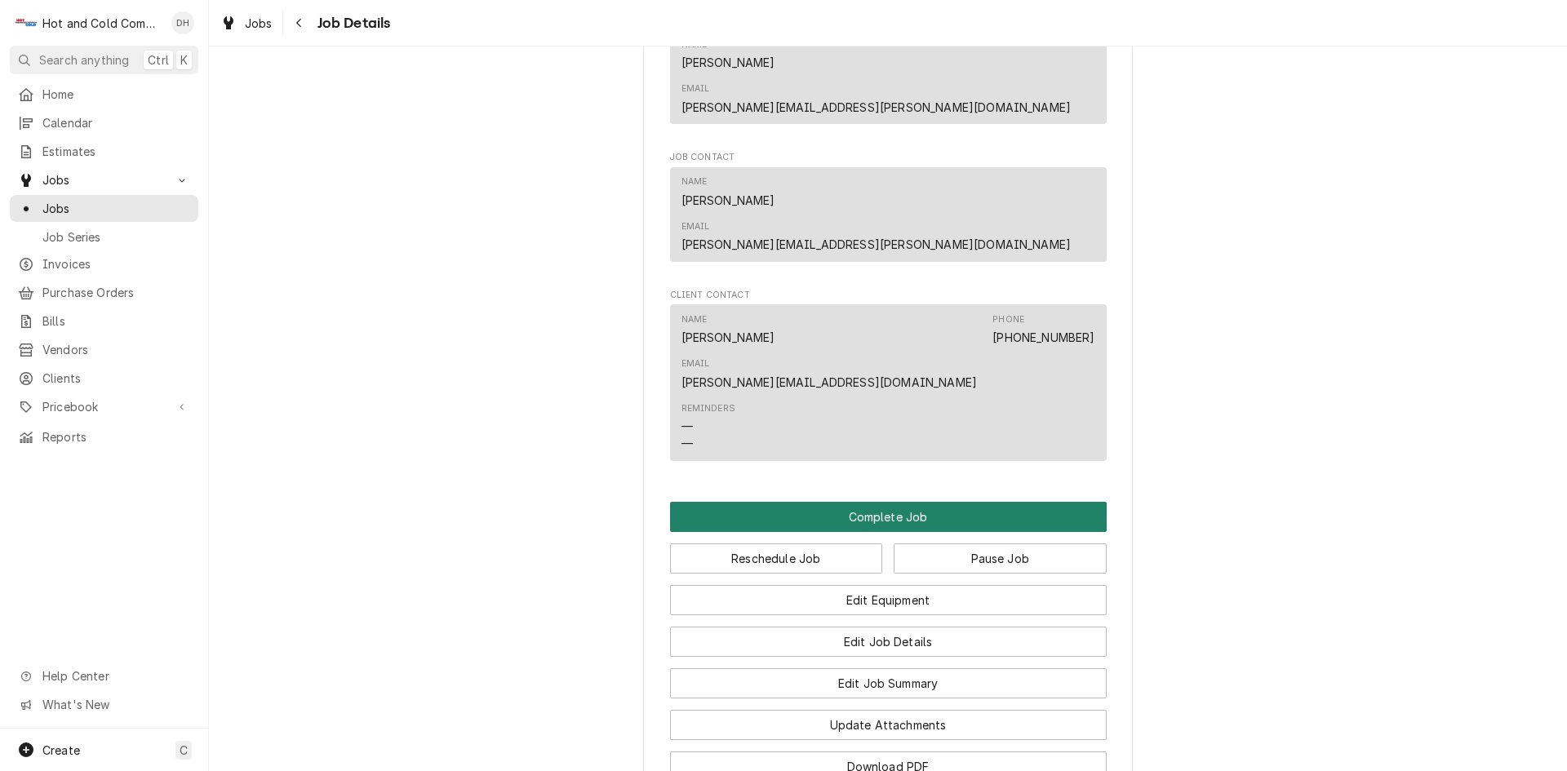
click at [870, 502] on button "Complete Job" at bounding box center [888, 517] width 437 height 30
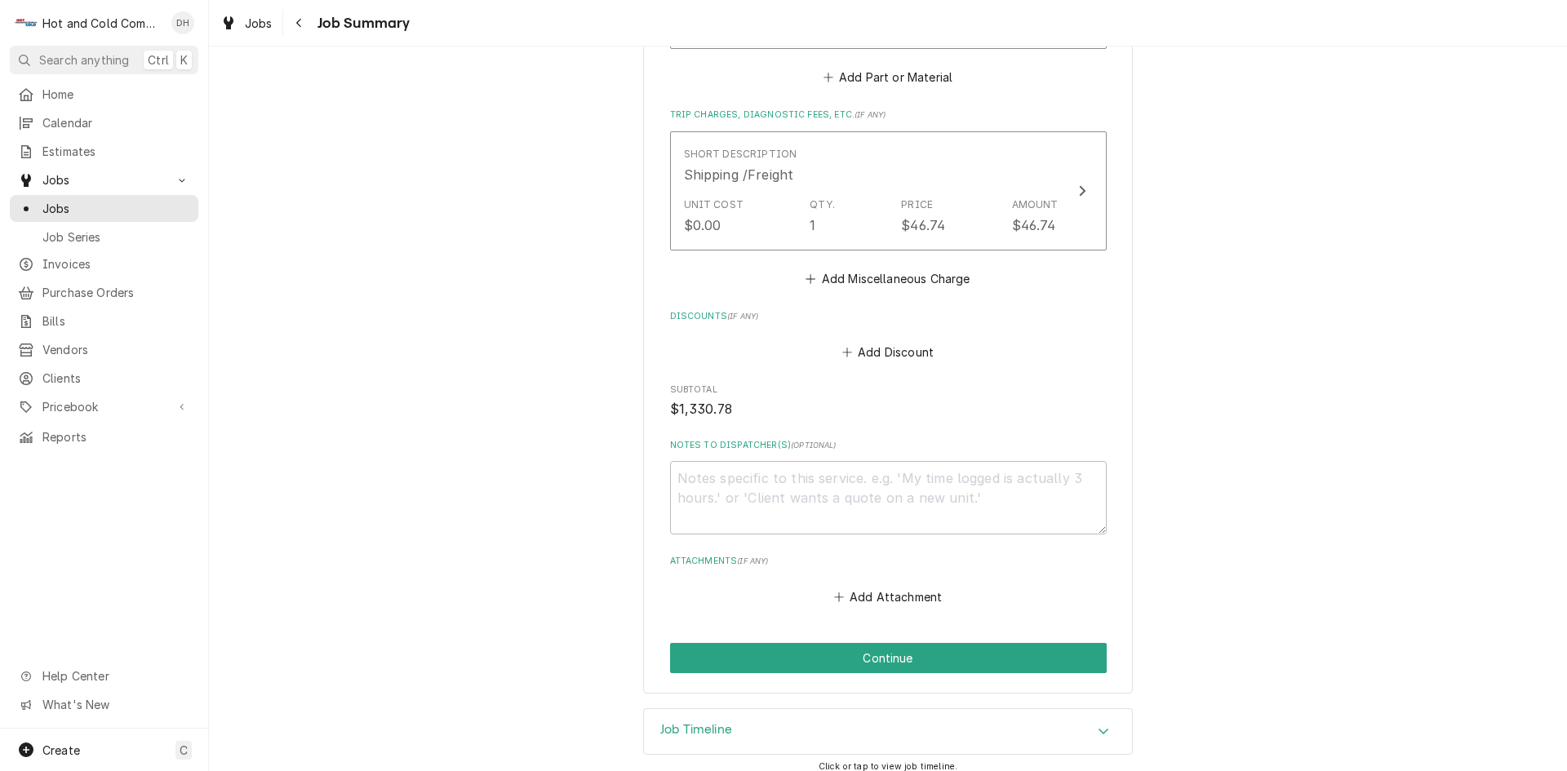
scroll to position [1083, 0]
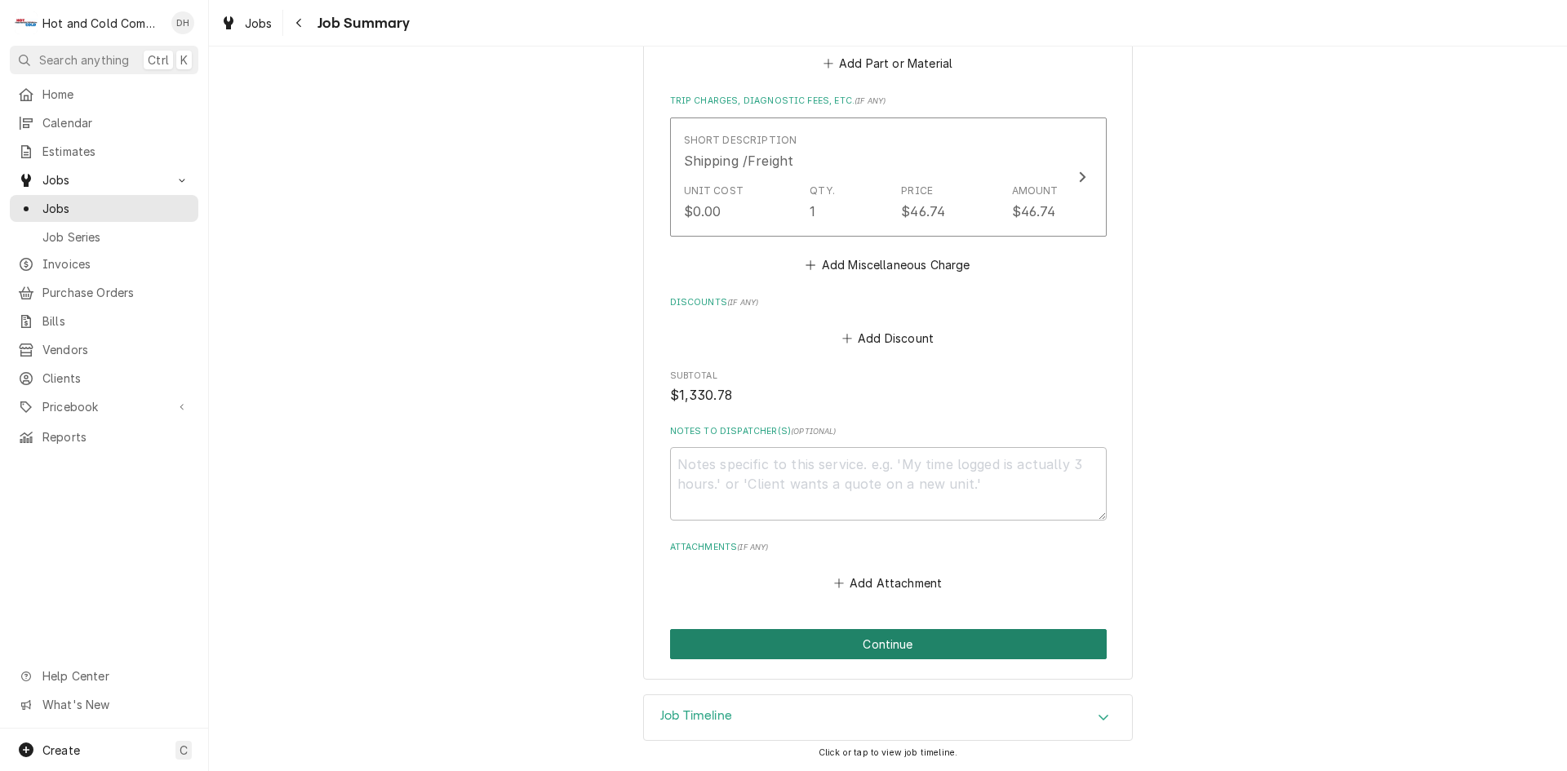
click at [902, 644] on button "Continue" at bounding box center [888, 644] width 437 height 30
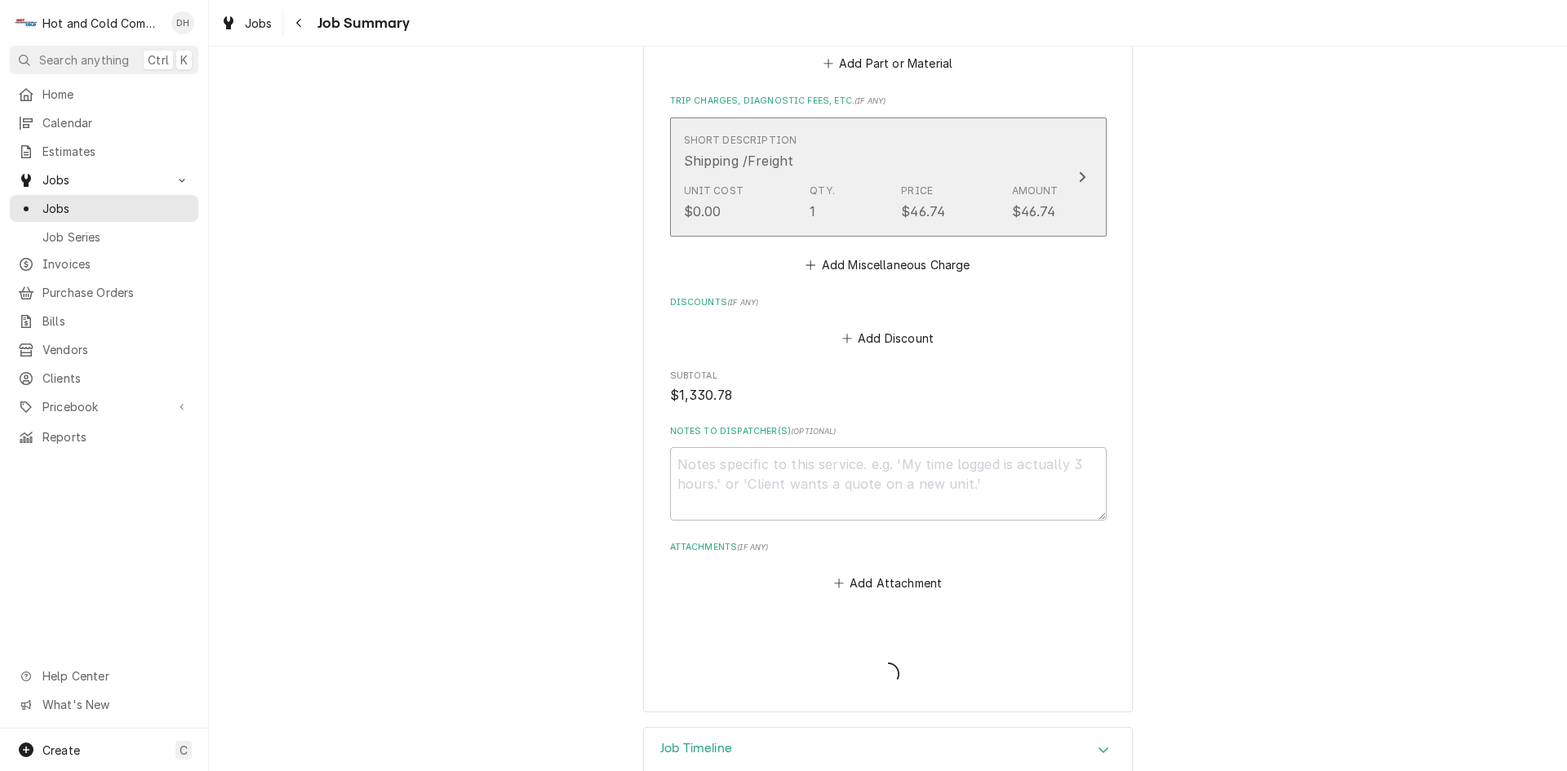
type textarea "x"
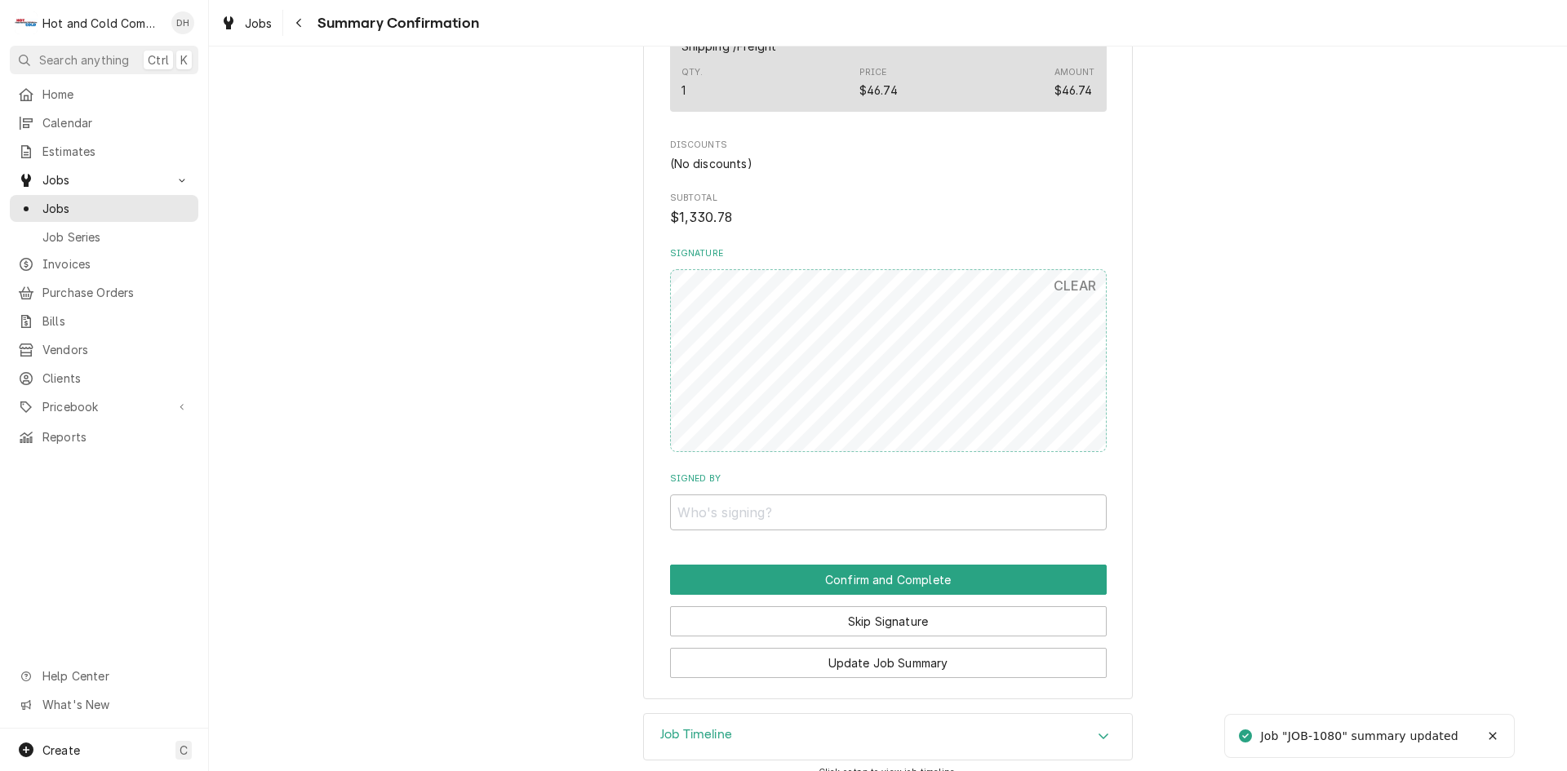
scroll to position [1050, 0]
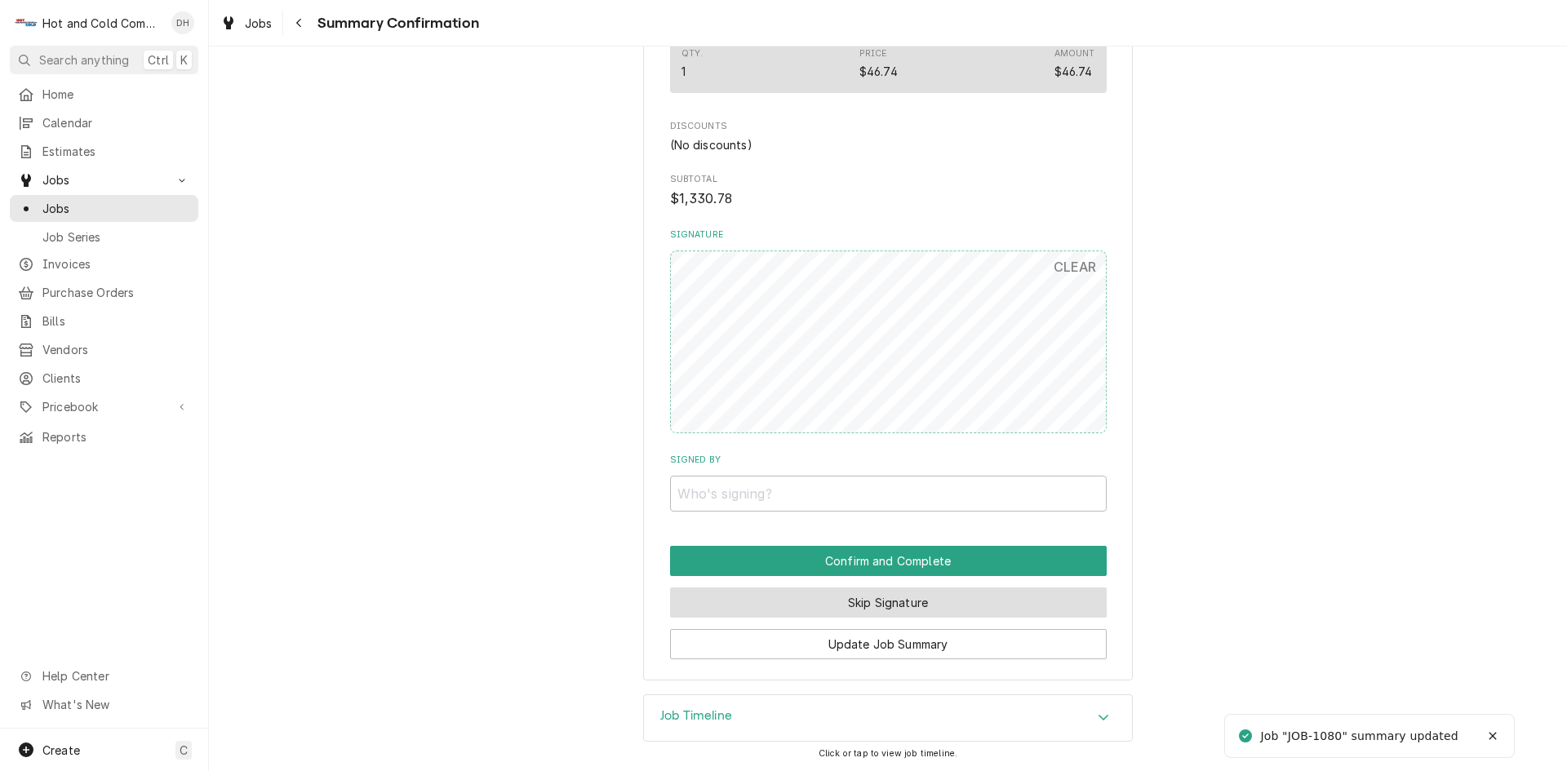
click at [922, 600] on button "Skip Signature" at bounding box center [888, 603] width 437 height 30
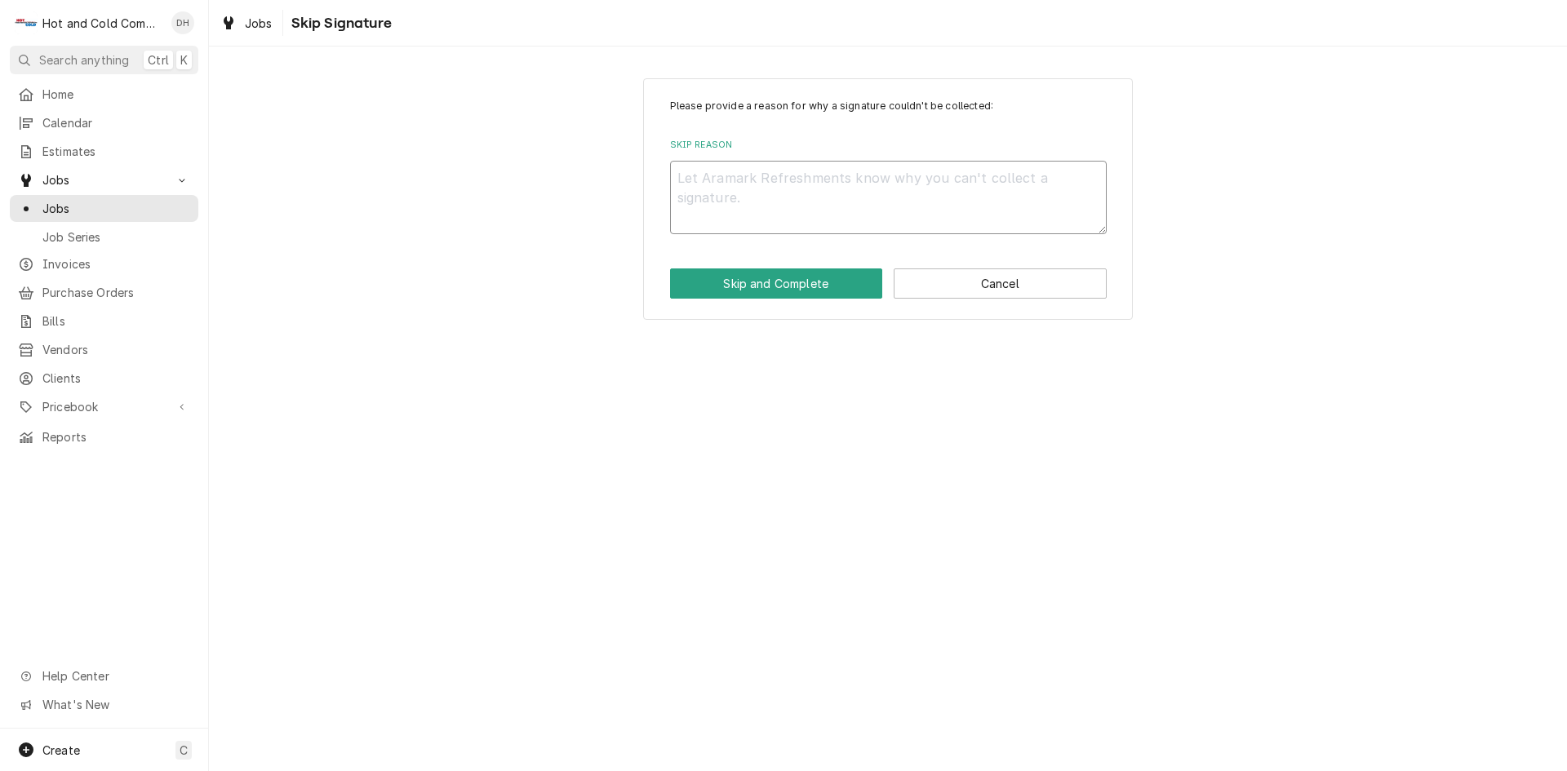
click at [817, 181] on textarea "Skip Reason" at bounding box center [888, 197] width 437 height 73
type textarea "x"
type textarea "E"
type textarea "x"
type textarea "Em"
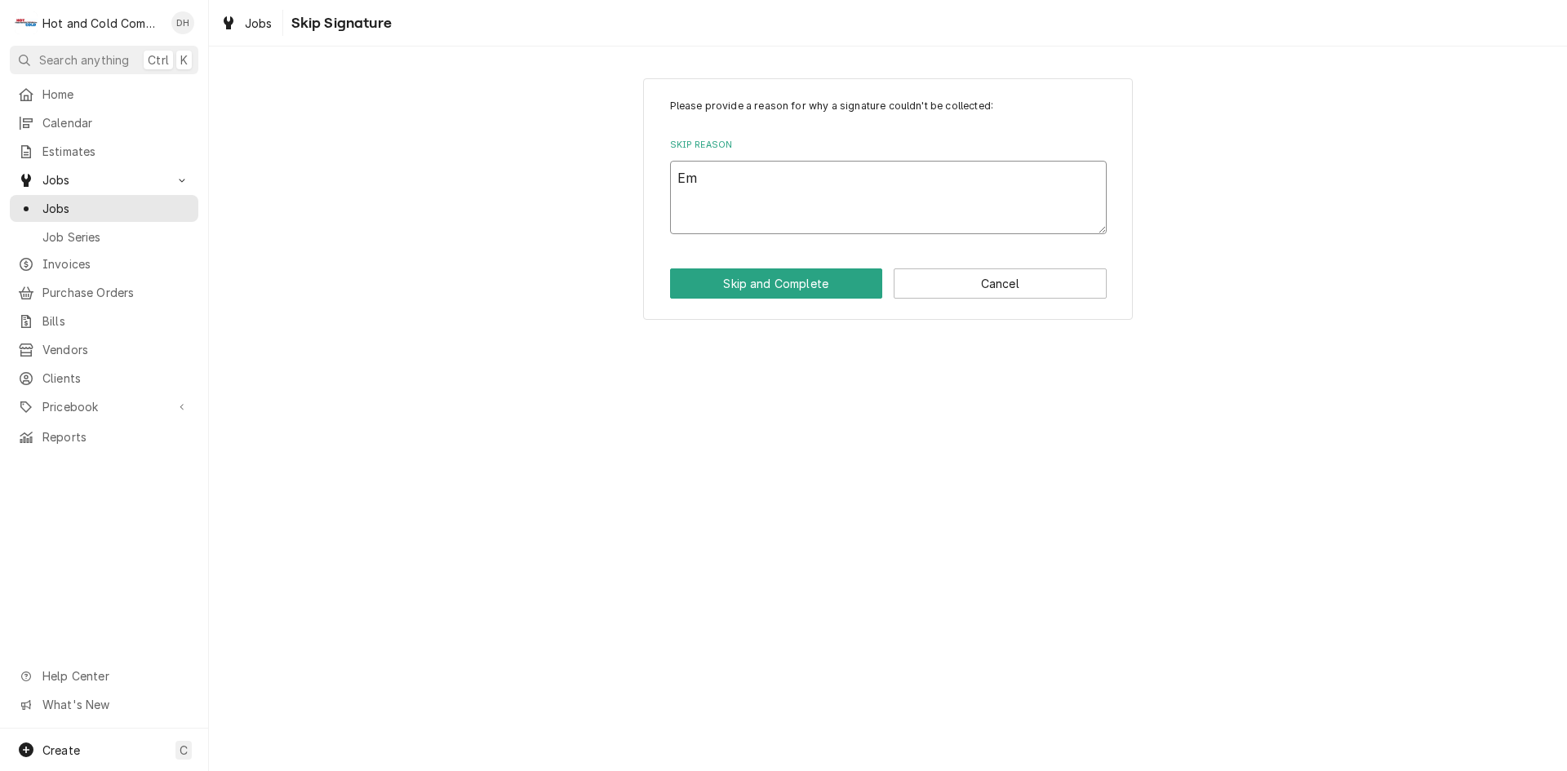
type textarea "x"
type textarea "Ema"
type textarea "x"
type textarea "Emai"
type textarea "x"
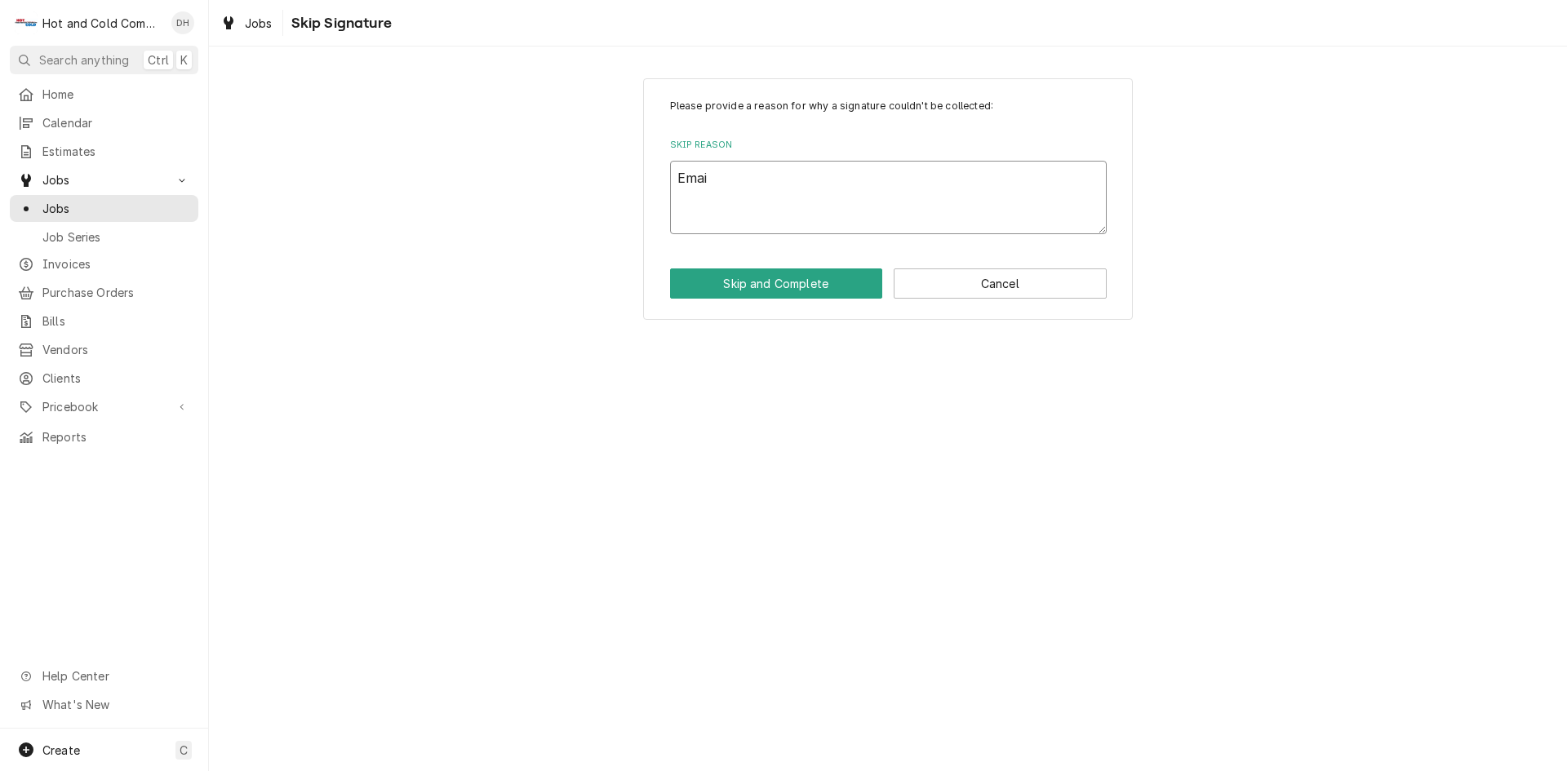
type textarea "Email"
type textarea "x"
type textarea "Emaile"
type textarea "x"
type textarea "Emailed"
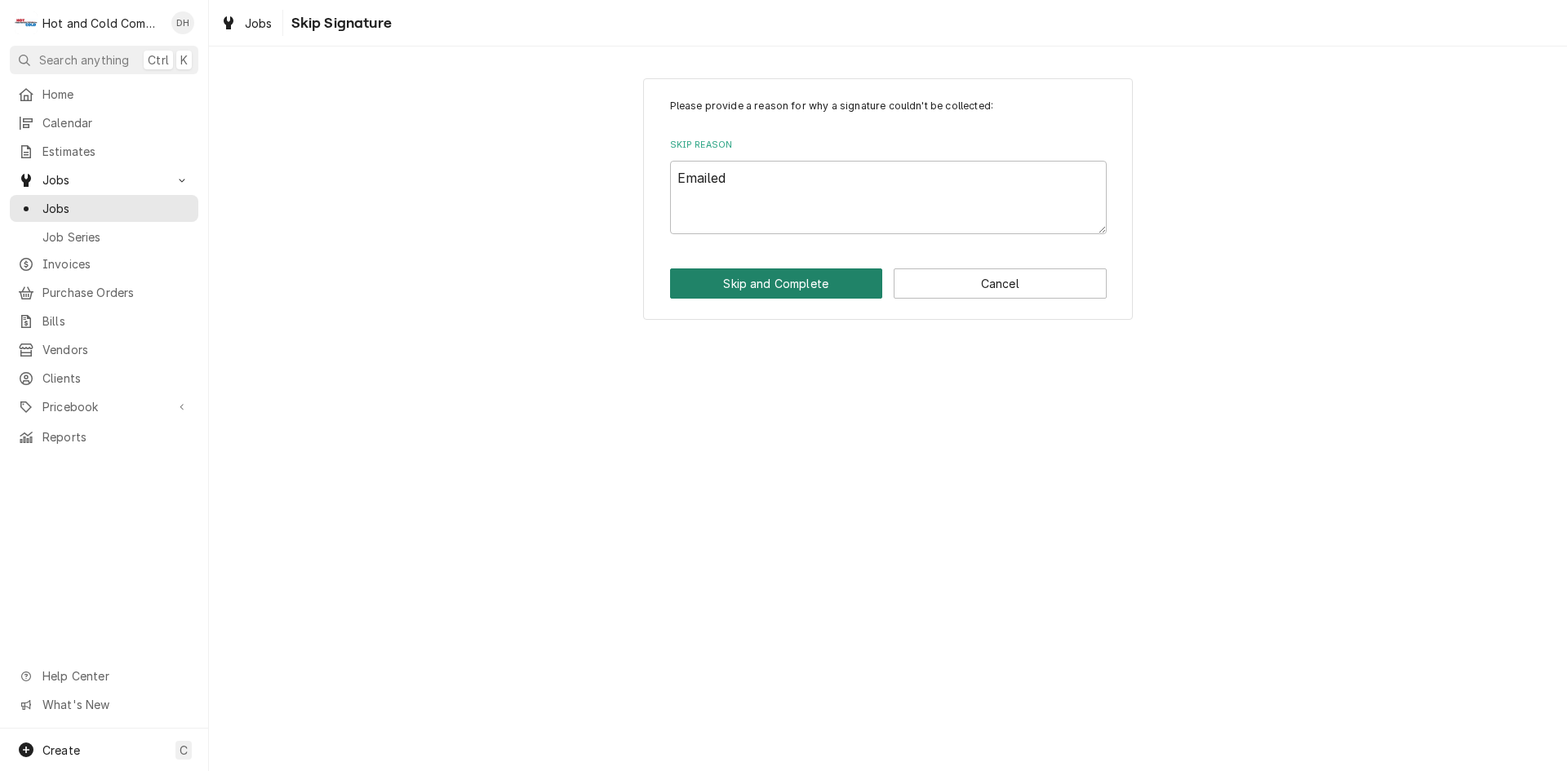
click at [772, 285] on button "Skip and Complete" at bounding box center [776, 284] width 213 height 30
type textarea "x"
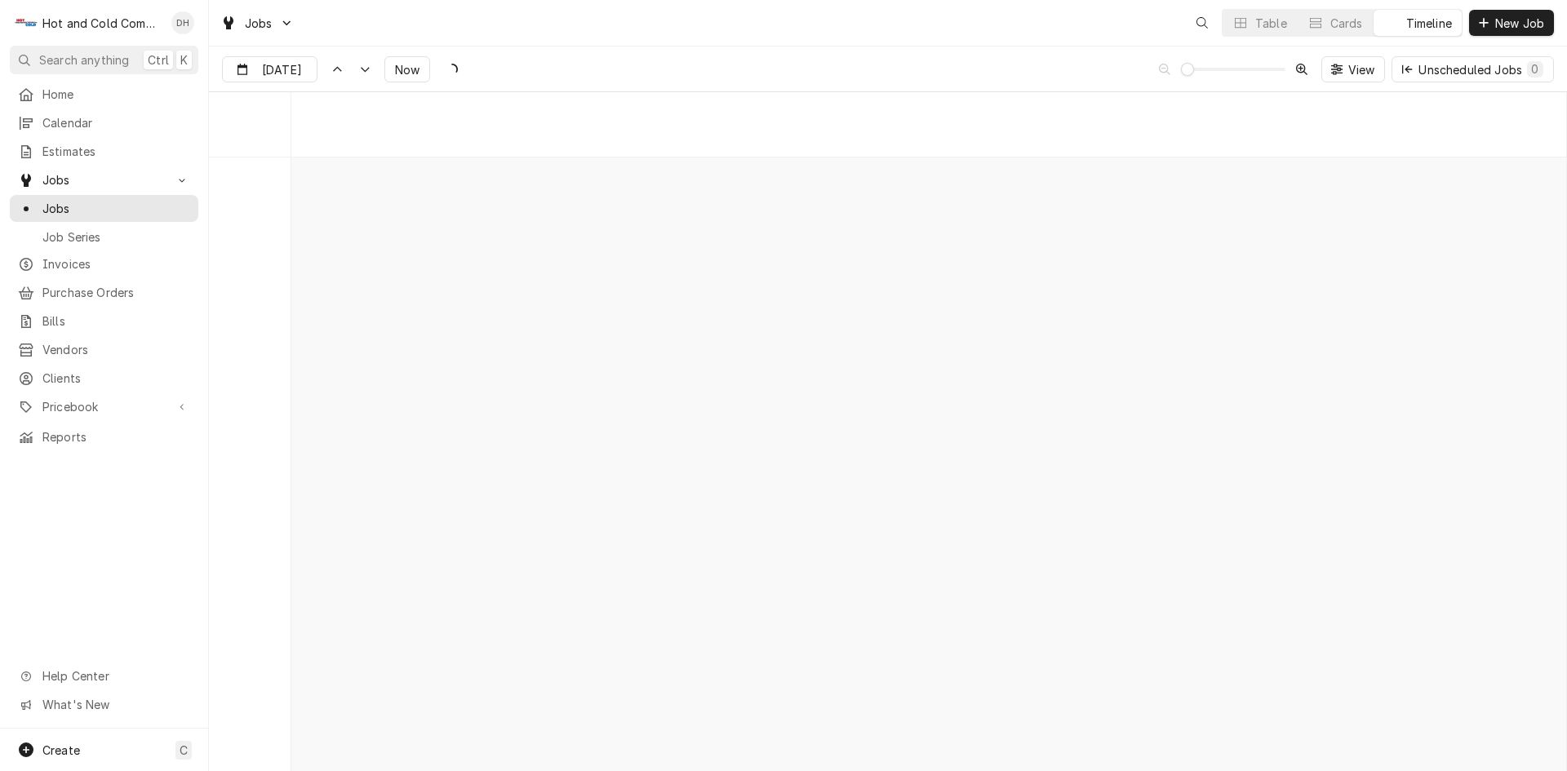
scroll to position [12772, 0]
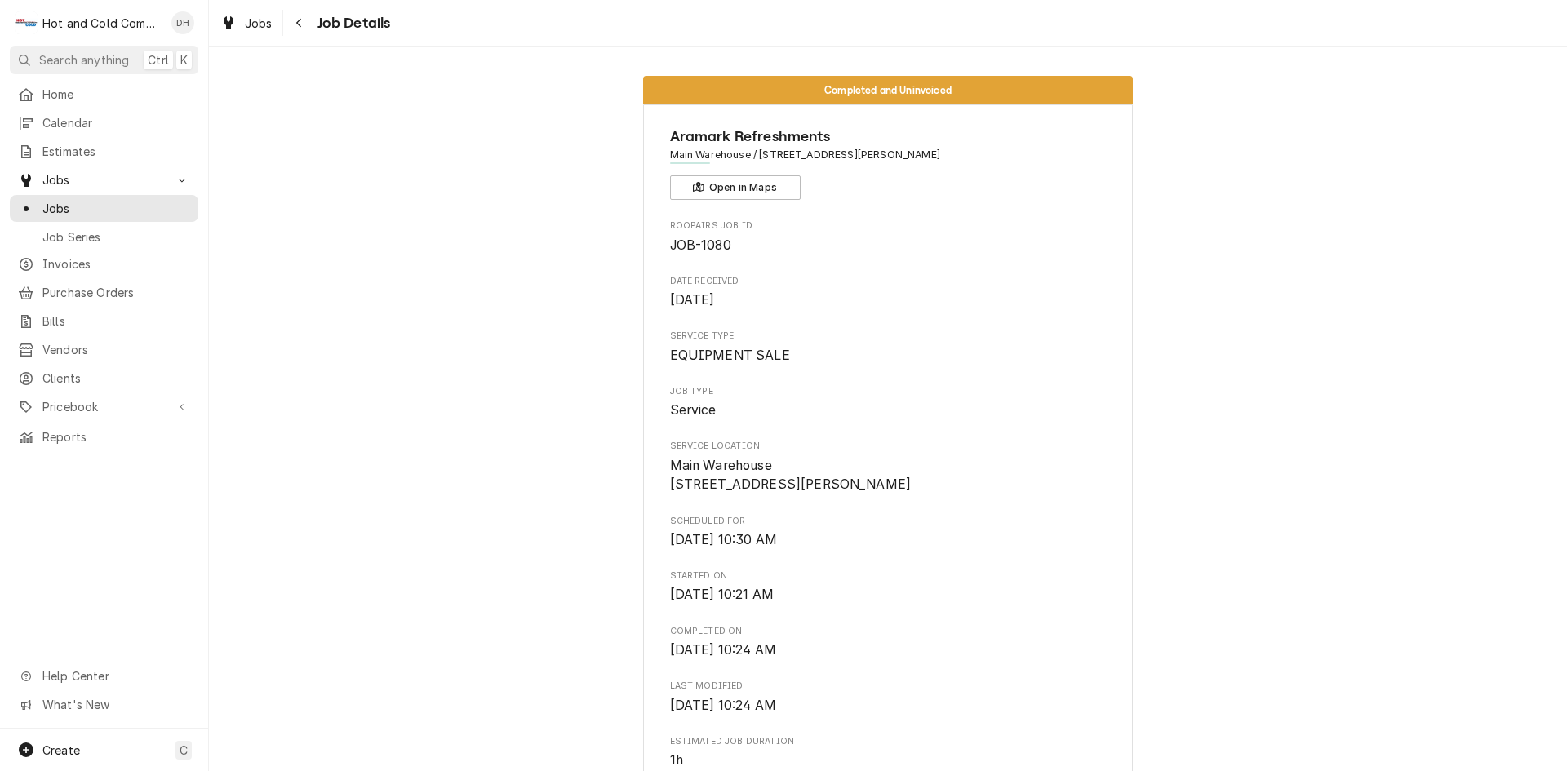
scroll to position [816, 0]
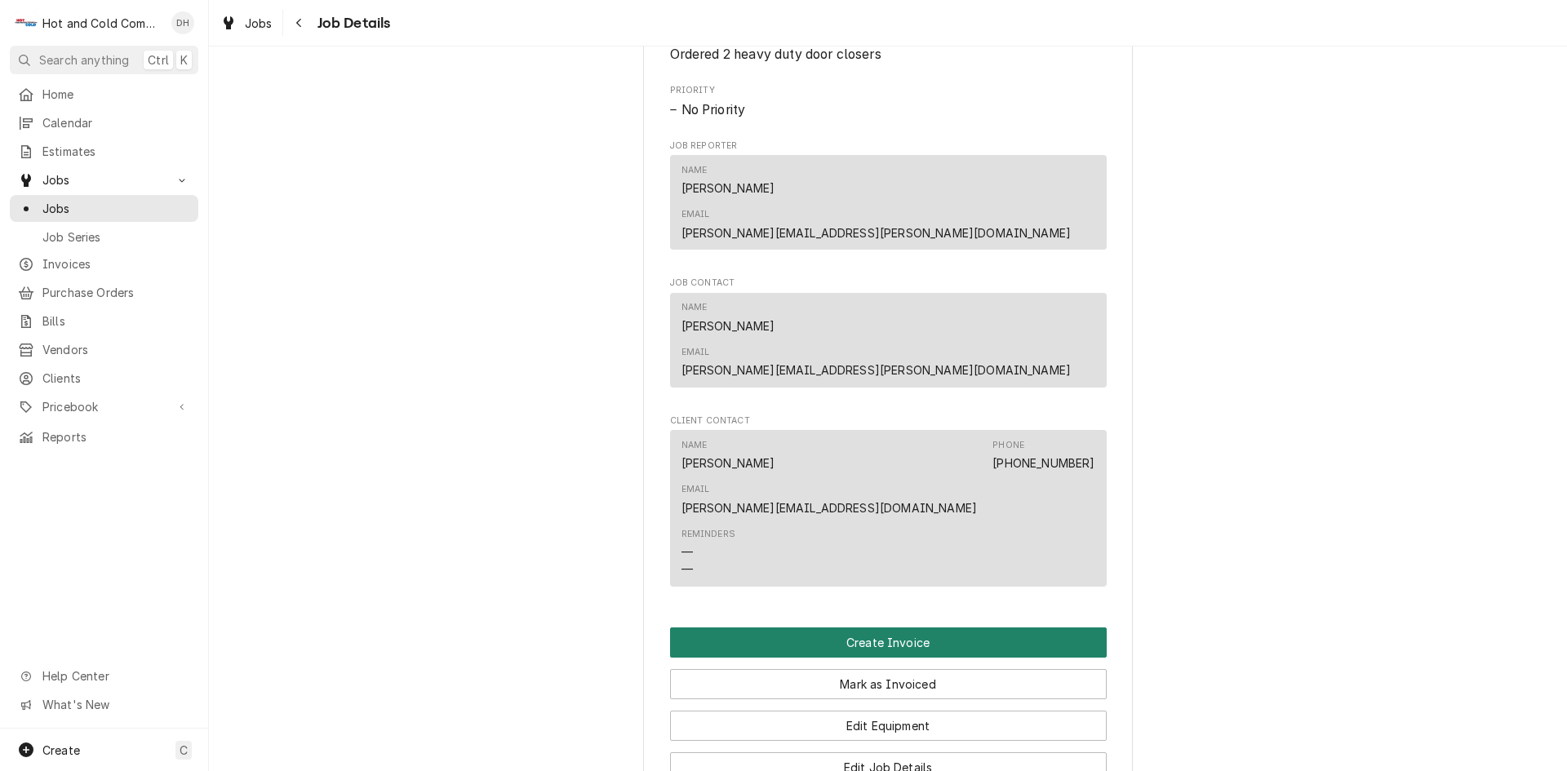
click at [867, 628] on button "Create Invoice" at bounding box center [888, 643] width 437 height 30
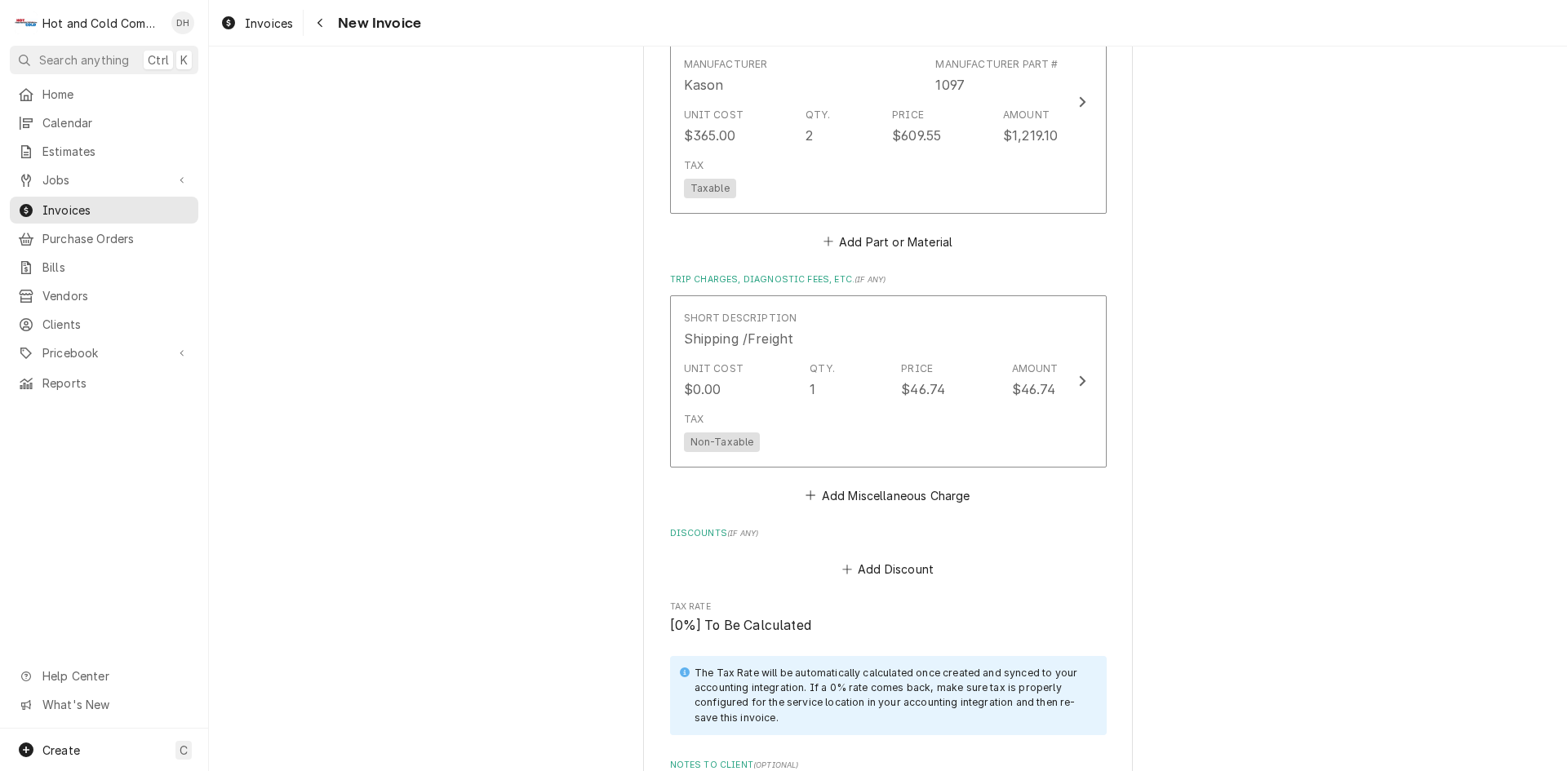
scroll to position [2448, 0]
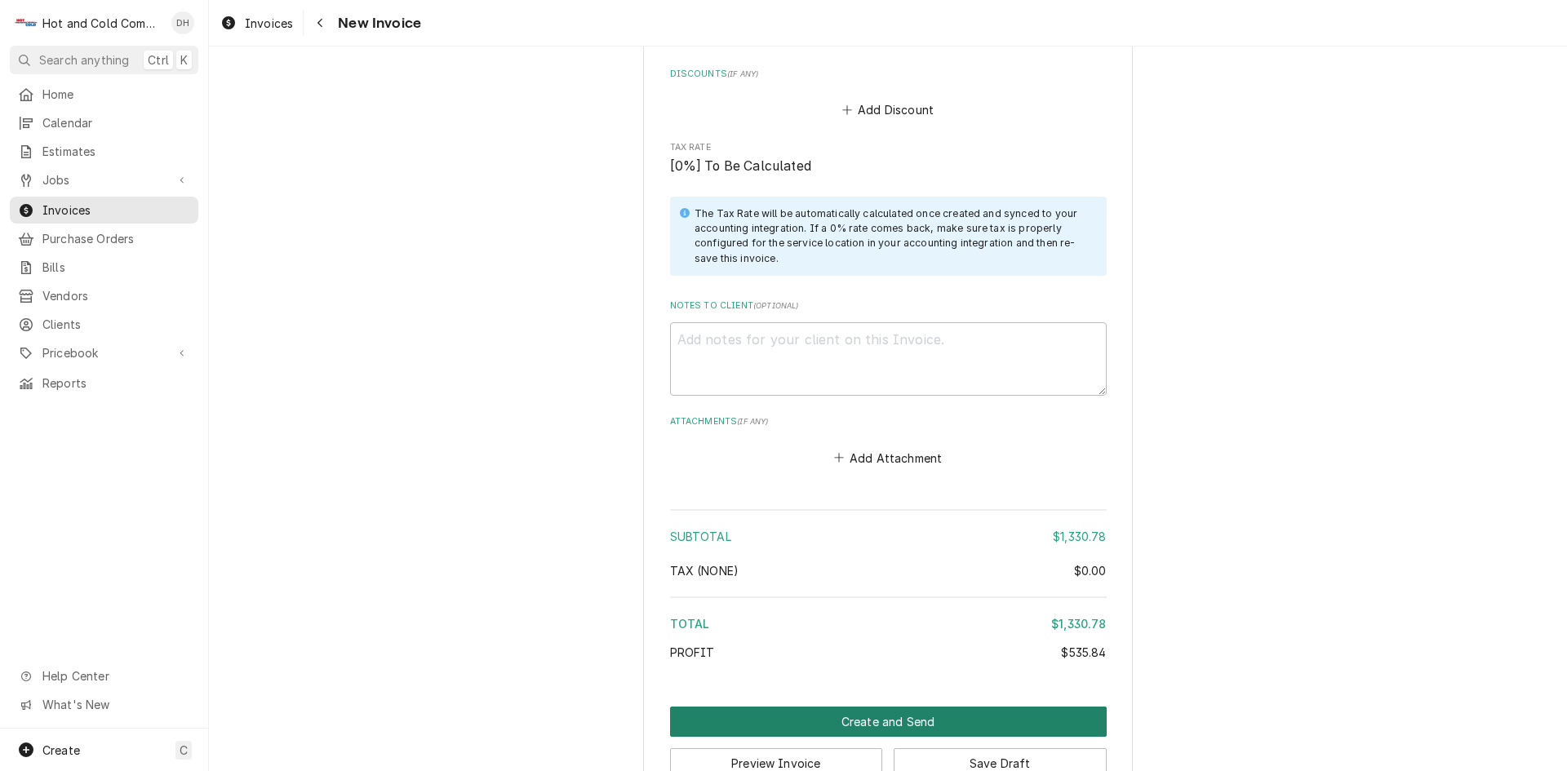
drag, startPoint x: 870, startPoint y: 720, endPoint x: 902, endPoint y: 672, distance: 57.7
click at [873, 717] on button "Create and Send" at bounding box center [888, 722] width 437 height 30
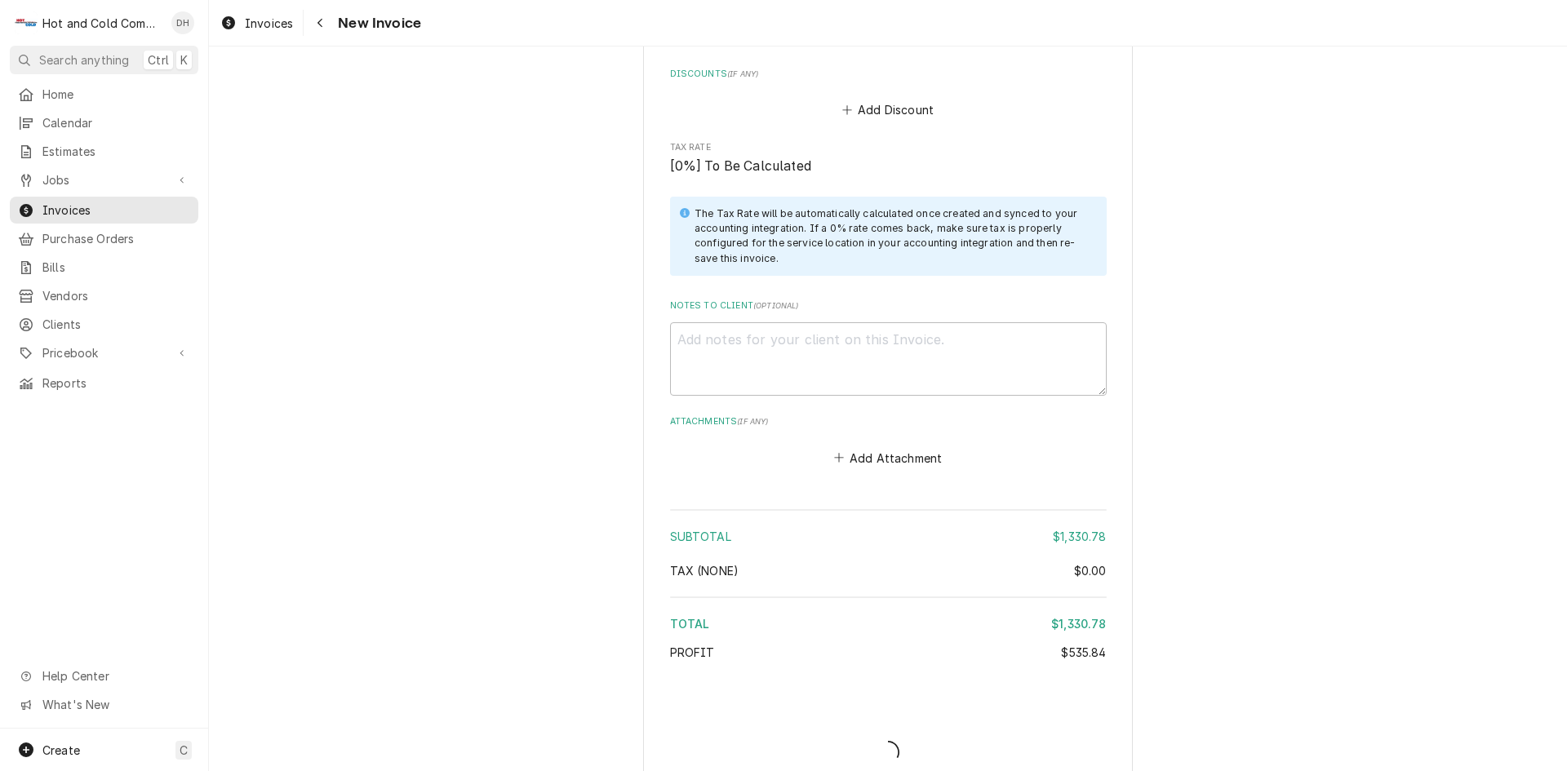
type textarea "x"
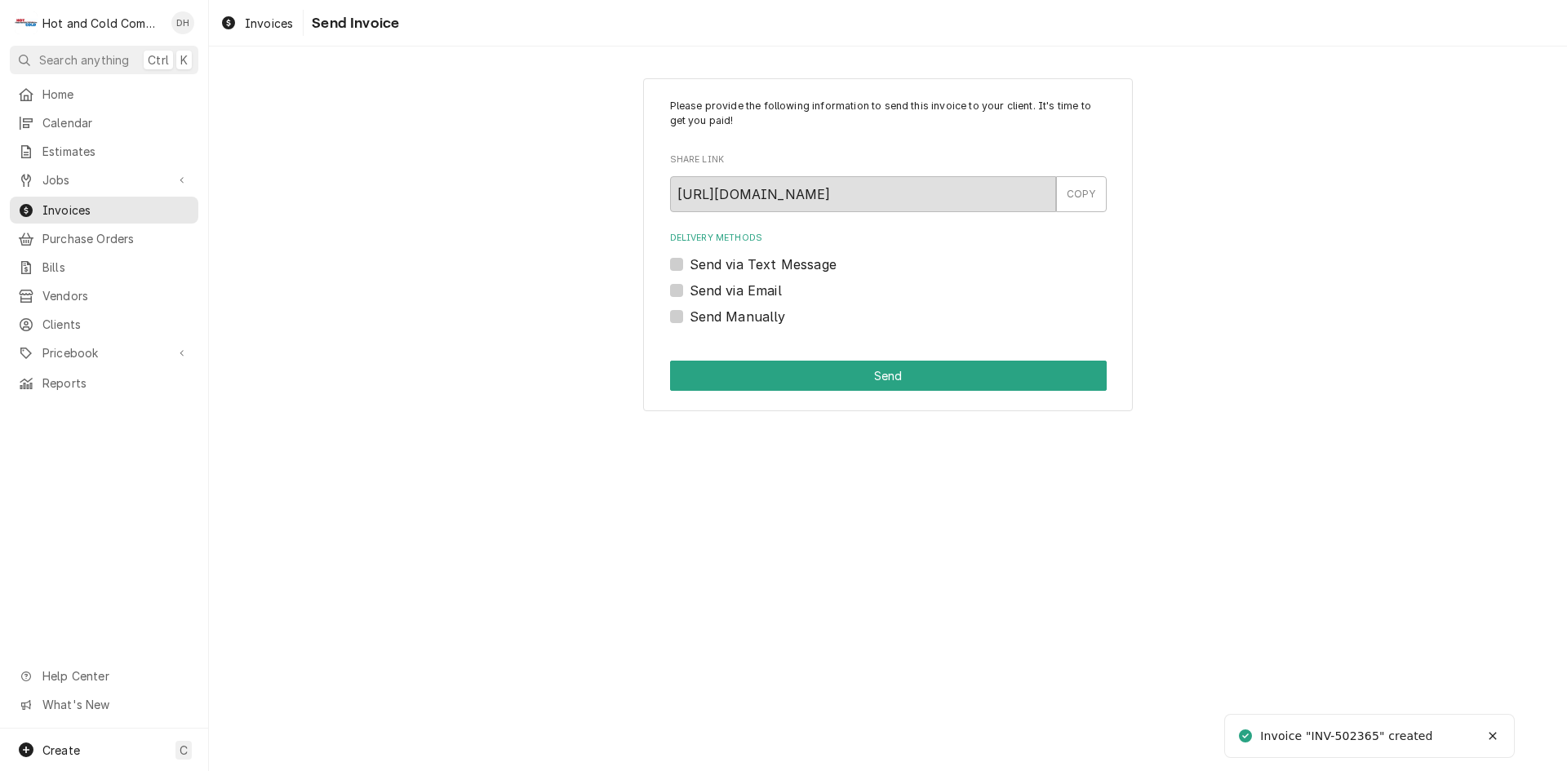
click at [690, 289] on label "Send via Email" at bounding box center [736, 291] width 92 height 20
click at [690, 289] on input "Send via Email" at bounding box center [908, 299] width 437 height 36
checkbox input "true"
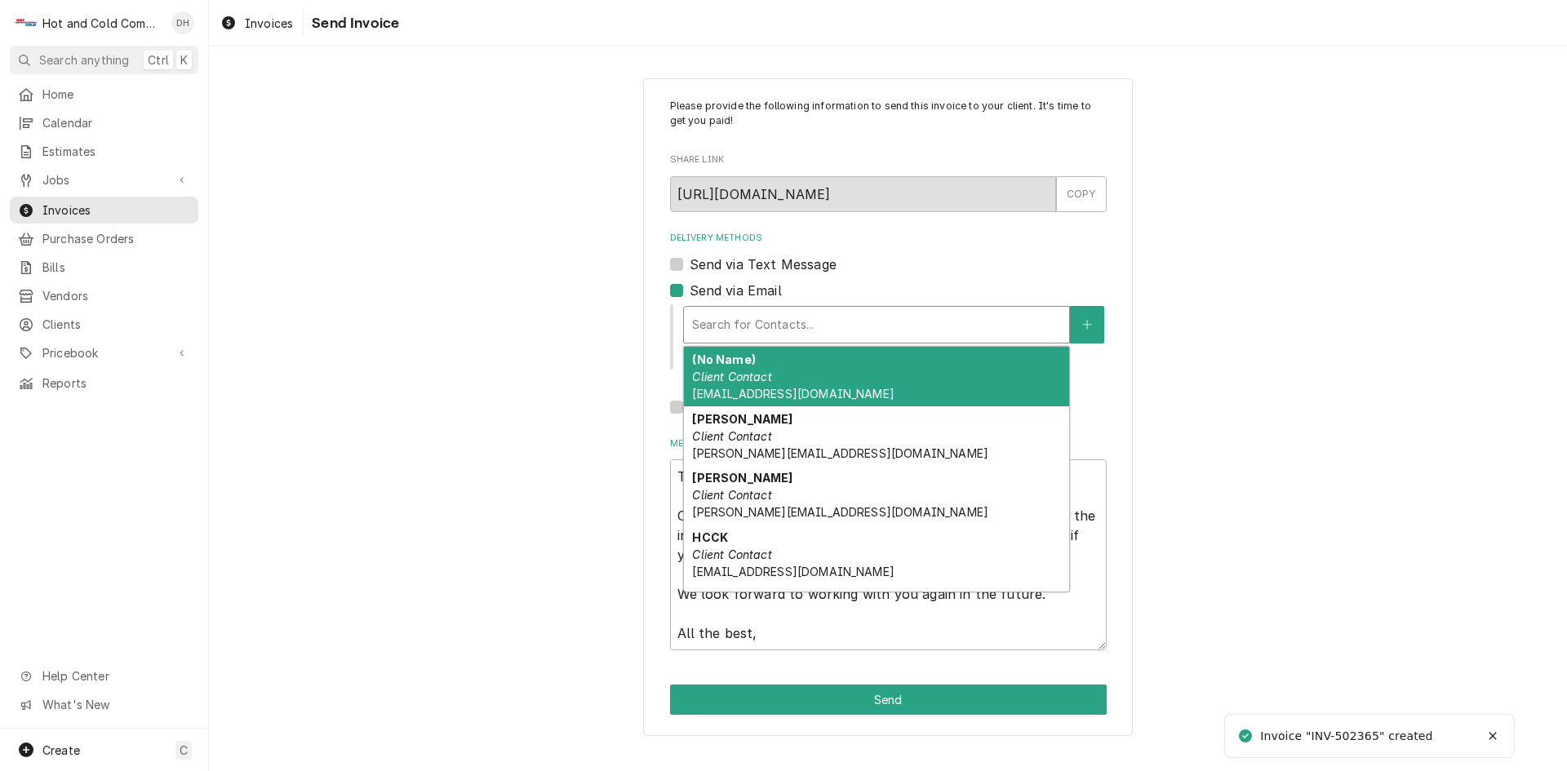
click at [771, 324] on div "Delivery Methods" at bounding box center [876, 324] width 369 height 29
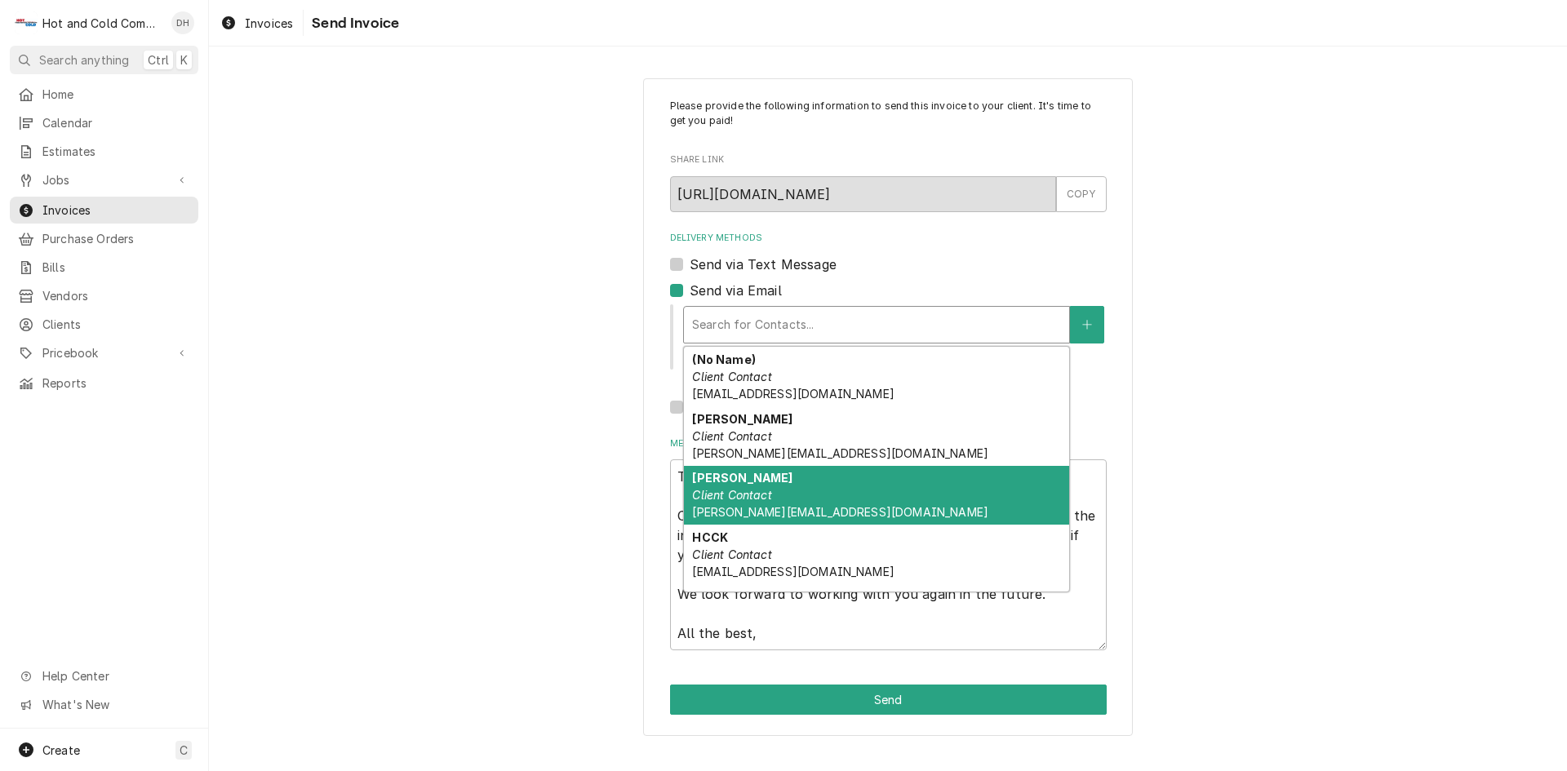
scroll to position [170, 0]
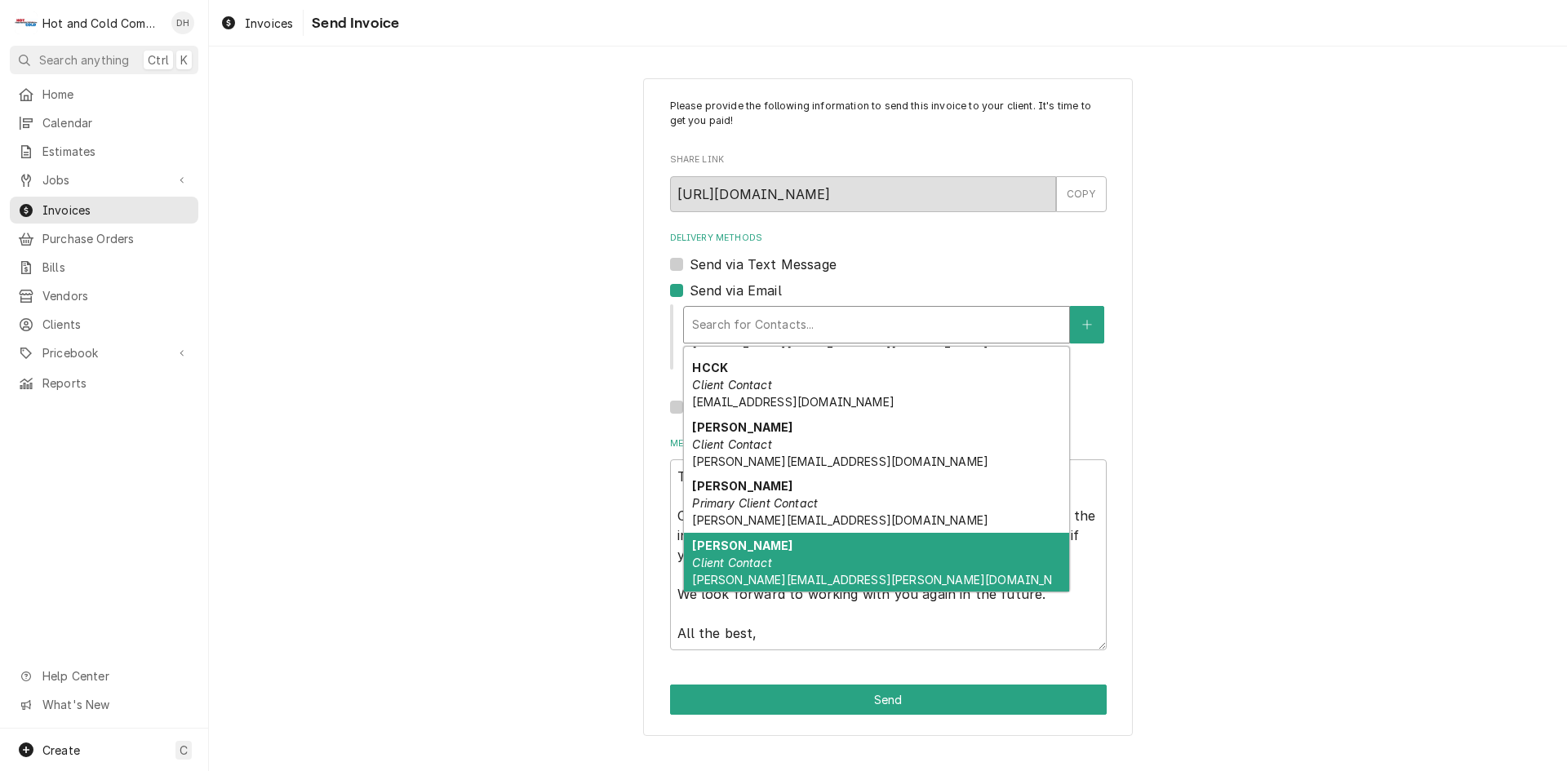
drag, startPoint x: 855, startPoint y: 555, endPoint x: 884, endPoint y: 557, distance: 28.6
click at [861, 557] on div "Ronnie Spires Client Contact spires-ronnie@aramark.com" at bounding box center [876, 571] width 385 height 77
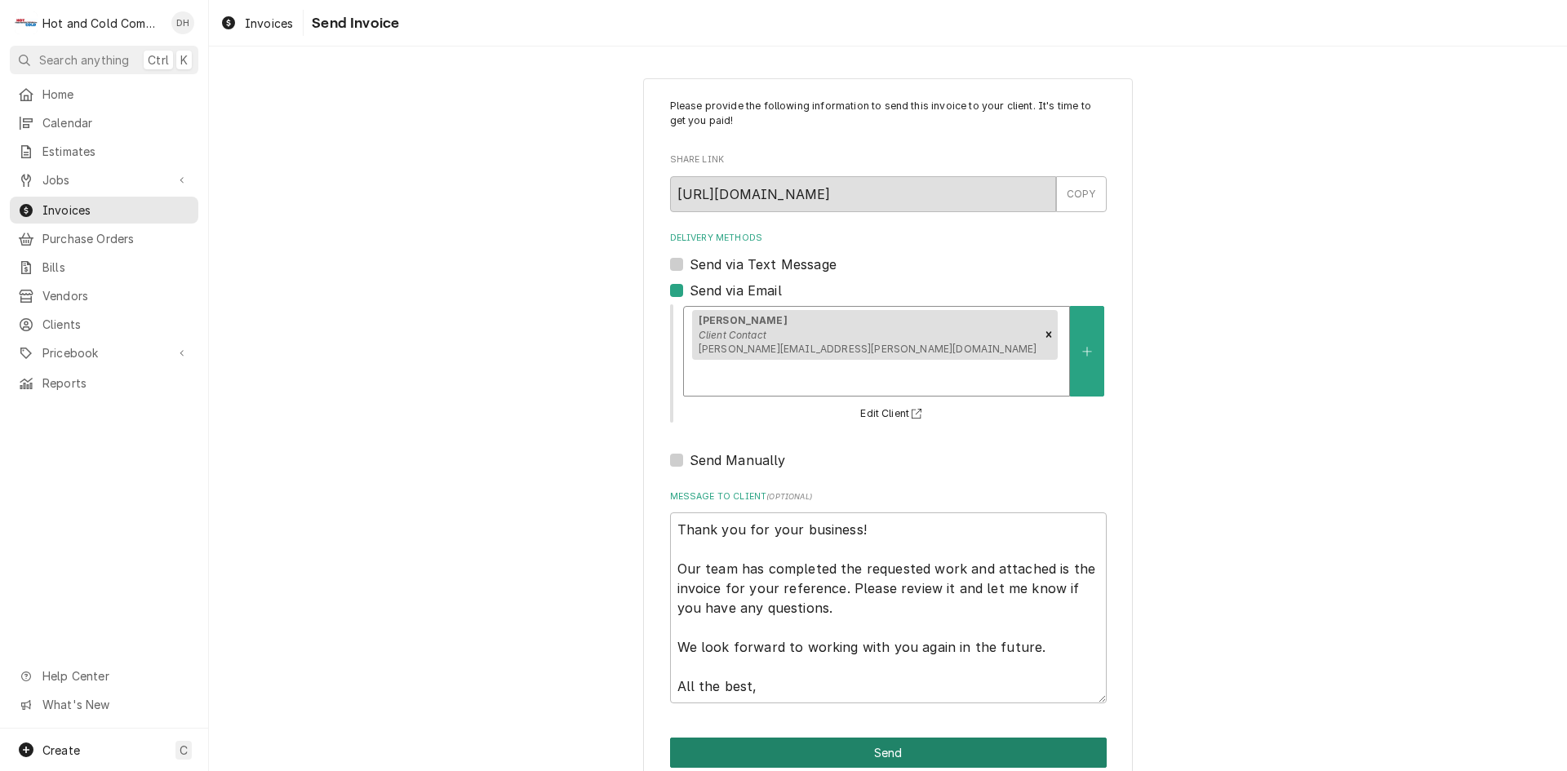
click at [895, 738] on button "Send" at bounding box center [888, 753] width 437 height 30
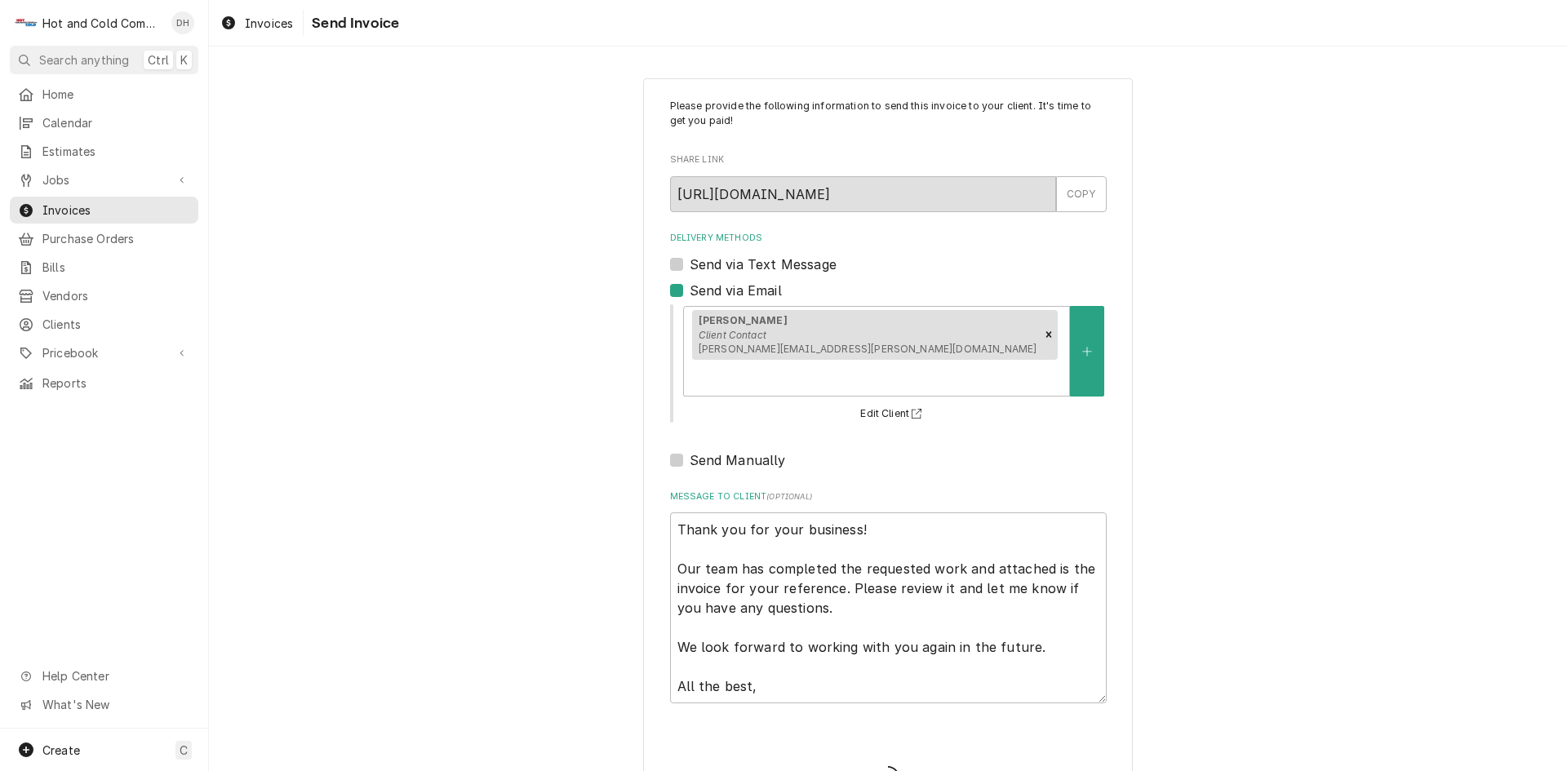
type textarea "x"
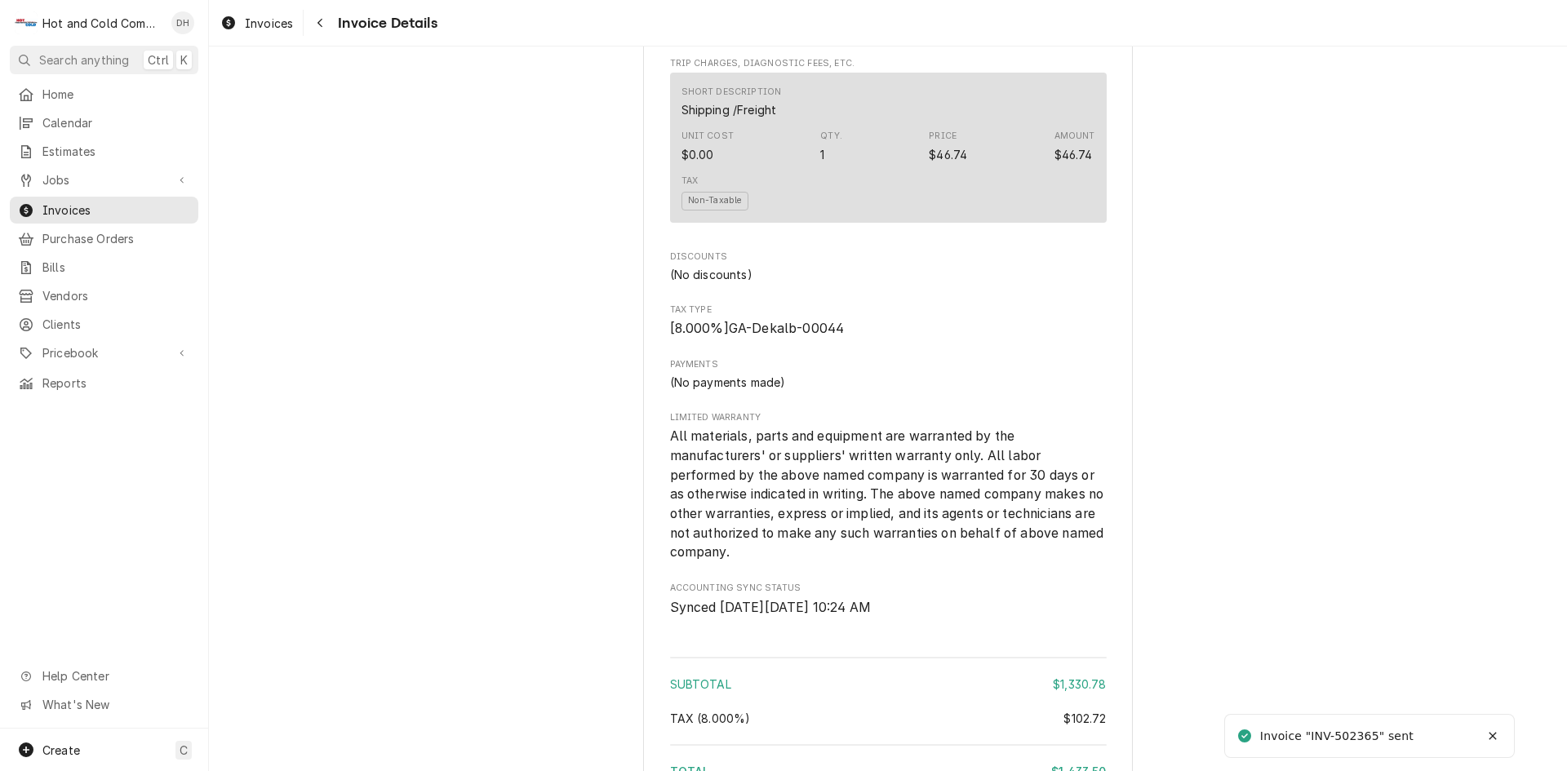
scroll to position [2135, 0]
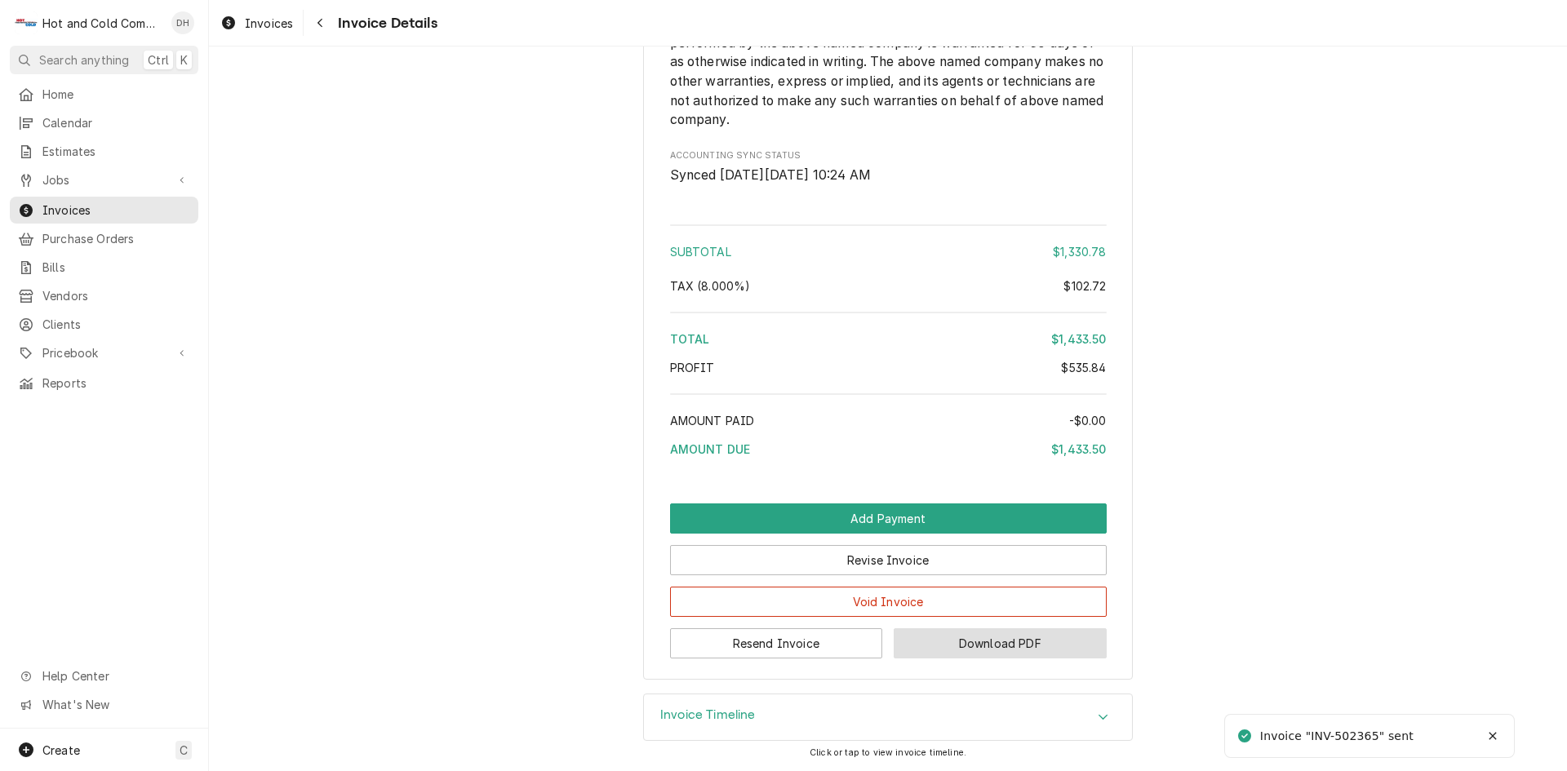
click at [1001, 648] on button "Download PDF" at bounding box center [1000, 643] width 213 height 30
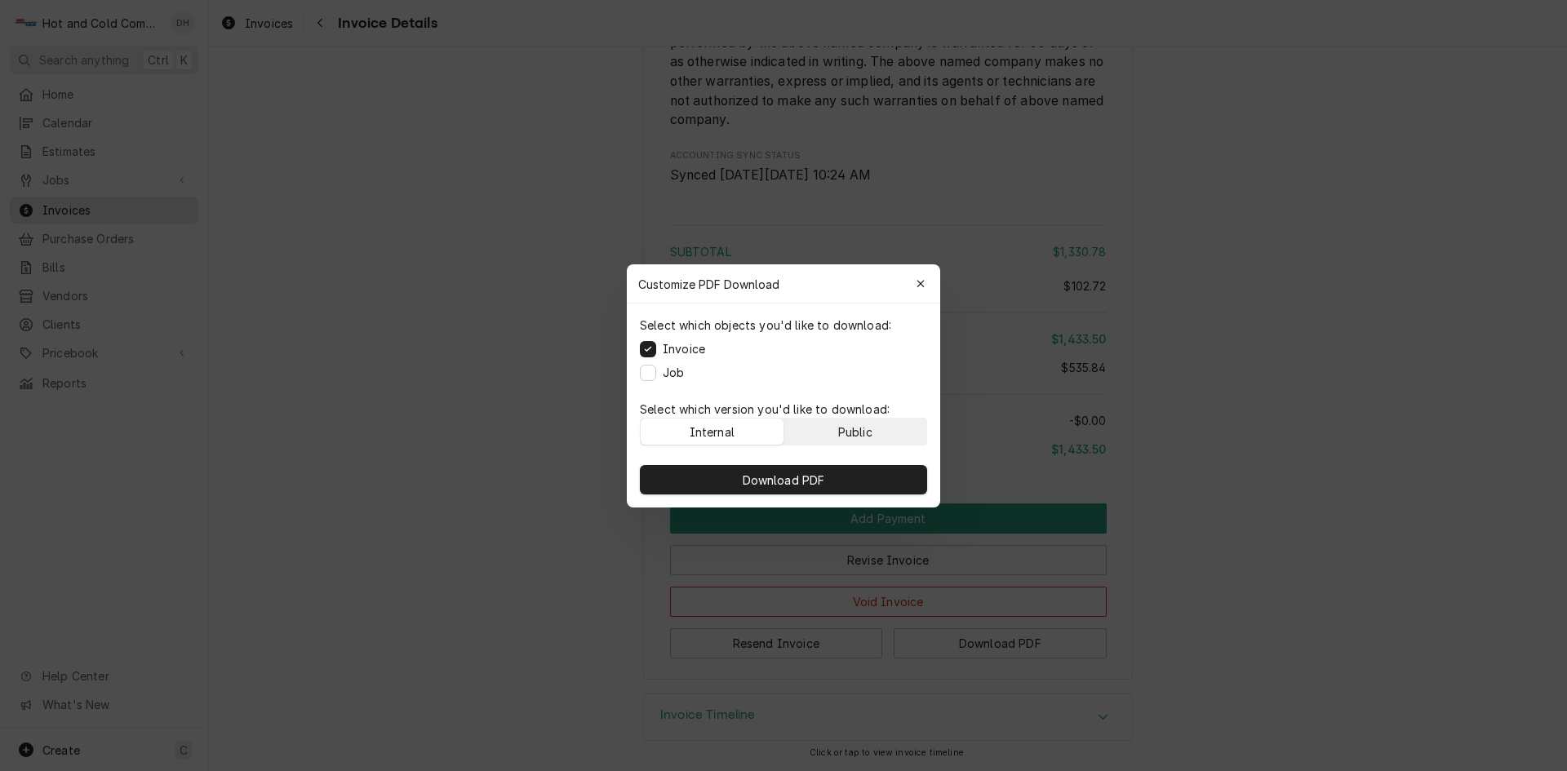
click at [868, 432] on div "Public" at bounding box center [855, 431] width 34 height 17
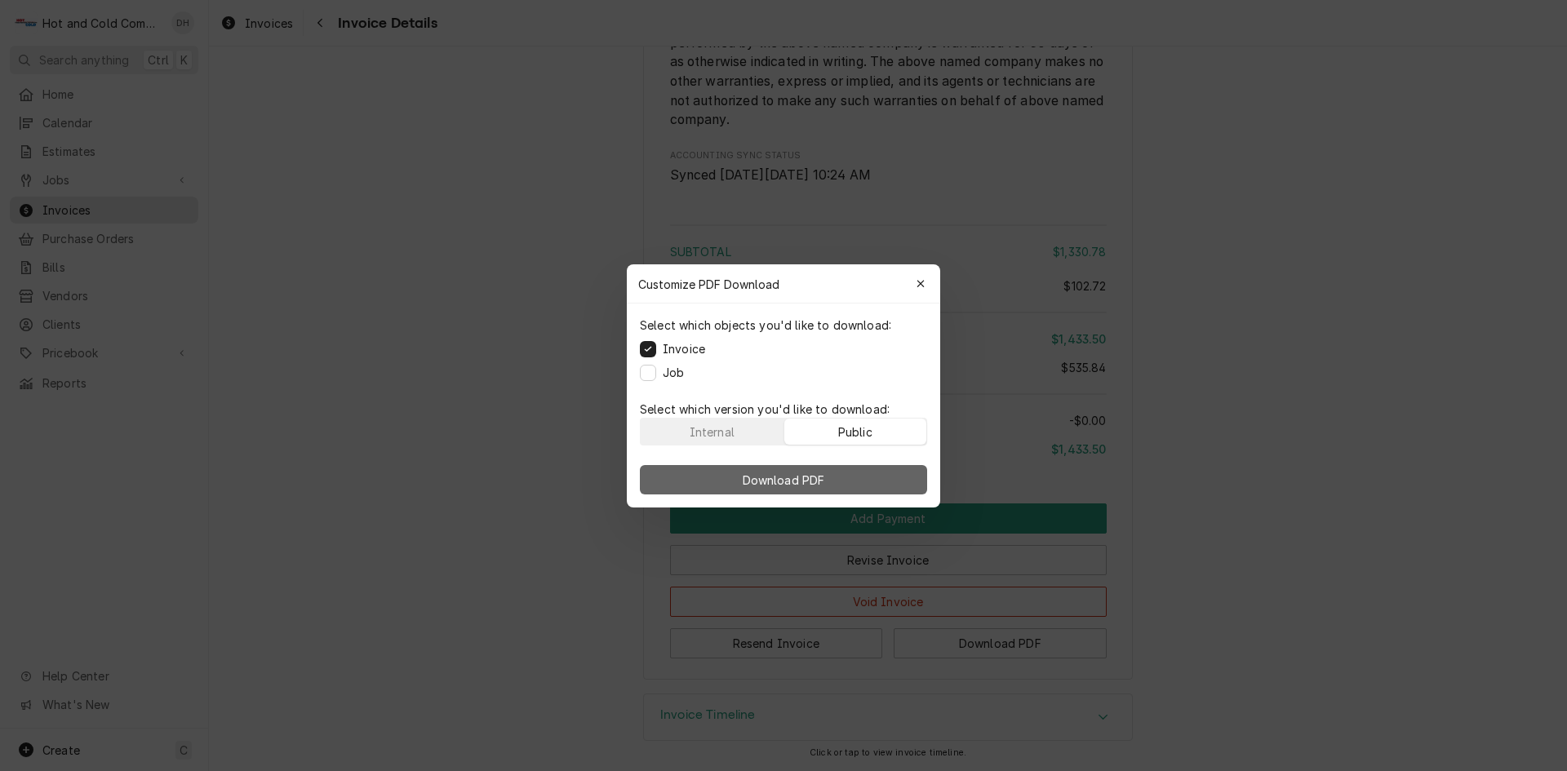
click at [860, 488] on button "Download PDF" at bounding box center [783, 479] width 287 height 29
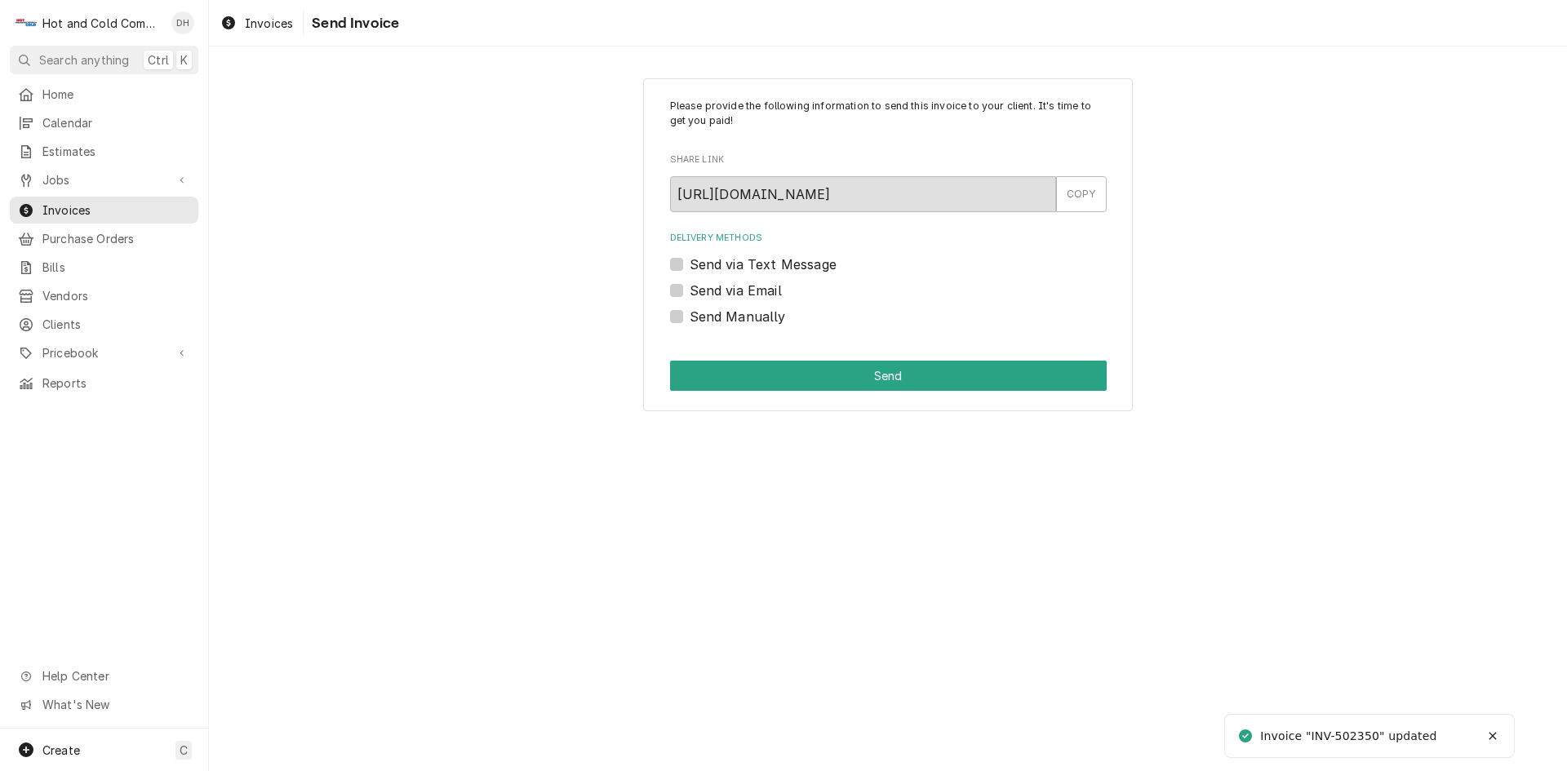
click at [690, 294] on label "Send via Email" at bounding box center [736, 291] width 92 height 20
click at [690, 294] on input "Send via Email" at bounding box center [908, 299] width 437 height 36
checkbox input "true"
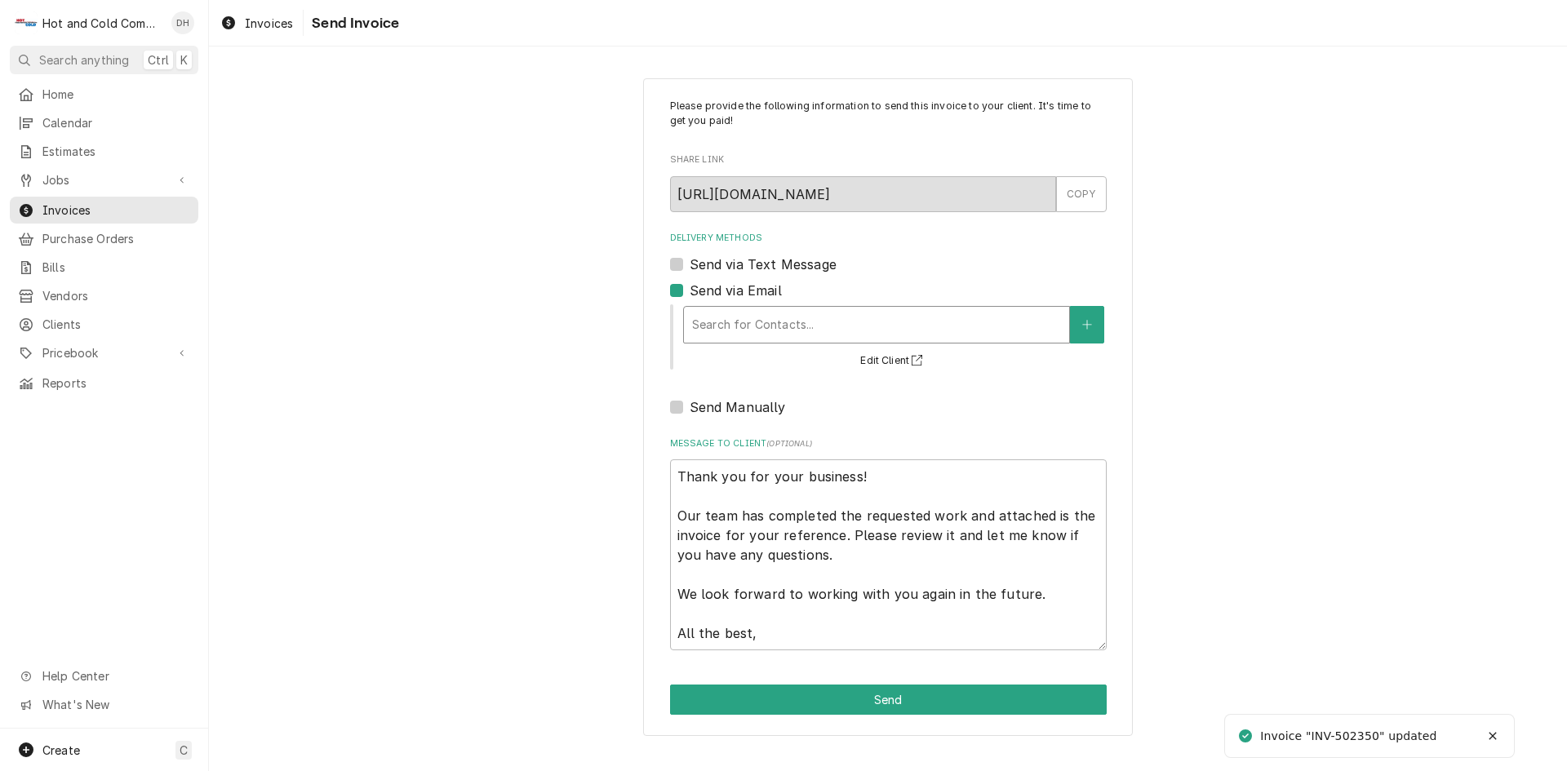
click at [872, 328] on div "Delivery Methods" at bounding box center [876, 324] width 369 height 29
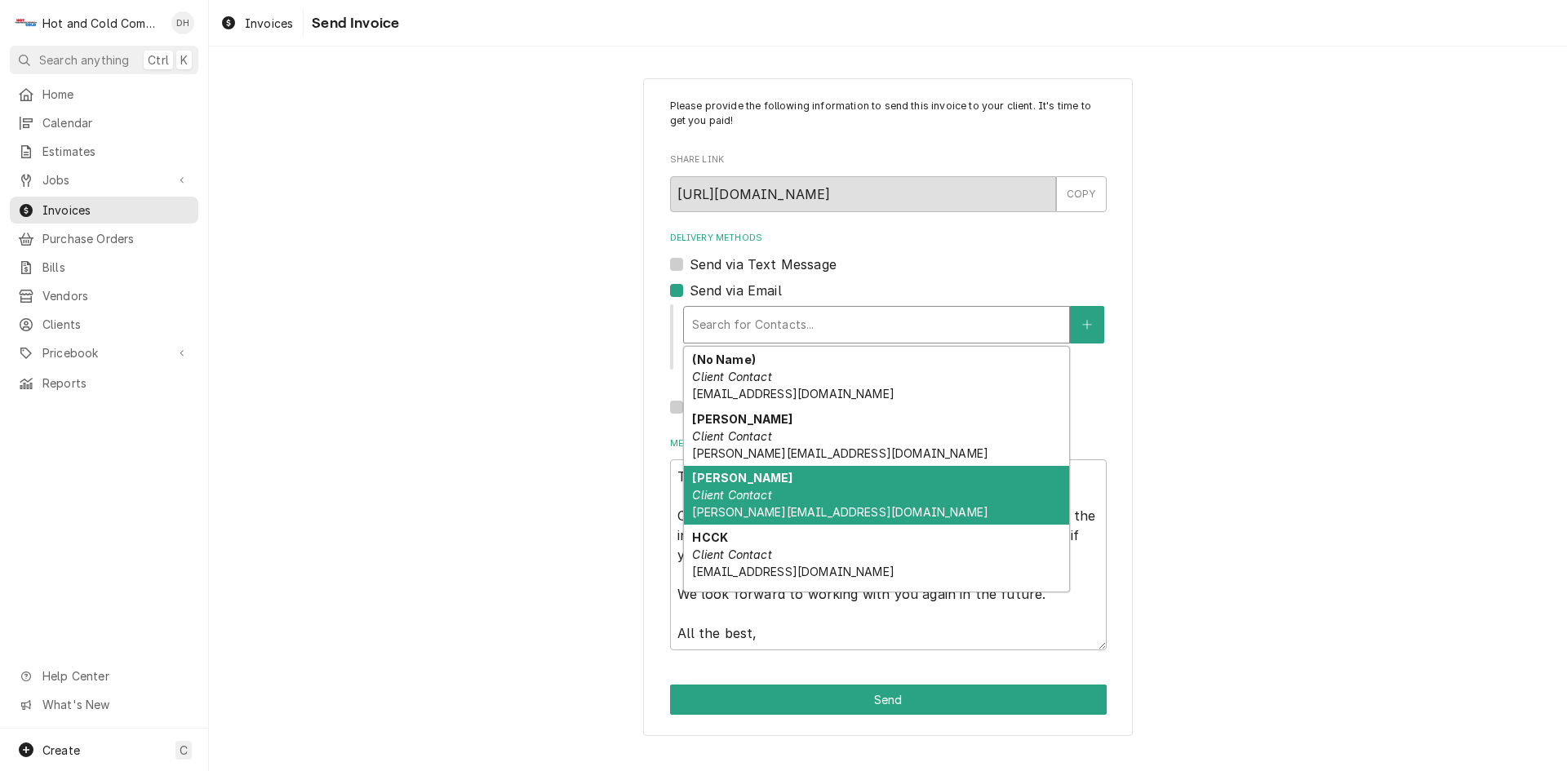
scroll to position [170, 0]
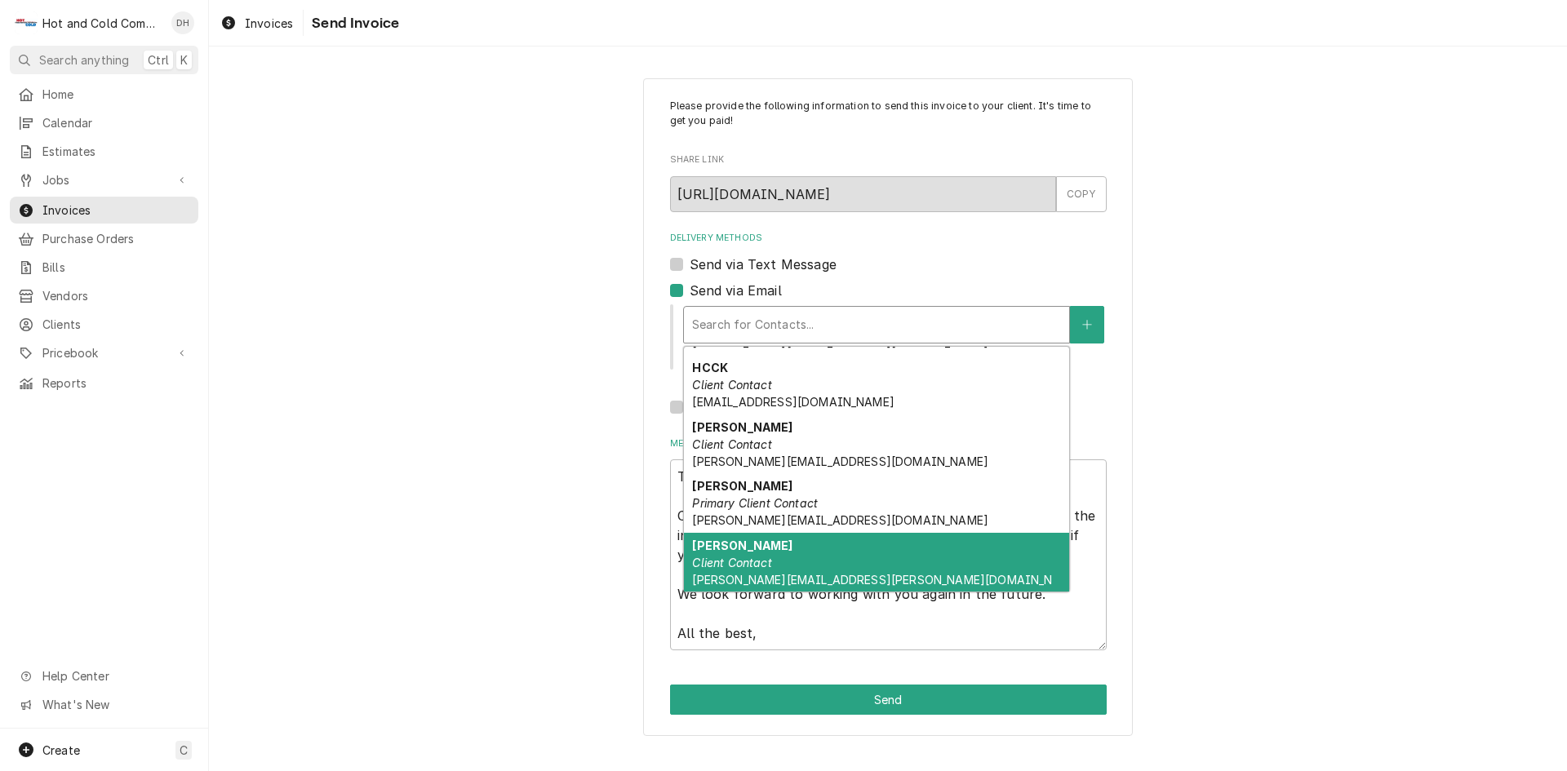
click at [783, 564] on div "Ronnie Spires Client Contact spires-ronnie@aramark.com" at bounding box center [876, 571] width 385 height 77
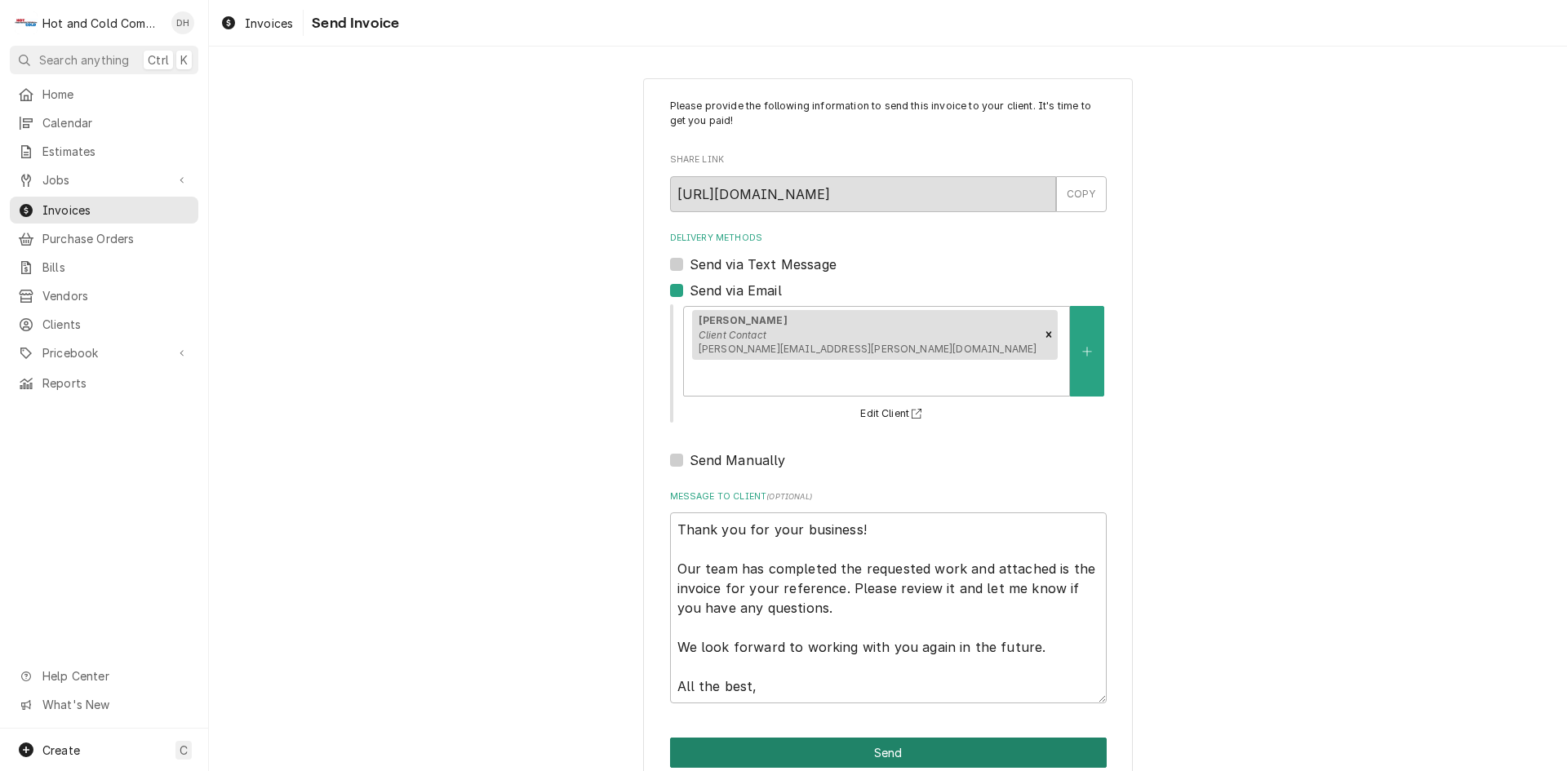
click at [897, 738] on button "Send" at bounding box center [888, 753] width 437 height 30
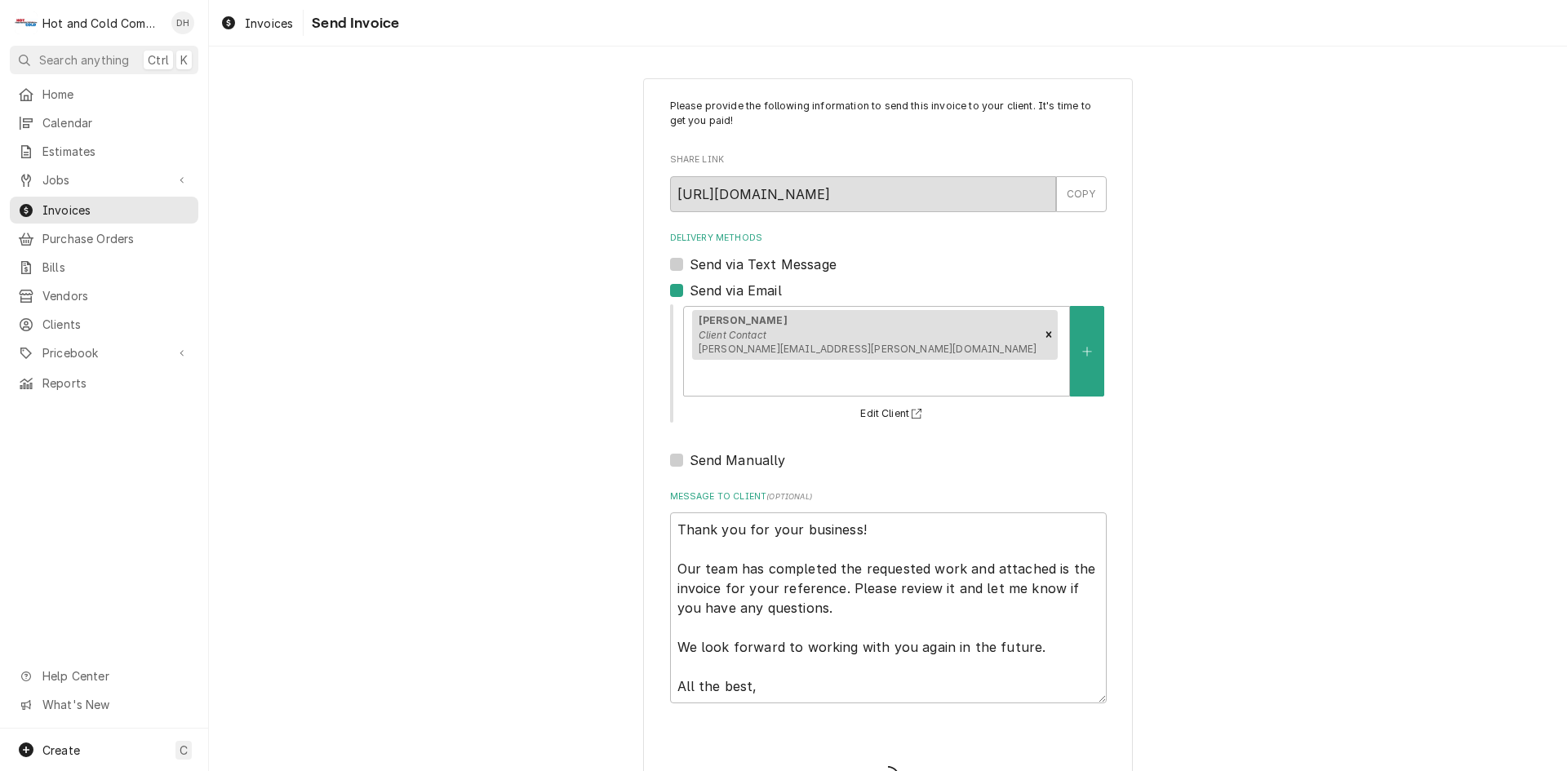
type textarea "x"
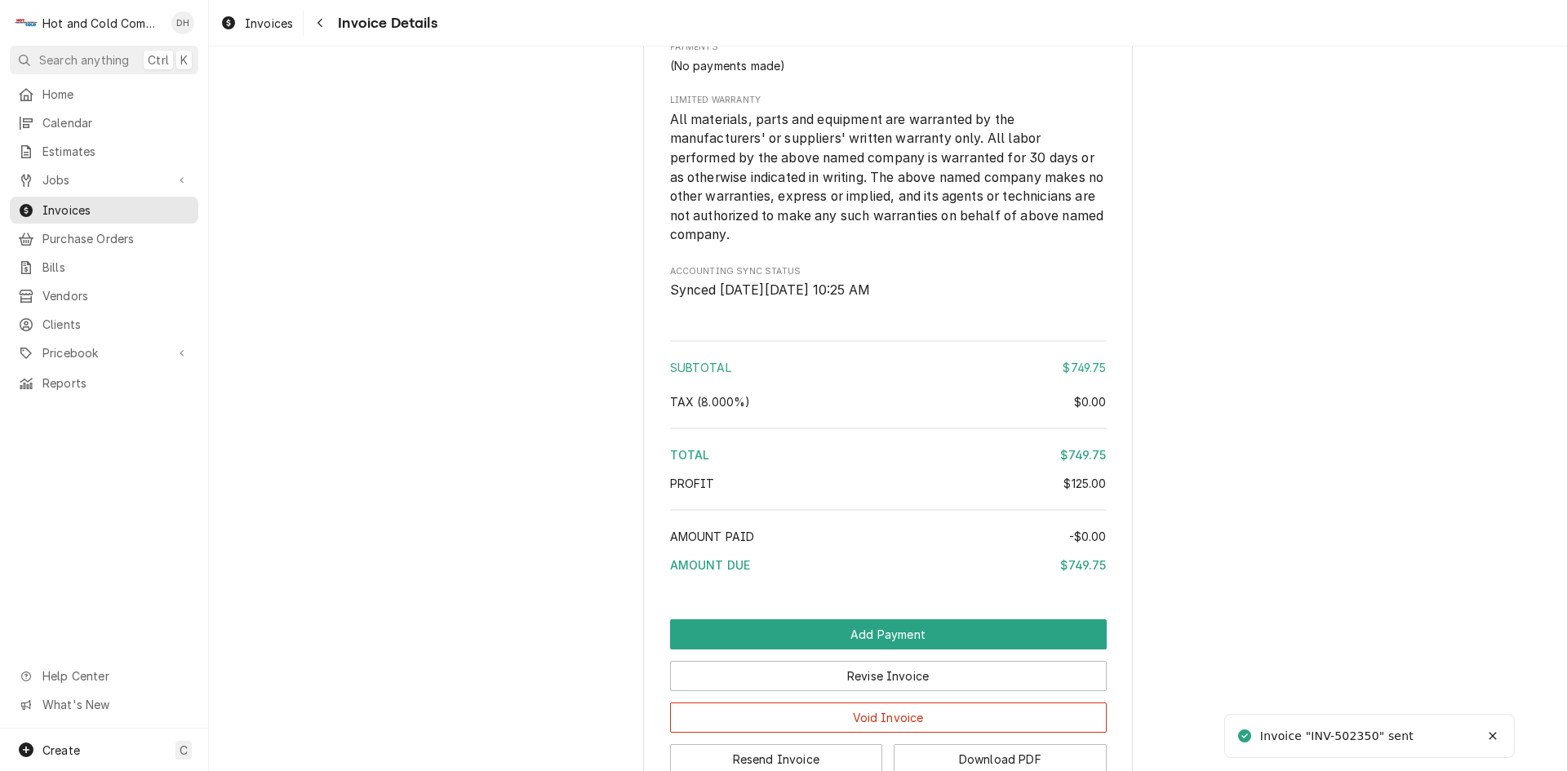
scroll to position [1872, 0]
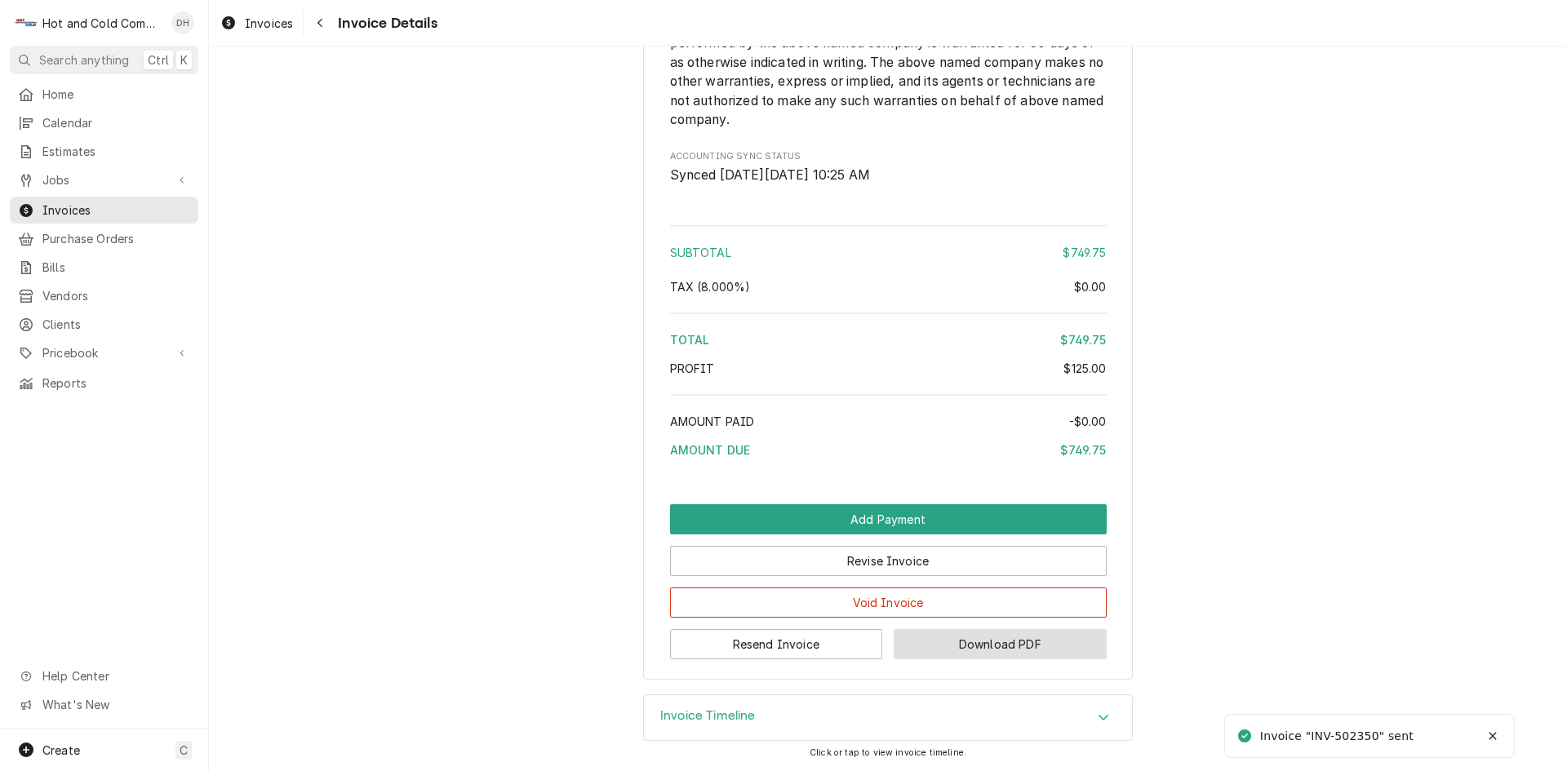
click at [998, 643] on button "Download PDF" at bounding box center [1000, 644] width 213 height 30
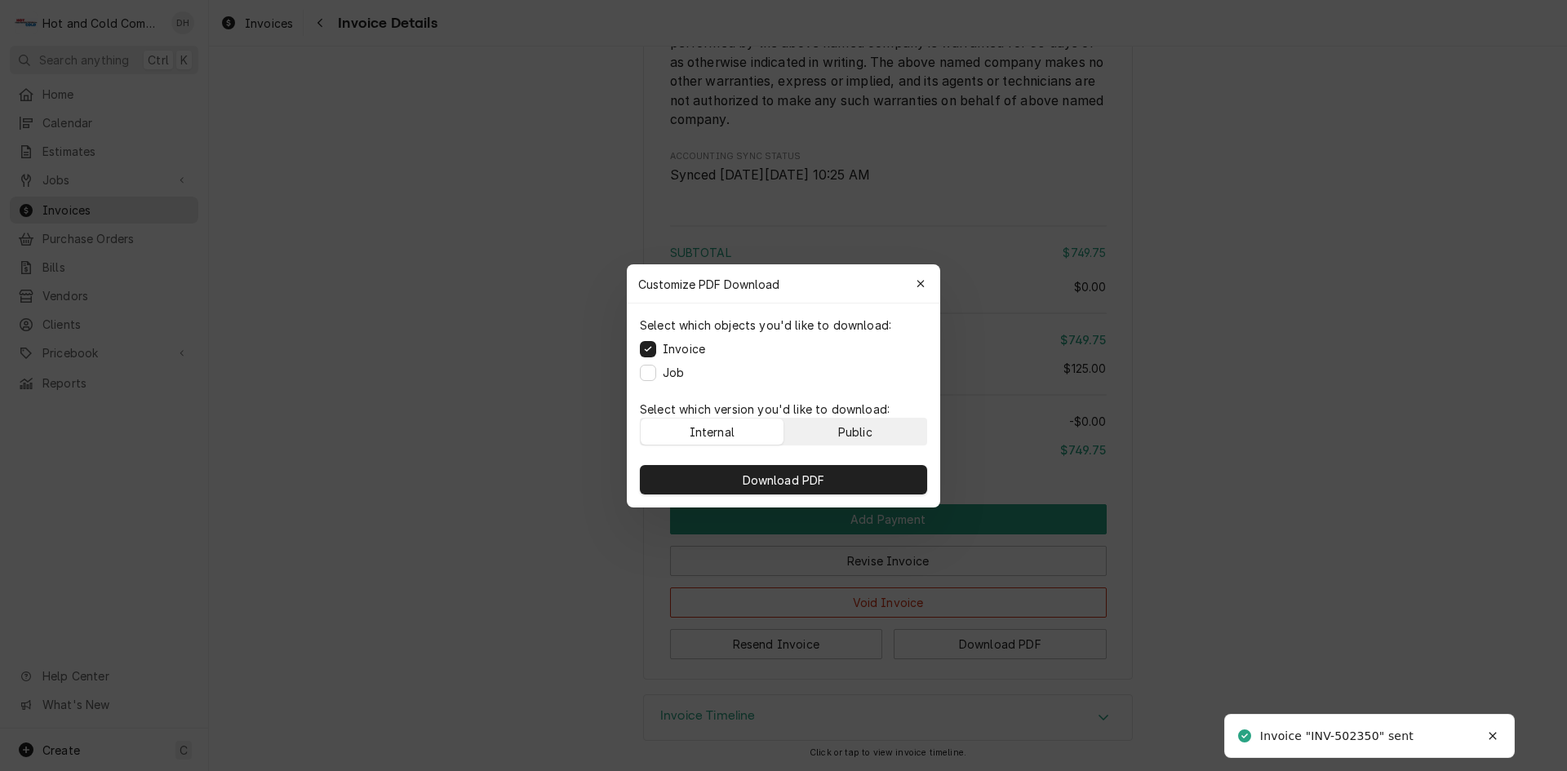
click at [885, 437] on button "Public" at bounding box center [855, 432] width 143 height 26
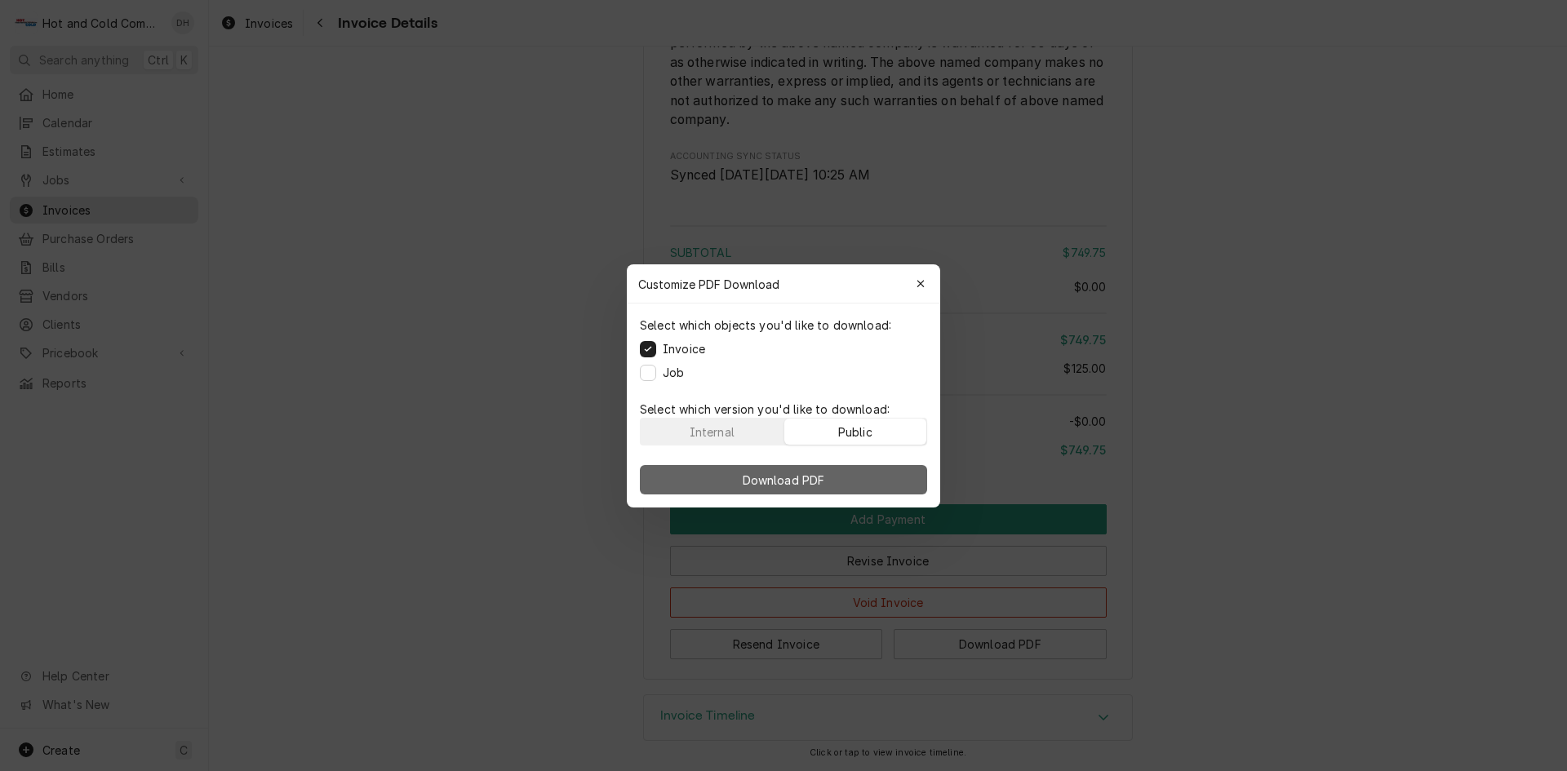
click at [880, 482] on button "Download PDF" at bounding box center [783, 479] width 287 height 29
